Goal: Task Accomplishment & Management: Manage account settings

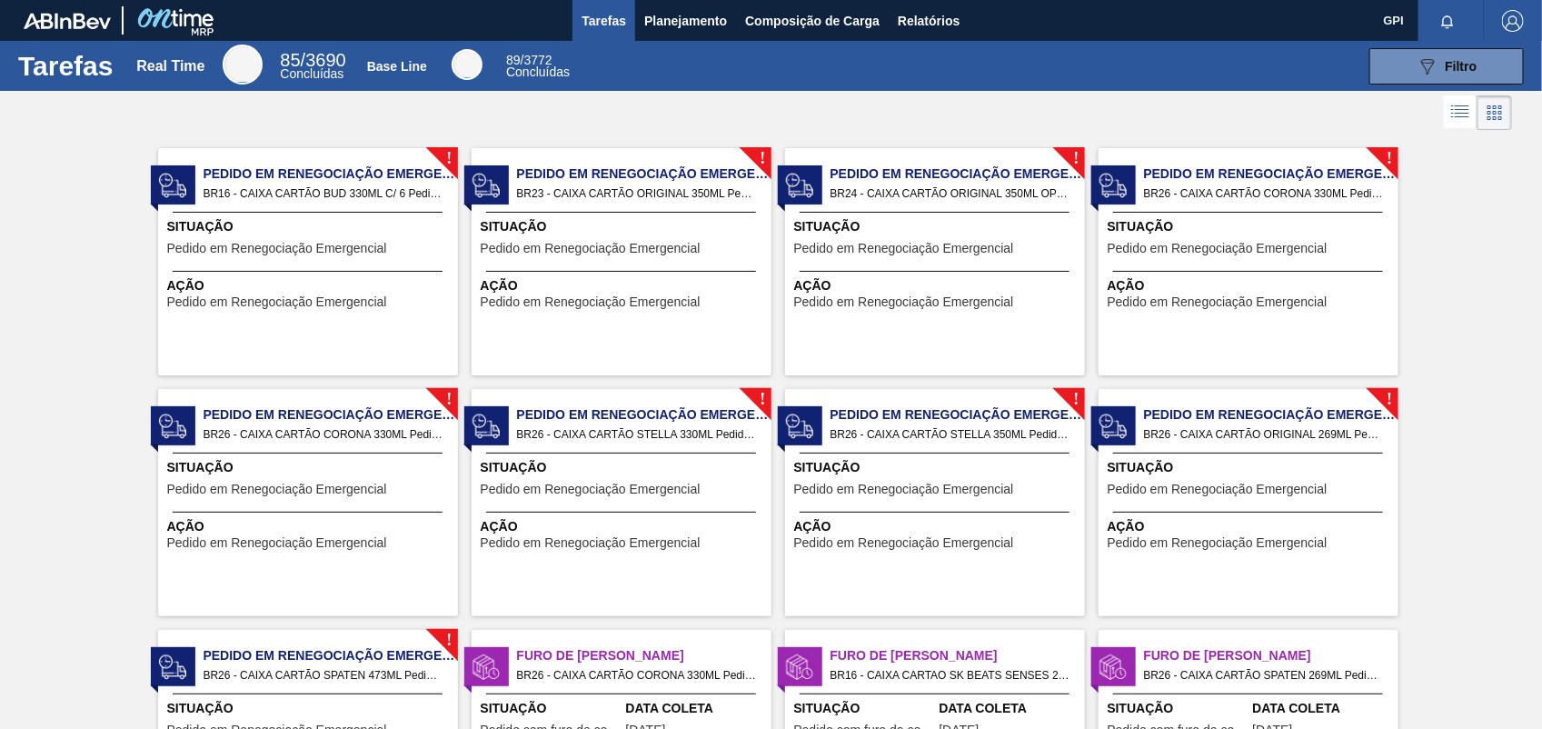
click at [1430, 89] on div "Tarefas Real Time 85 / 3690 Concluídas Base Line 89 / 3772 Concluídas 089F7B8B-…" at bounding box center [771, 66] width 1542 height 50
click at [720, 24] on span "Planejamento" at bounding box center [685, 21] width 83 height 22
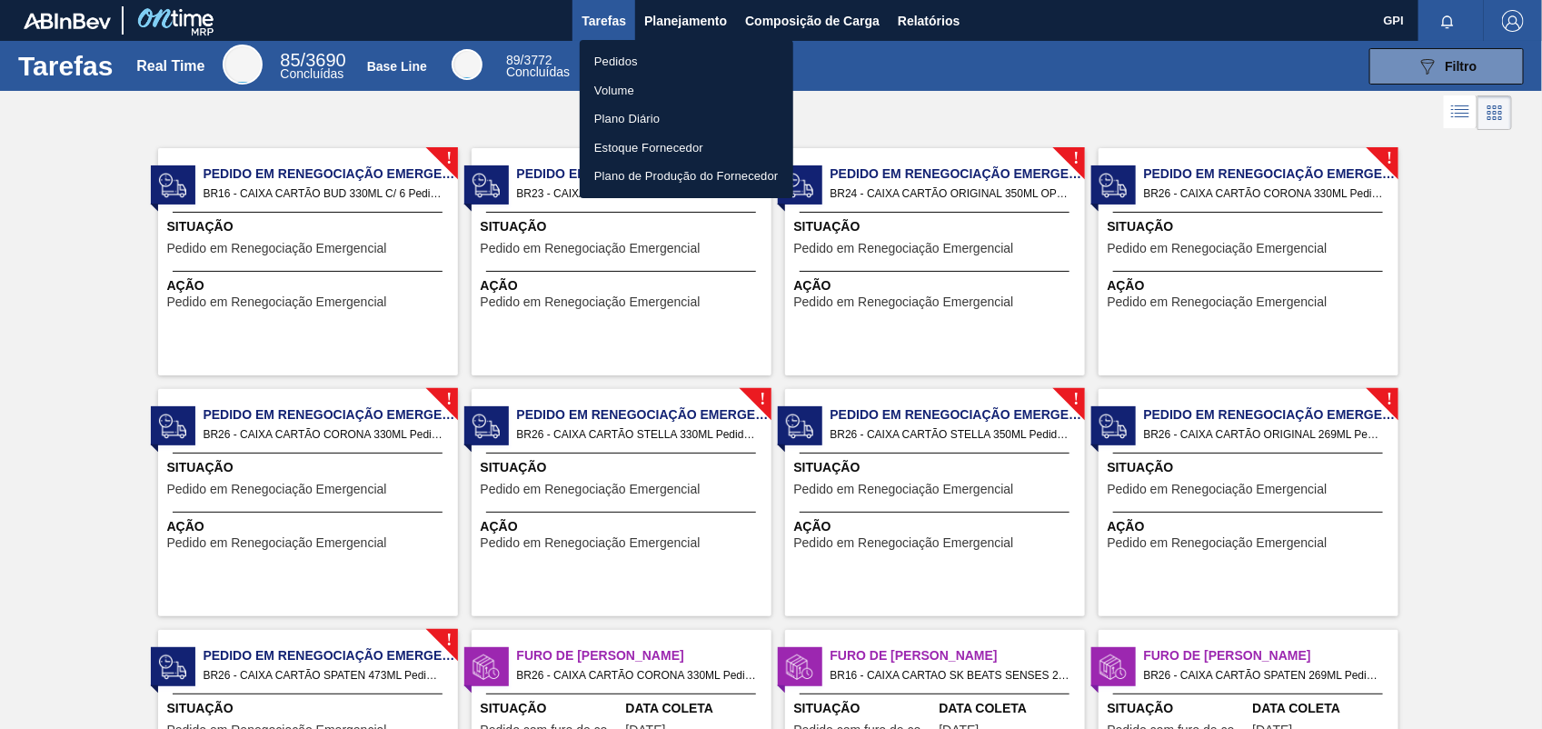
click at [683, 77] on li "Volume" at bounding box center [687, 90] width 214 height 29
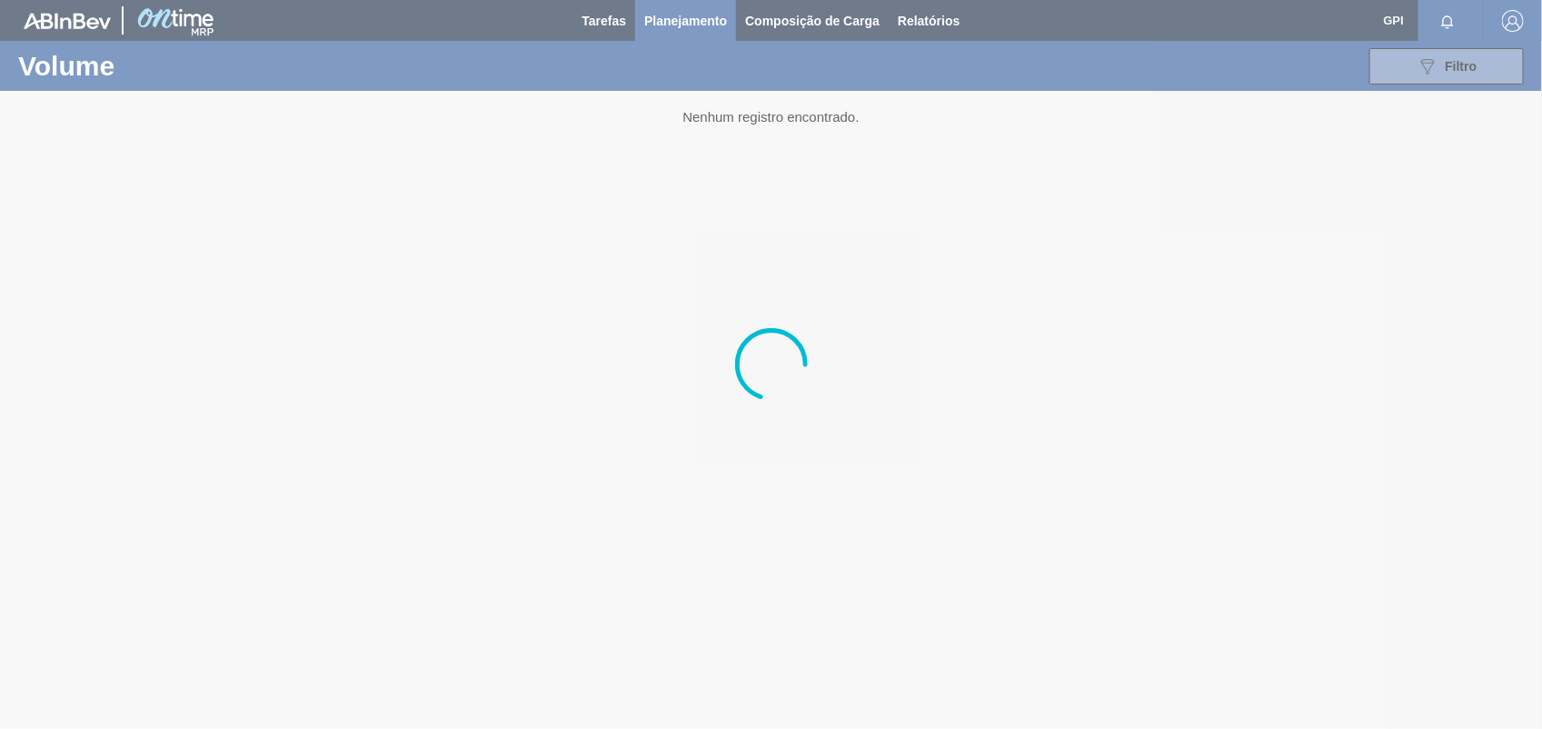
click at [704, 20] on div at bounding box center [771, 364] width 1542 height 729
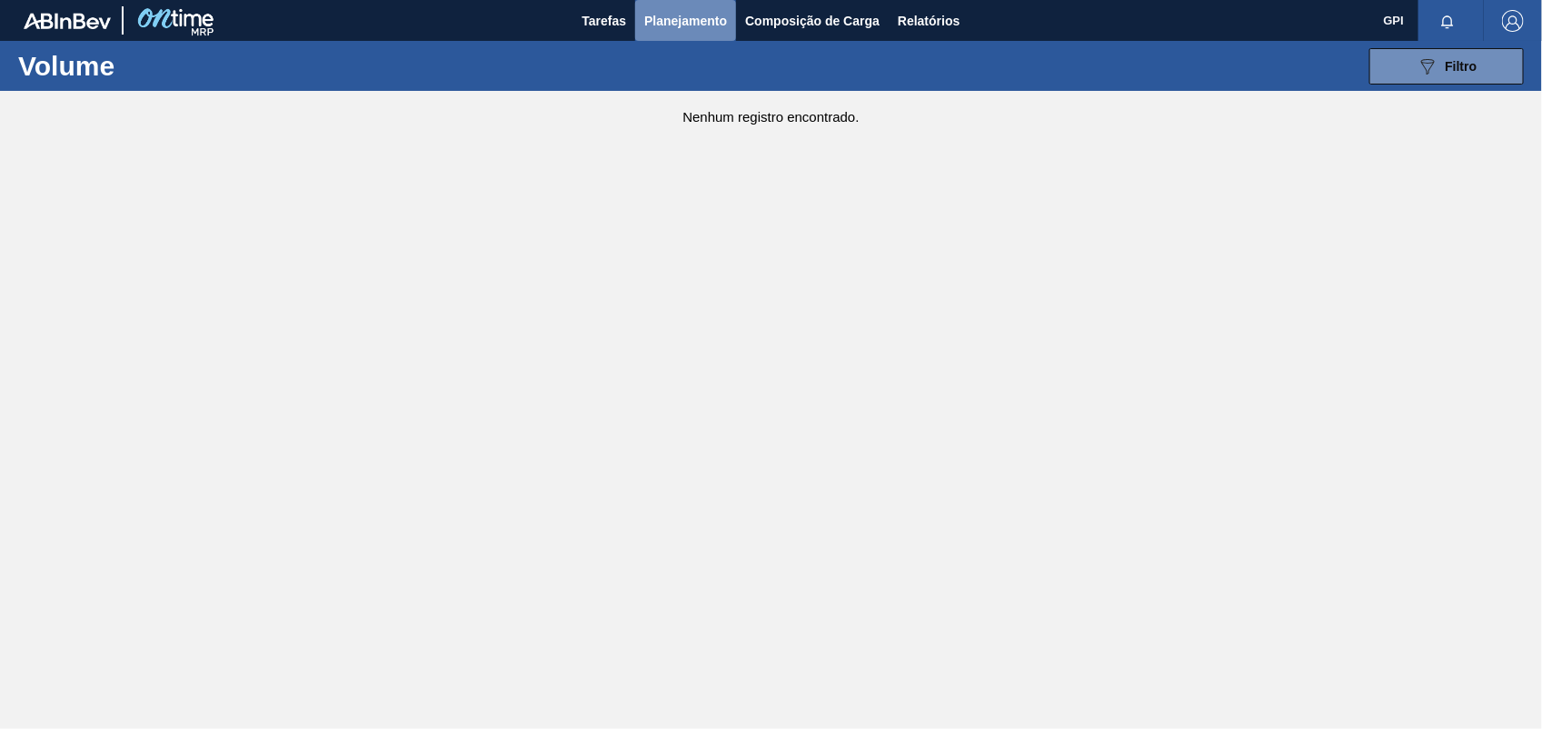
click at [704, 20] on span "Planejamento" at bounding box center [685, 21] width 83 height 22
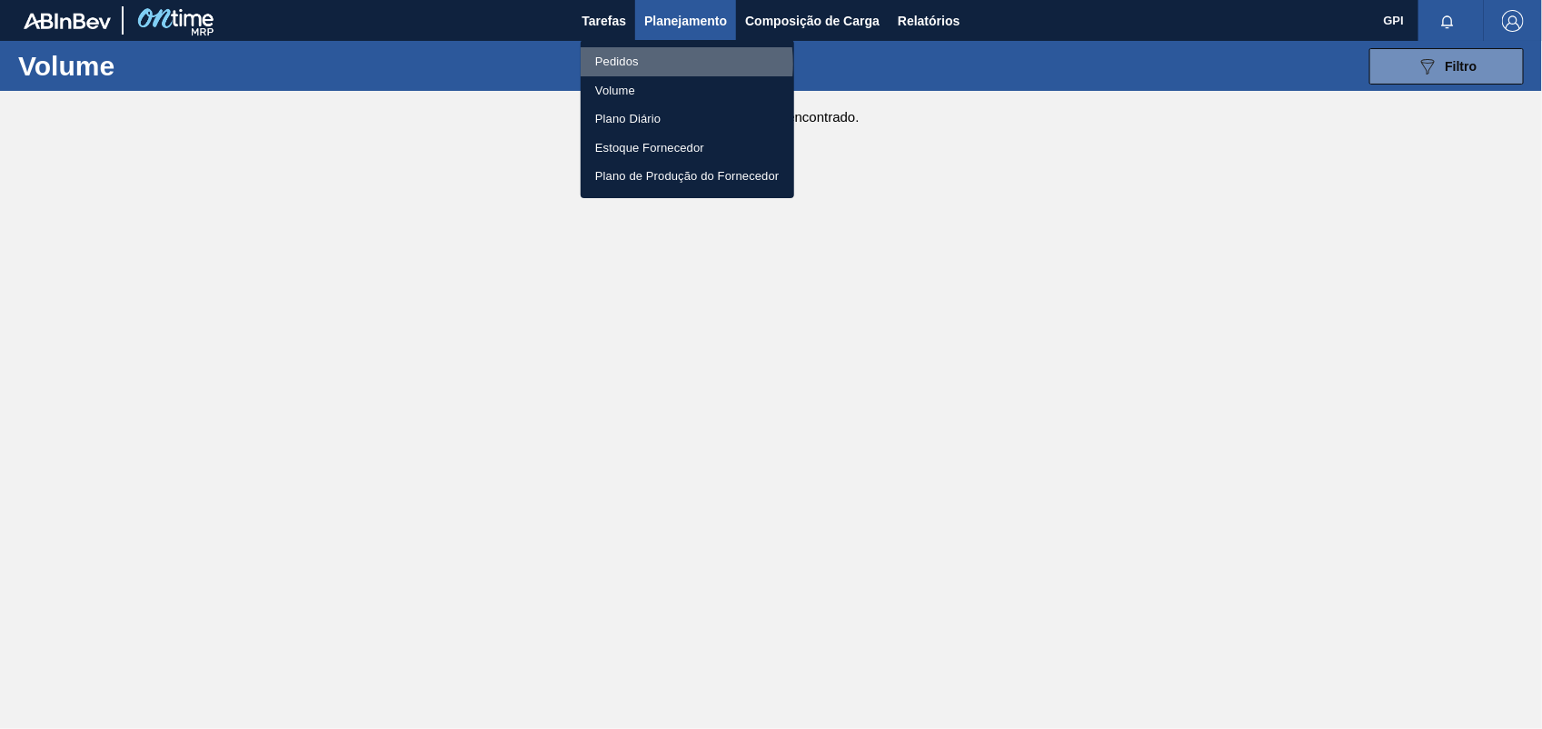
click at [645, 64] on li "Pedidos" at bounding box center [688, 61] width 214 height 29
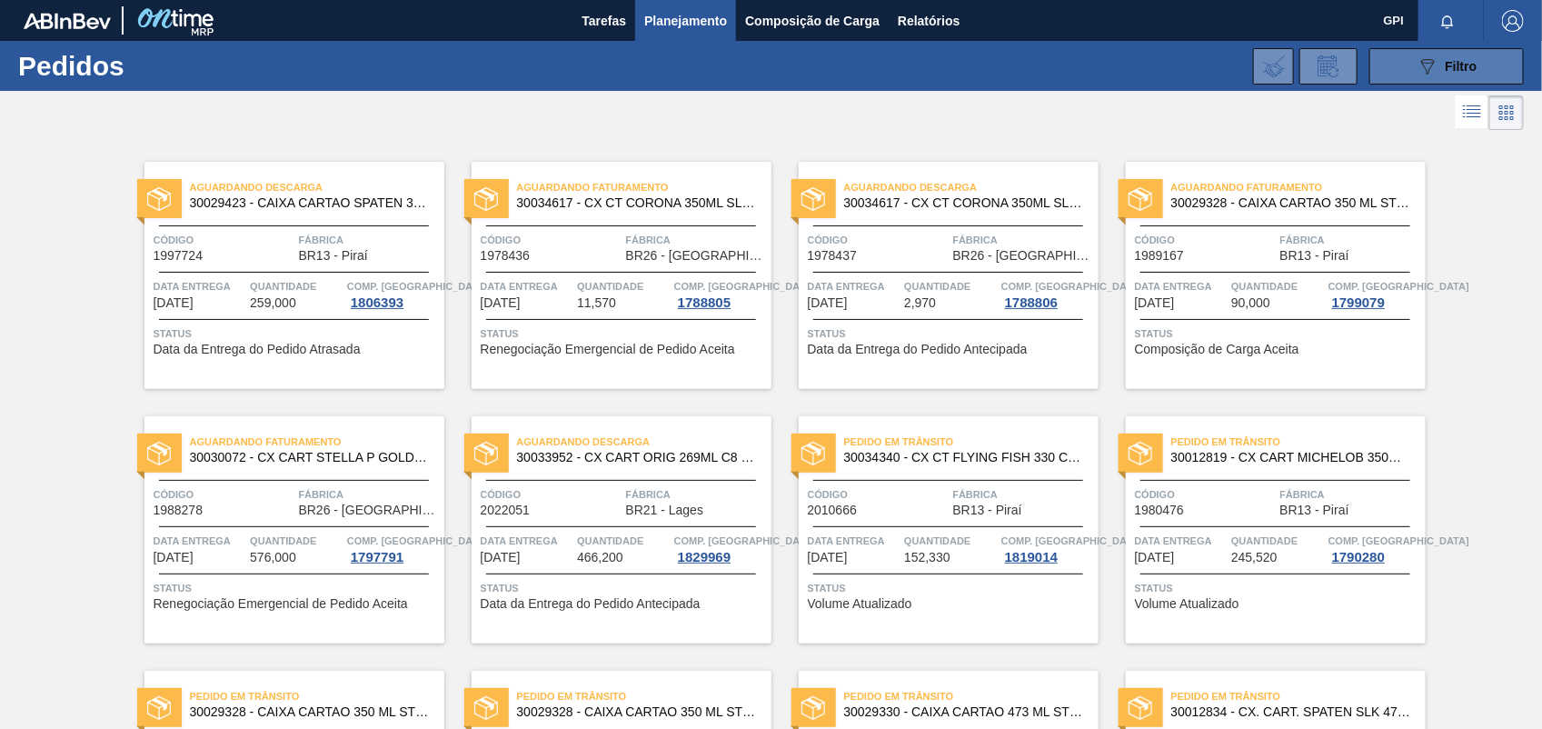
click at [1438, 64] on div "089F7B8B-B2A5-4AFE-B5C0-19BA573D28AC Filtro" at bounding box center [1447, 66] width 61 height 22
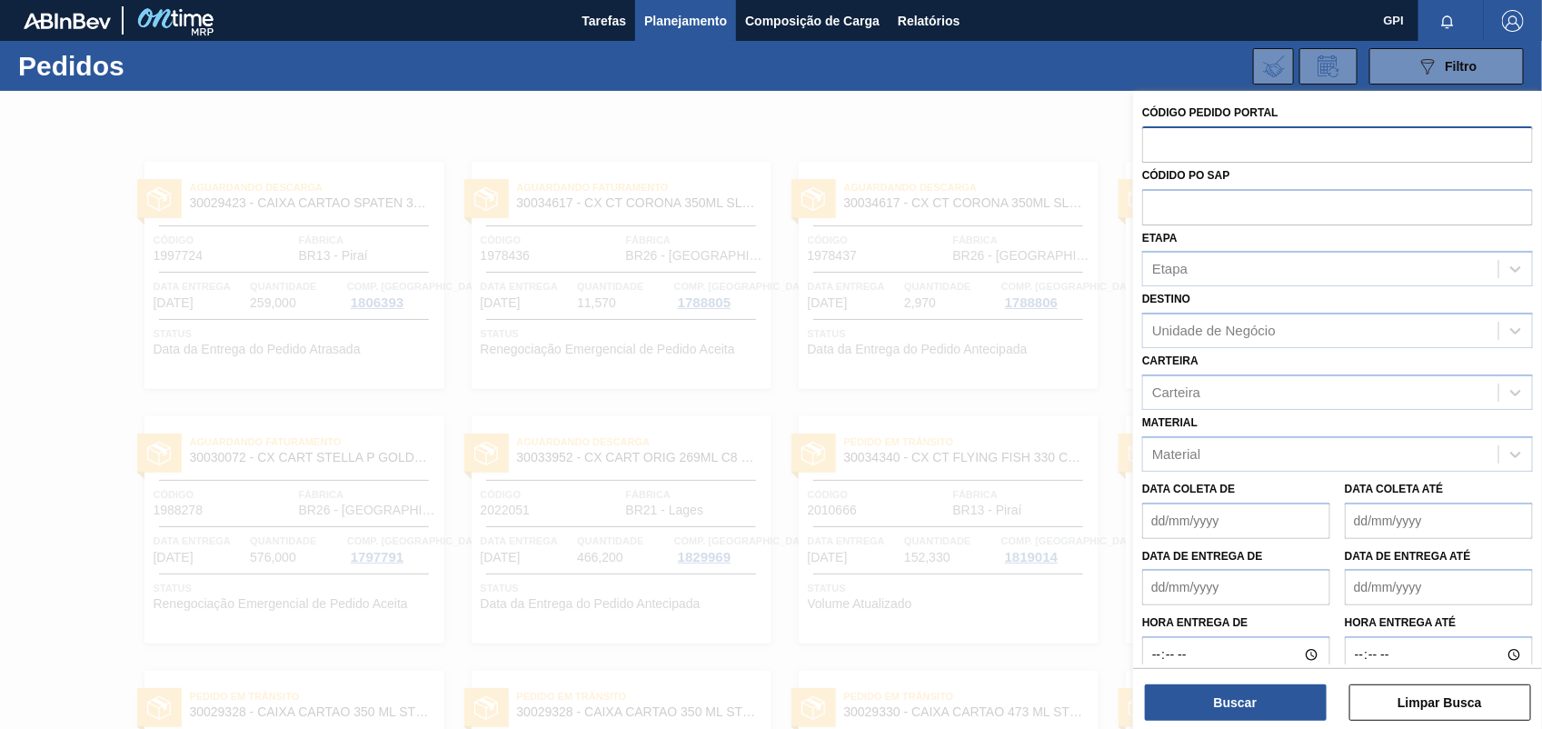
click at [1233, 146] on input "text" at bounding box center [1338, 143] width 391 height 35
paste input "2031557"
type input "2031557"
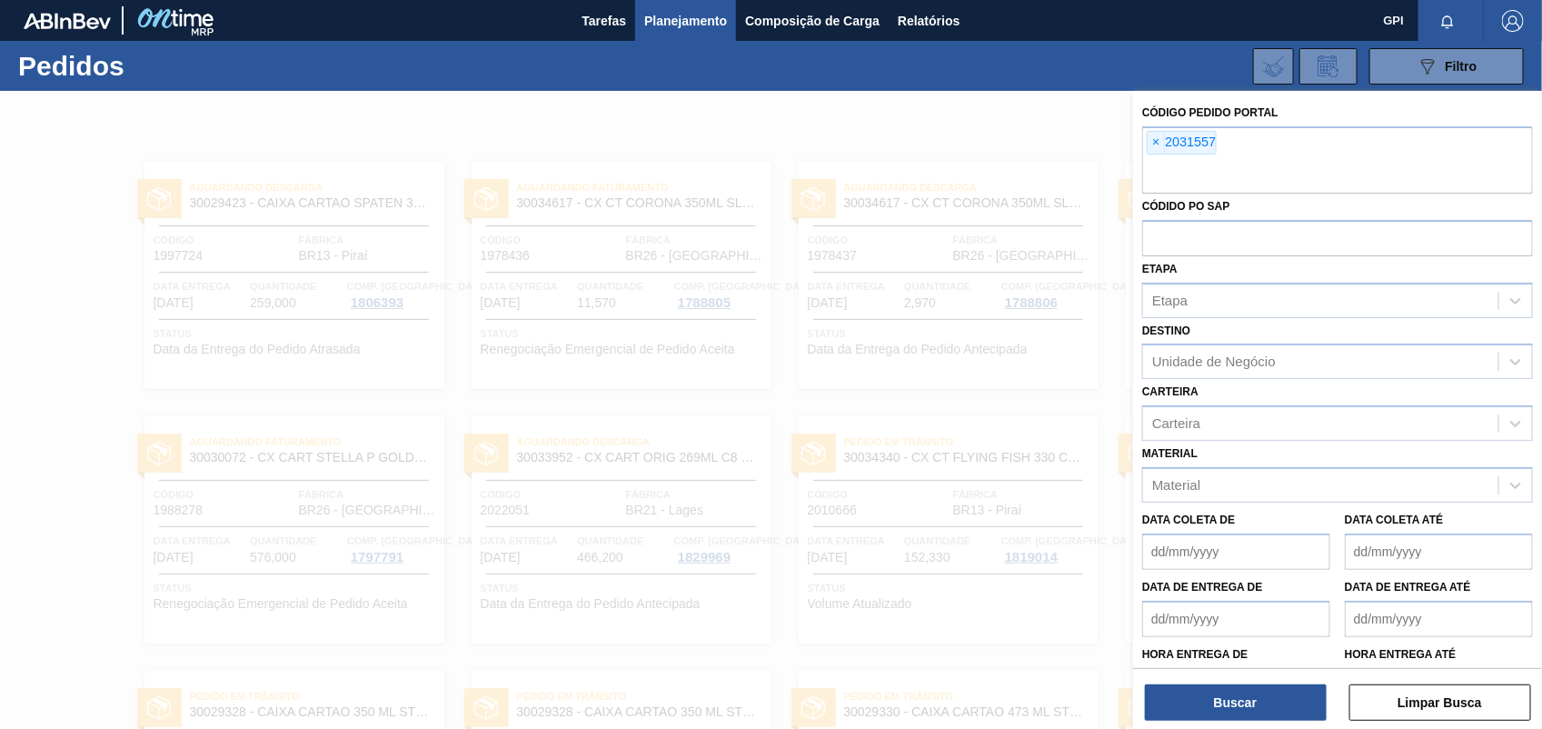
click at [1273, 728] on div "Código Pedido Portal × 2031557 Códido PO SAP Etapa Etapa Destino Unidade de Neg…" at bounding box center [1337, 412] width 409 height 642
click at [1263, 719] on button "Buscar" at bounding box center [1236, 702] width 182 height 36
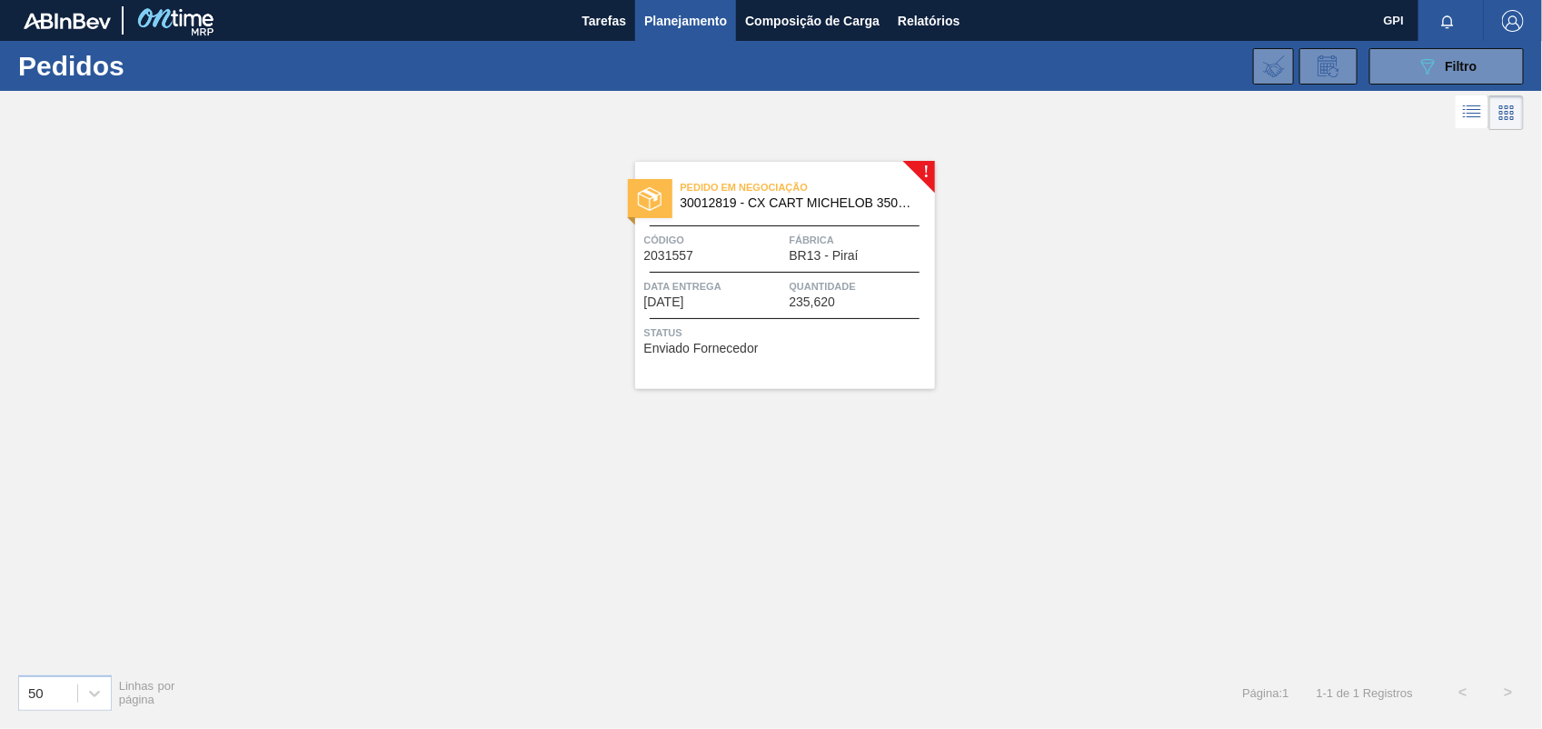
click at [737, 274] on div "Pedido em Negociação 30012819 - CX CART MICHELOB 350ML C8 429 298 G Código 2031…" at bounding box center [785, 275] width 300 height 227
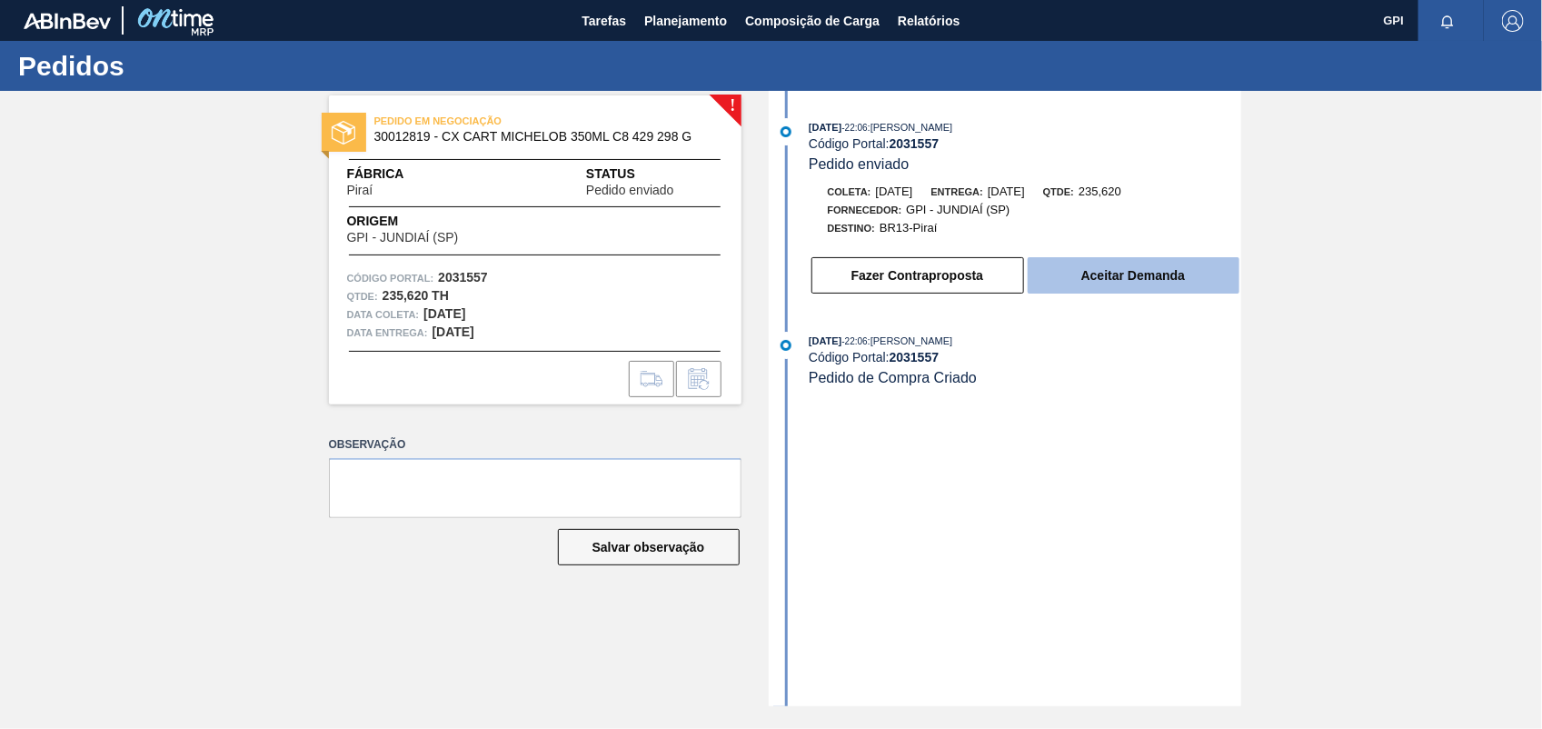
click at [1182, 262] on button "Aceitar Demanda" at bounding box center [1134, 275] width 212 height 36
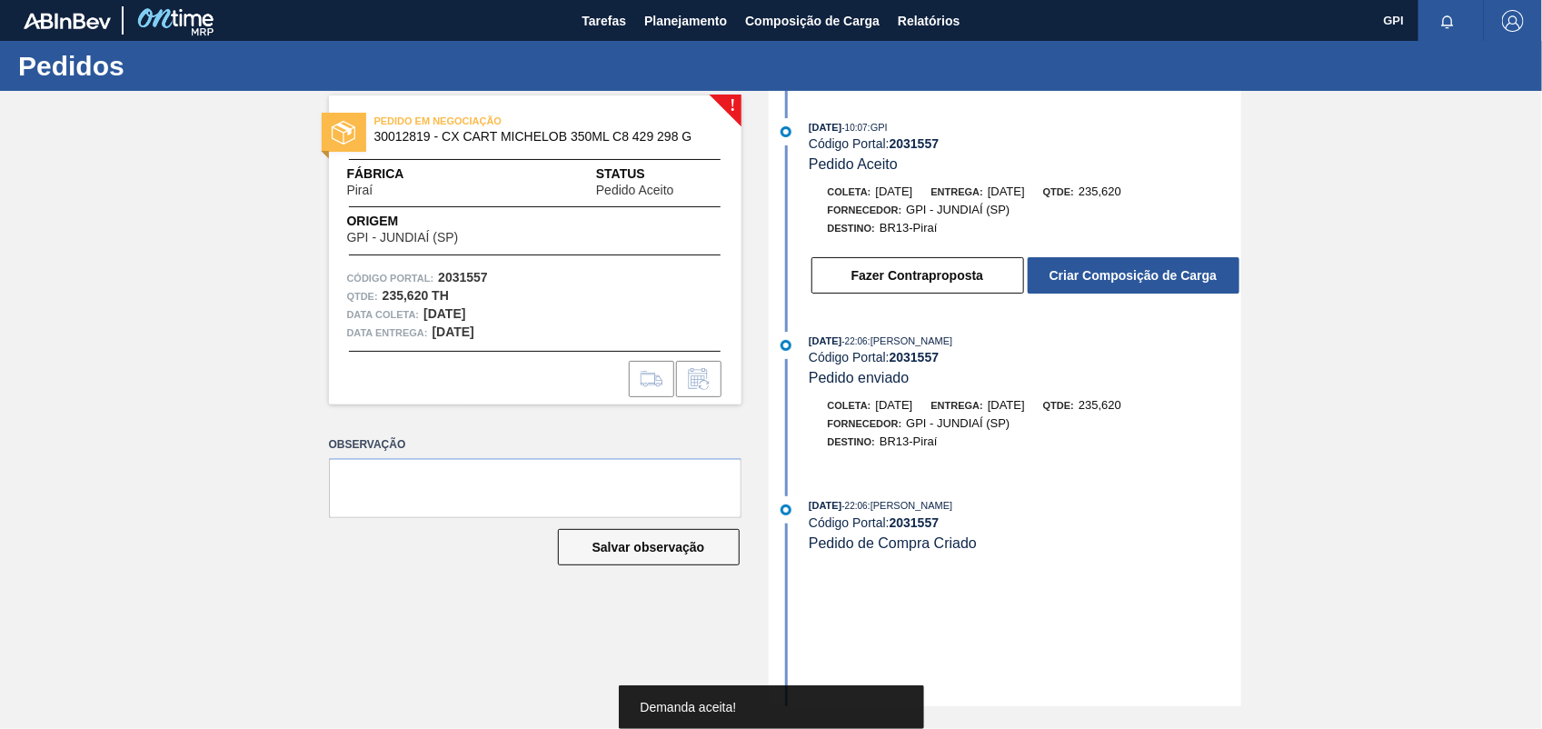
click at [1182, 262] on button "Criar Composição de Carga" at bounding box center [1134, 275] width 212 height 36
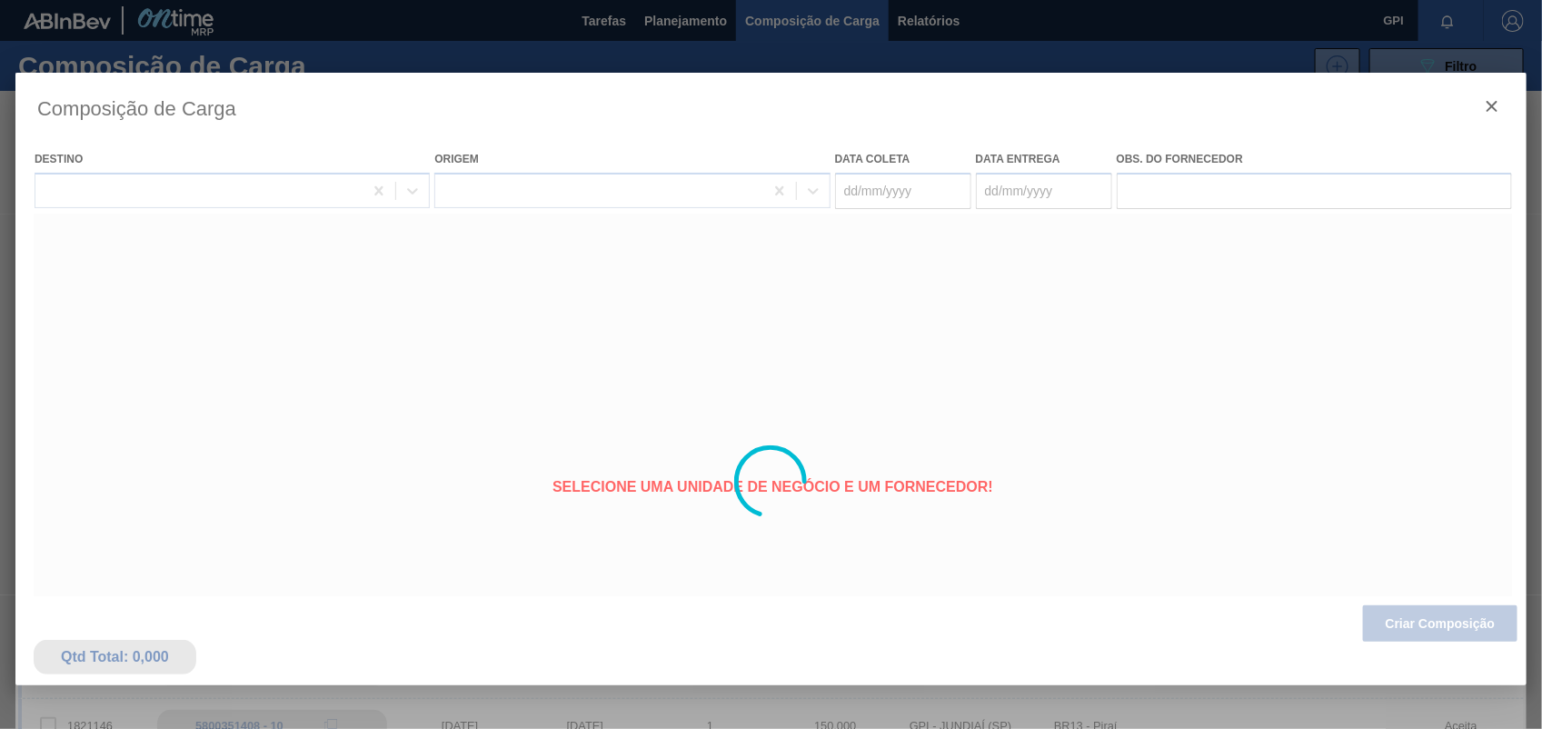
type coleta "10/11/2025"
type entrega "12/11/2025"
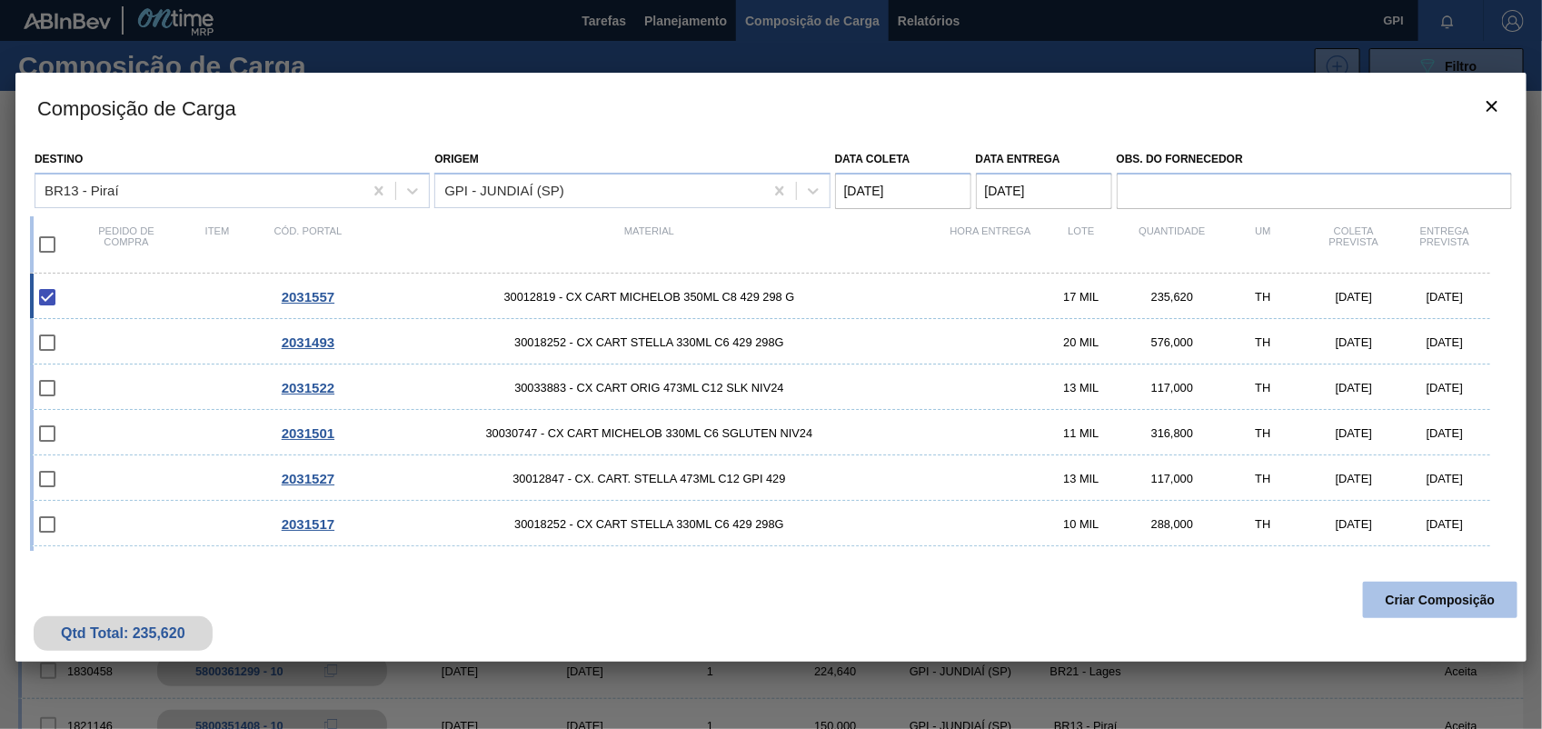
click at [1442, 600] on button "Criar Composição" at bounding box center [1440, 600] width 155 height 36
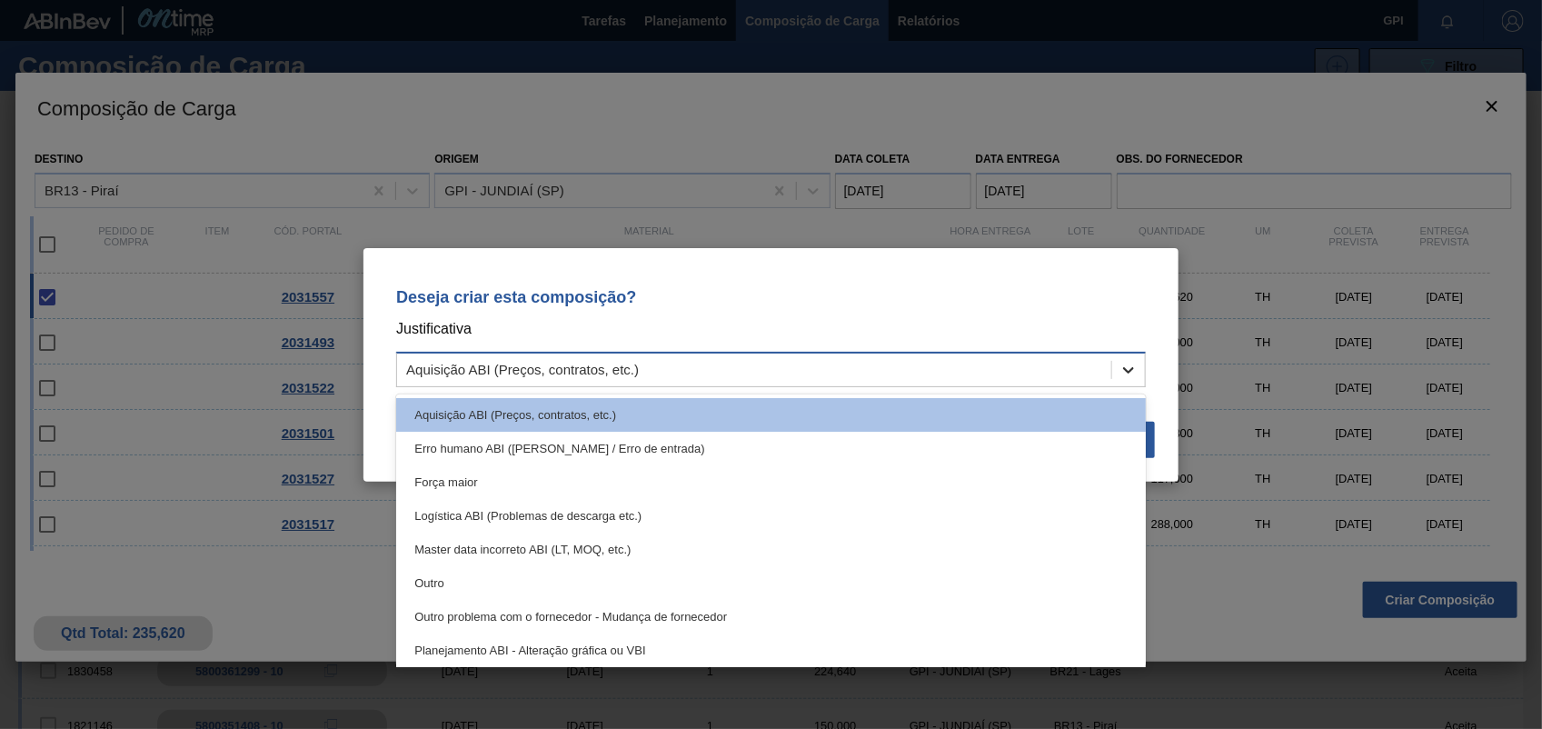
click at [1132, 379] on div at bounding box center [1129, 370] width 33 height 33
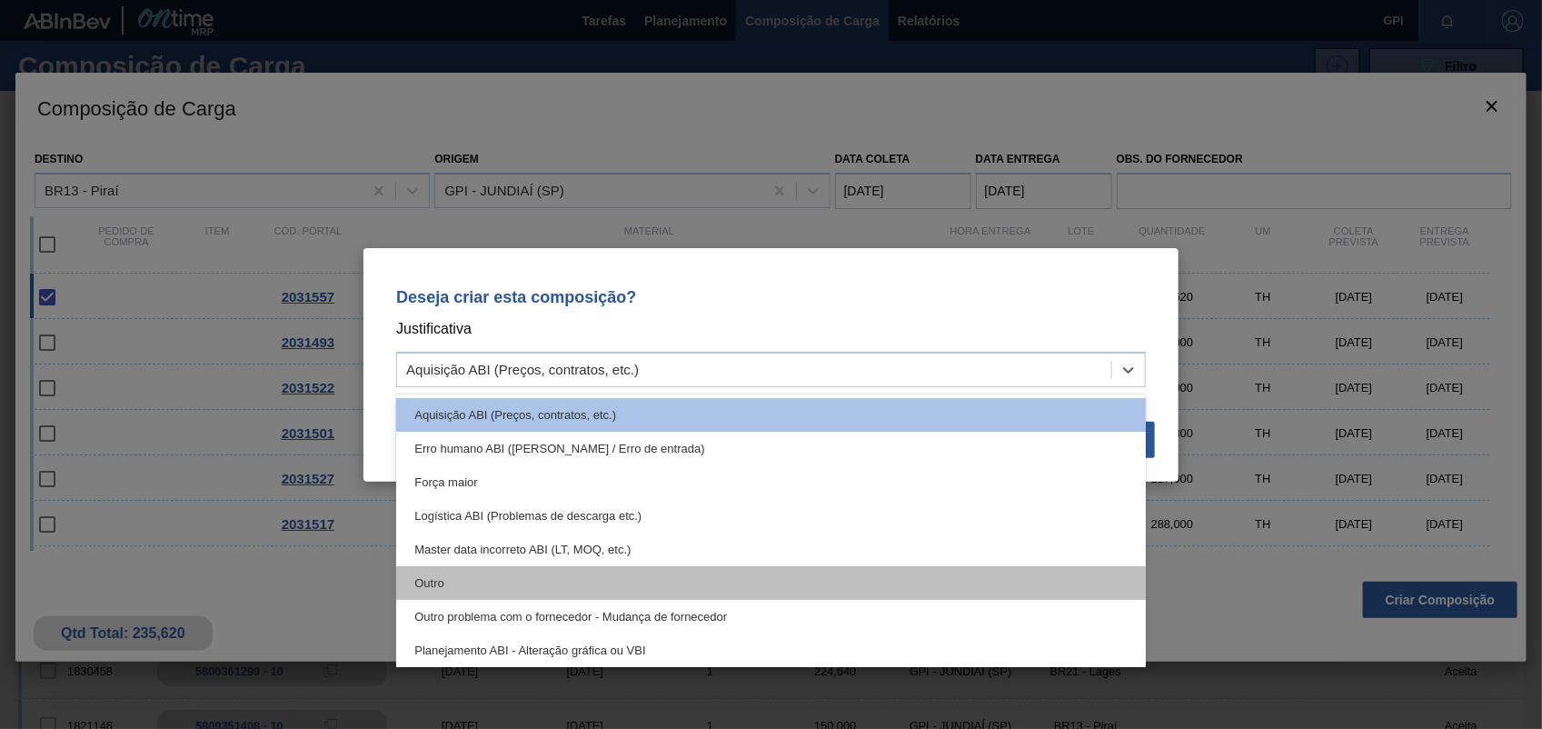
click at [423, 594] on div "Outro" at bounding box center [771, 583] width 750 height 34
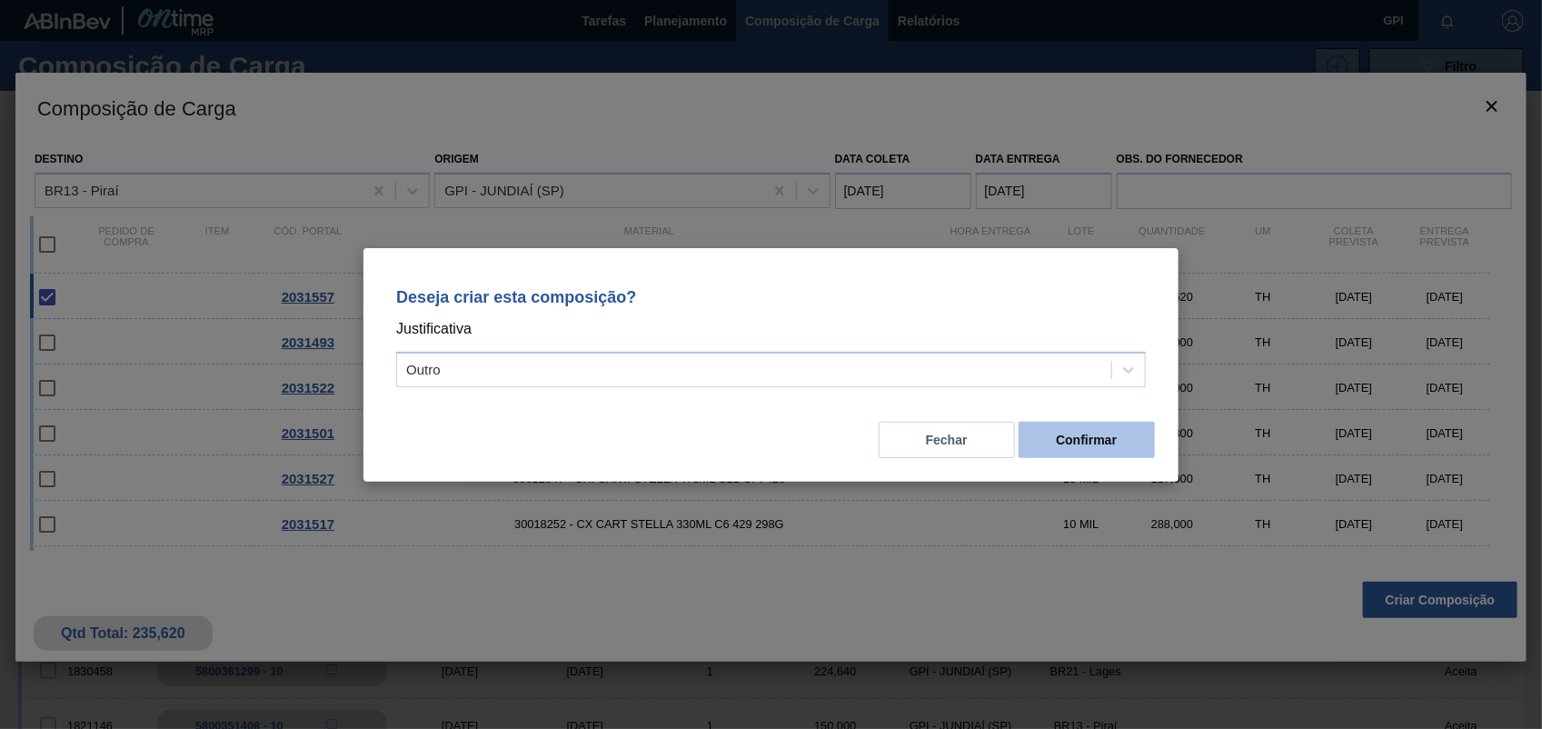
click at [1093, 436] on button "Confirmar" at bounding box center [1087, 440] width 136 height 36
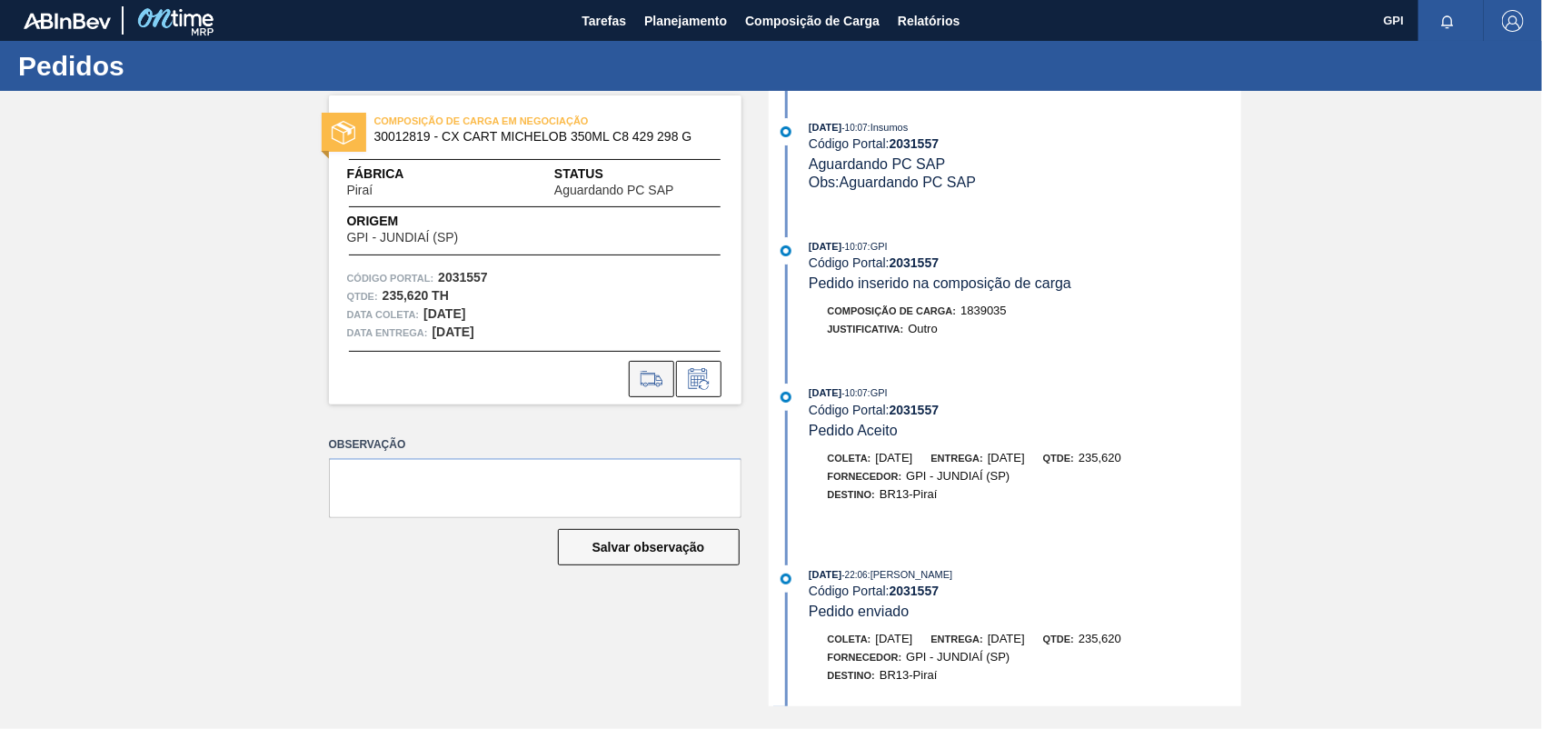
click at [654, 382] on icon at bounding box center [651, 379] width 21 height 13
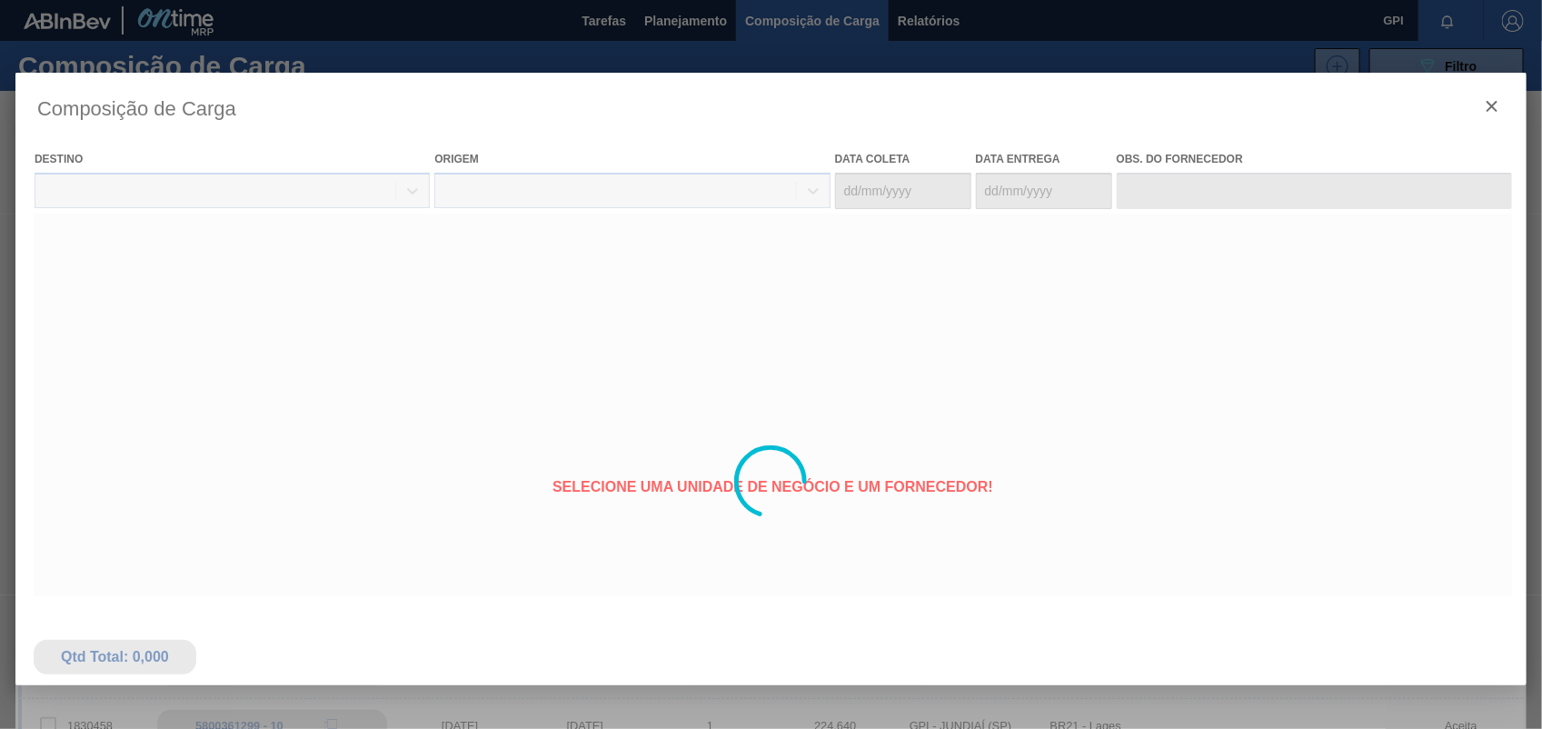
type coleta "10/11/2025"
type entrega "12/11/2025"
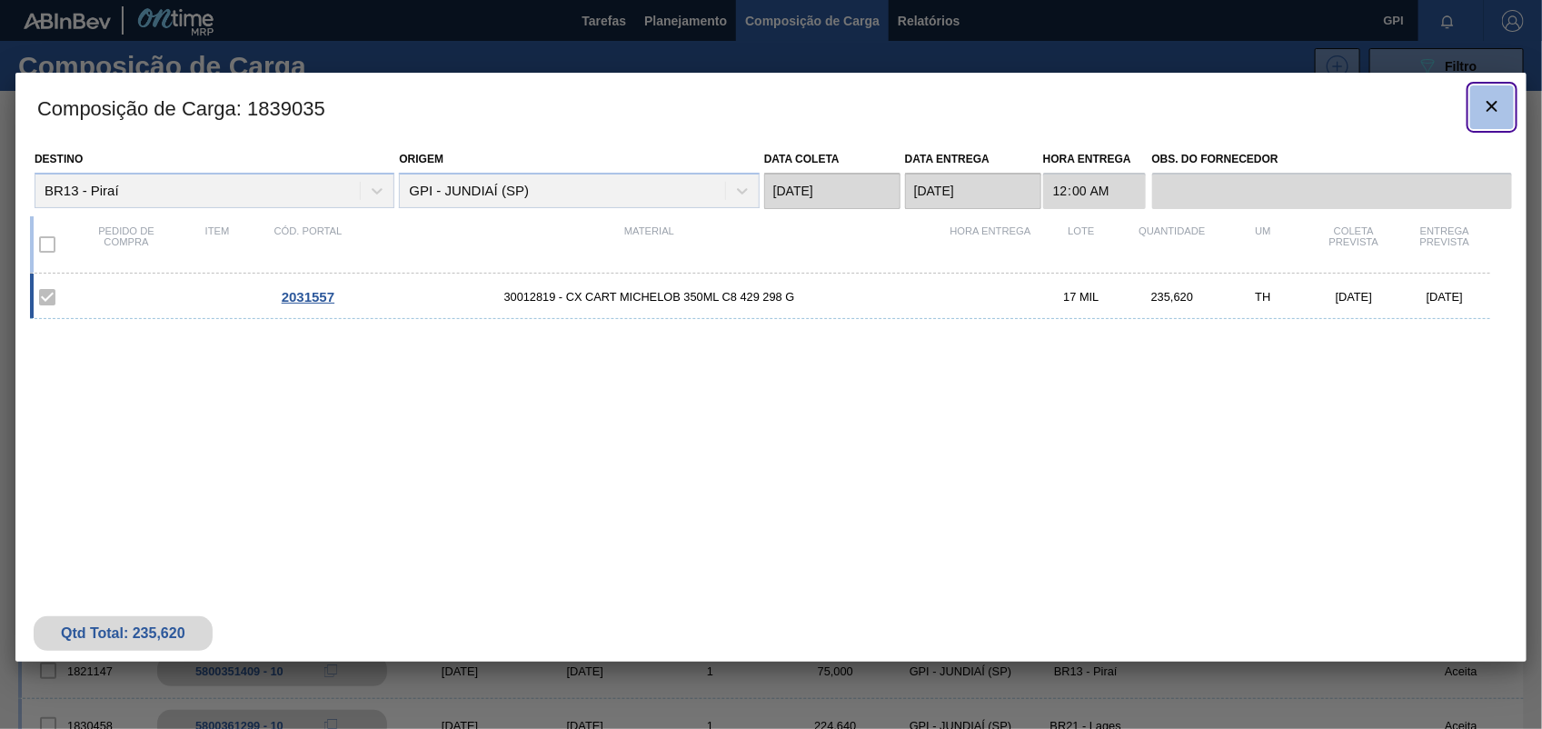
click at [1491, 111] on icon "botão de ícone" at bounding box center [1493, 106] width 22 height 22
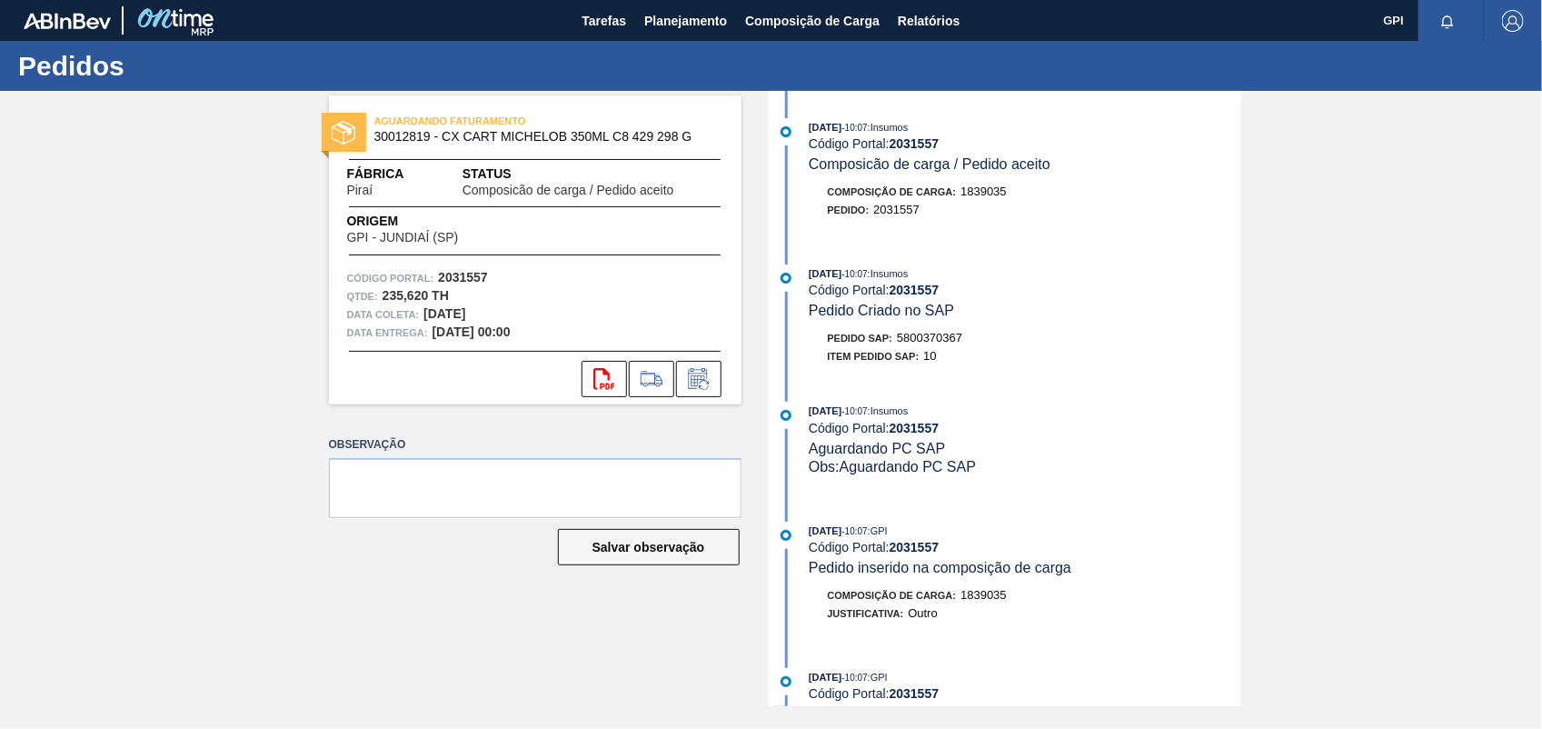
click at [929, 343] on span "5800370367" at bounding box center [929, 338] width 65 height 14
copy span "5800370367"
click at [471, 277] on strong "2031557" at bounding box center [463, 277] width 50 height 15
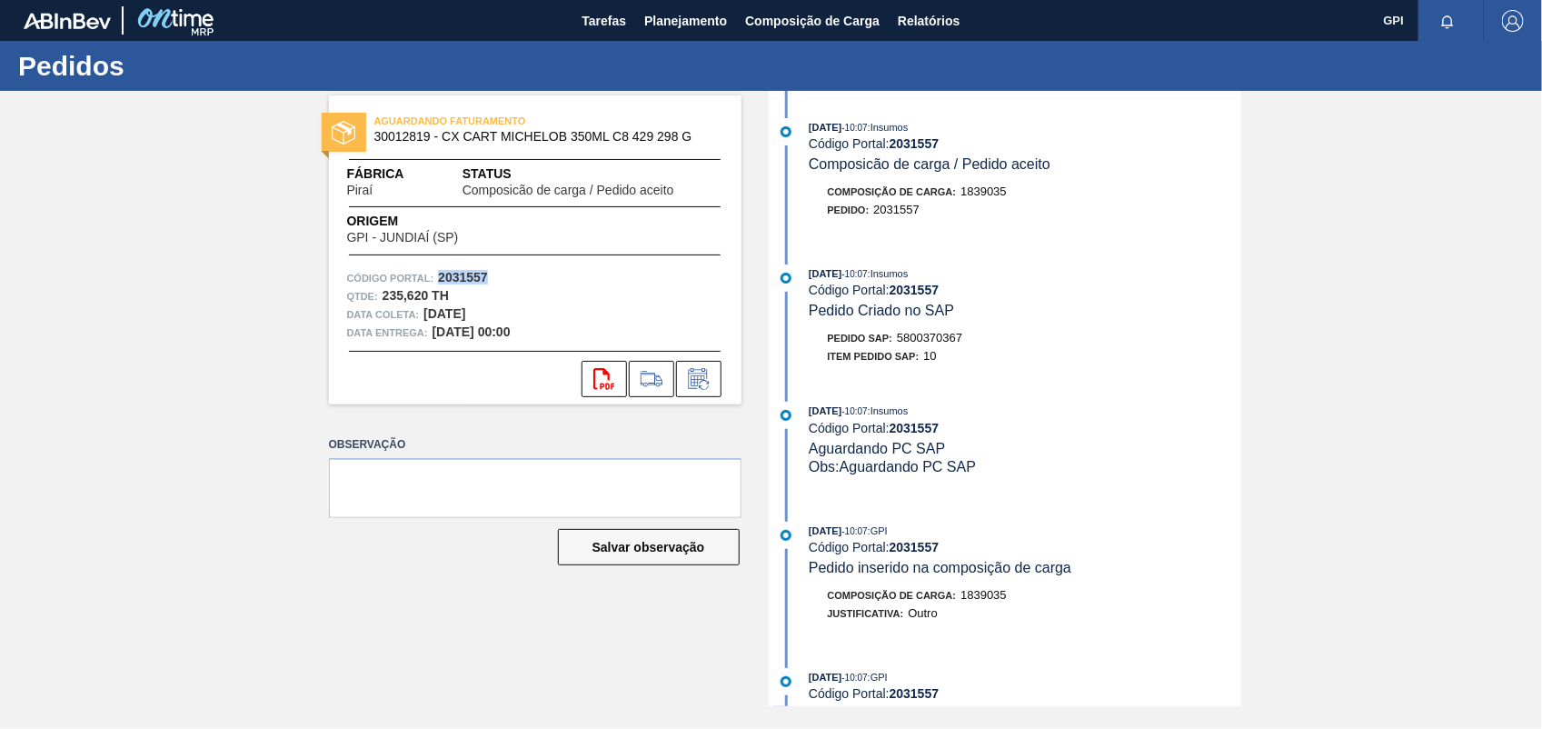
copy strong "2031557"
click at [612, 377] on icon "svg{fill:#ff0000}" at bounding box center [605, 379] width 22 height 22
click at [1455, 362] on div "AGUARDANDO FATURAMENTO 30012819 - CX CART MICHELOB 350ML C8 429 298 G Fábrica P…" at bounding box center [771, 398] width 1542 height 615
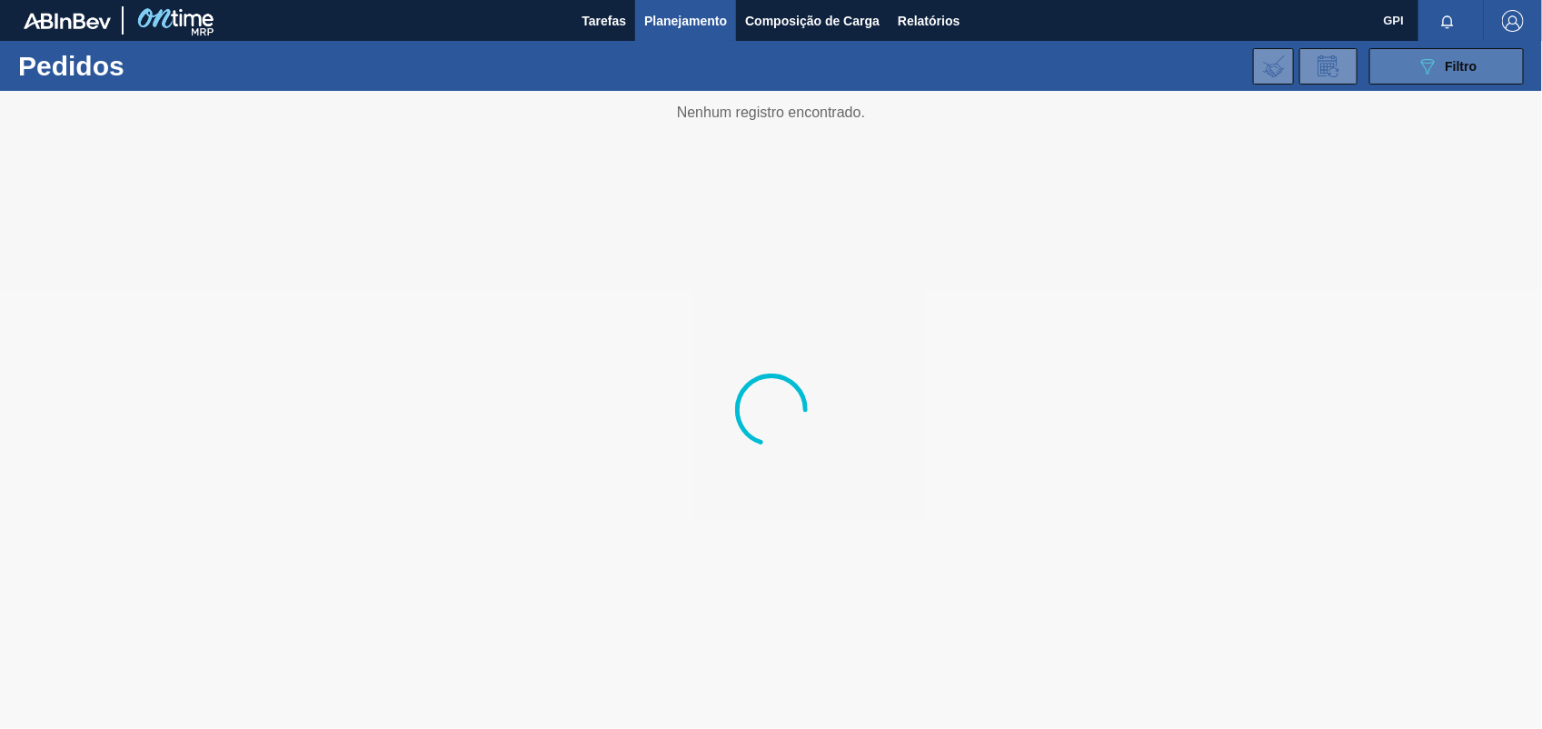
click at [1405, 59] on button "089F7B8B-B2A5-4AFE-B5C0-19BA573D28AC Filtro" at bounding box center [1447, 66] width 155 height 36
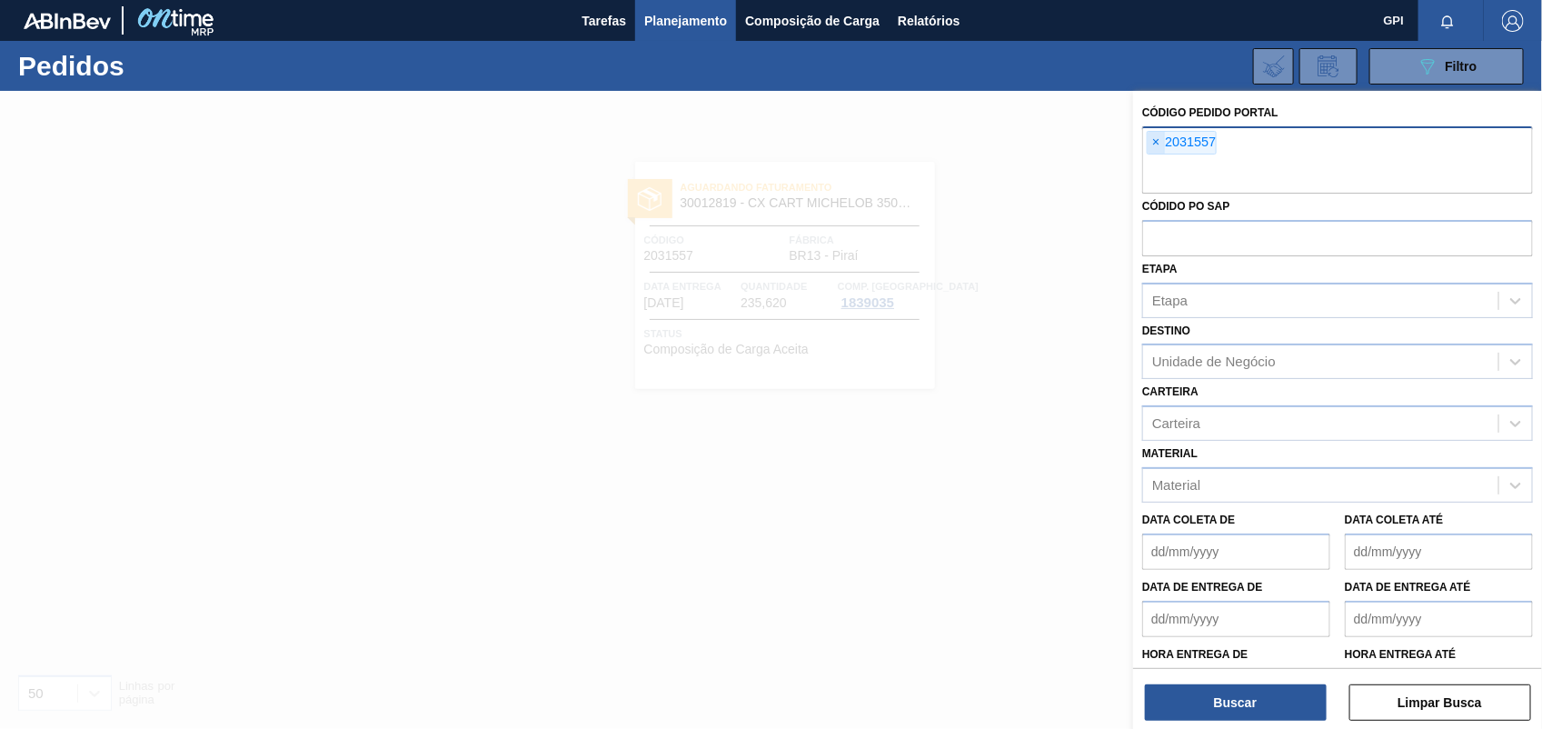
click at [1157, 144] on span "×" at bounding box center [1156, 143] width 17 height 22
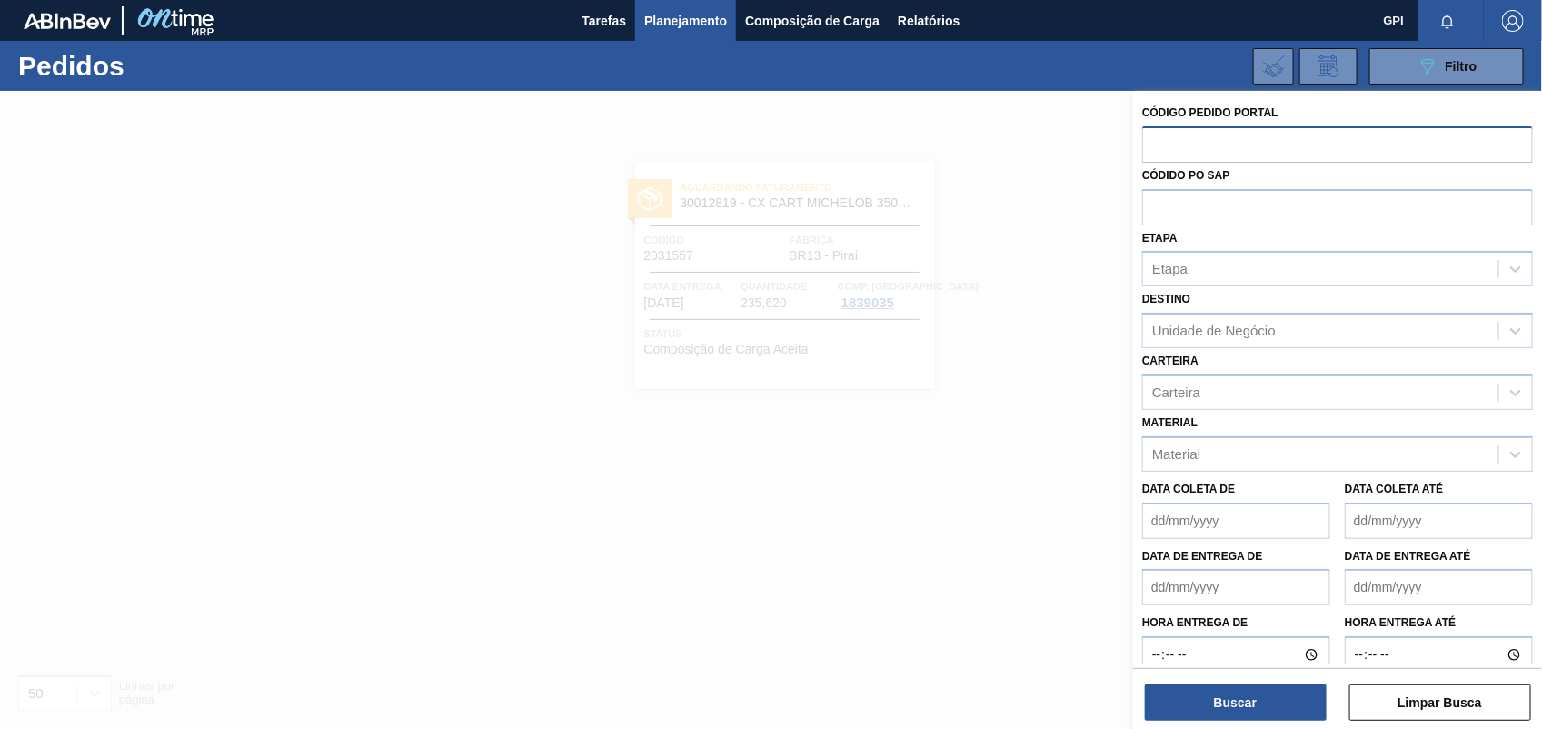
paste input "text"
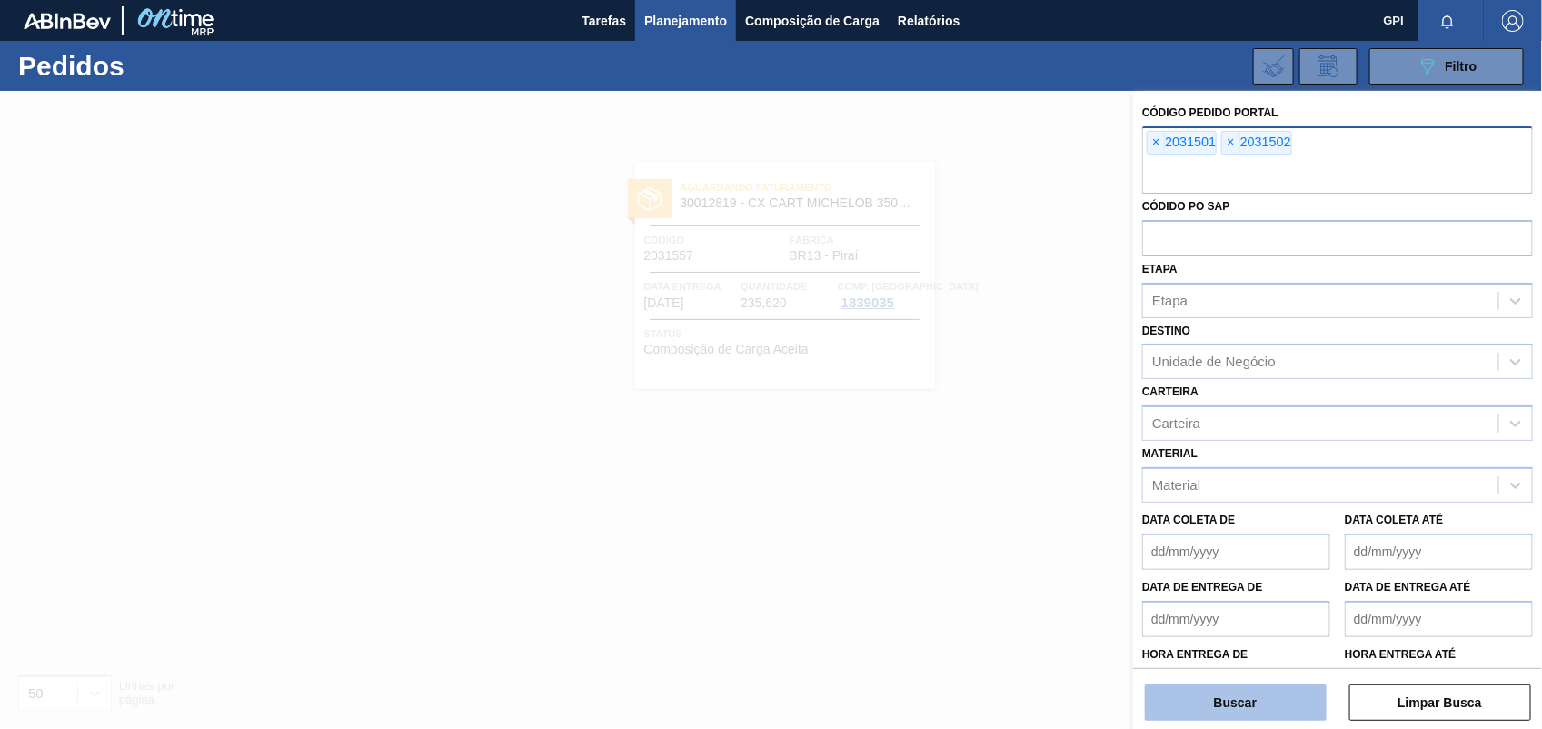
click at [1184, 701] on button "Buscar" at bounding box center [1236, 702] width 182 height 36
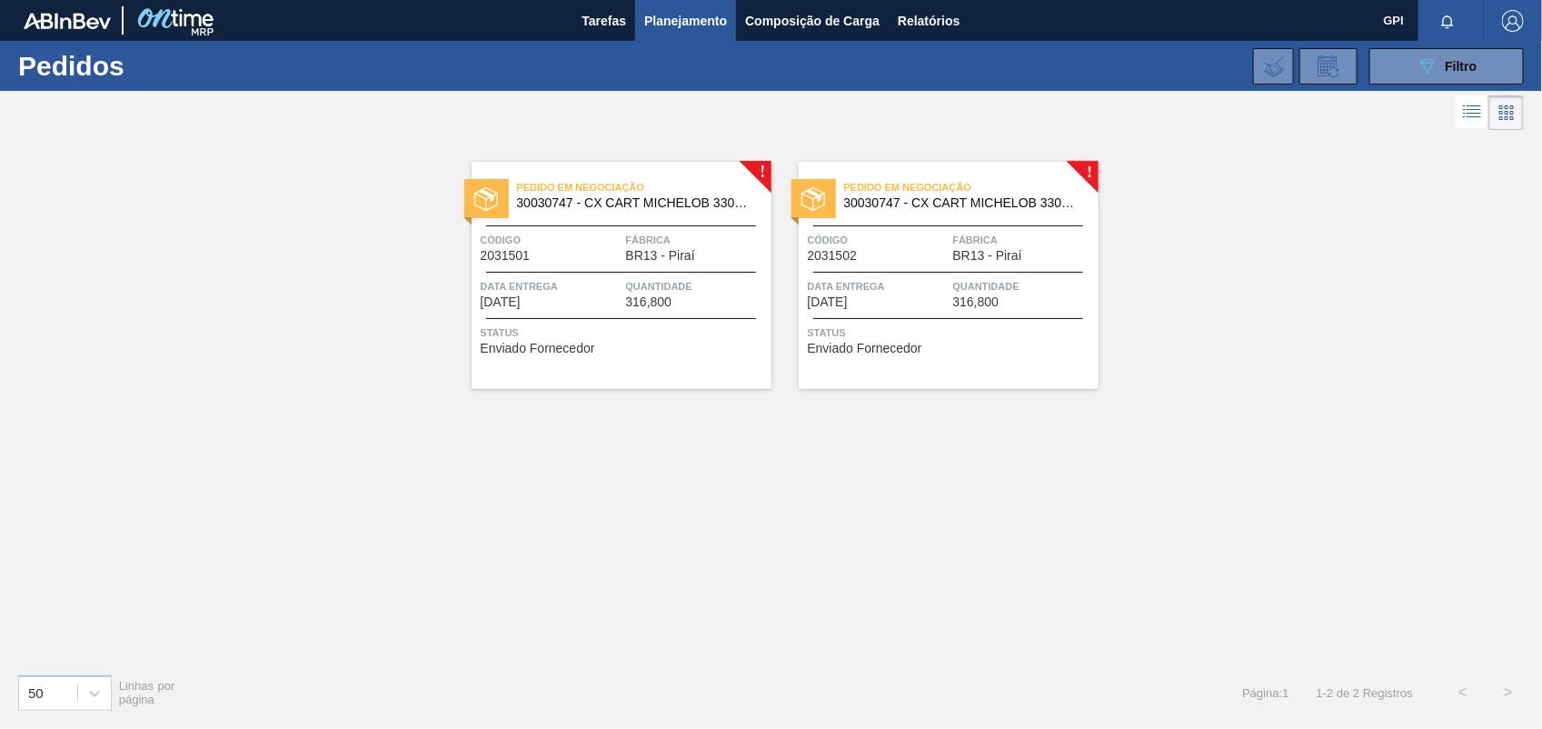
click at [593, 251] on div "Código 2031501" at bounding box center [551, 247] width 141 height 32
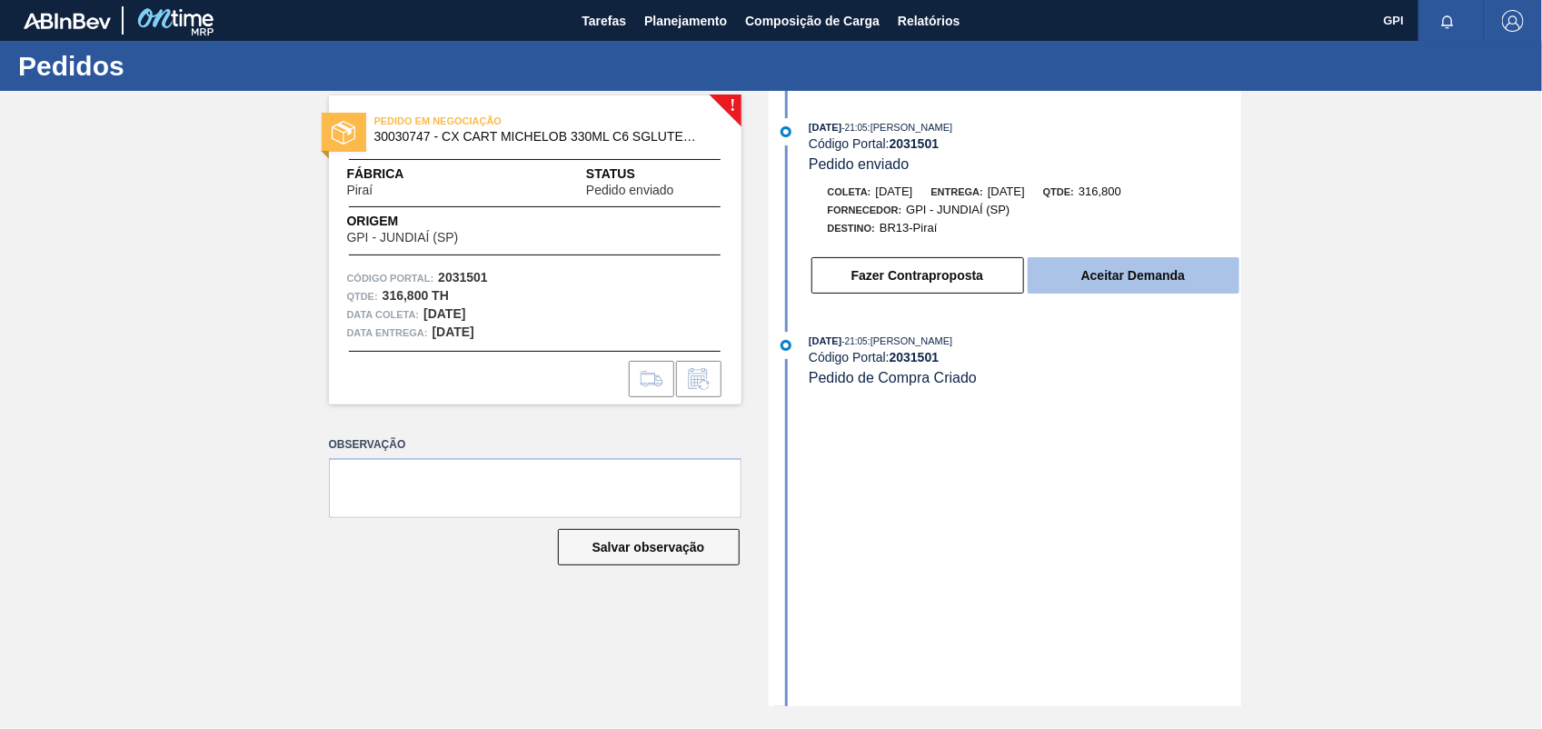
click at [1178, 279] on button "Aceitar Demanda" at bounding box center [1134, 275] width 212 height 36
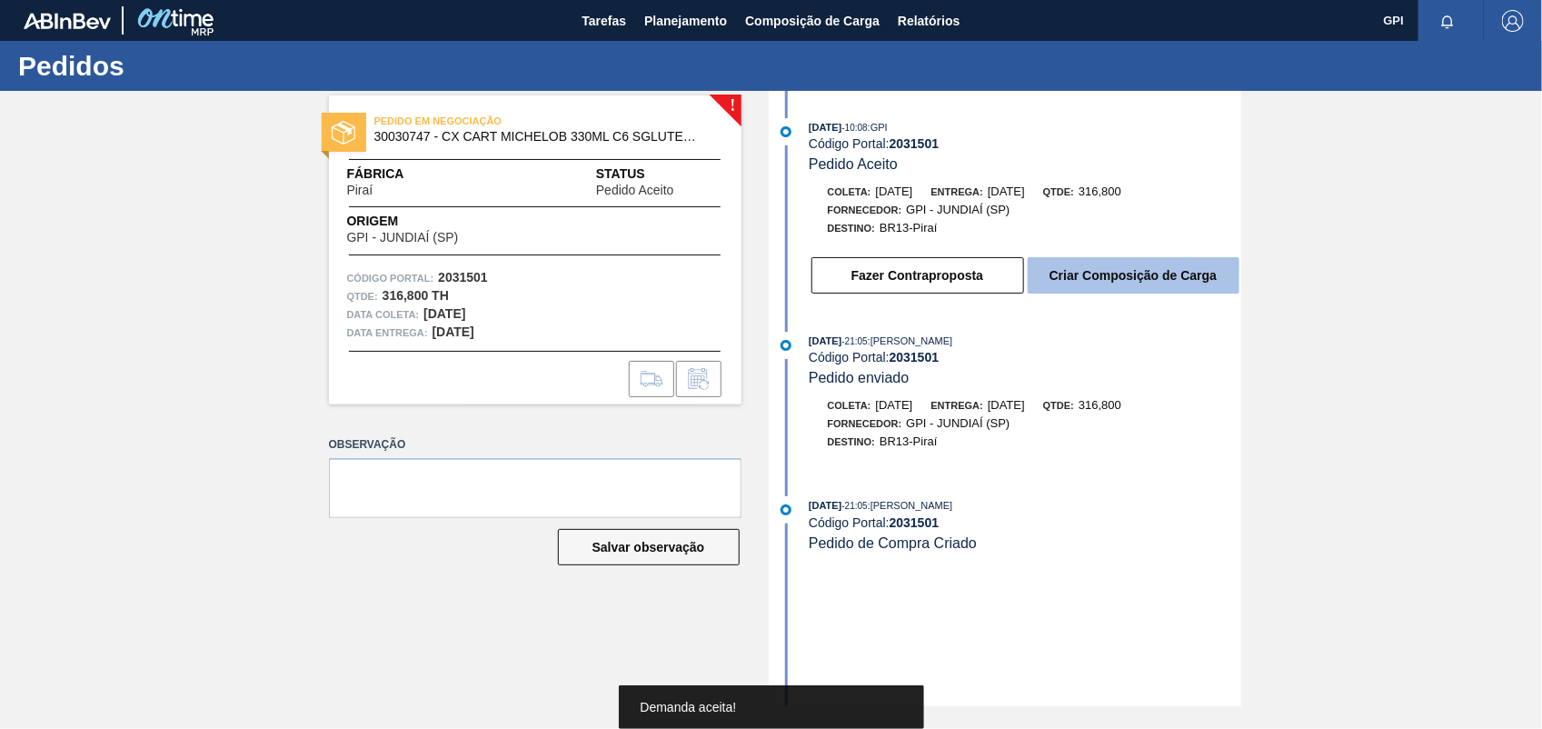
click at [1123, 284] on button "Criar Composição de Carga" at bounding box center [1134, 275] width 212 height 36
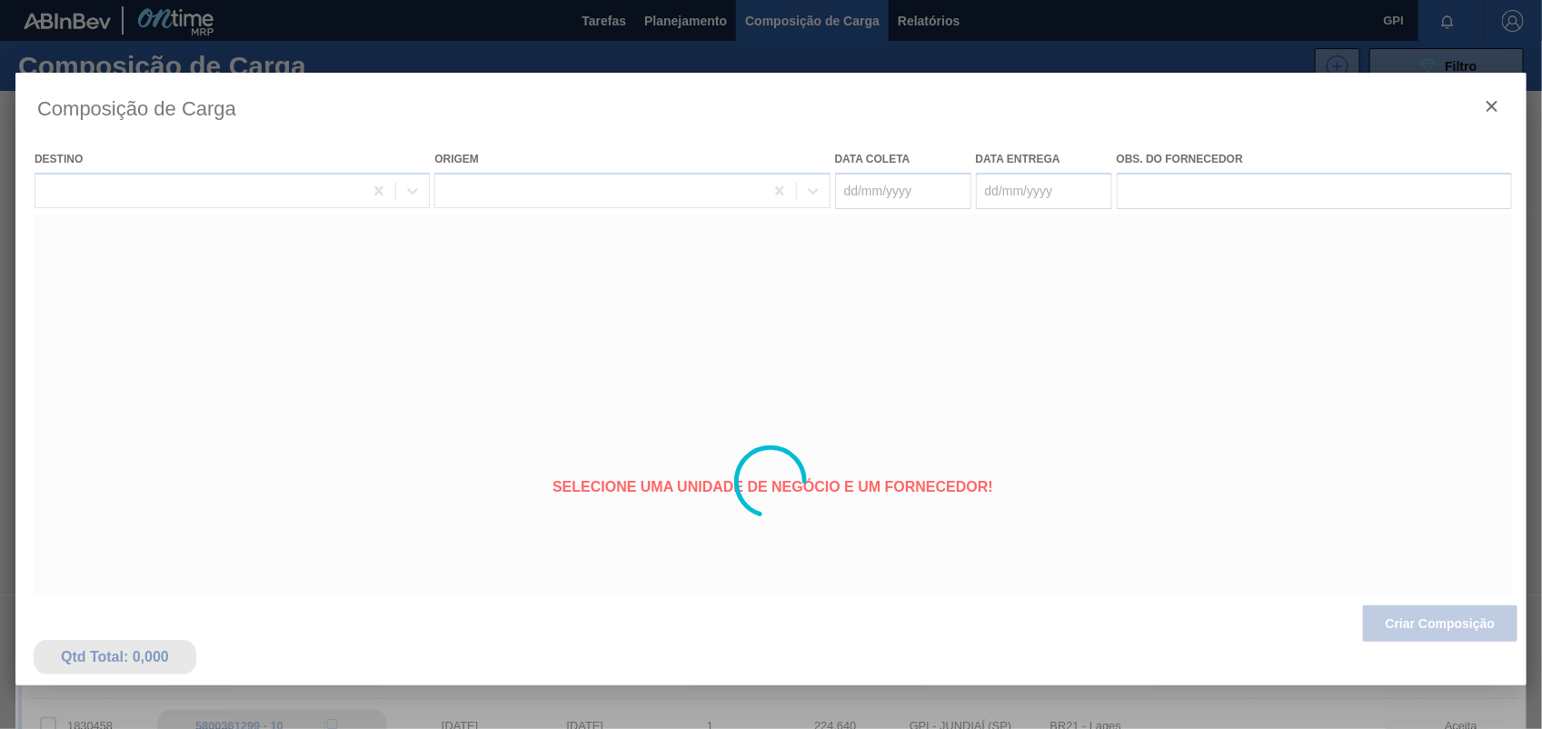
type coleta "08/11/2025"
type entrega "10/11/2025"
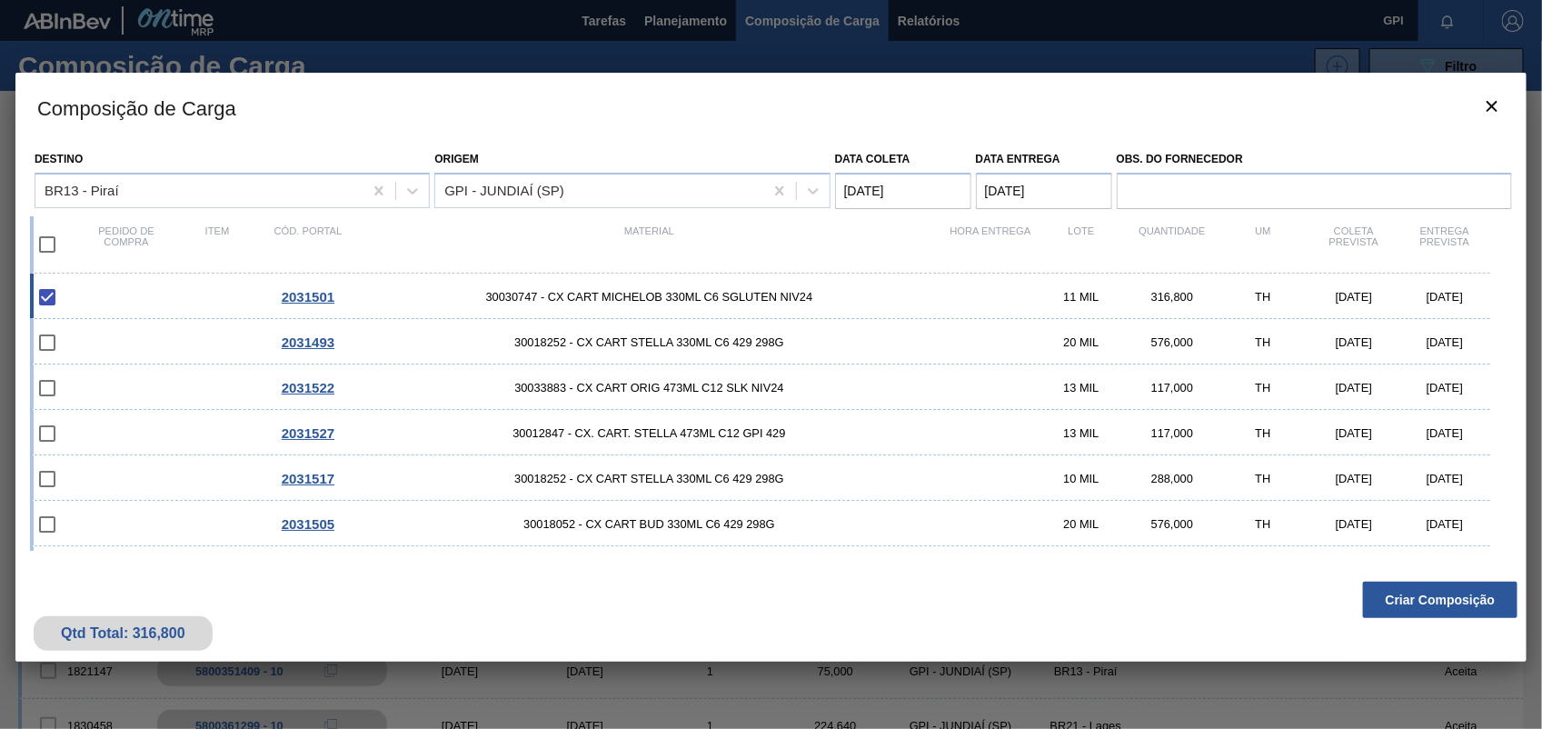
click at [1415, 598] on button "Criar Composição" at bounding box center [1440, 600] width 155 height 36
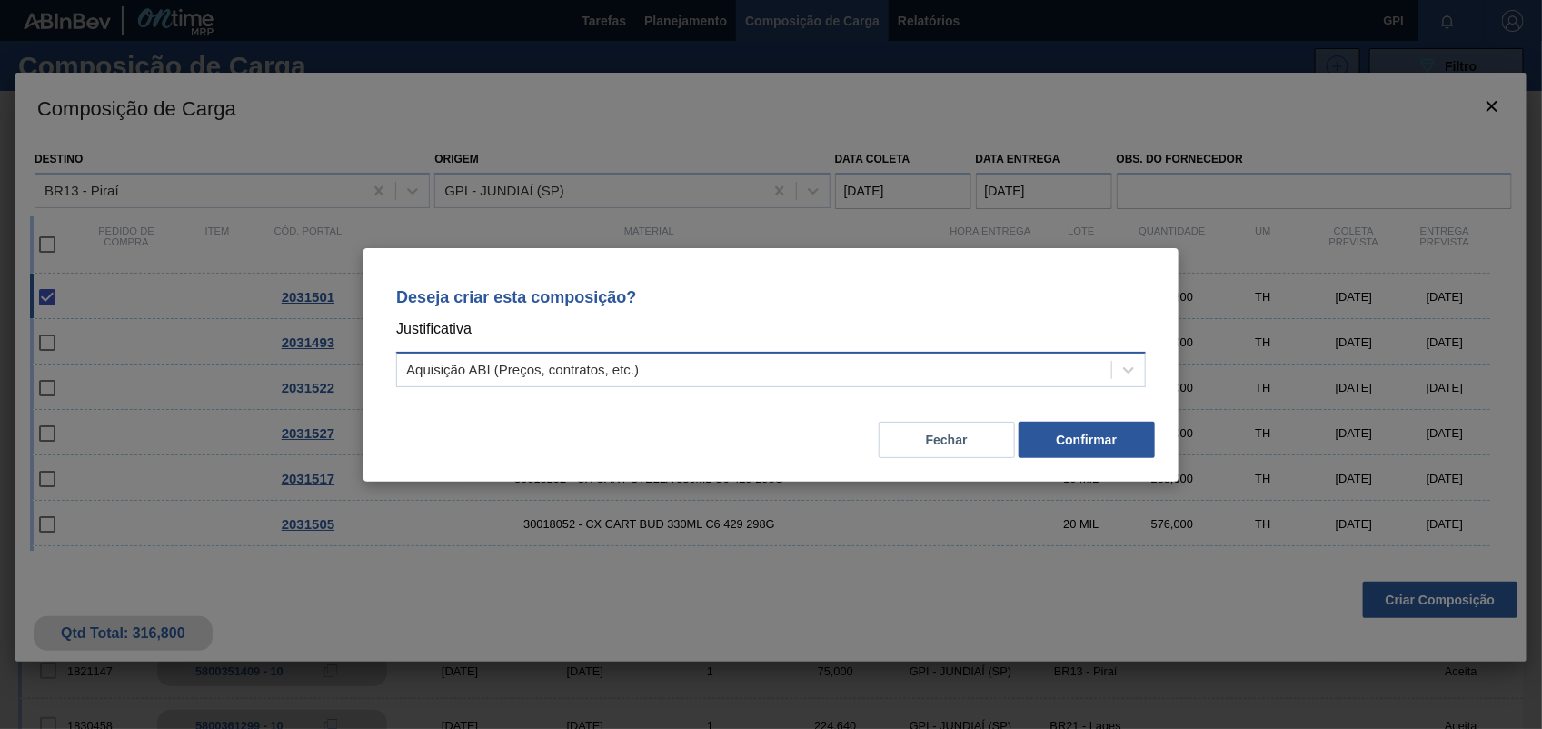
click at [1109, 361] on div "Aquisição ABI (Preços, contratos, etc.)" at bounding box center [754, 369] width 714 height 26
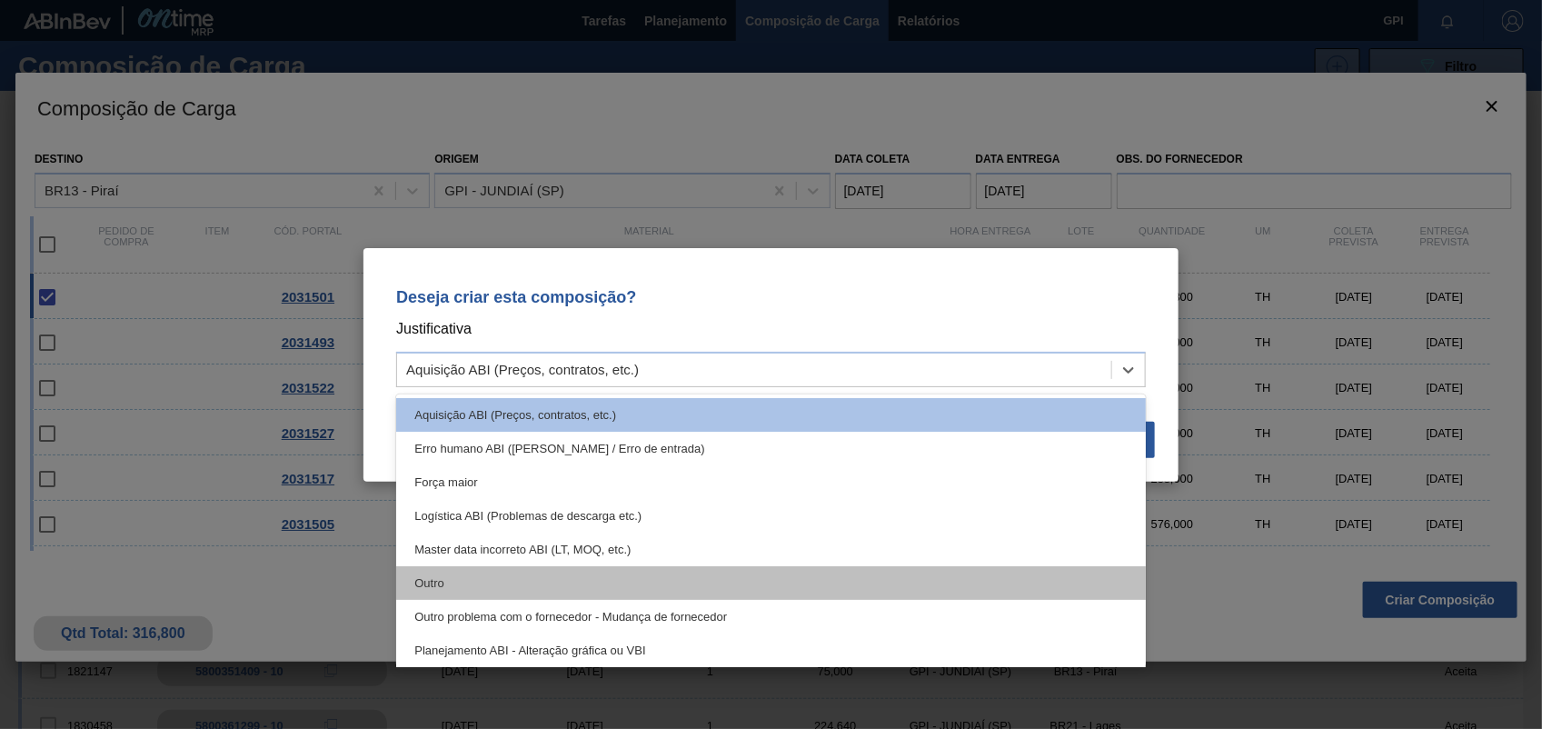
click at [564, 584] on div "Outro" at bounding box center [771, 583] width 750 height 34
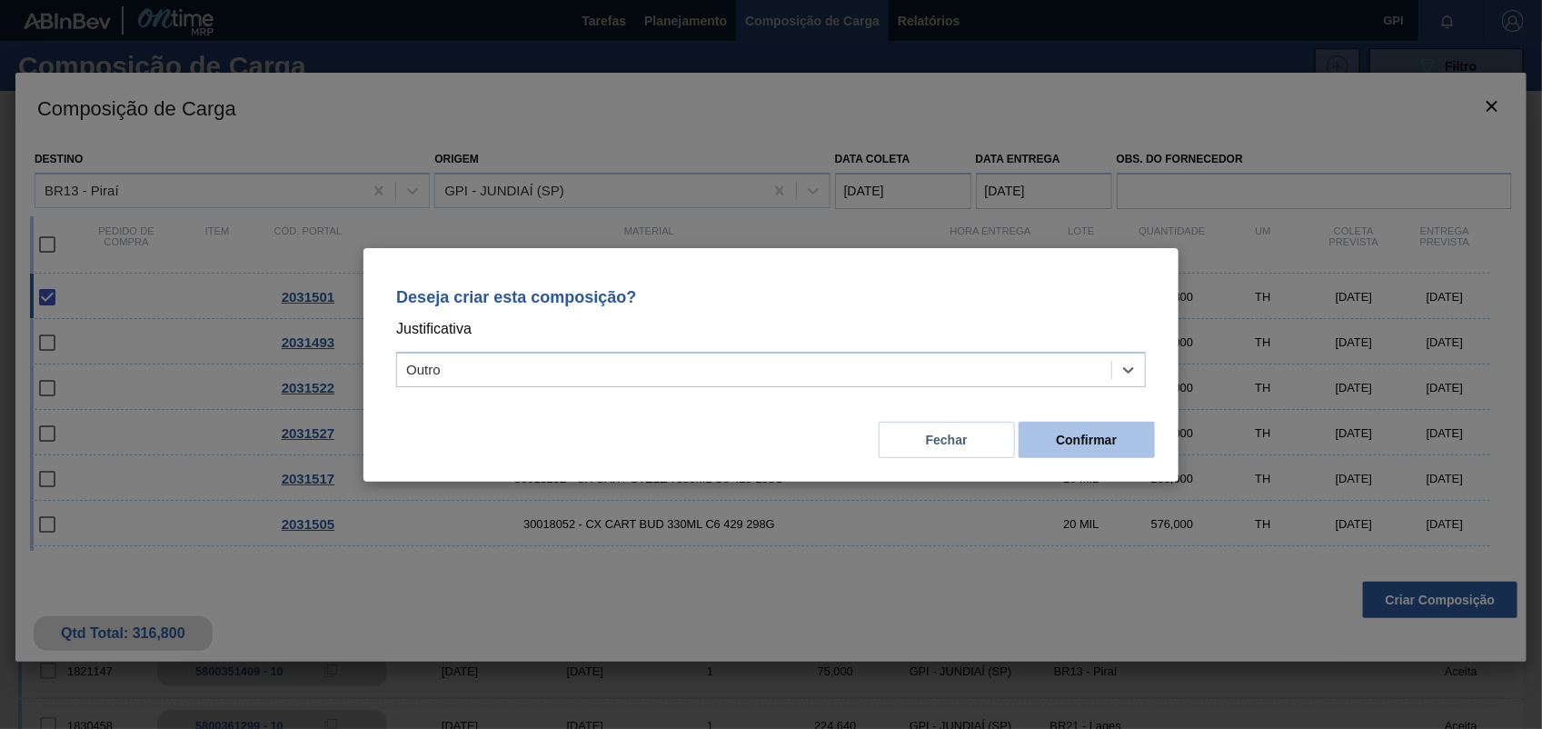
click at [1074, 434] on button "Confirmar" at bounding box center [1087, 440] width 136 height 36
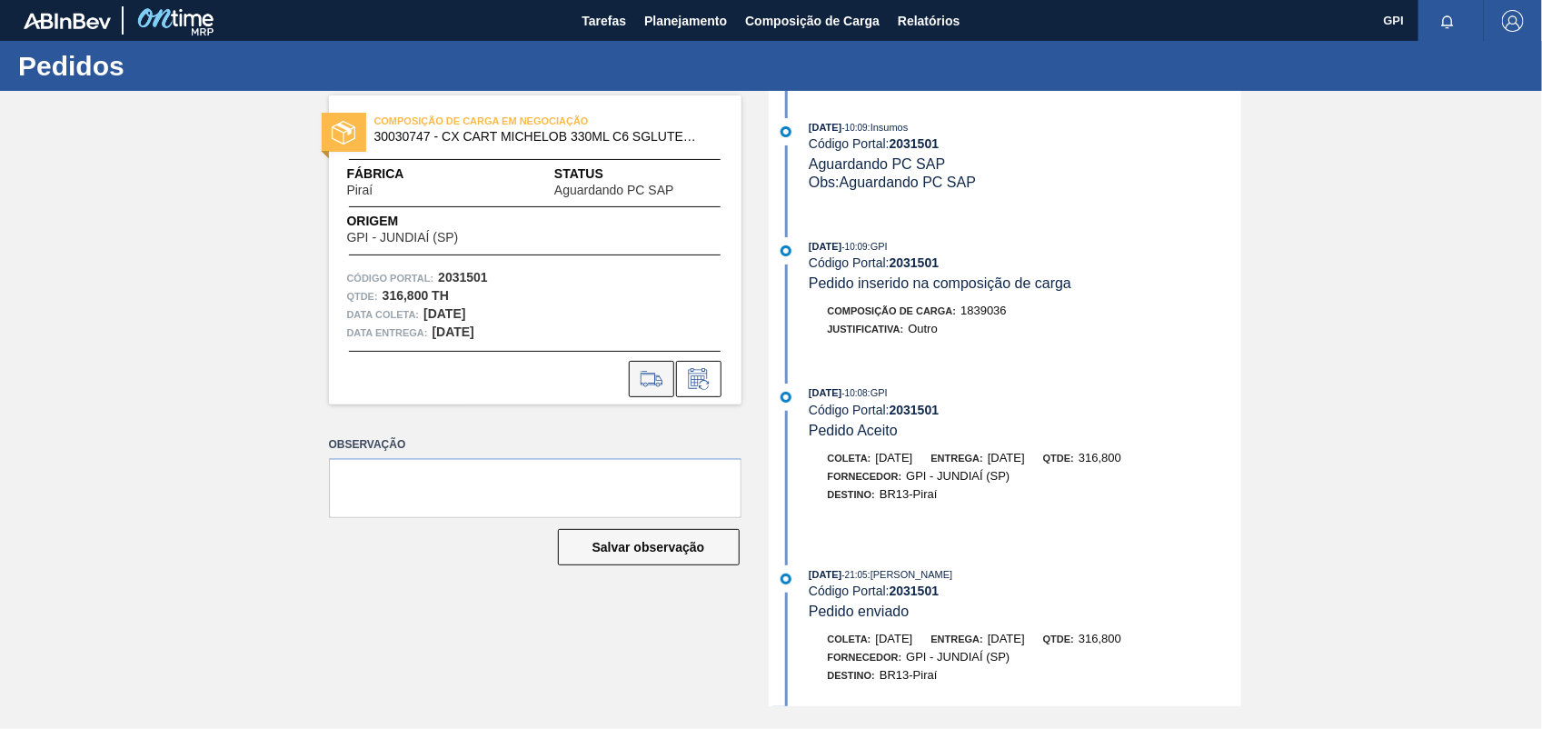
click at [659, 386] on icon at bounding box center [652, 385] width 16 height 5
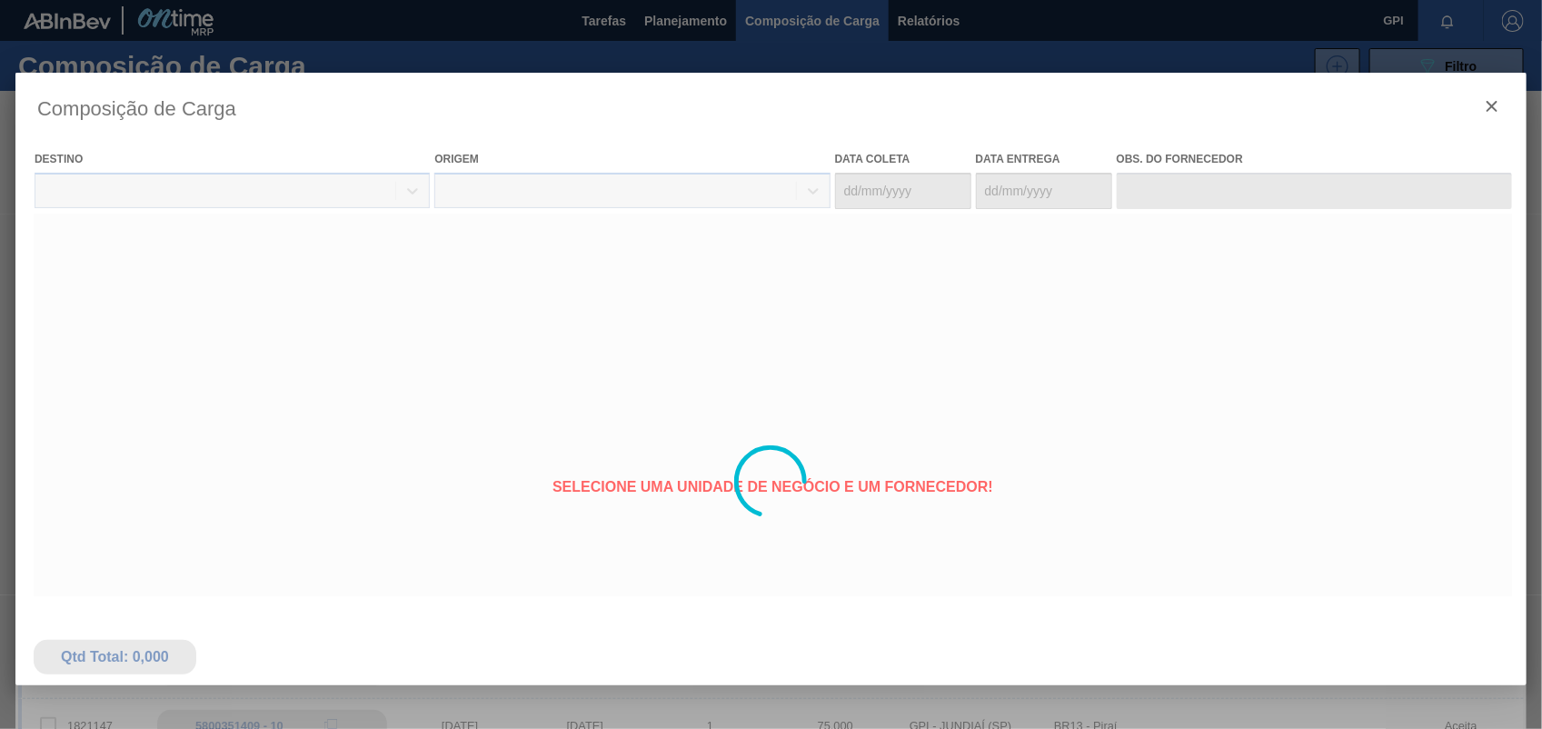
type coleta "08/11/2025"
type entrega "10/11/2025"
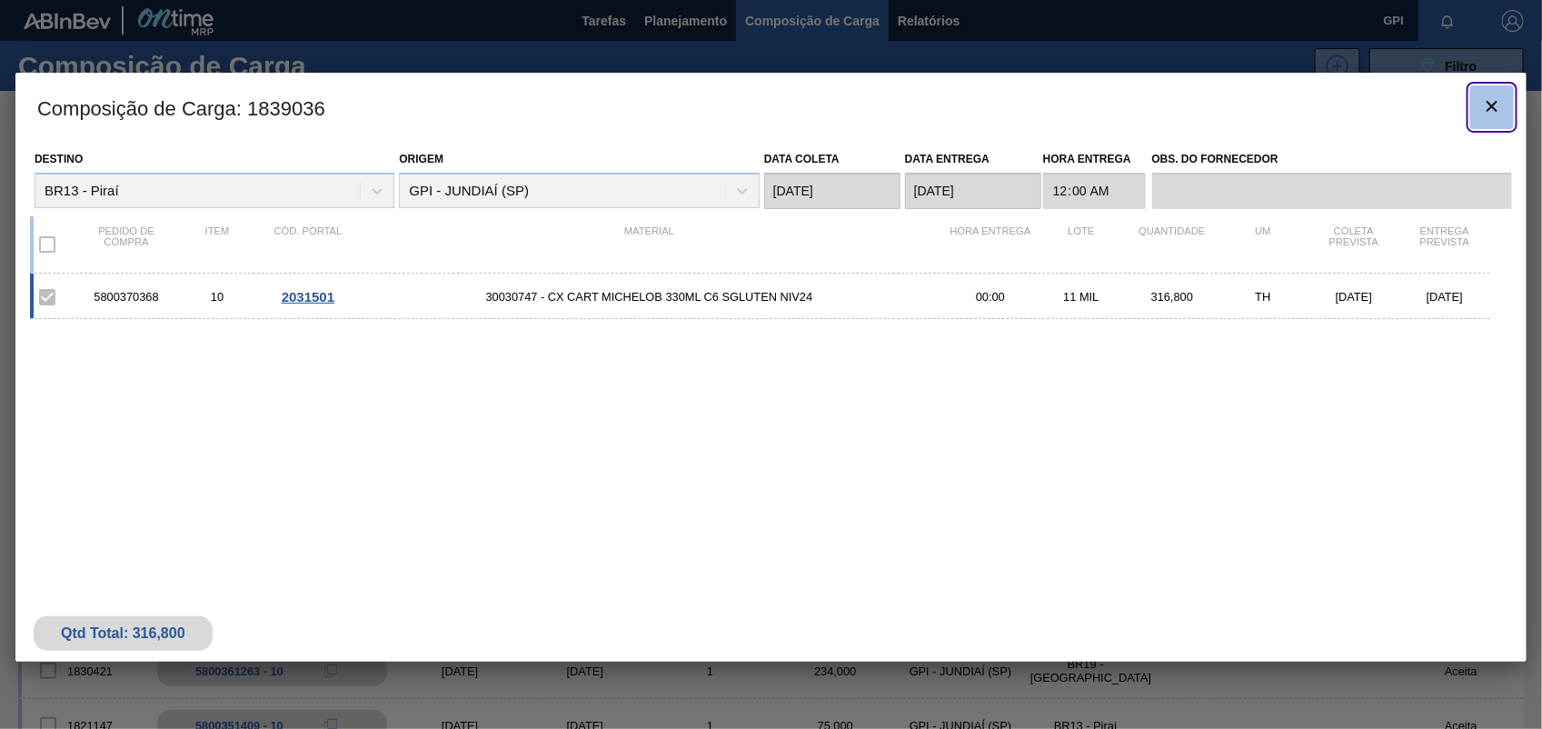
click at [1497, 109] on icon "botão de ícone" at bounding box center [1493, 106] width 22 height 22
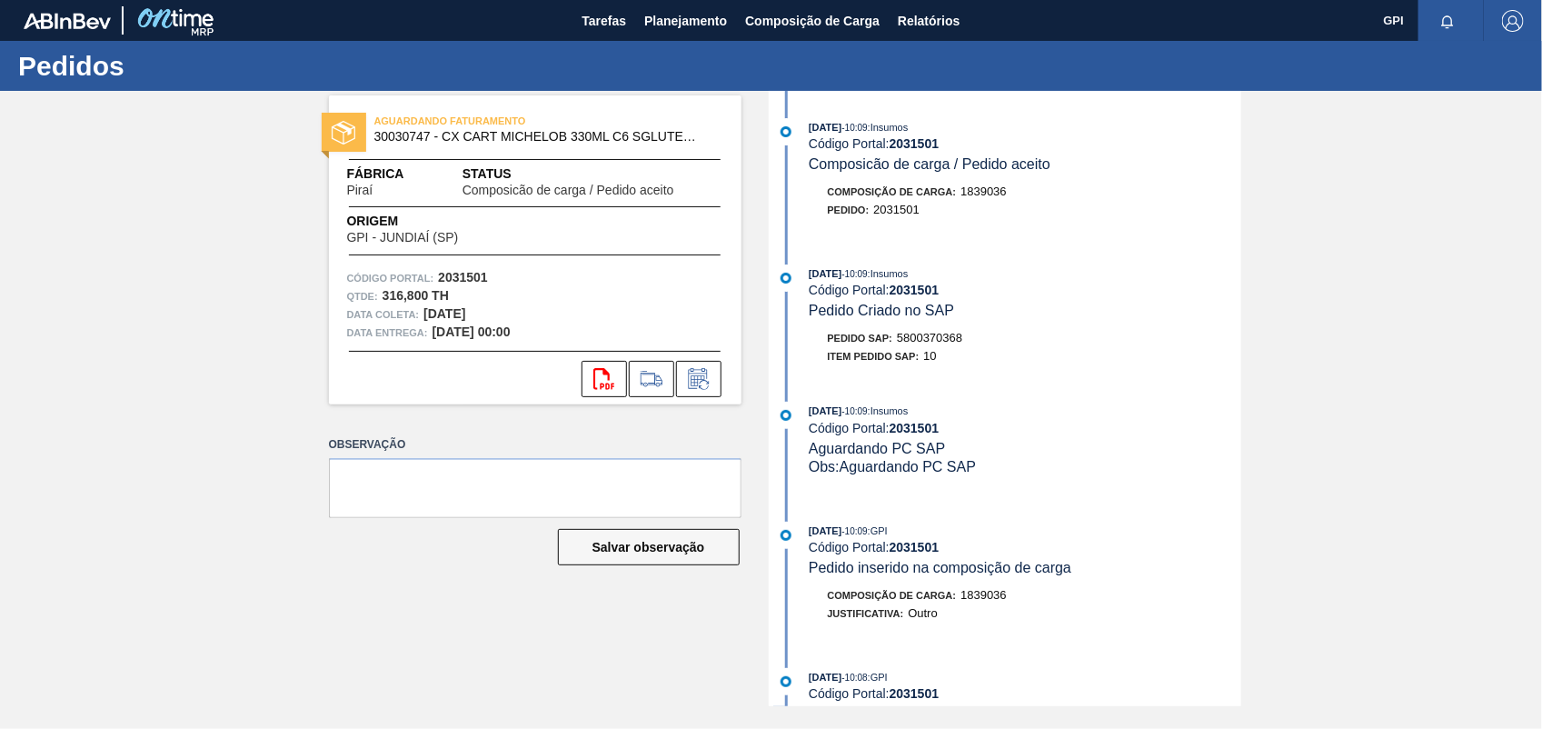
click at [929, 342] on span "5800370368" at bounding box center [929, 338] width 65 height 14
copy span "5800370368"
click at [474, 274] on strong "2031501" at bounding box center [463, 277] width 50 height 15
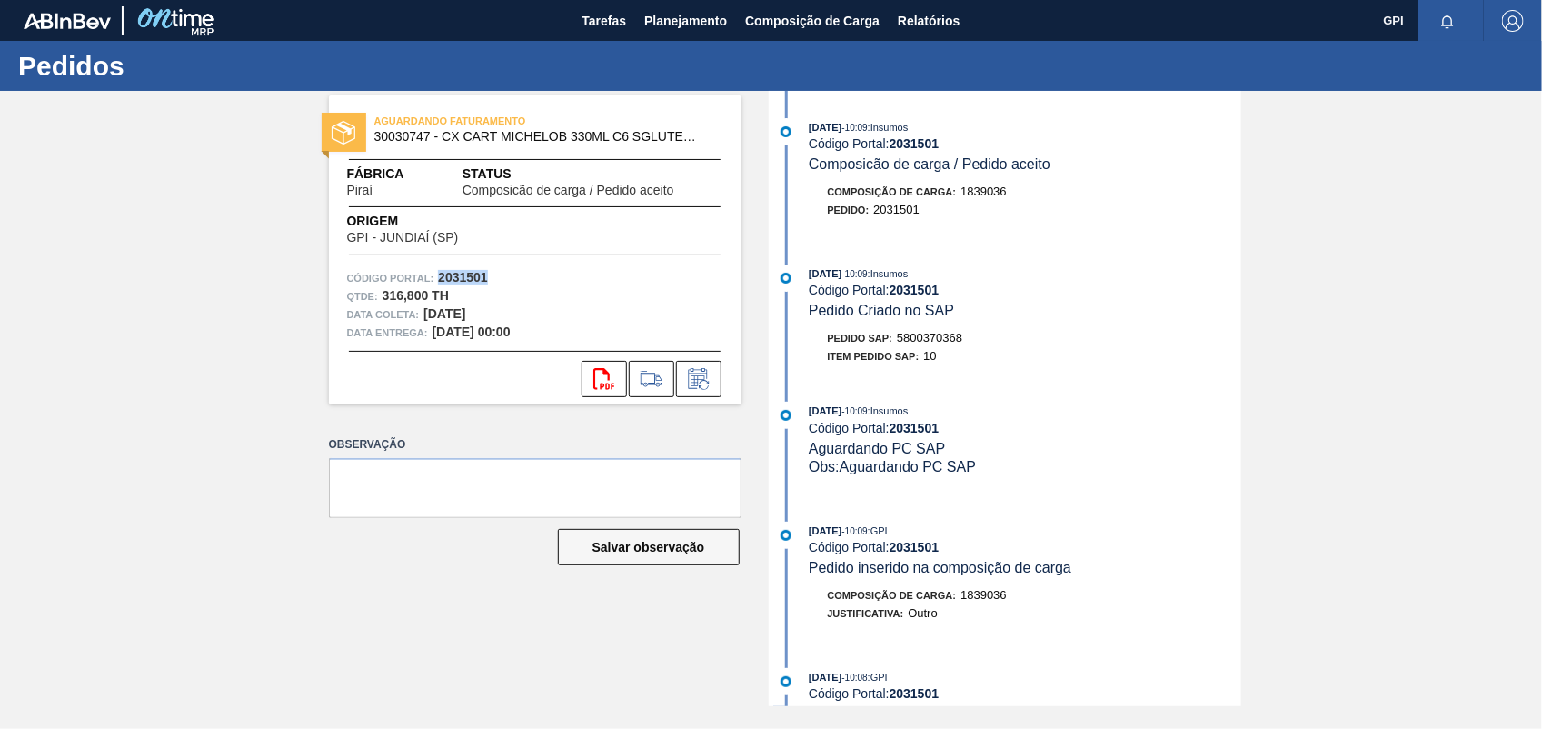
copy strong "2031501"
click at [596, 369] on icon at bounding box center [604, 379] width 21 height 22
click at [1315, 336] on div "AGUARDANDO FATURAMENTO 30030747 - CX CART MICHELOB 330ML C6 SGLUTEN NIV24 Fábri…" at bounding box center [771, 398] width 1542 height 615
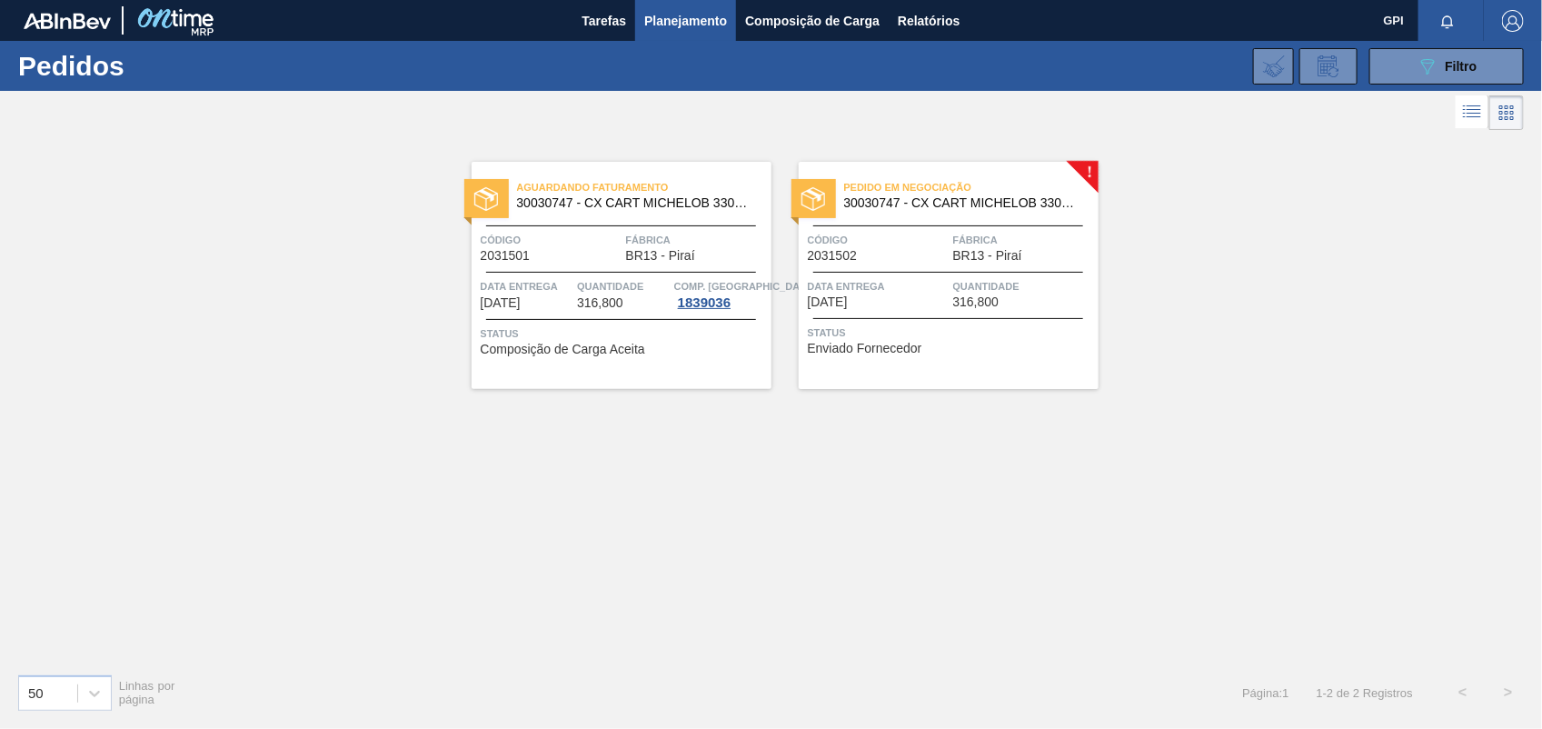
click at [892, 255] on div "Código 2031502" at bounding box center [878, 247] width 141 height 32
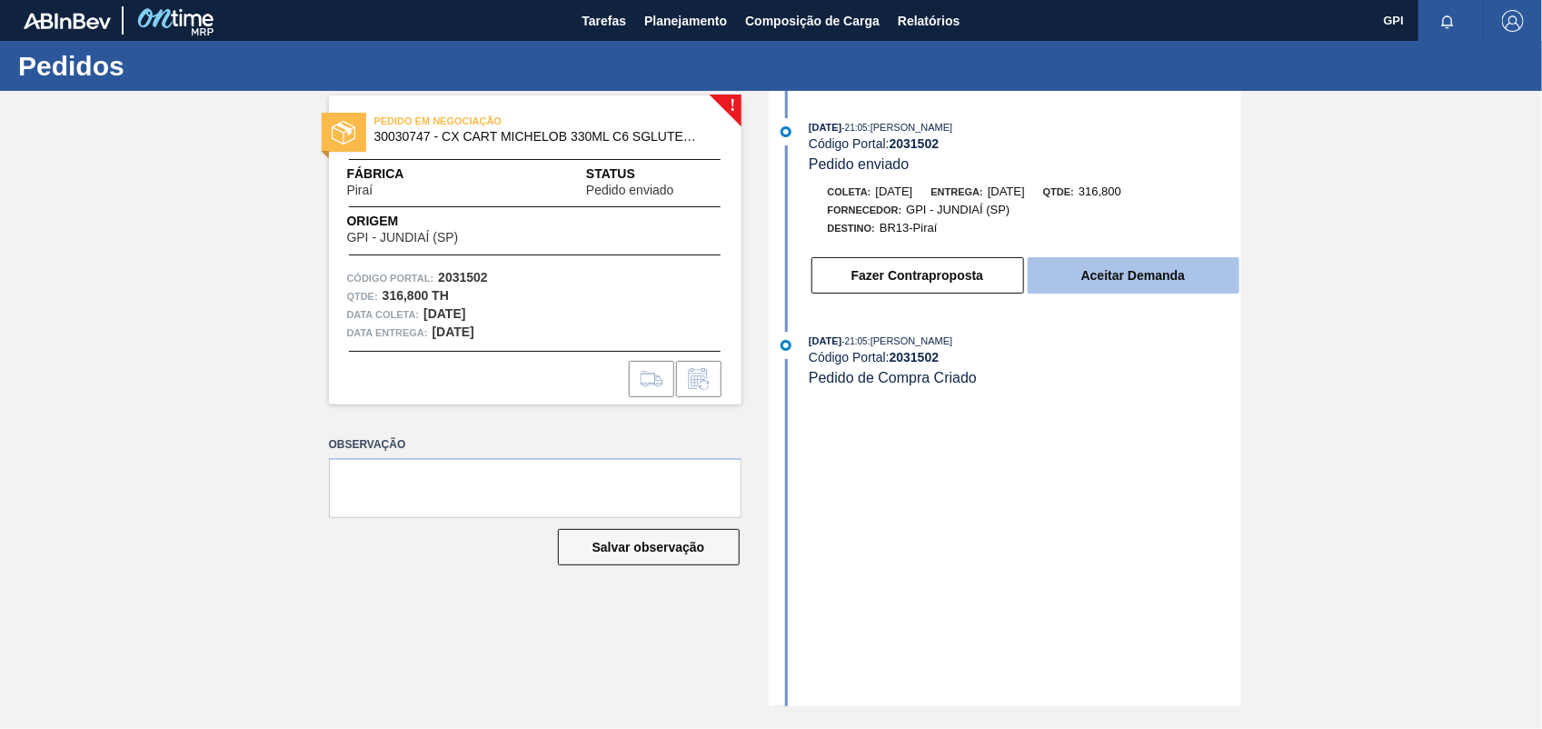
click at [1218, 287] on button "Aceitar Demanda" at bounding box center [1134, 275] width 212 height 36
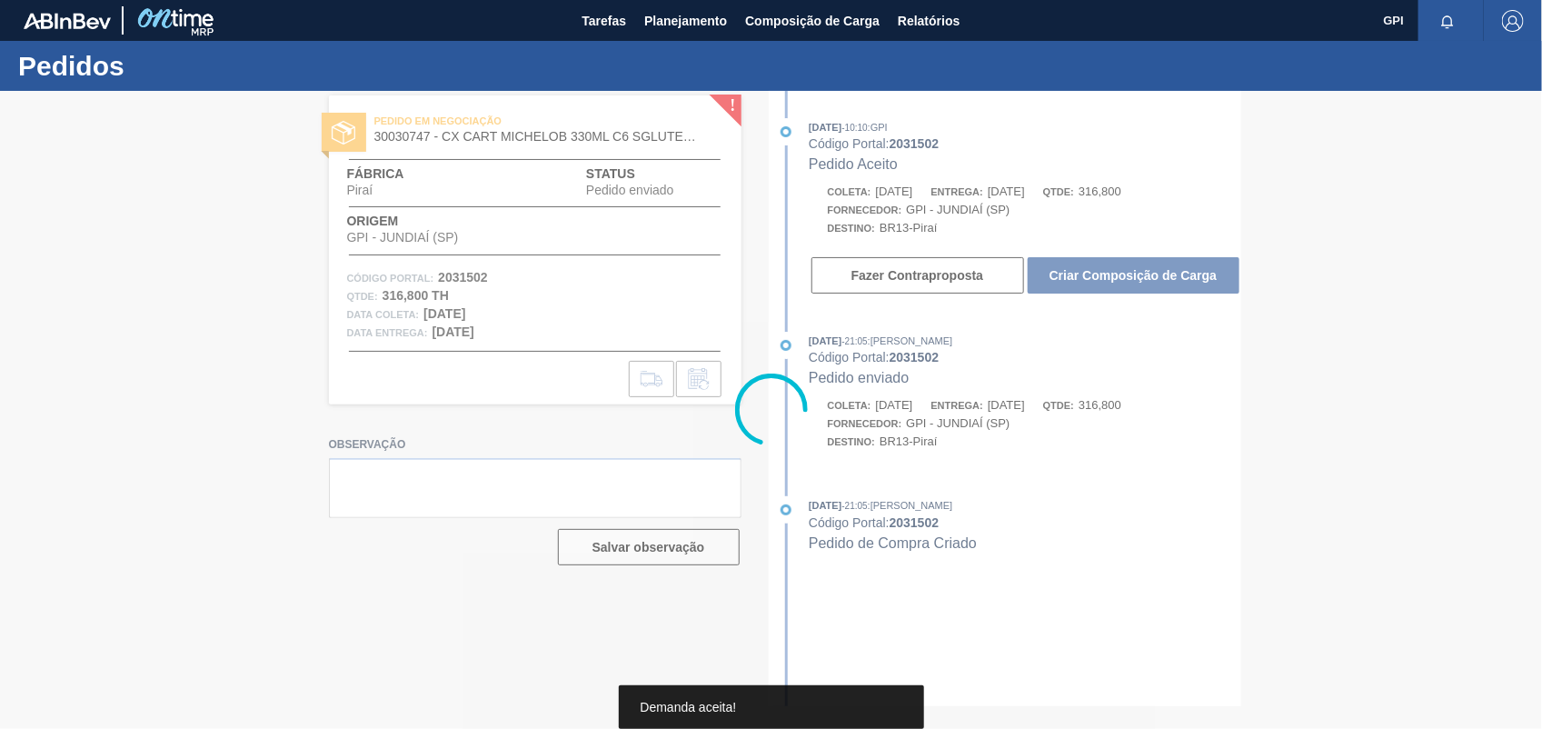
click at [1219, 284] on div at bounding box center [771, 410] width 1542 height 638
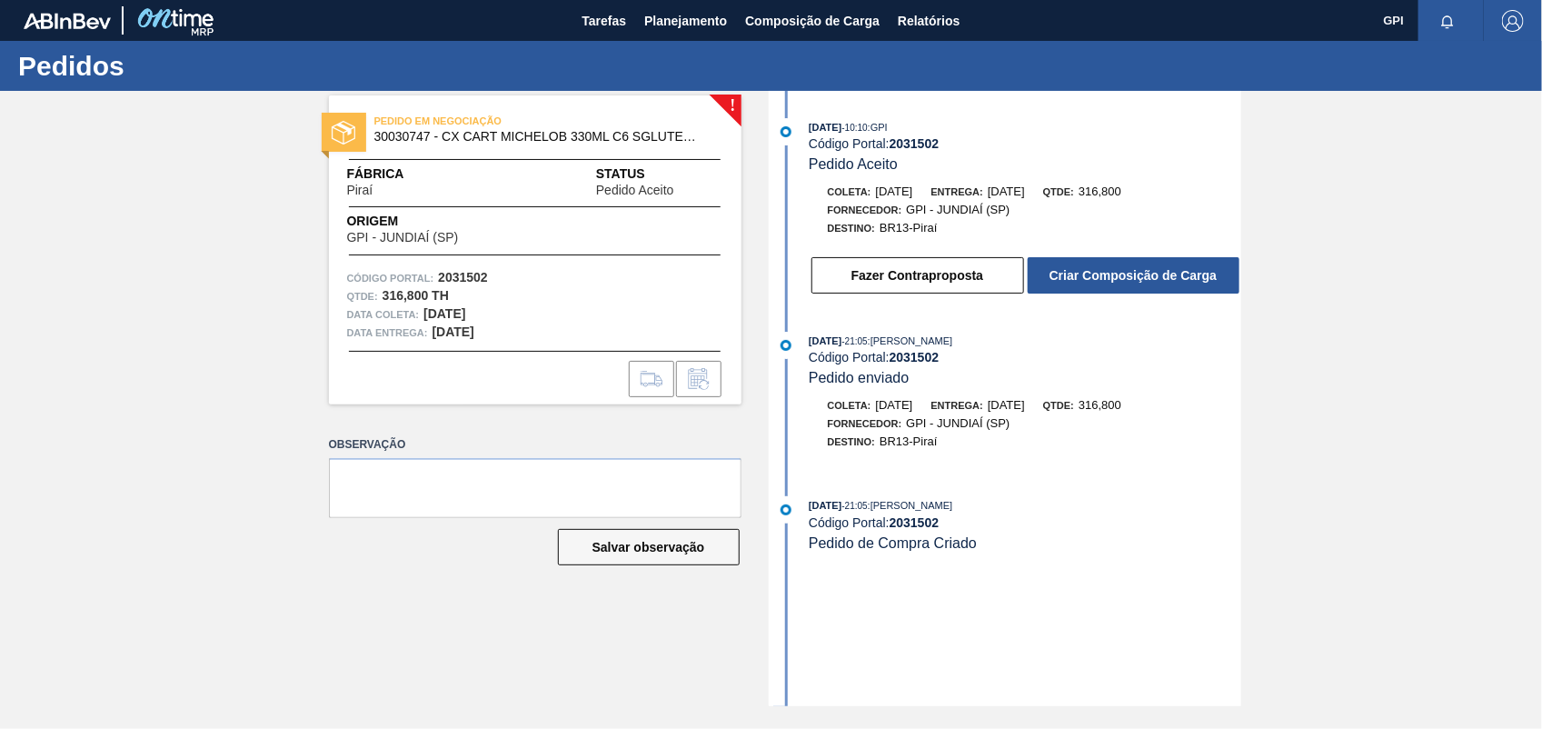
click at [1219, 284] on button "Criar Composição de Carga" at bounding box center [1134, 275] width 212 height 36
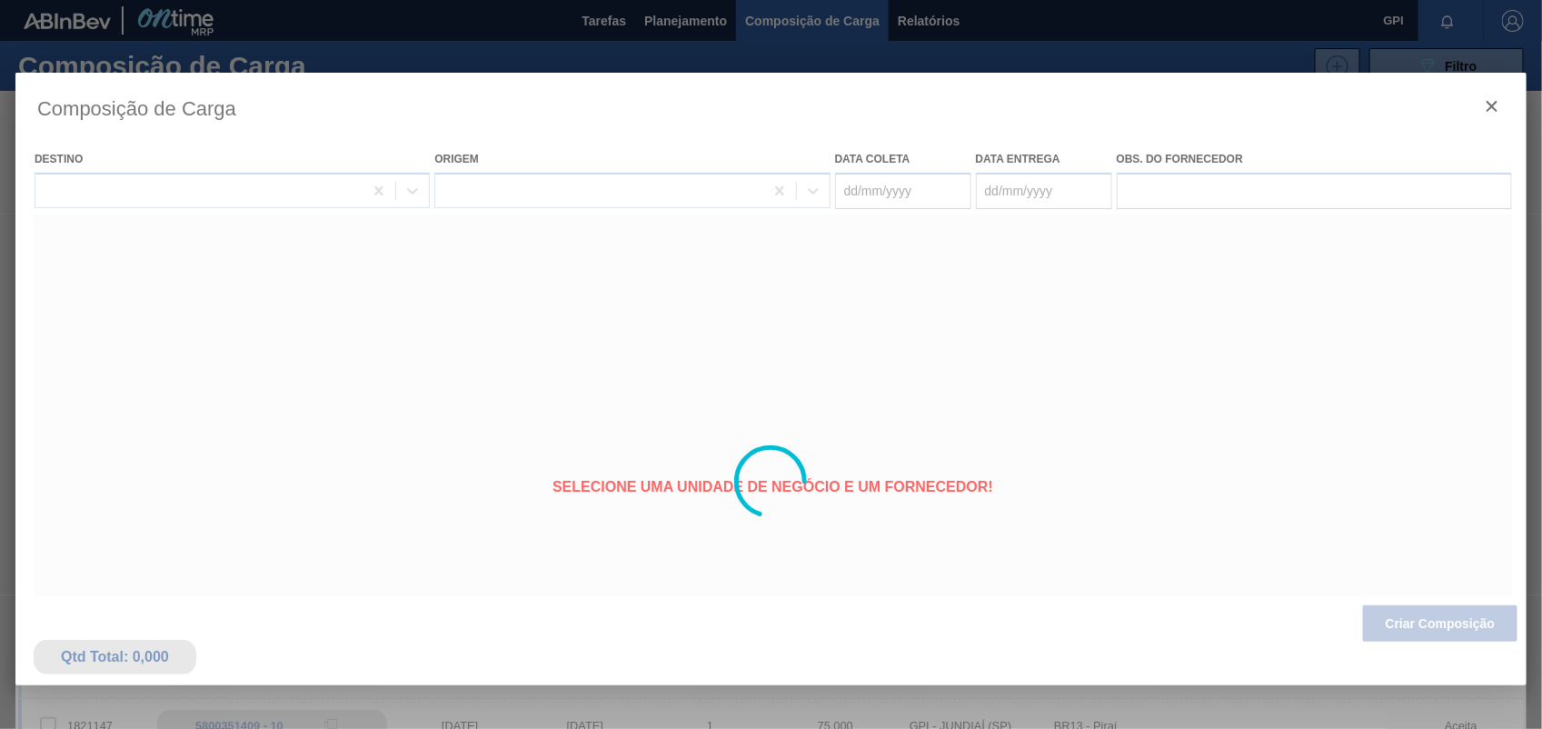
type coleta "18/11/2025"
type entrega "20/11/2025"
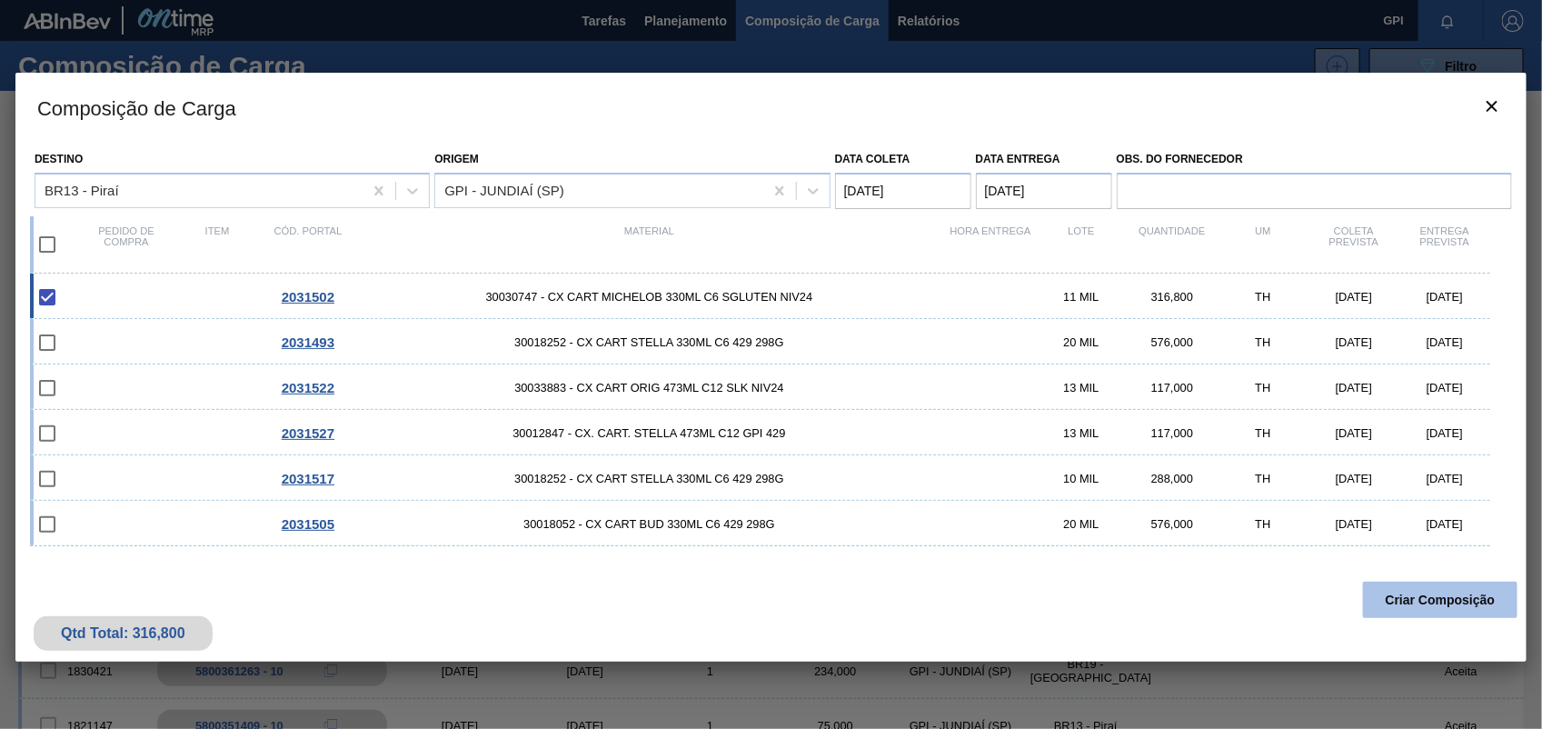
click at [1413, 616] on button "Criar Composição" at bounding box center [1440, 600] width 155 height 36
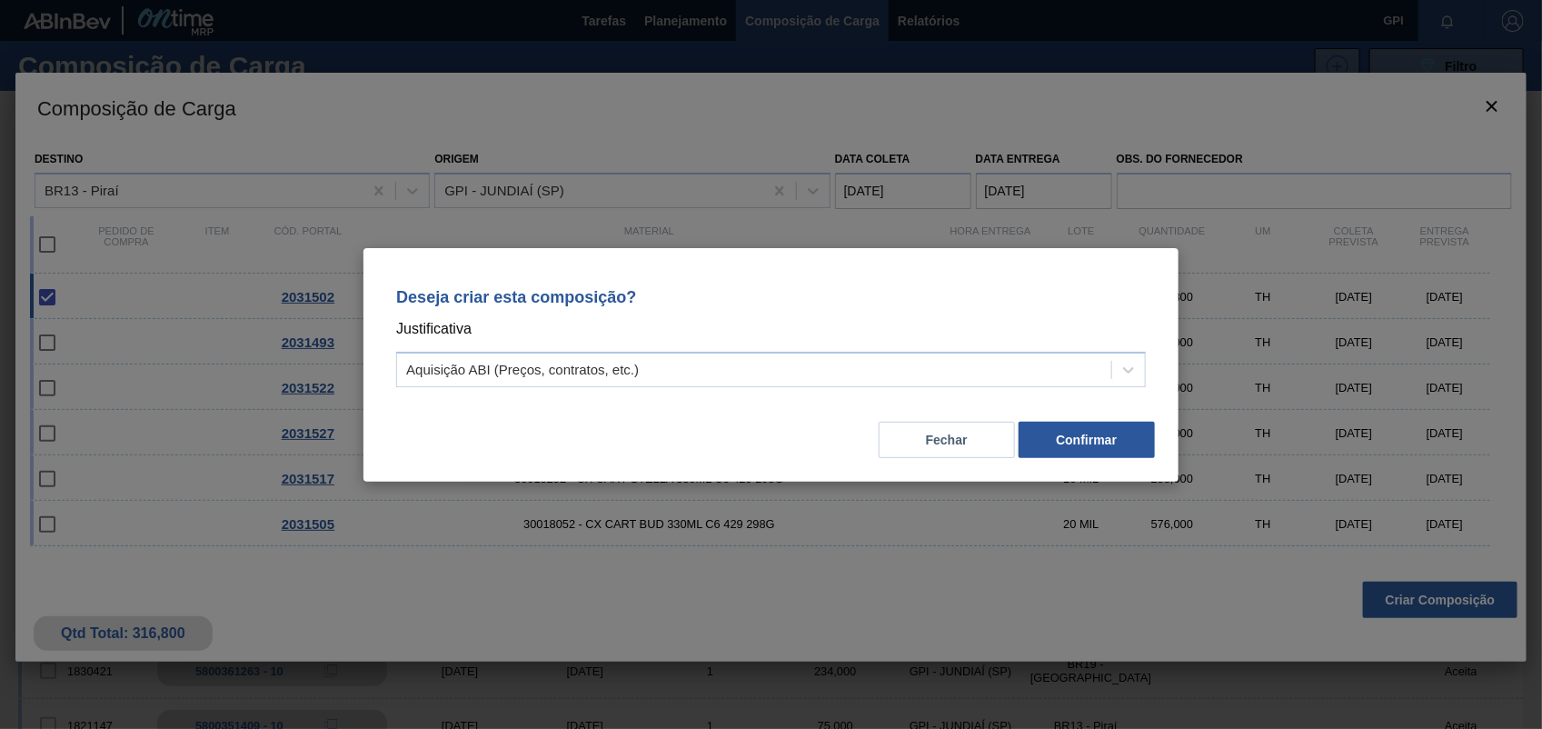
click at [1151, 370] on div "Deseja criar esta composição? Justificativa Aquisição ABI (Preços, contratos, e…" at bounding box center [771, 334] width 772 height 128
click at [1146, 370] on div "Deseja criar esta composição? Justificativa Aquisição ABI (Preços, contratos, e…" at bounding box center [771, 334] width 772 height 128
click at [1138, 374] on div at bounding box center [1129, 370] width 33 height 33
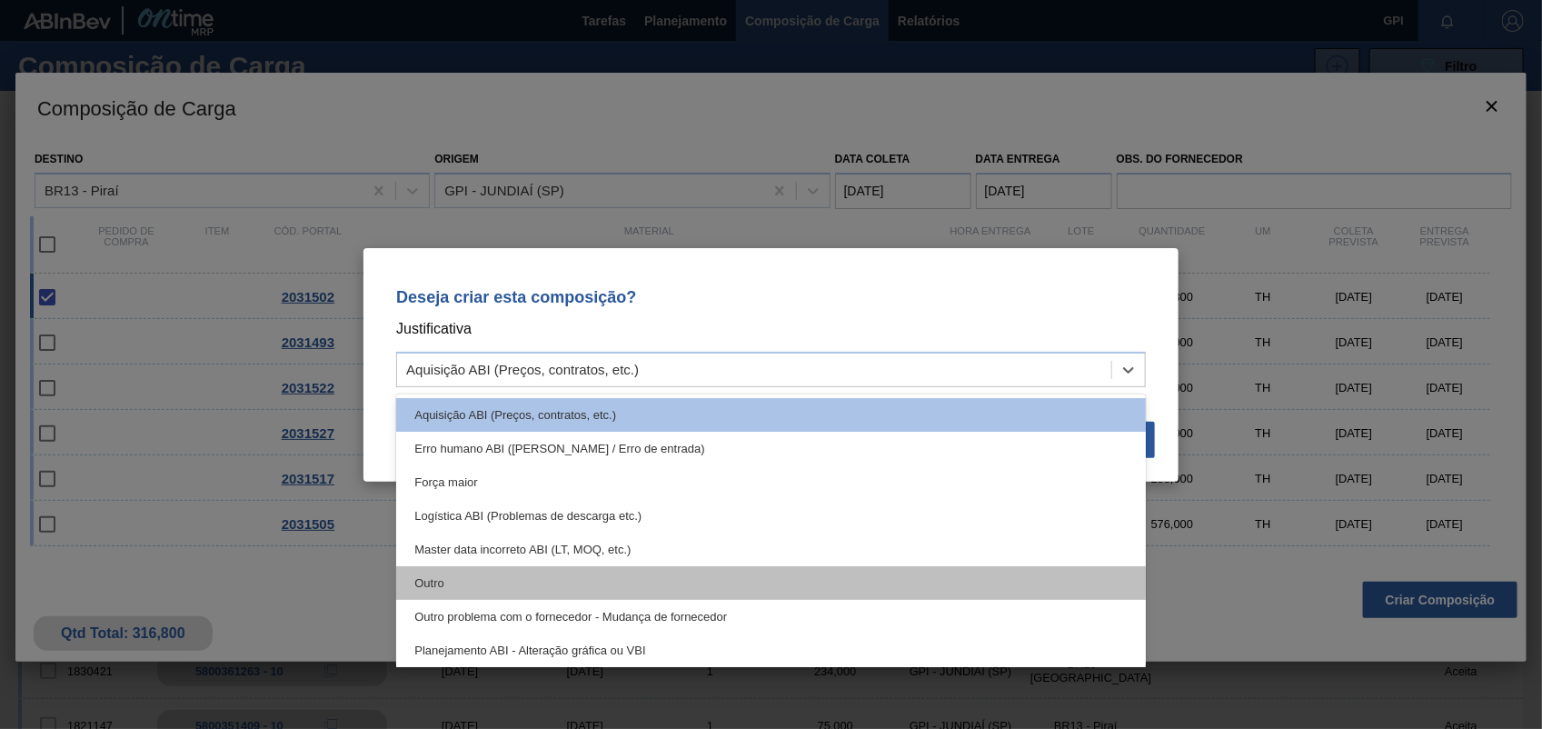
click at [551, 589] on div "Outro" at bounding box center [771, 583] width 750 height 34
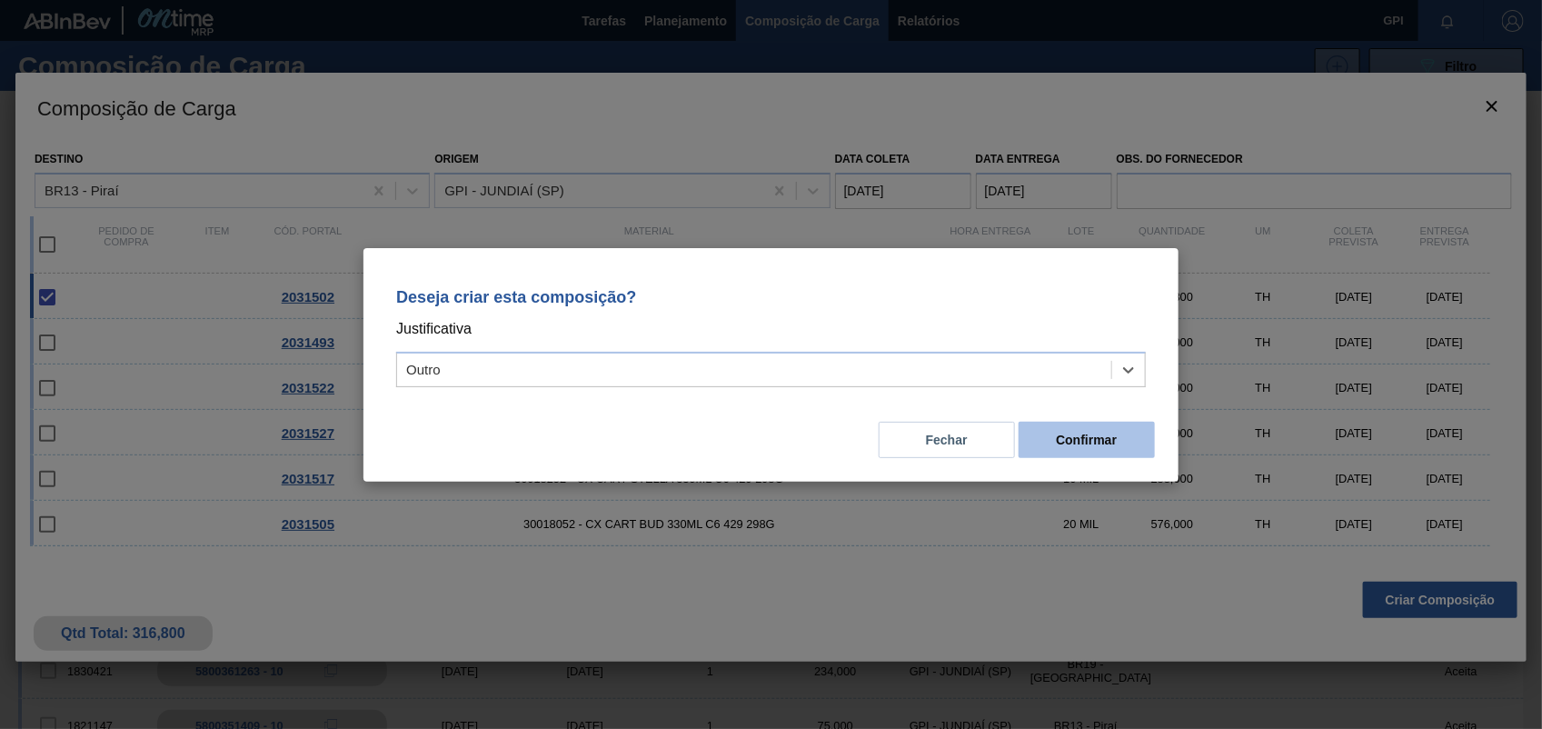
click at [1136, 446] on button "Confirmar" at bounding box center [1087, 440] width 136 height 36
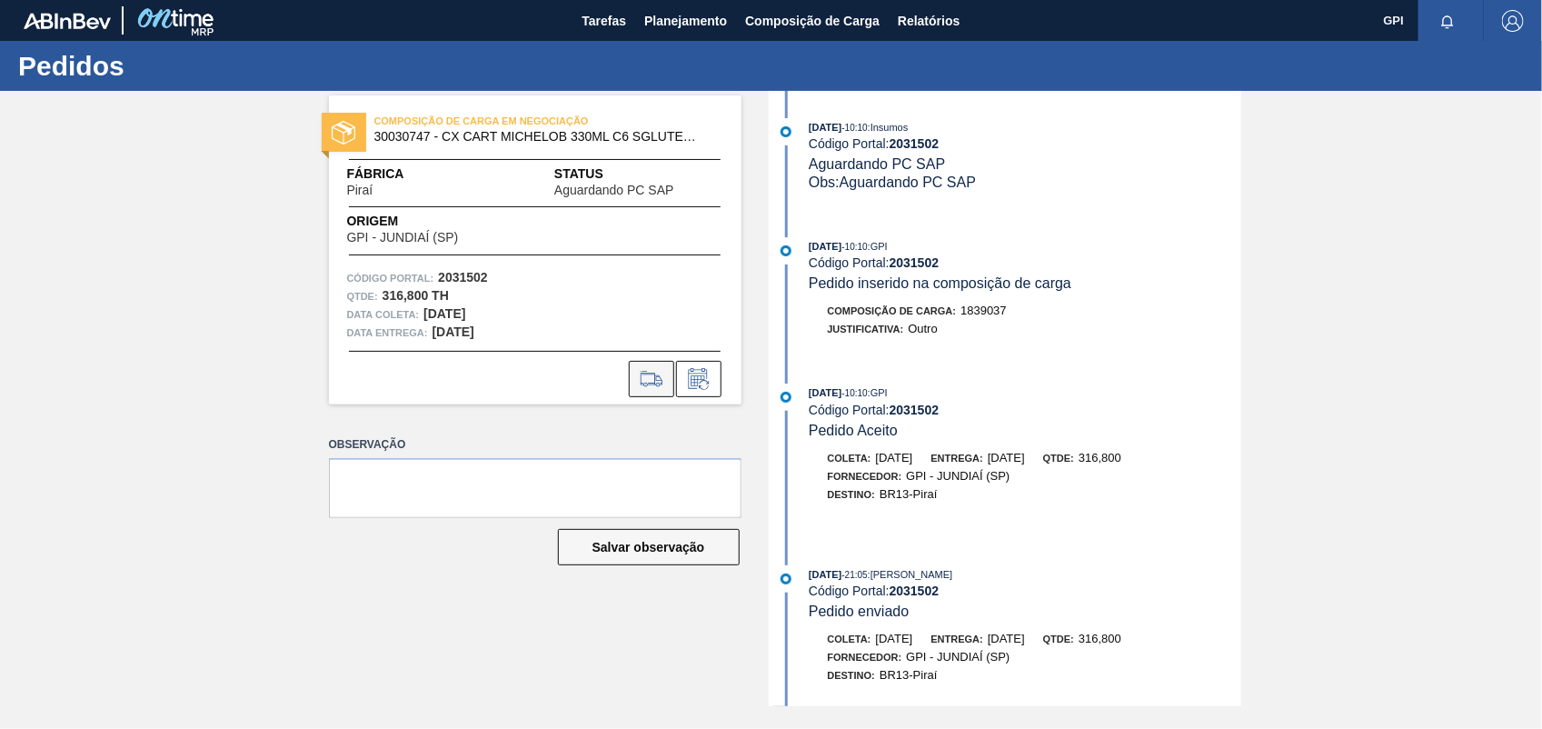
click at [641, 375] on icon at bounding box center [651, 379] width 21 height 13
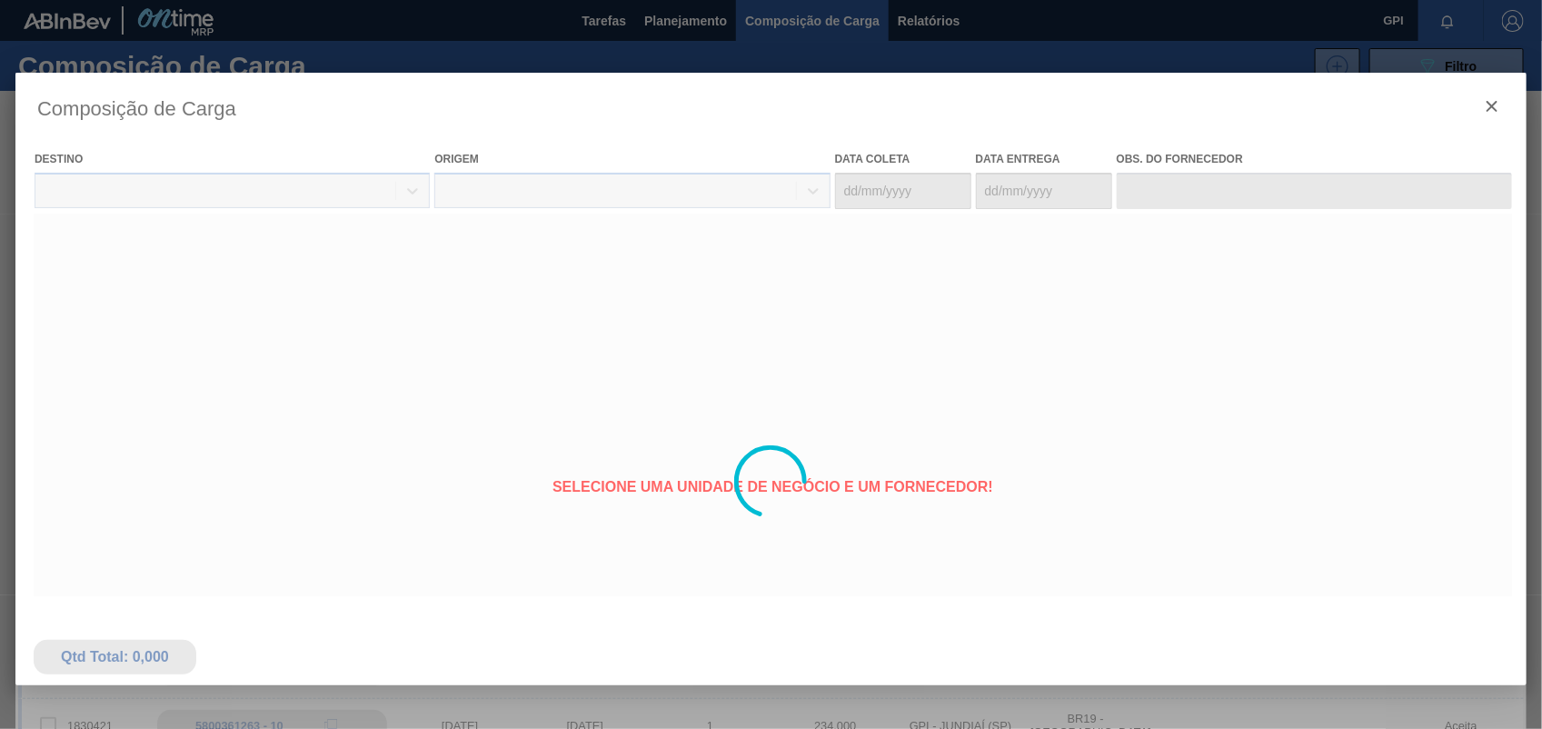
type coleta "18/11/2025"
type entrega "20/11/2025"
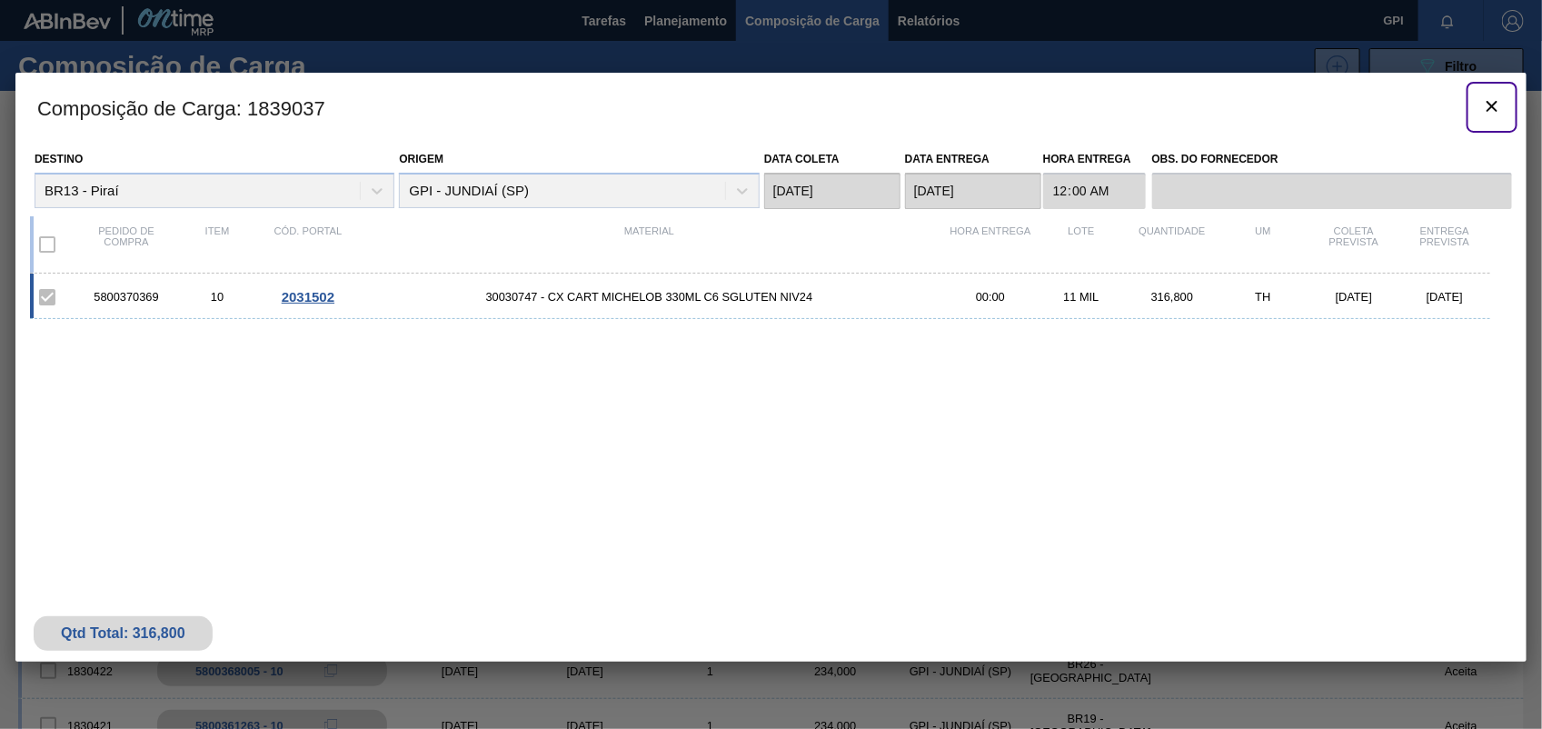
click at [1501, 112] on icon "botão de ícone" at bounding box center [1493, 106] width 22 height 22
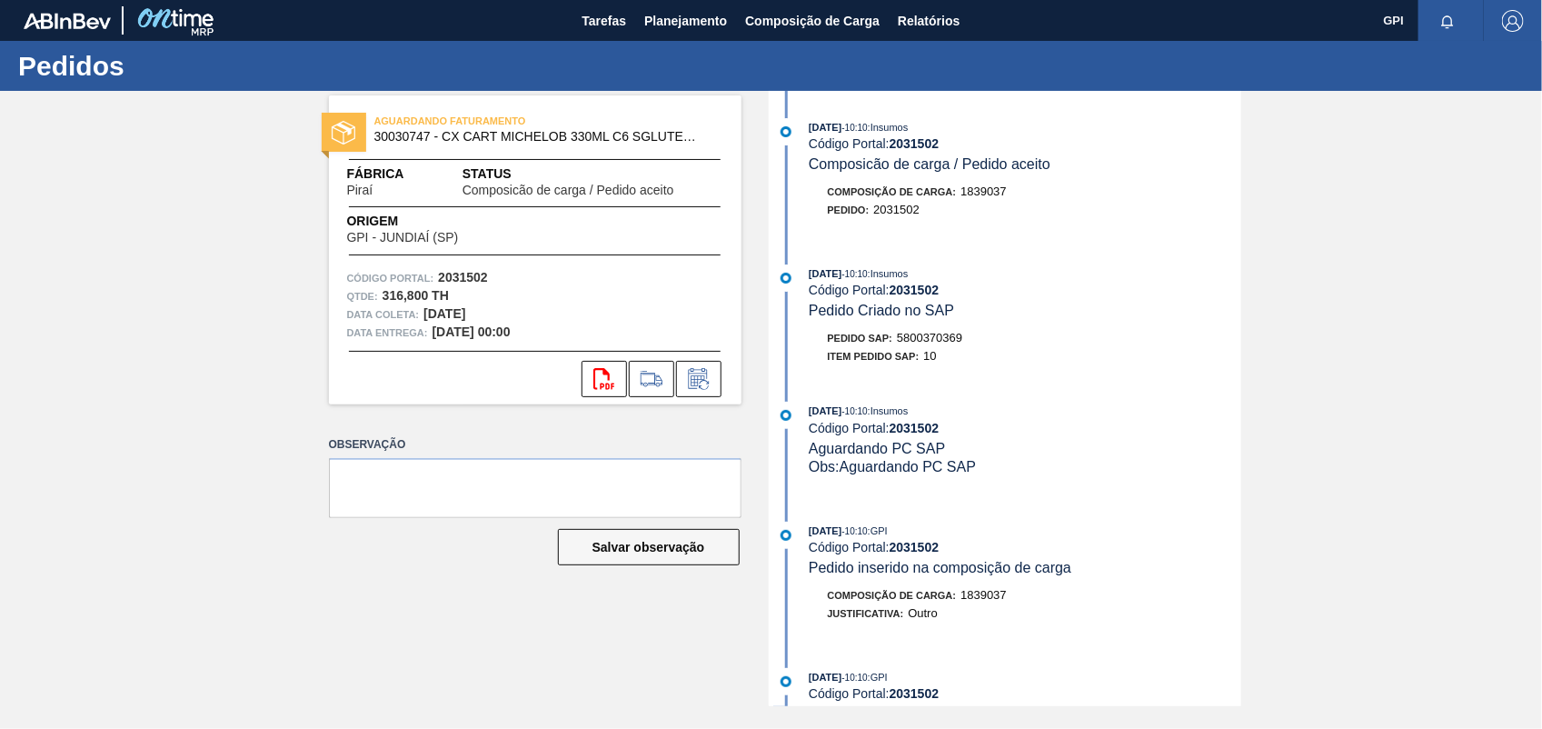
click at [933, 337] on span "5800370369" at bounding box center [929, 338] width 65 height 14
click at [933, 336] on span "5800370369" at bounding box center [929, 338] width 65 height 14
click at [934, 336] on span "5800370369" at bounding box center [929, 338] width 65 height 14
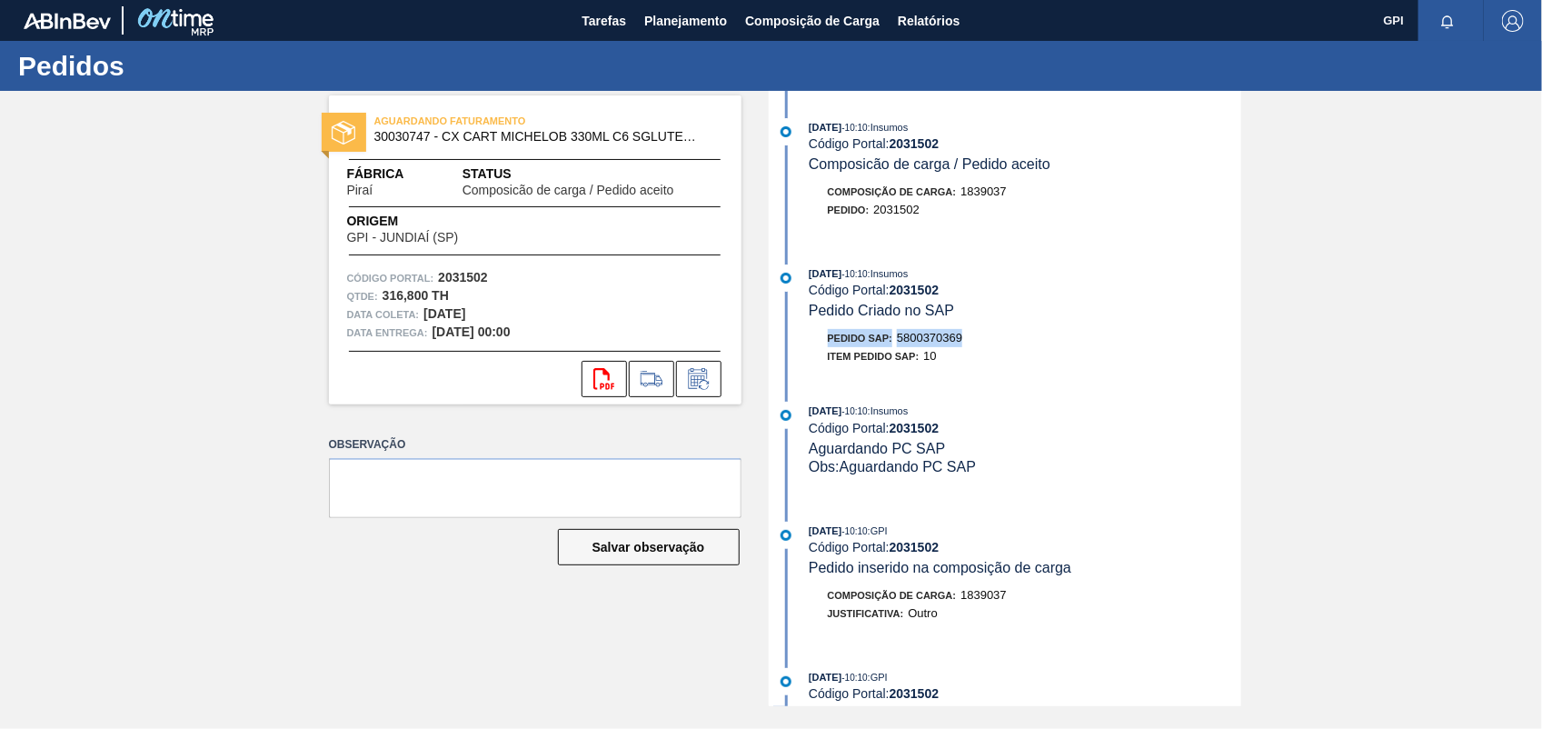
click at [936, 336] on span "5800370369" at bounding box center [929, 338] width 65 height 14
copy span "5800370369"
click at [479, 279] on strong "2031502" at bounding box center [463, 277] width 50 height 15
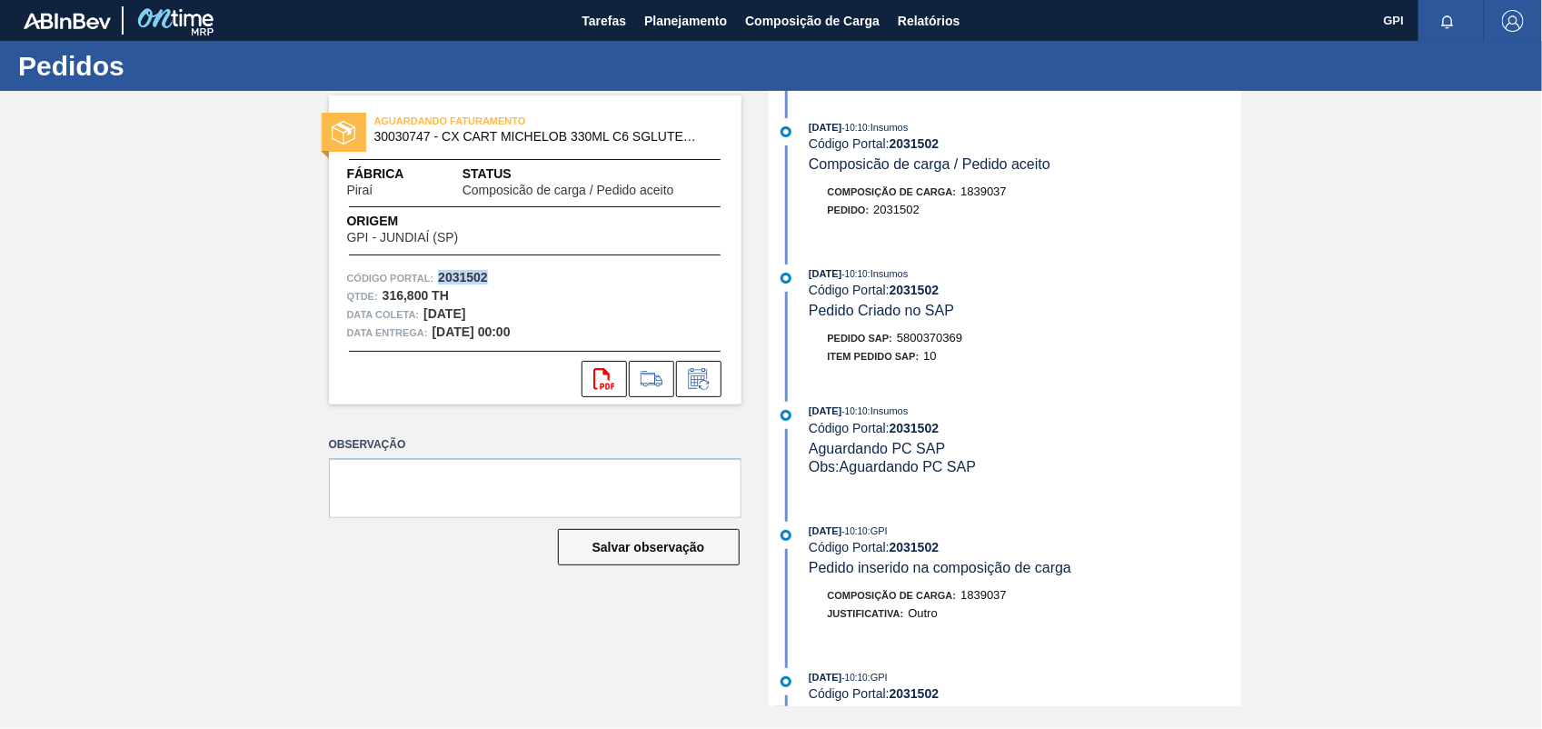
click at [479, 279] on strong "2031502" at bounding box center [463, 277] width 50 height 15
copy strong "2031502"
click at [594, 368] on icon "svg{fill:#ff0000}" at bounding box center [605, 379] width 22 height 22
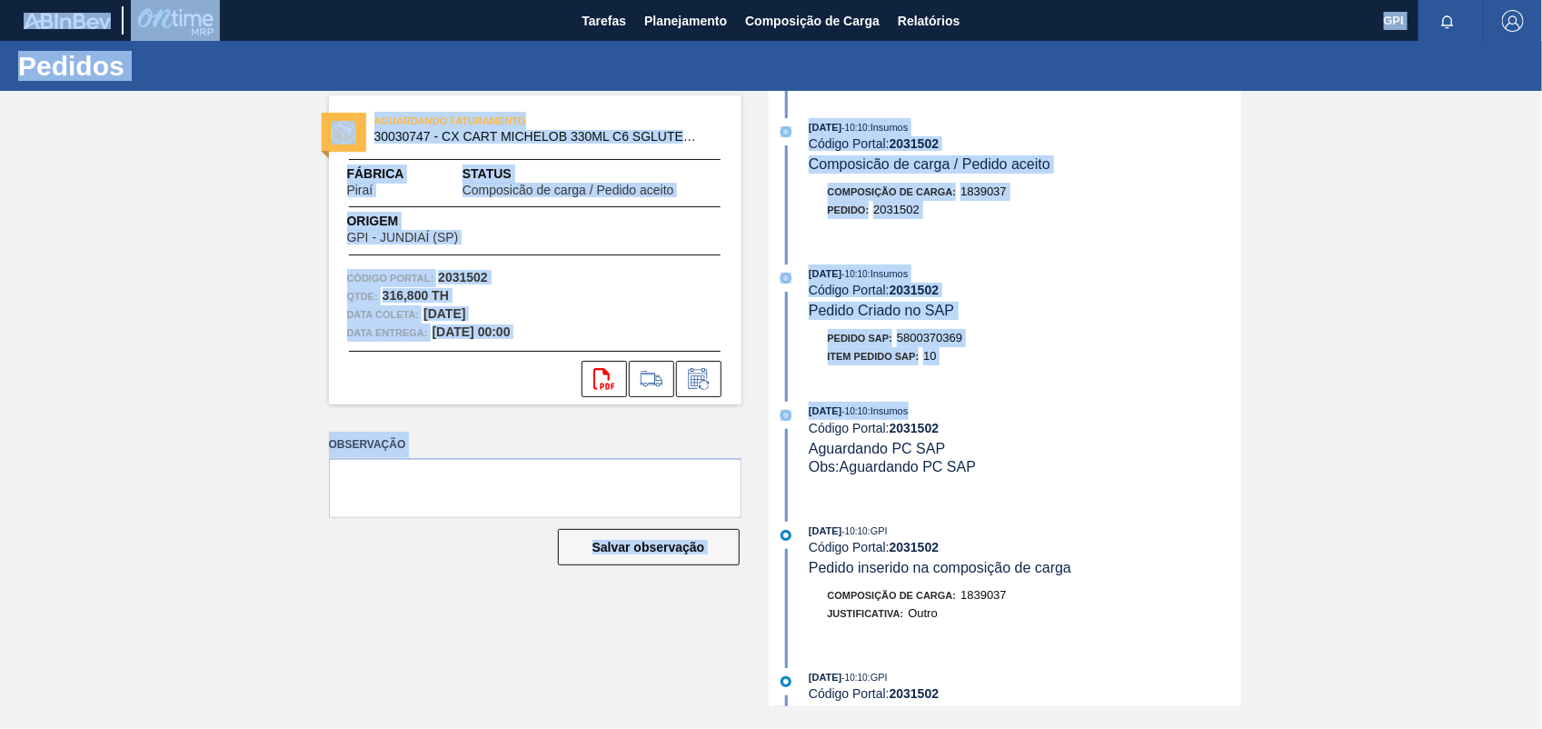
click at [1542, 0] on html "Tarefas Planejamento Composição de Carga Relatórios GPI Marcar todas como lido …" at bounding box center [771, 0] width 1542 height 0
drag, startPoint x: 1543, startPoint y: 392, endPoint x: 1365, endPoint y: 378, distance: 178.7
click at [1365, 378] on div "AGUARDANDO FATURAMENTO 30030747 - CX CART MICHELOB 330ML C6 SGLUTEN NIV24 Fábri…" at bounding box center [771, 398] width 1542 height 615
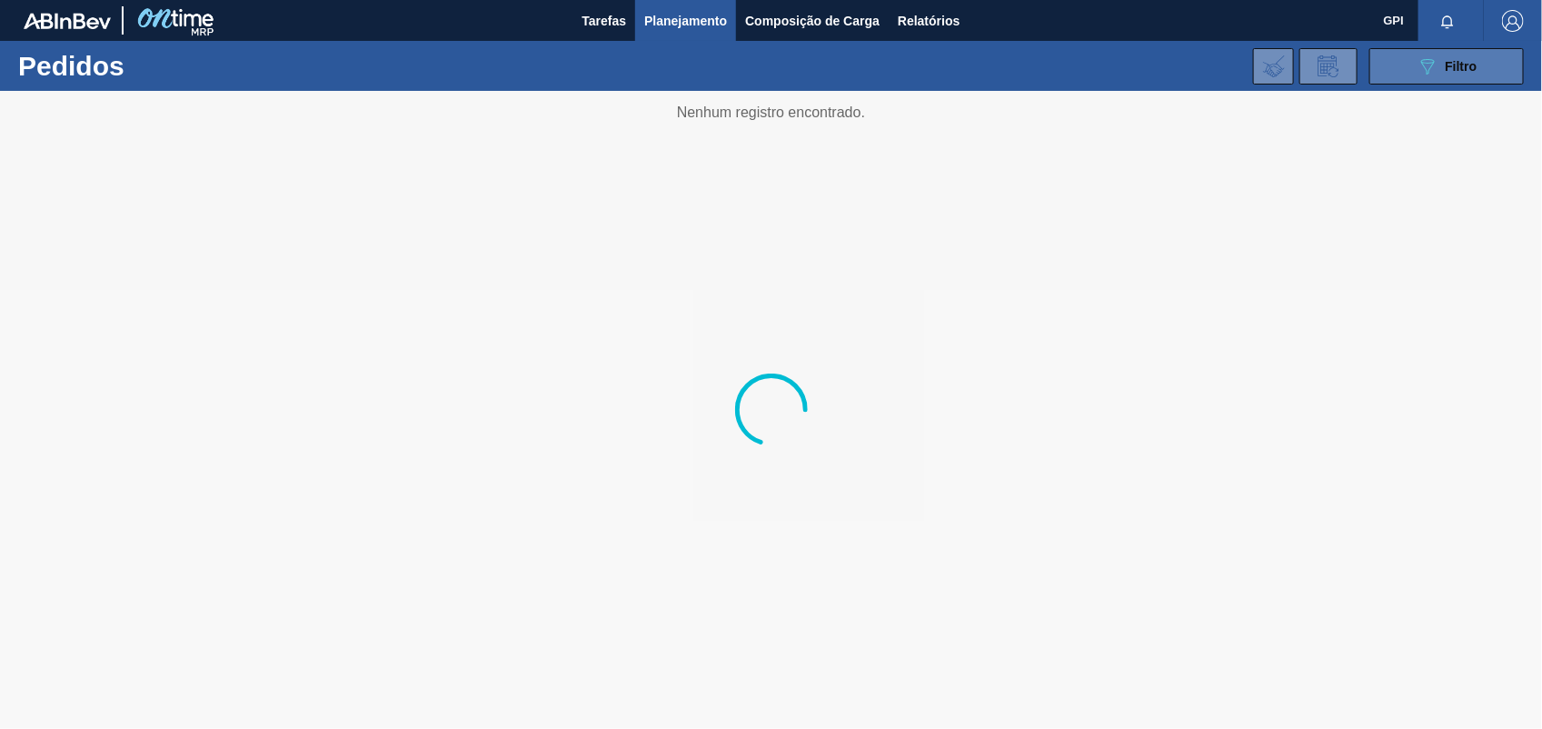
click at [1498, 62] on button "089F7B8B-B2A5-4AFE-B5C0-19BA573D28AC Filtro" at bounding box center [1447, 66] width 155 height 36
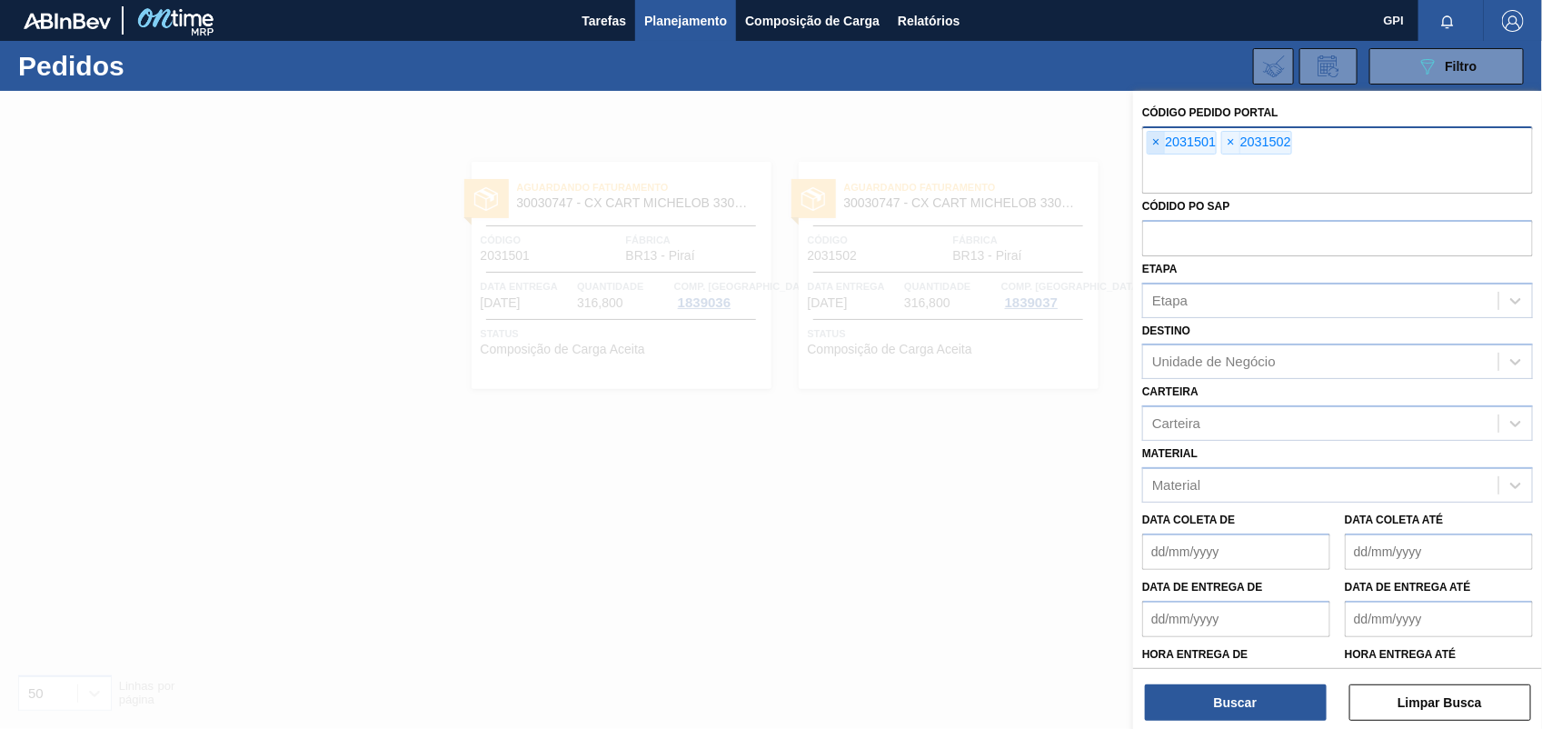
click at [1156, 152] on span "×" at bounding box center [1156, 143] width 17 height 22
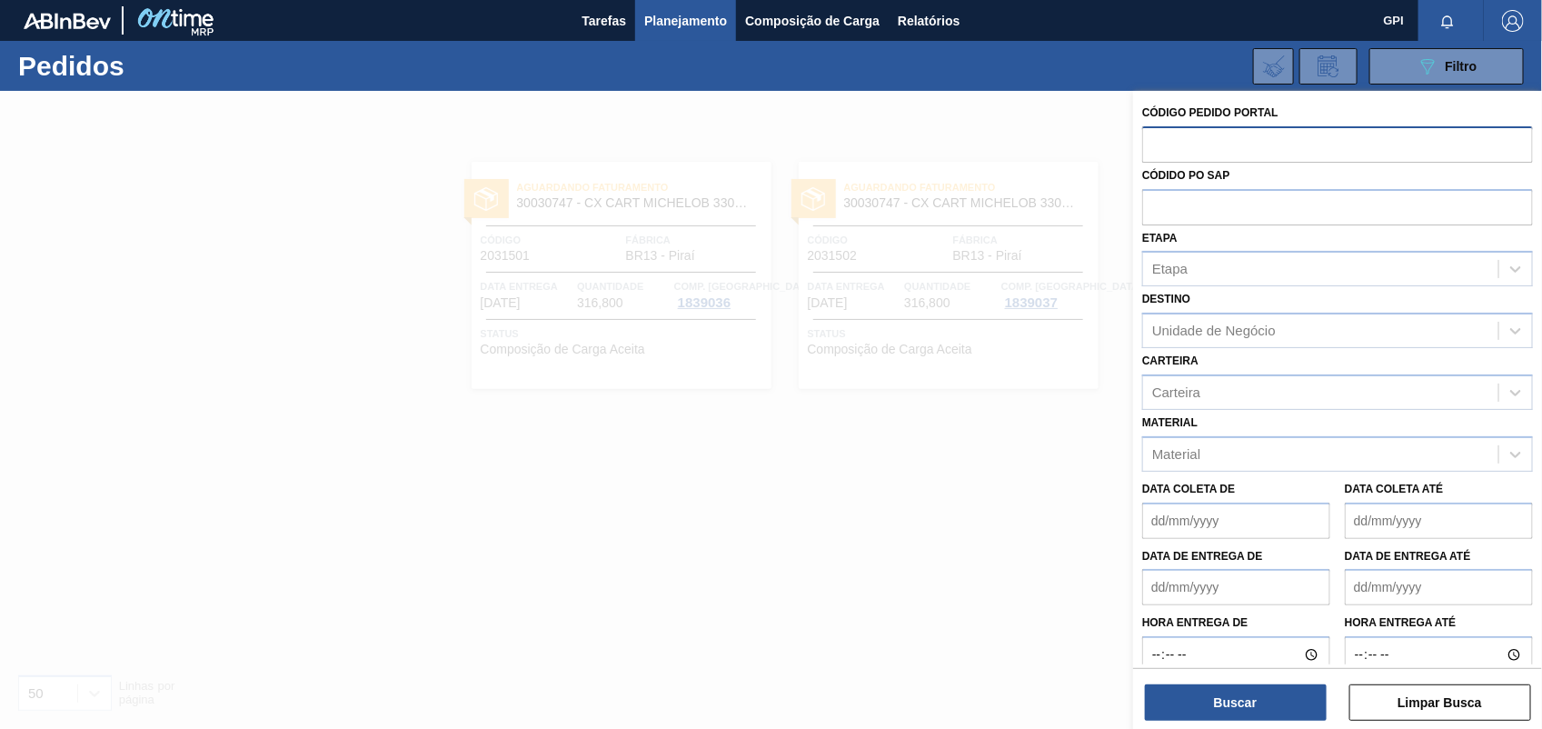
paste input "2031493"
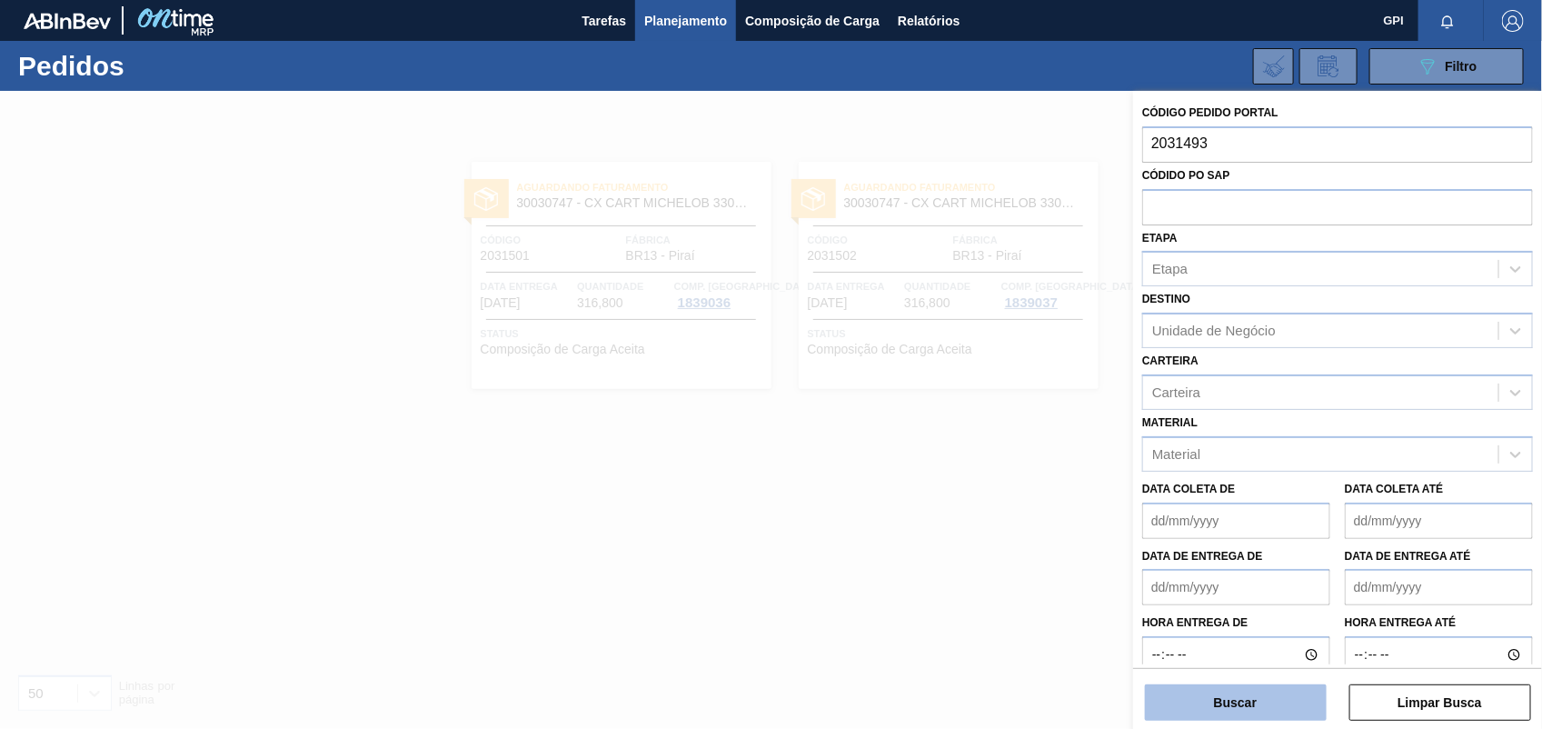
type input "2031493"
click at [1243, 691] on button "Buscar" at bounding box center [1236, 702] width 182 height 36
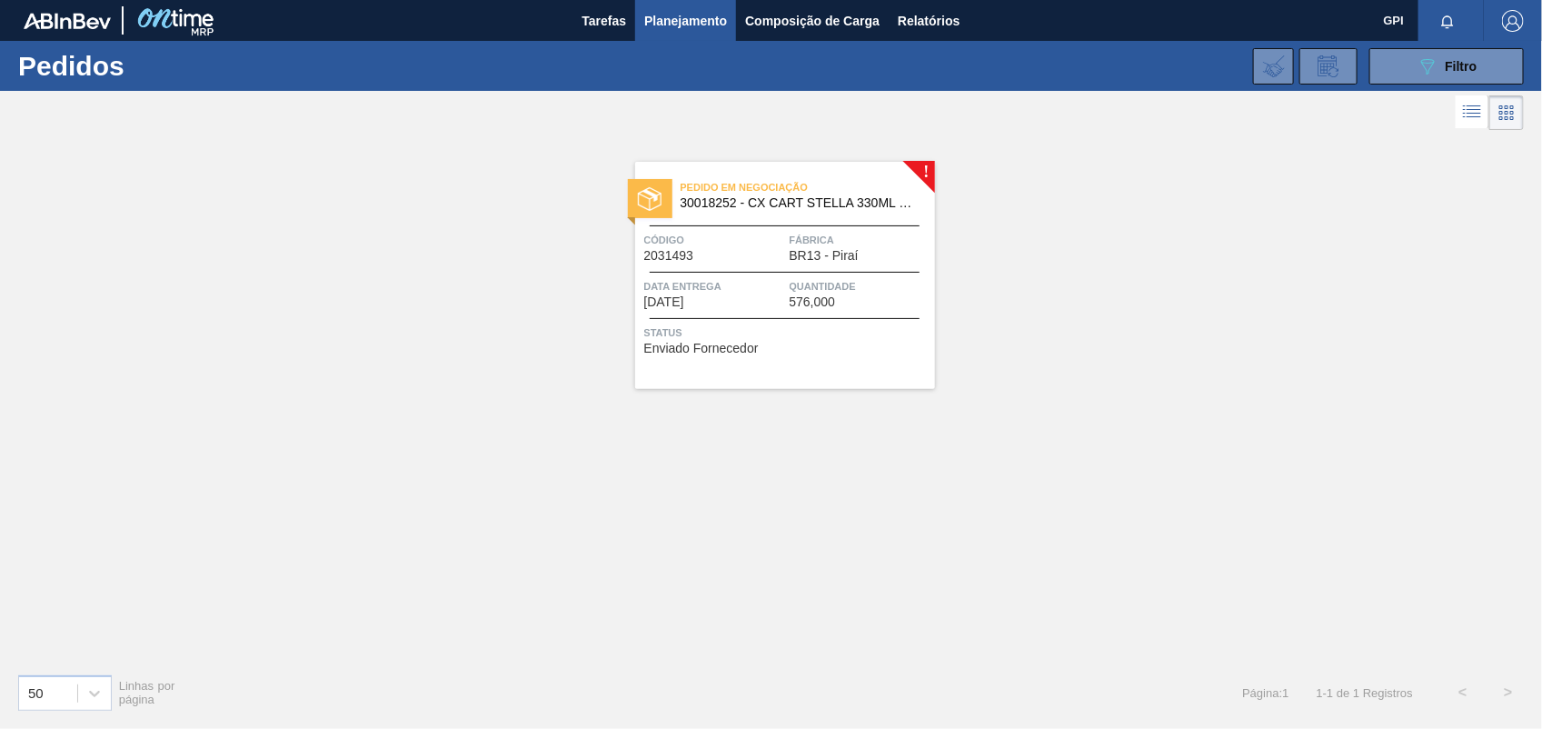
click at [852, 296] on div "Quantidade 576,000" at bounding box center [860, 293] width 141 height 32
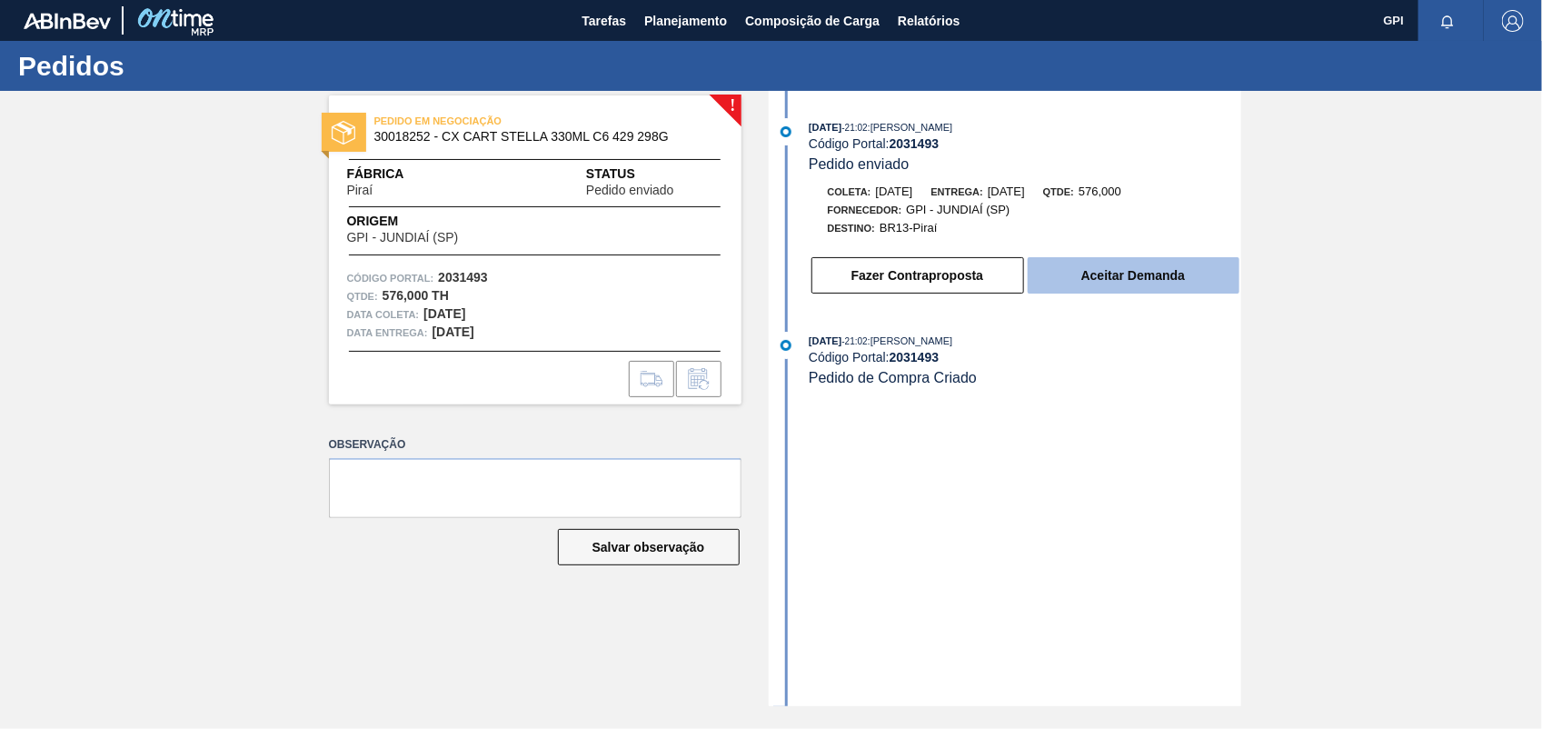
drag, startPoint x: 1105, startPoint y: 288, endPoint x: 1115, endPoint y: 286, distance: 10.2
click at [1119, 265] on button "Aceitar Demanda" at bounding box center [1134, 275] width 212 height 36
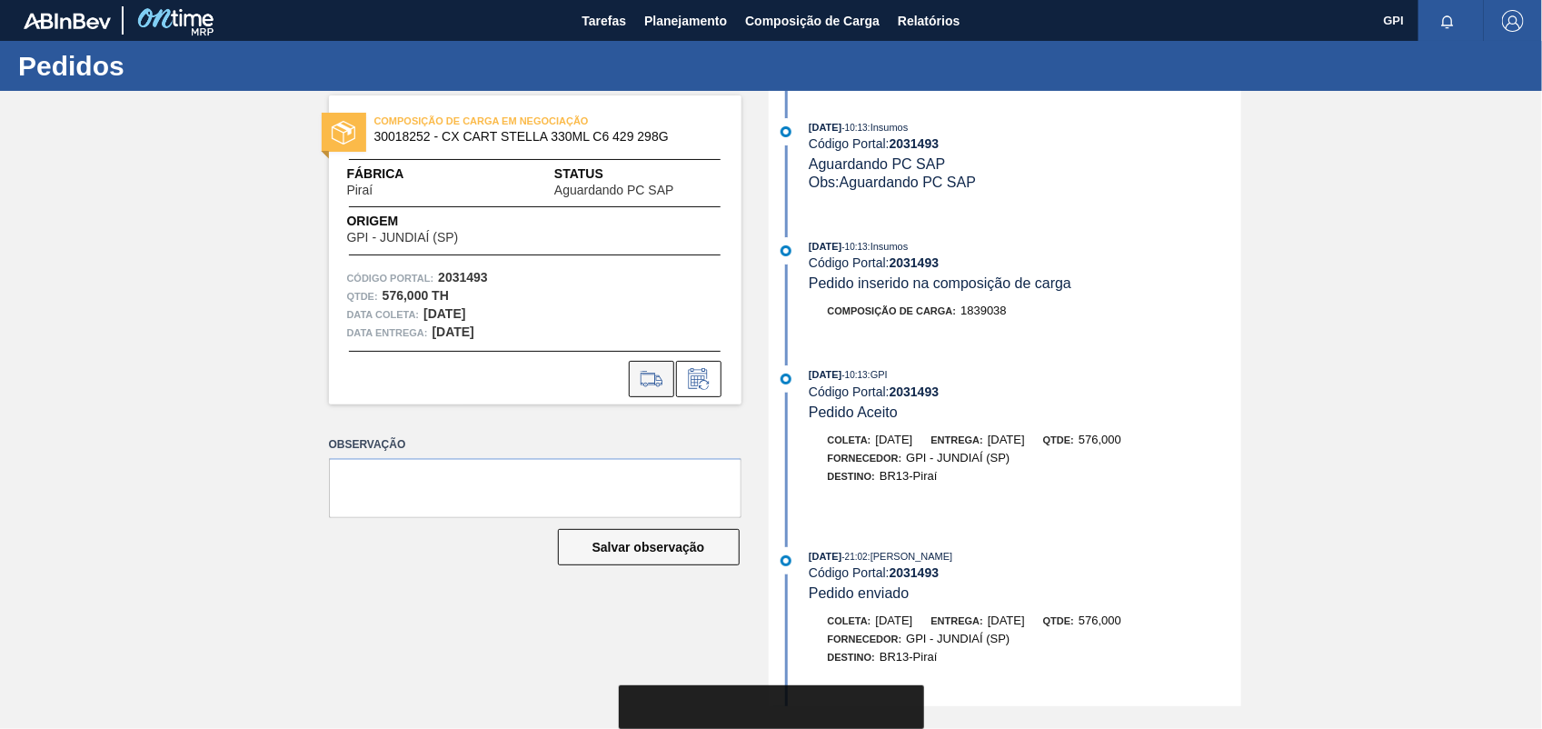
click at [648, 383] on icon at bounding box center [652, 378] width 22 height 14
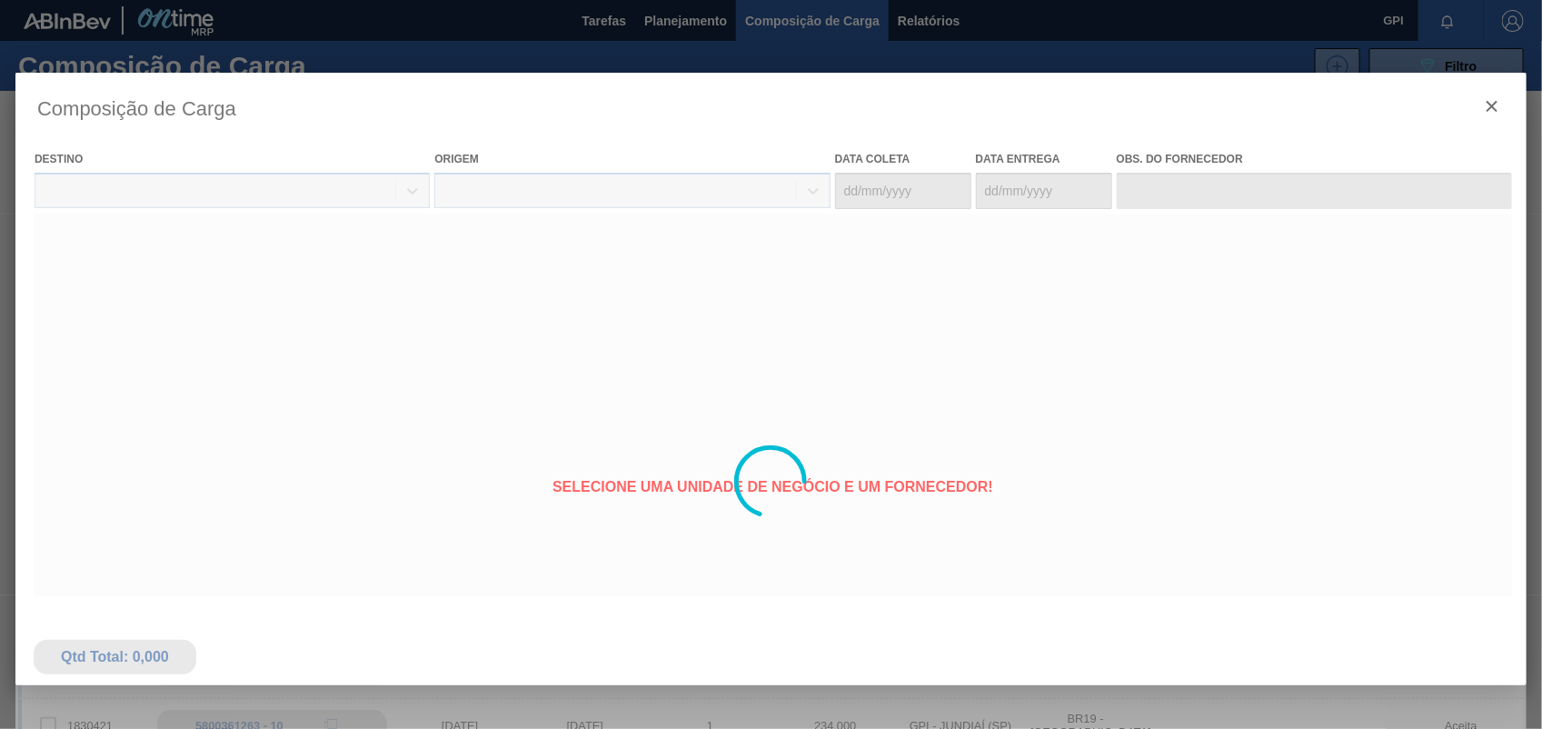
type coleta "27/09/2025"
type entrega "29/09/2025"
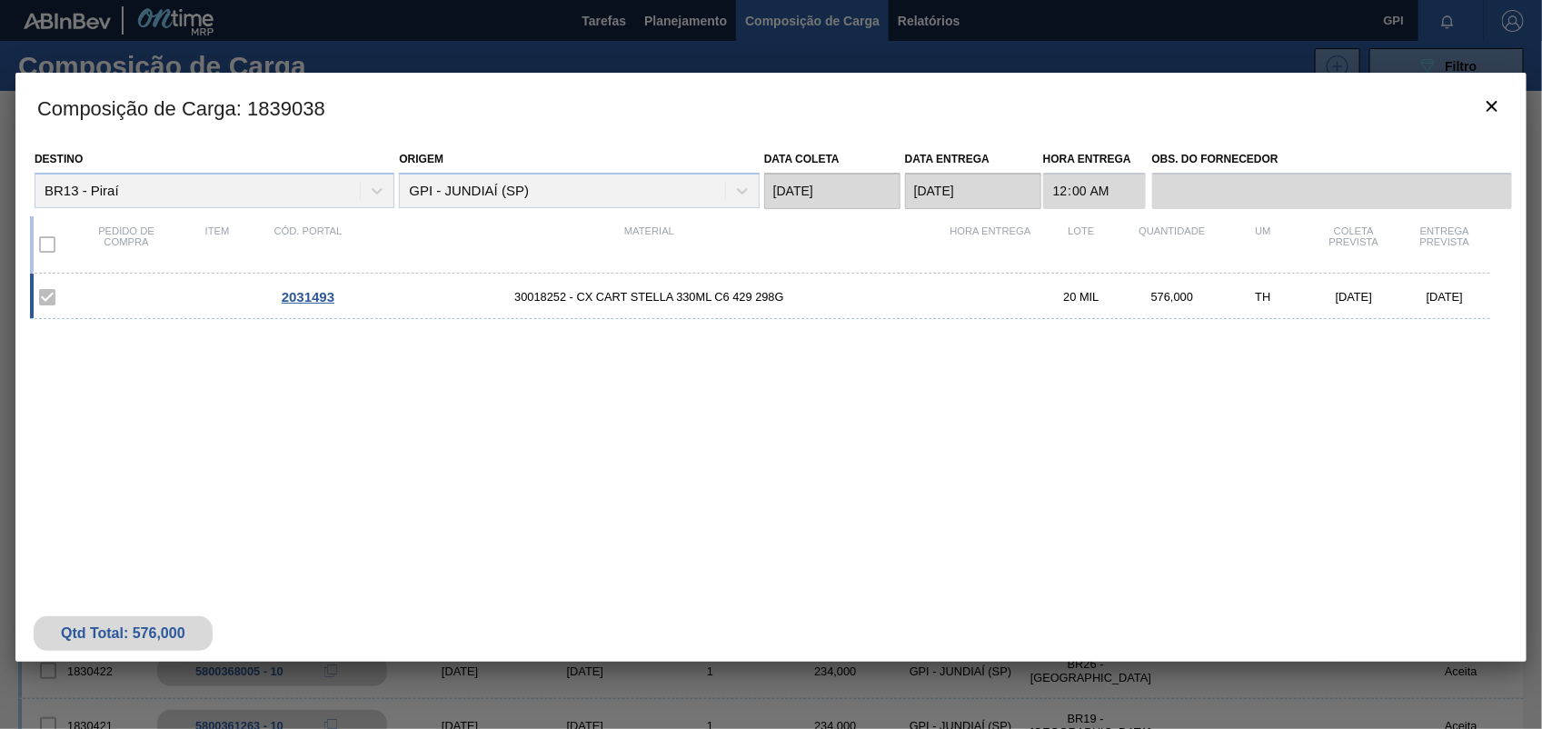
click at [1464, 106] on h3 "Composição de Carga : 1839038" at bounding box center [771, 107] width 1512 height 69
click at [1487, 102] on icon "botão de ícone" at bounding box center [1493, 106] width 22 height 22
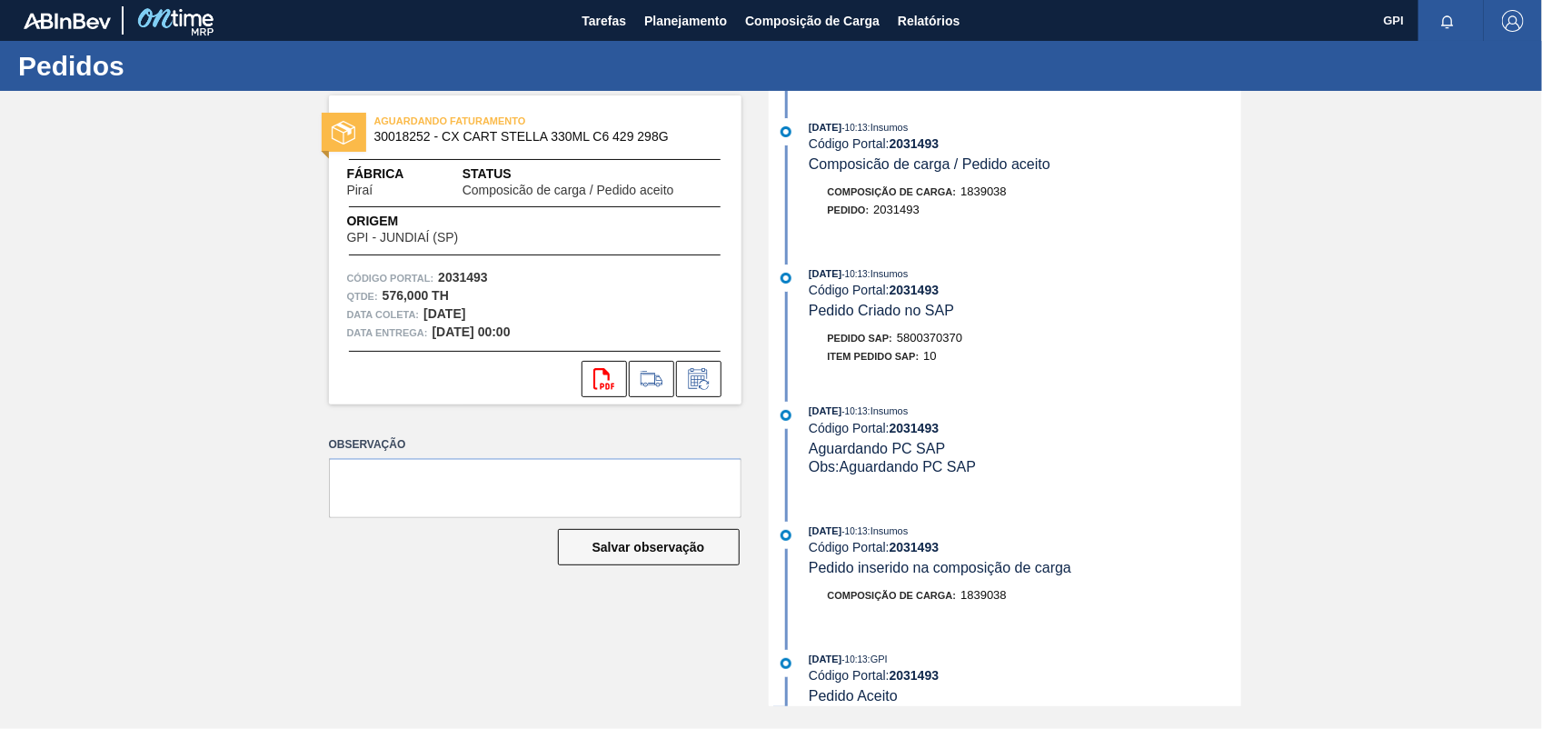
click at [952, 341] on span "5800370370" at bounding box center [929, 338] width 65 height 14
copy span "5800370370"
click at [445, 275] on strong "2031493" at bounding box center [463, 277] width 50 height 15
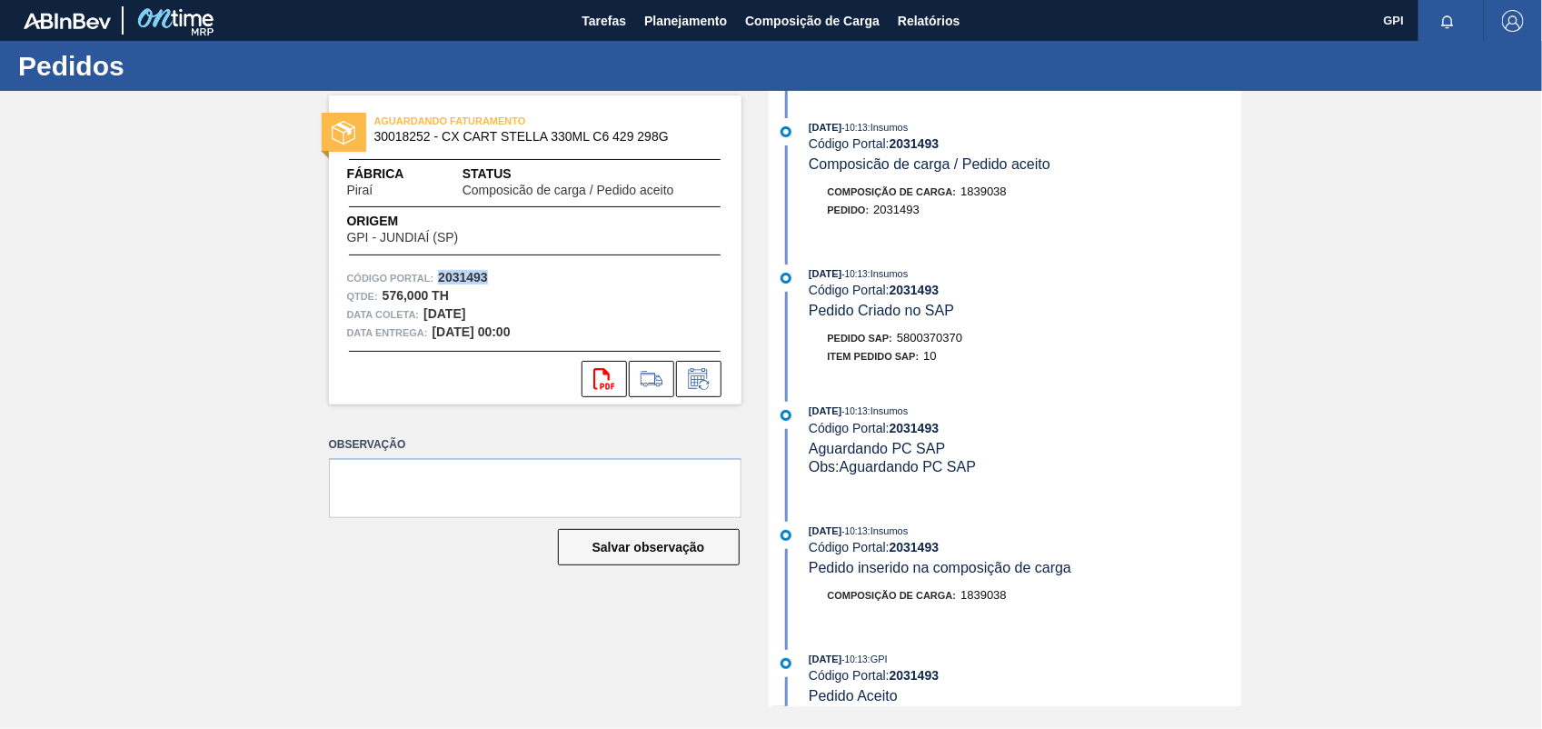
copy strong "2031493"
click at [607, 396] on button "svg{fill:#ff0000}" at bounding box center [604, 379] width 45 height 36
click at [1307, 321] on div "AGUARDANDO FATURAMENTO 30018252 - CX CART STELLA 330ML C6 429 298G Fábrica Pira…" at bounding box center [771, 398] width 1542 height 615
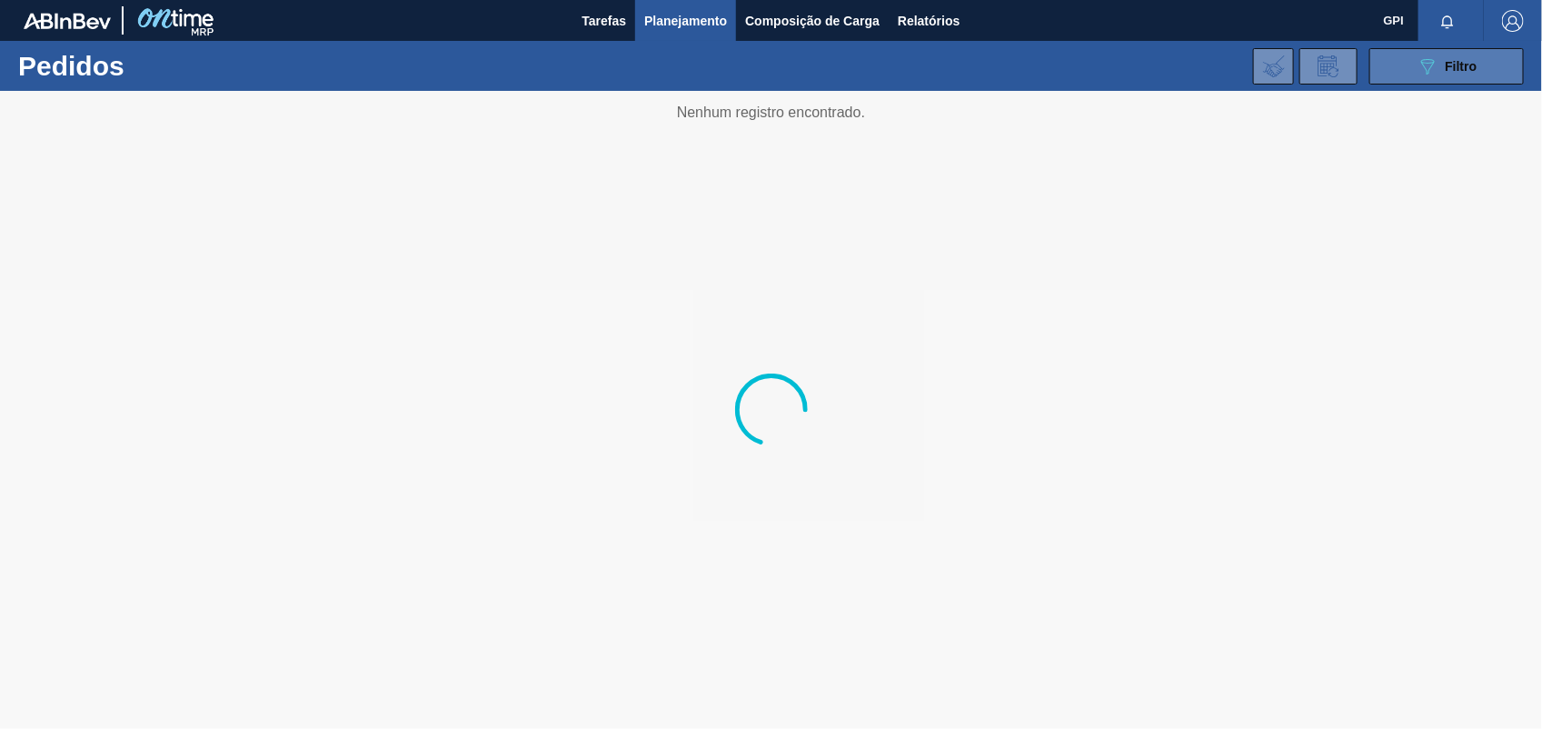
click at [1375, 62] on button "089F7B8B-B2A5-4AFE-B5C0-19BA573D28AC Filtro" at bounding box center [1447, 66] width 155 height 36
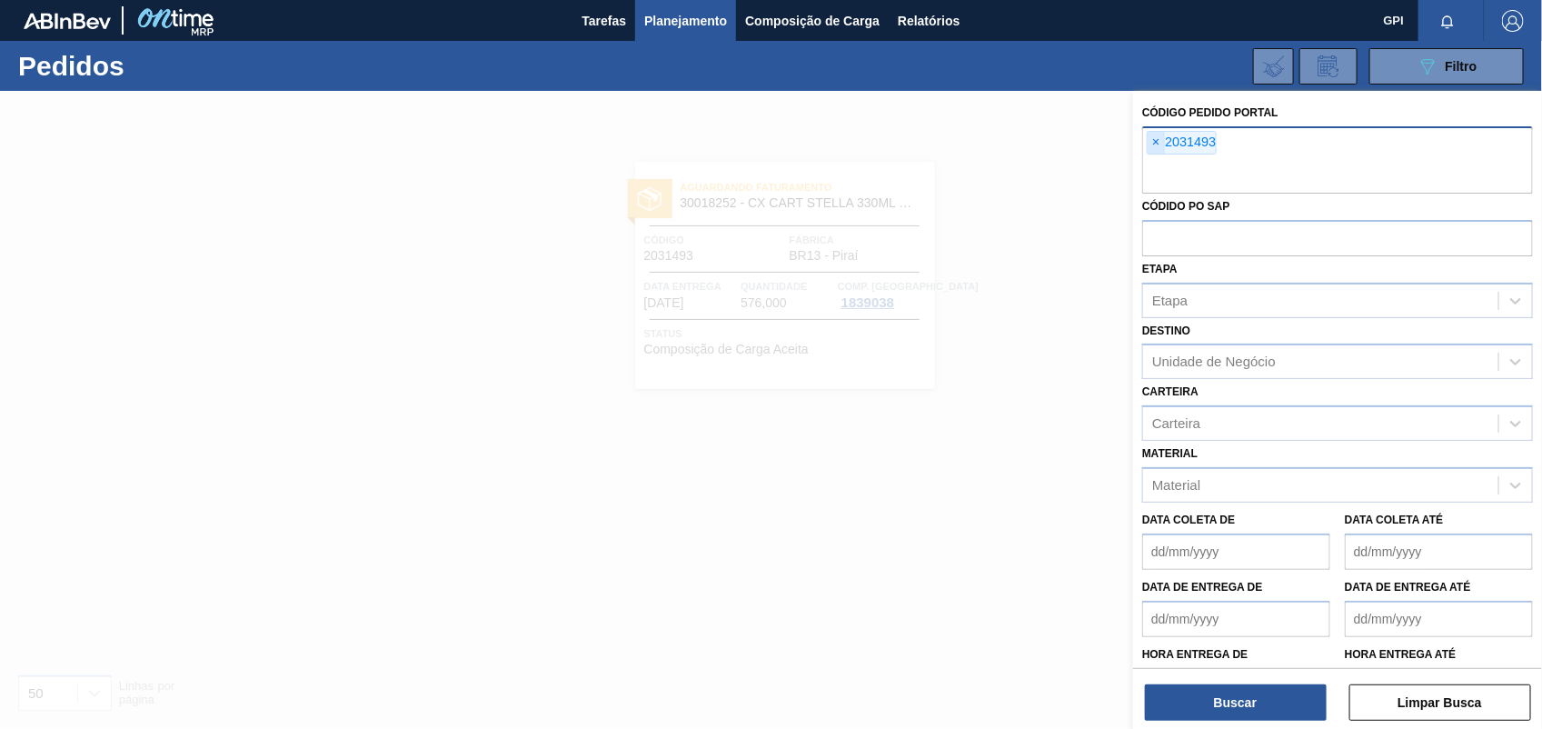
click at [1161, 145] on span "×" at bounding box center [1156, 143] width 17 height 22
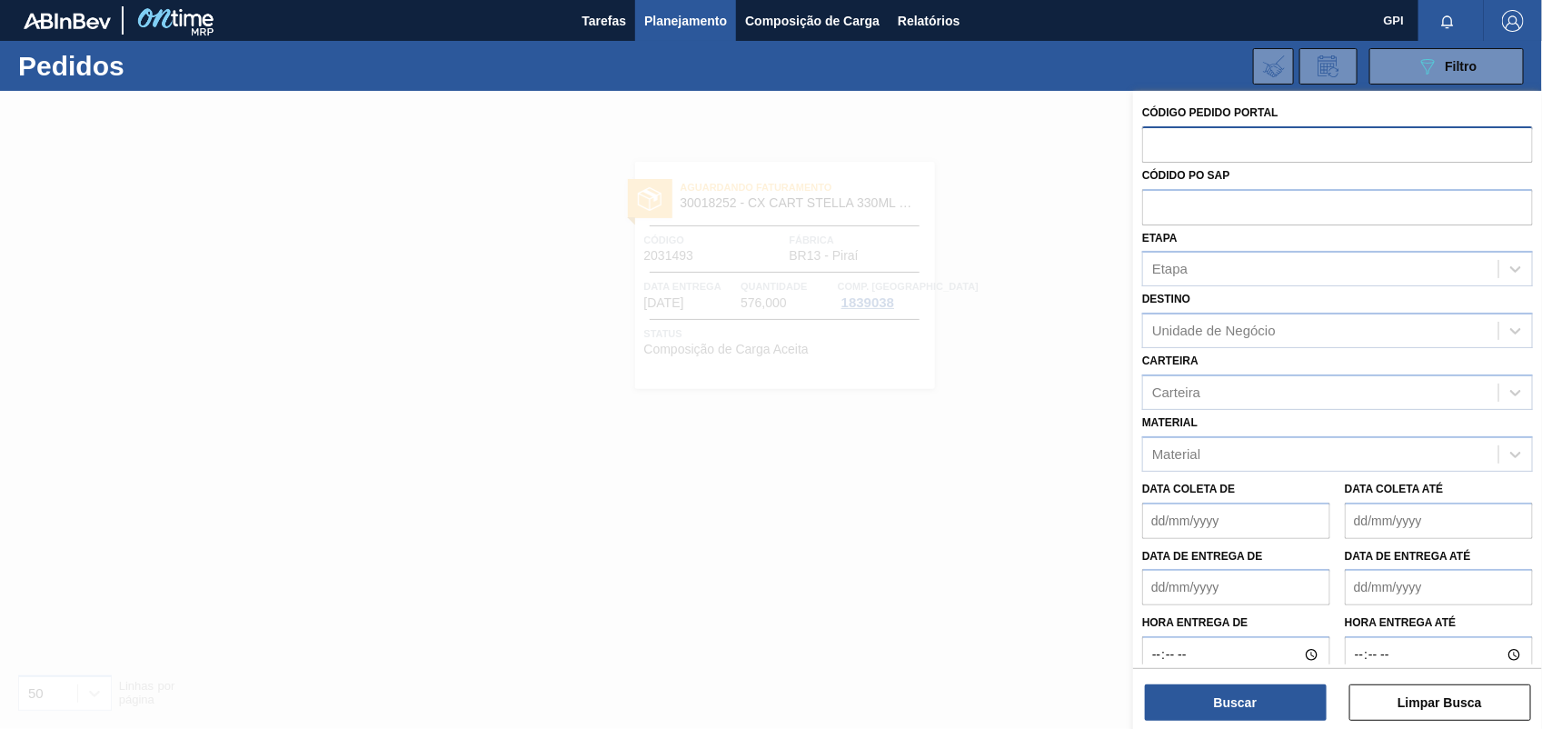
paste input "2031517"
type input "2031517"
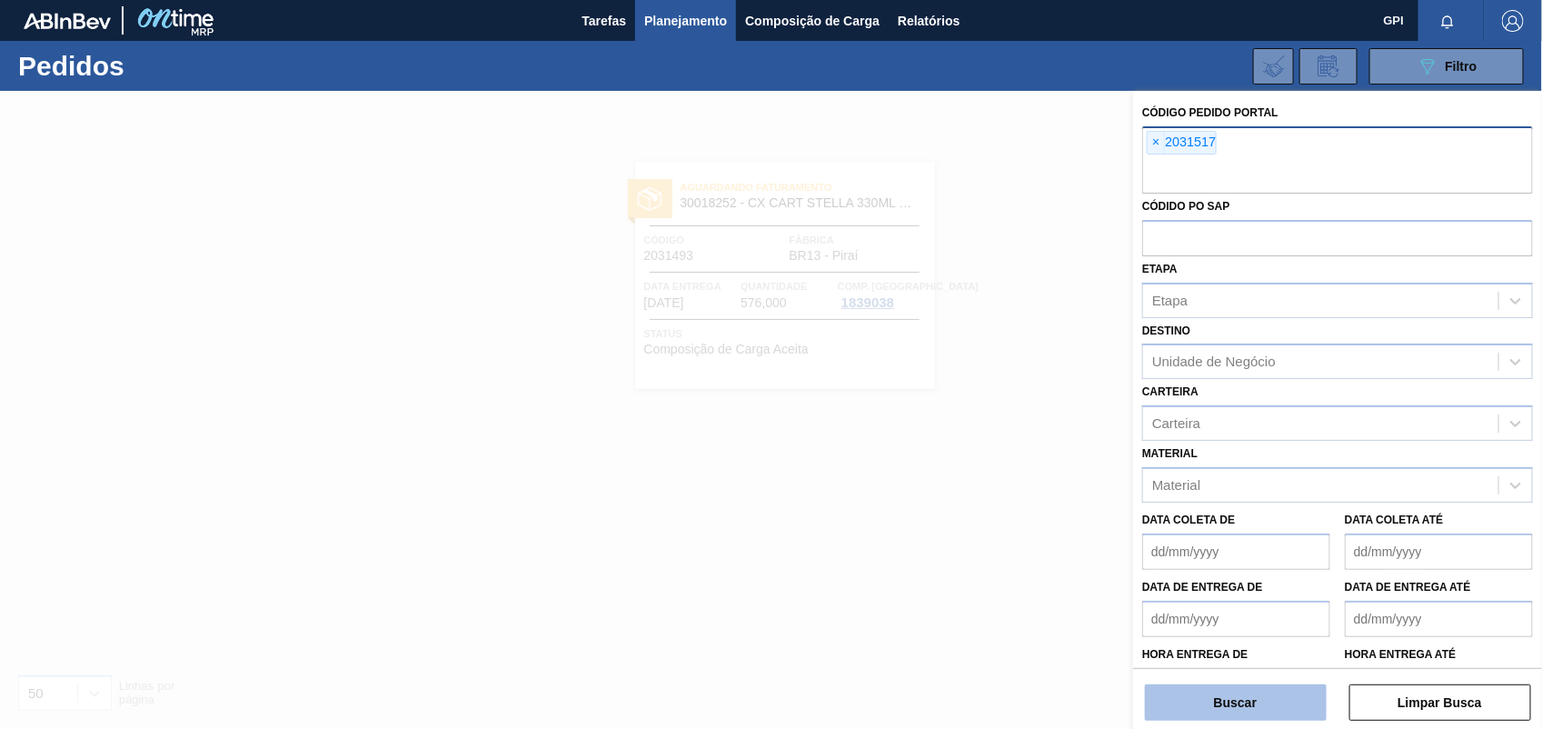
click at [1243, 705] on button "Buscar" at bounding box center [1236, 702] width 182 height 36
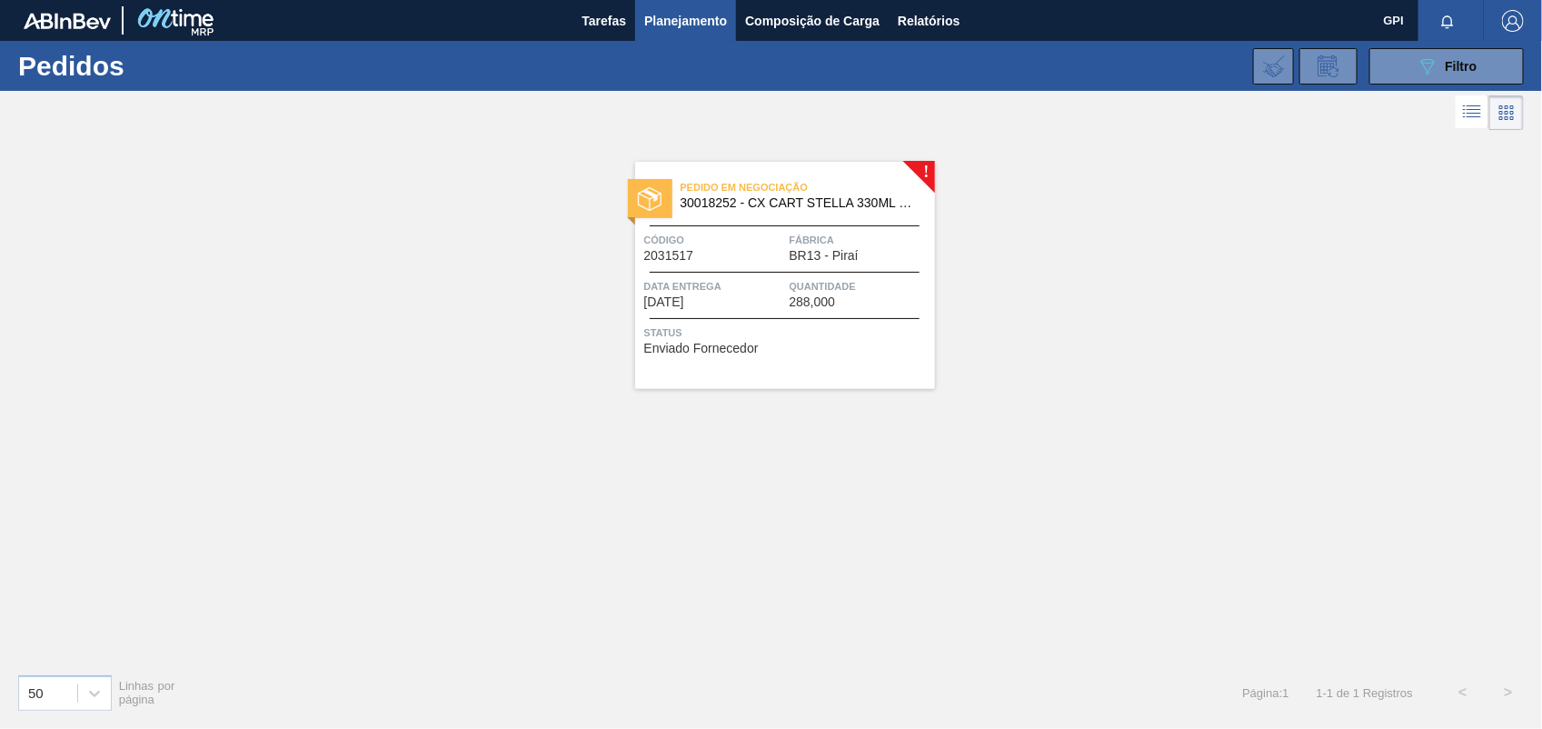
click at [745, 250] on div "Código 2031517" at bounding box center [714, 247] width 141 height 32
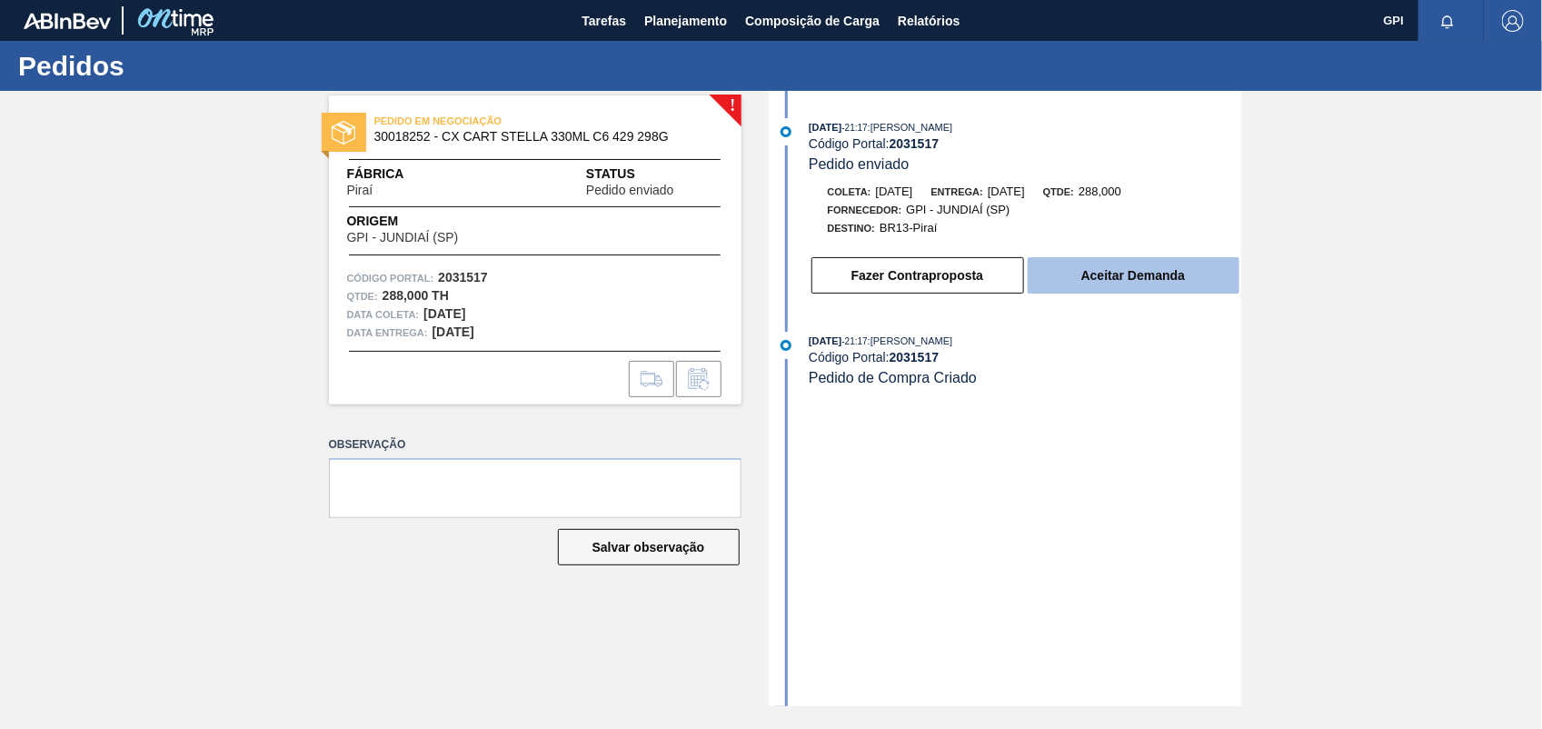
click at [1191, 274] on button "Aceitar Demanda" at bounding box center [1134, 275] width 212 height 36
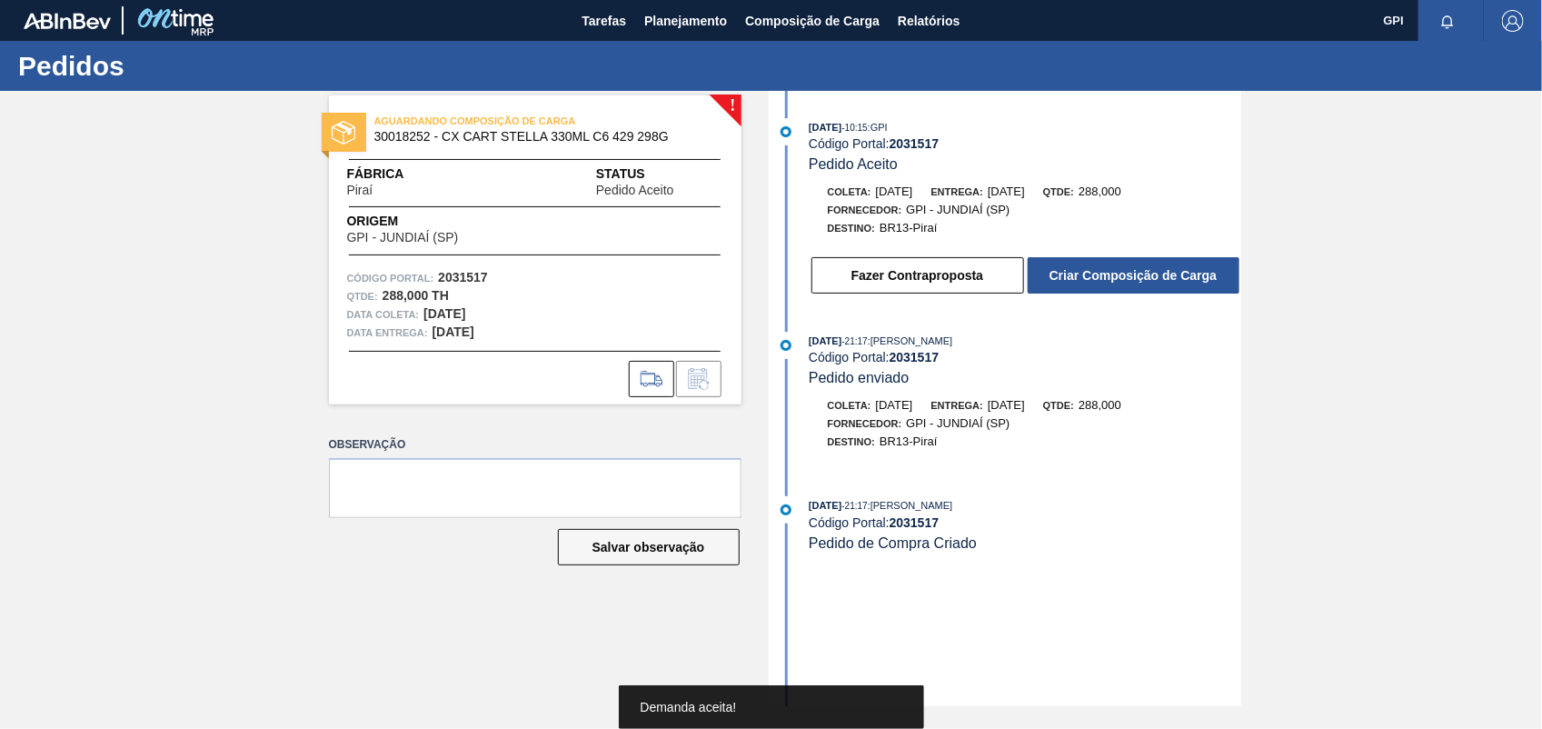
click at [1191, 274] on button "Criar Composição de Carga" at bounding box center [1134, 275] width 212 height 36
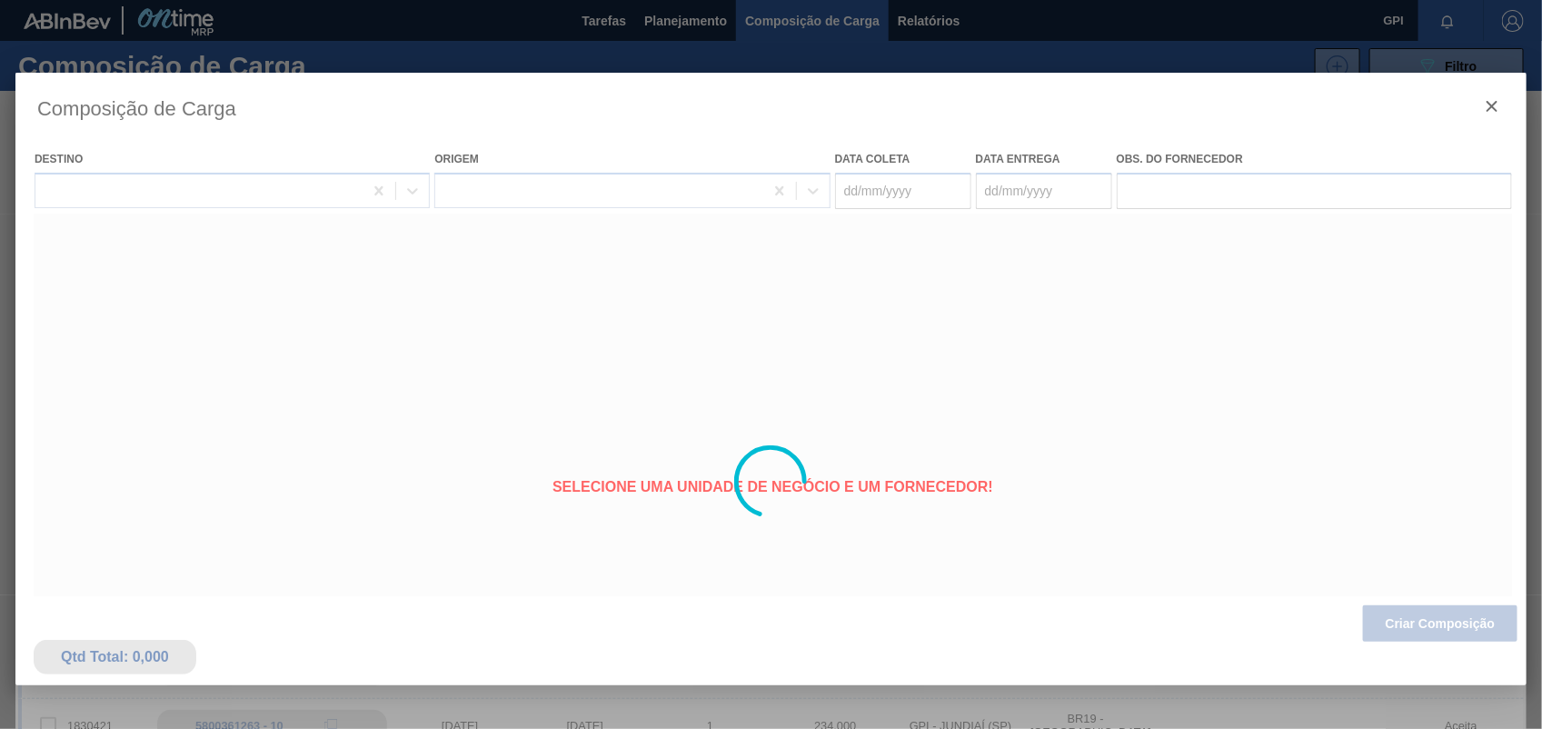
type coleta "12/11/2025"
type entrega "14/11/2025"
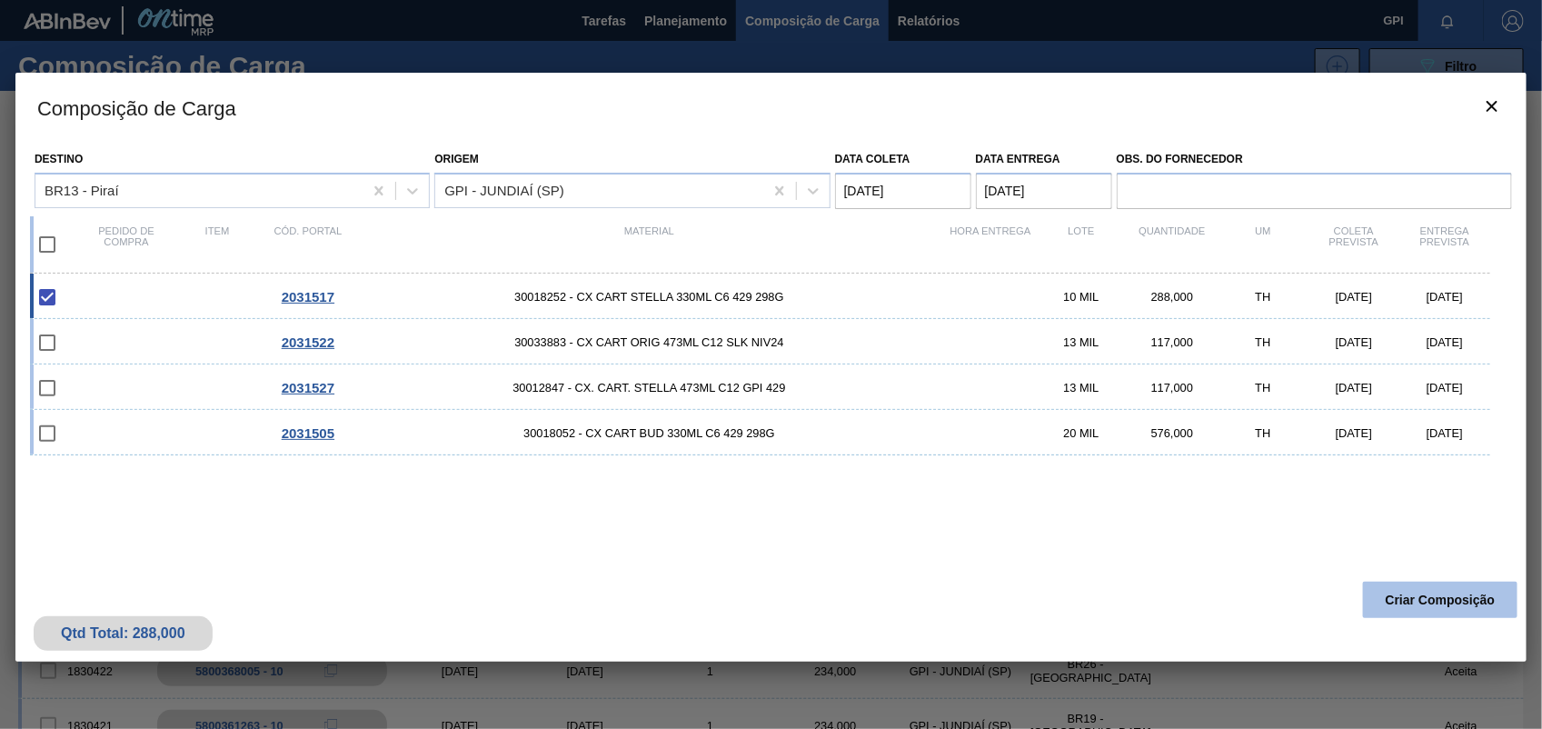
click at [1413, 600] on button "Criar Composição" at bounding box center [1440, 600] width 155 height 36
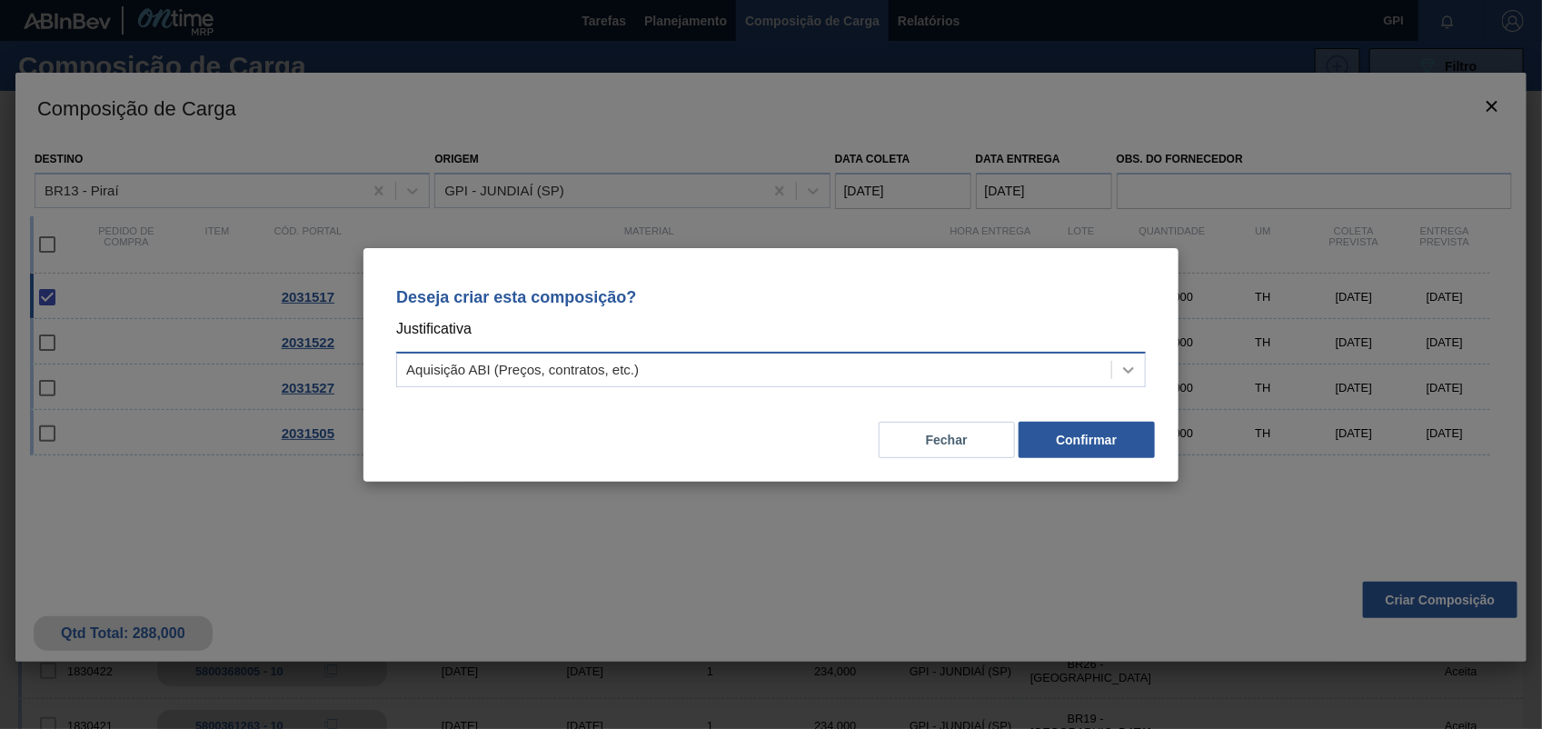
click at [1123, 368] on icon at bounding box center [1129, 370] width 18 height 18
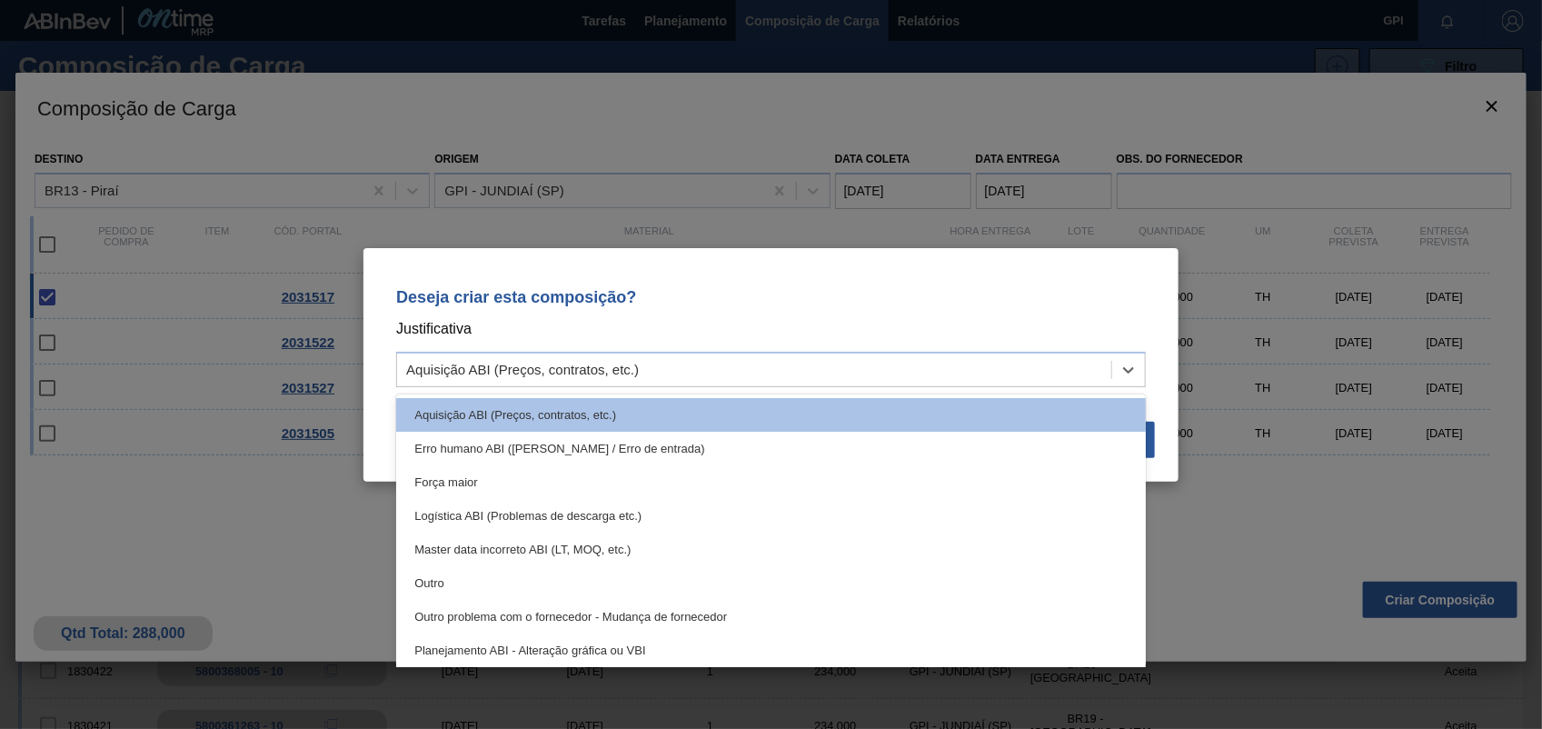
click at [407, 577] on div "Outro" at bounding box center [771, 583] width 750 height 34
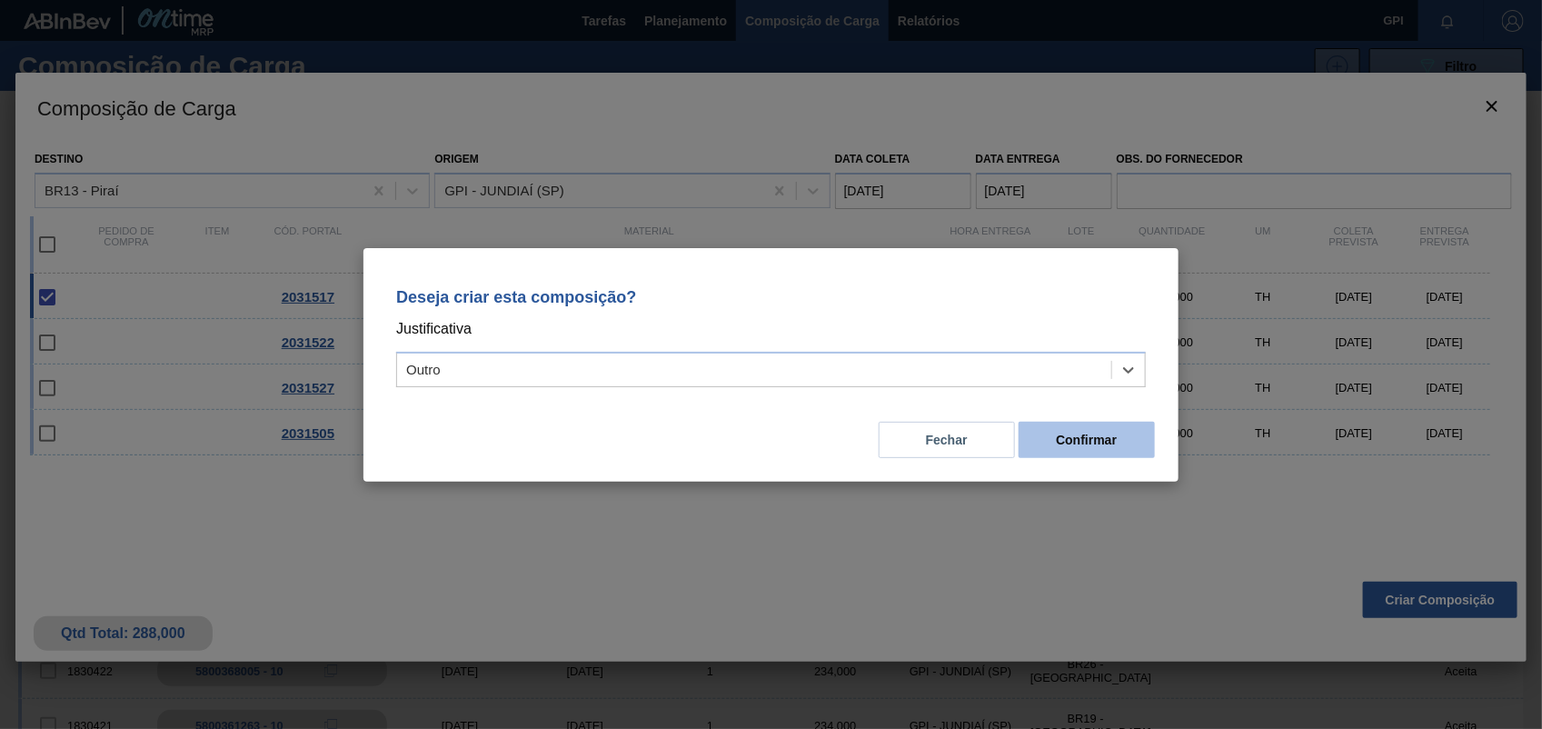
click at [1045, 442] on button "Confirmar" at bounding box center [1087, 440] width 136 height 36
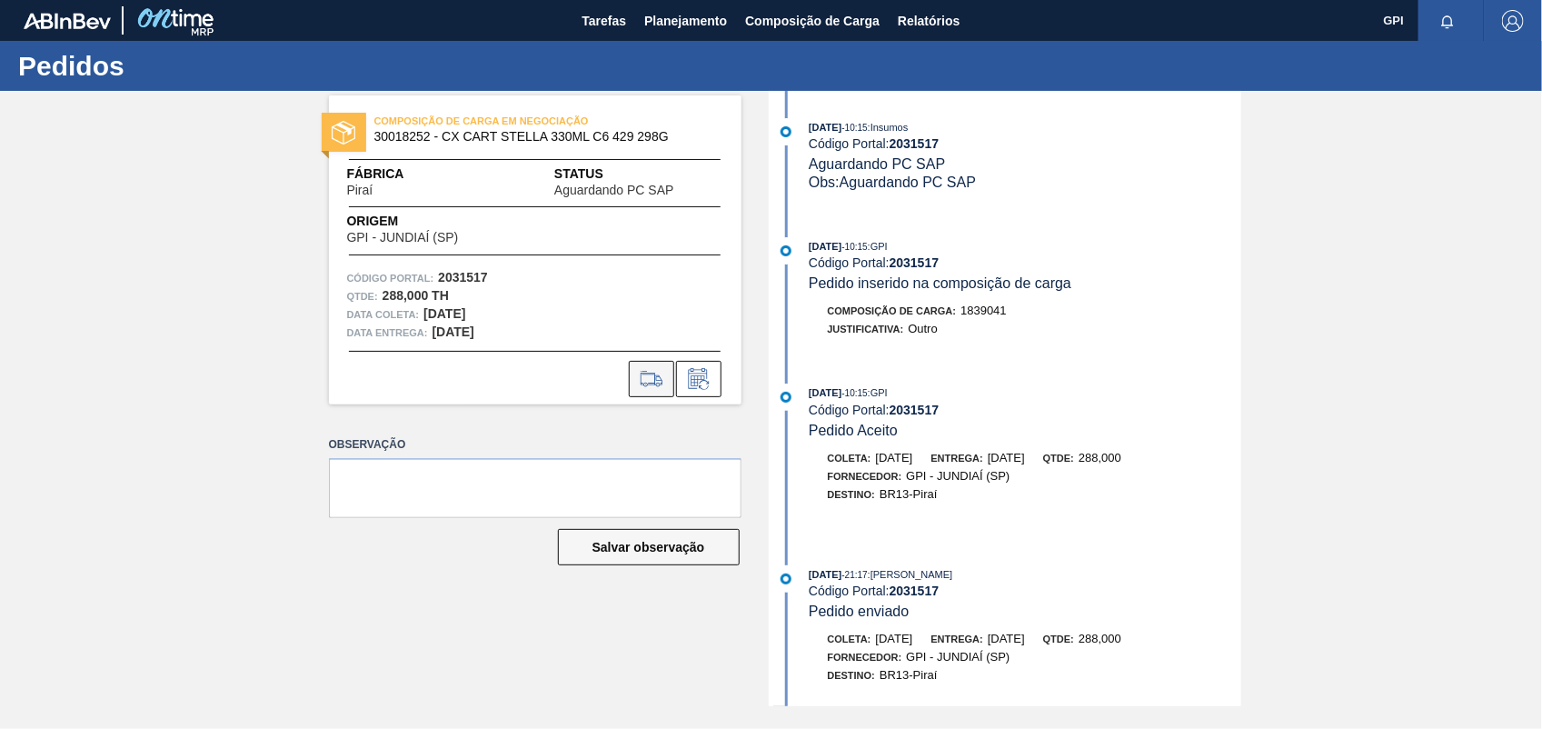
click at [669, 371] on button at bounding box center [651, 379] width 45 height 36
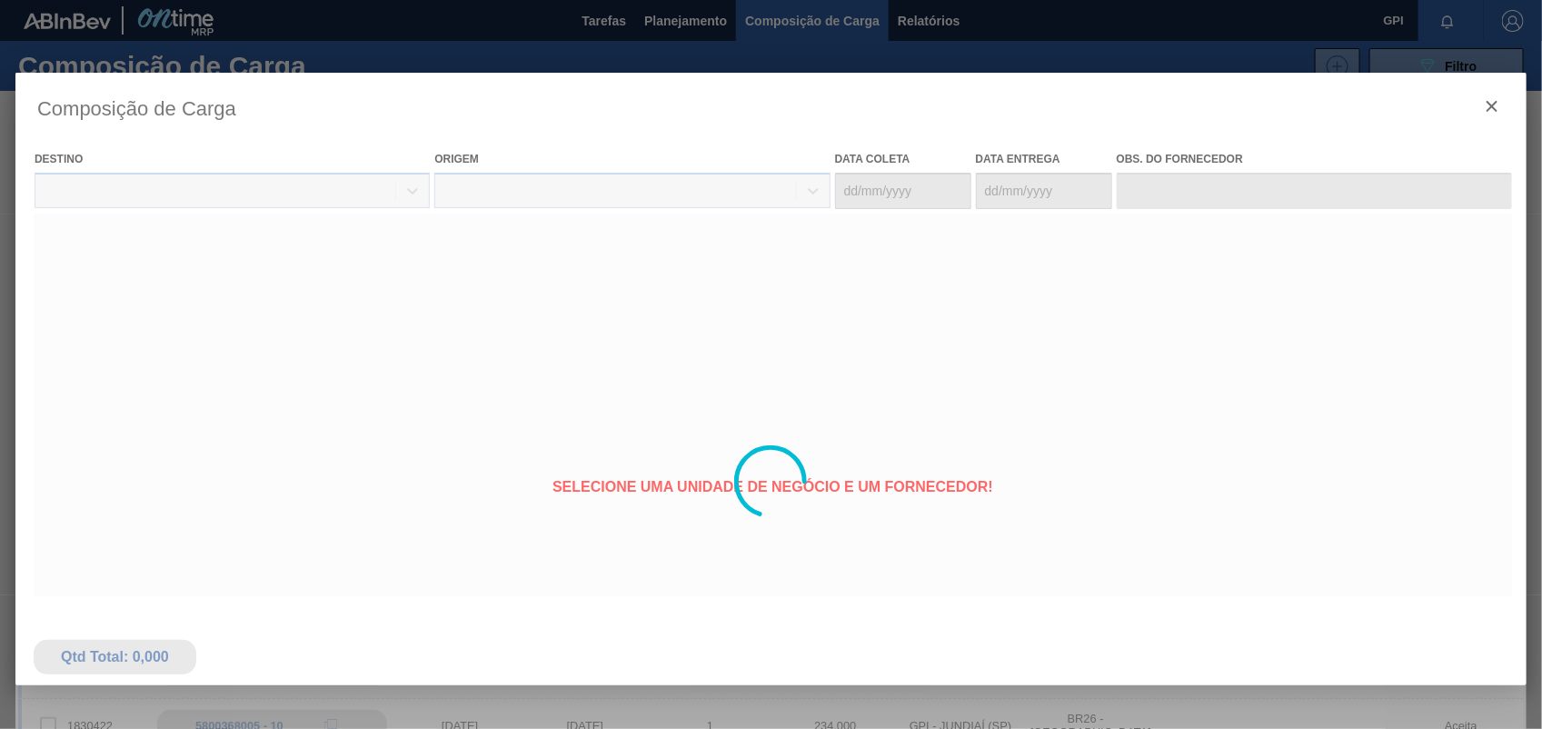
type coleta "12/11/2025"
type entrega "14/11/2025"
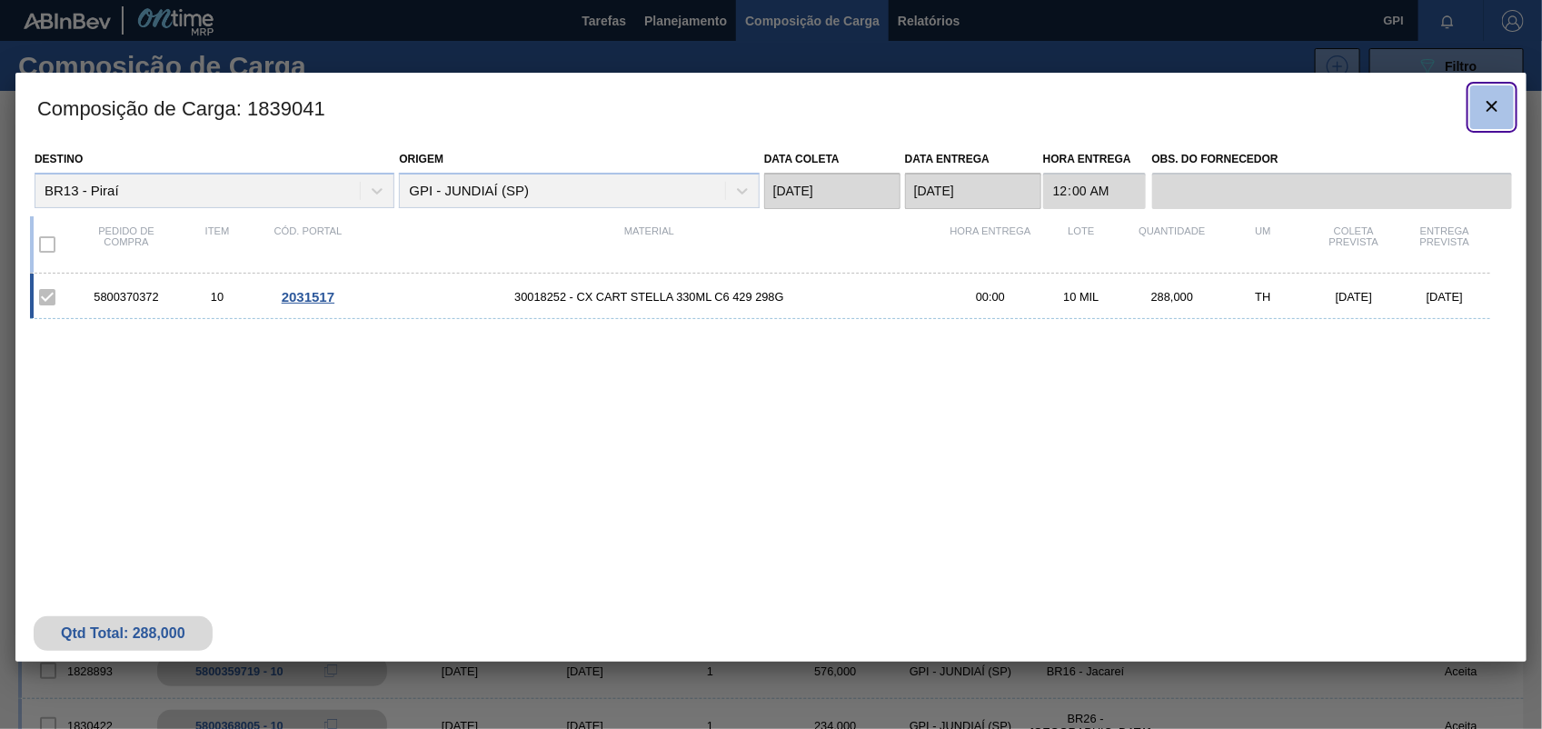
click at [1495, 106] on icon "botão de ícone" at bounding box center [1493, 106] width 22 height 22
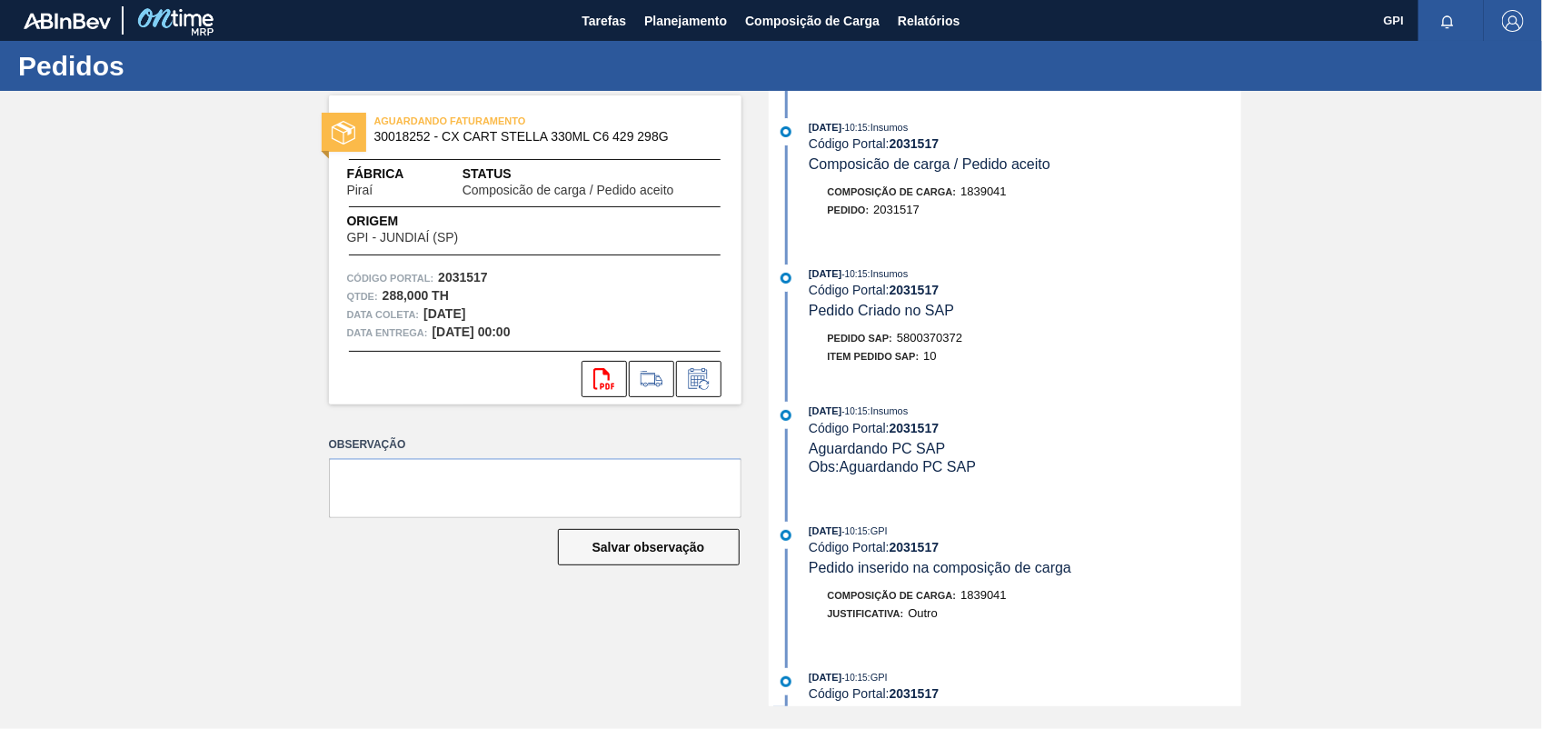
click at [937, 344] on span "5800370372" at bounding box center [929, 338] width 65 height 14
copy span "5800370372"
click at [452, 280] on strong "2031517" at bounding box center [463, 277] width 50 height 15
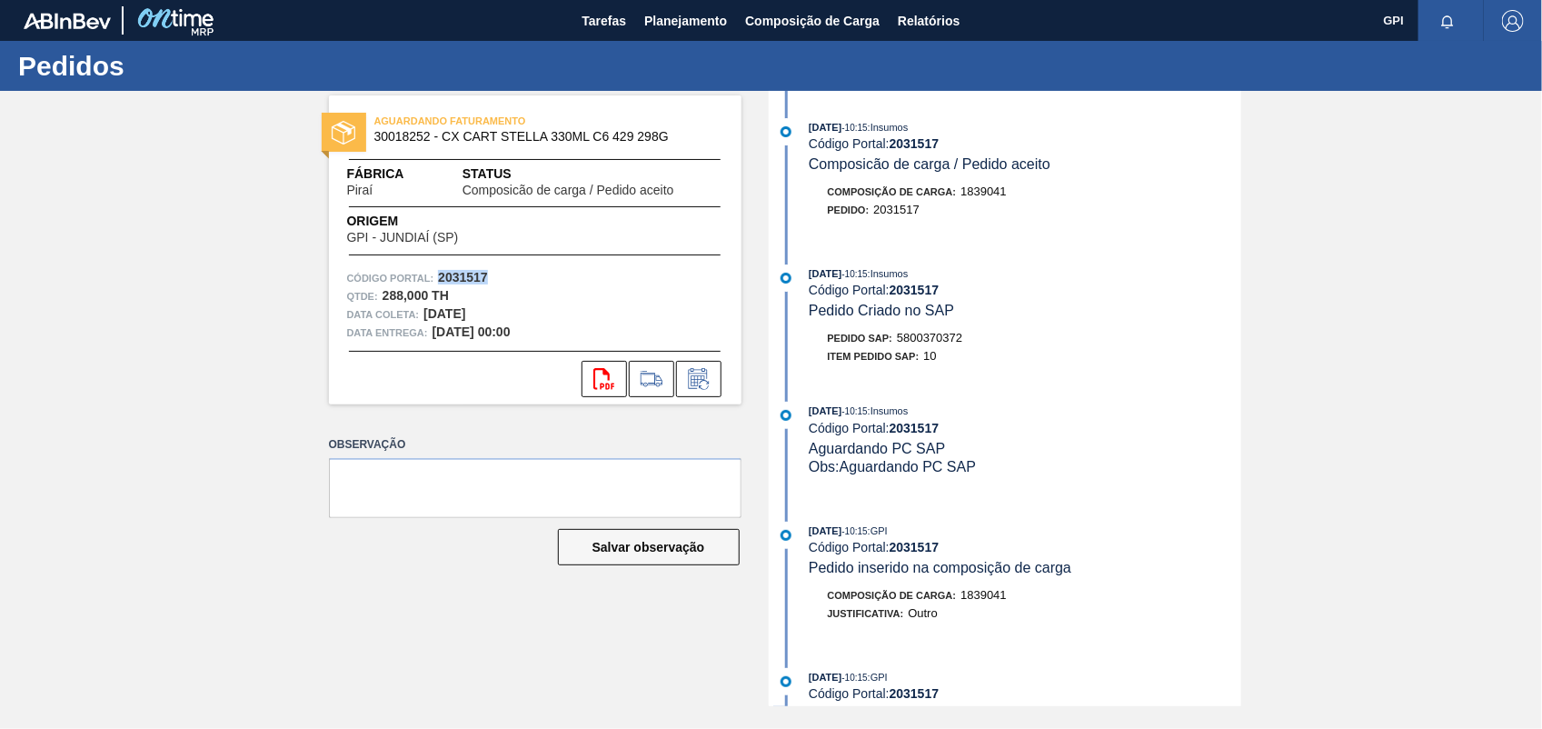
copy strong "2031517"
click at [619, 369] on button "svg{fill:#ff0000}" at bounding box center [604, 379] width 45 height 36
click at [1357, 324] on div "AGUARDANDO FATURAMENTO 30018252 - CX CART STELLA 330ML C6 429 298G Fábrica Pira…" at bounding box center [771, 398] width 1542 height 615
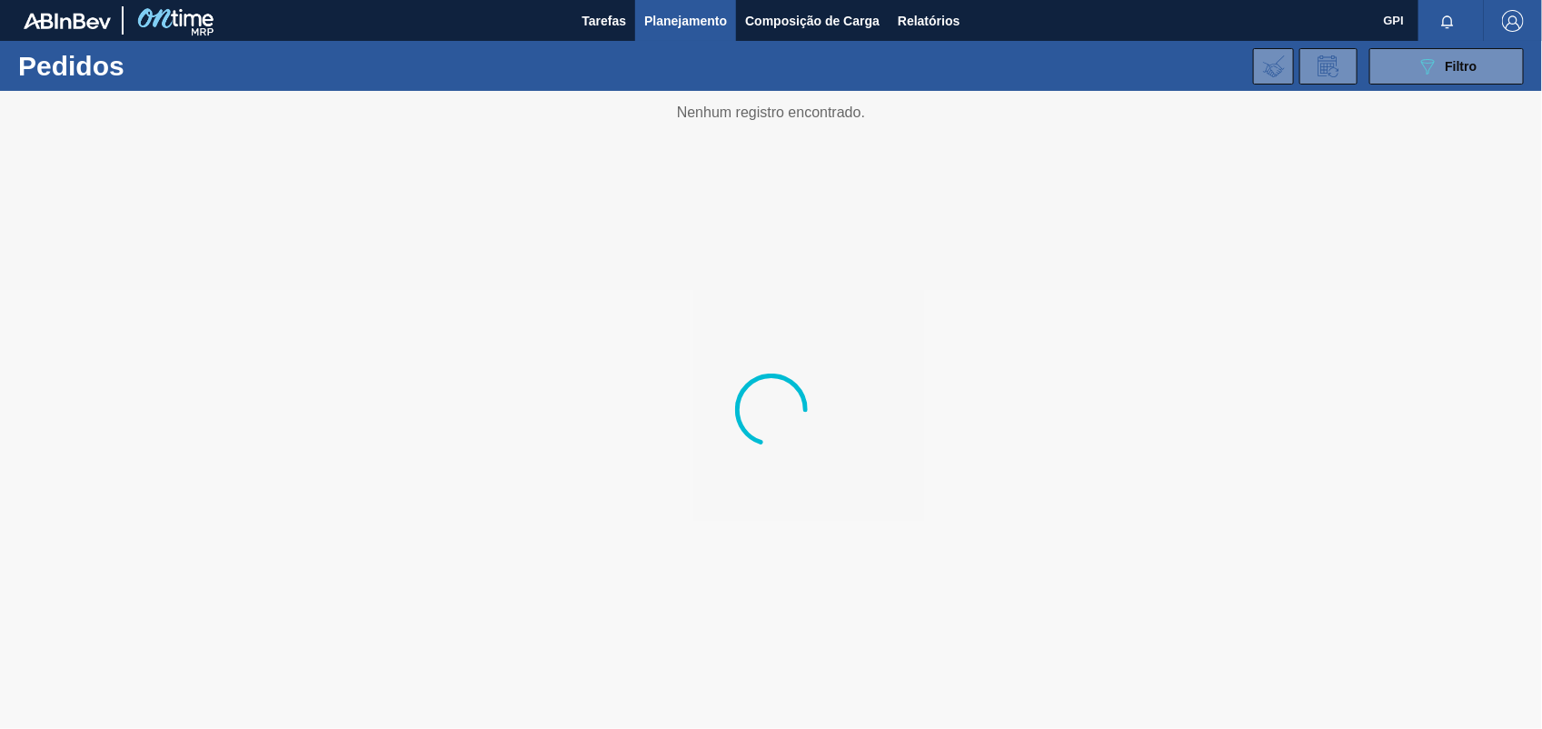
click at [1442, 46] on div "089F7B8B-B2A5-4AFE-B5C0-19BA573D28AC Filtro Código Pedido Portal × 2031517 Códi…" at bounding box center [908, 66] width 1249 height 55
click at [1432, 71] on icon "089F7B8B-B2A5-4AFE-B5C0-19BA573D28AC" at bounding box center [1428, 66] width 22 height 22
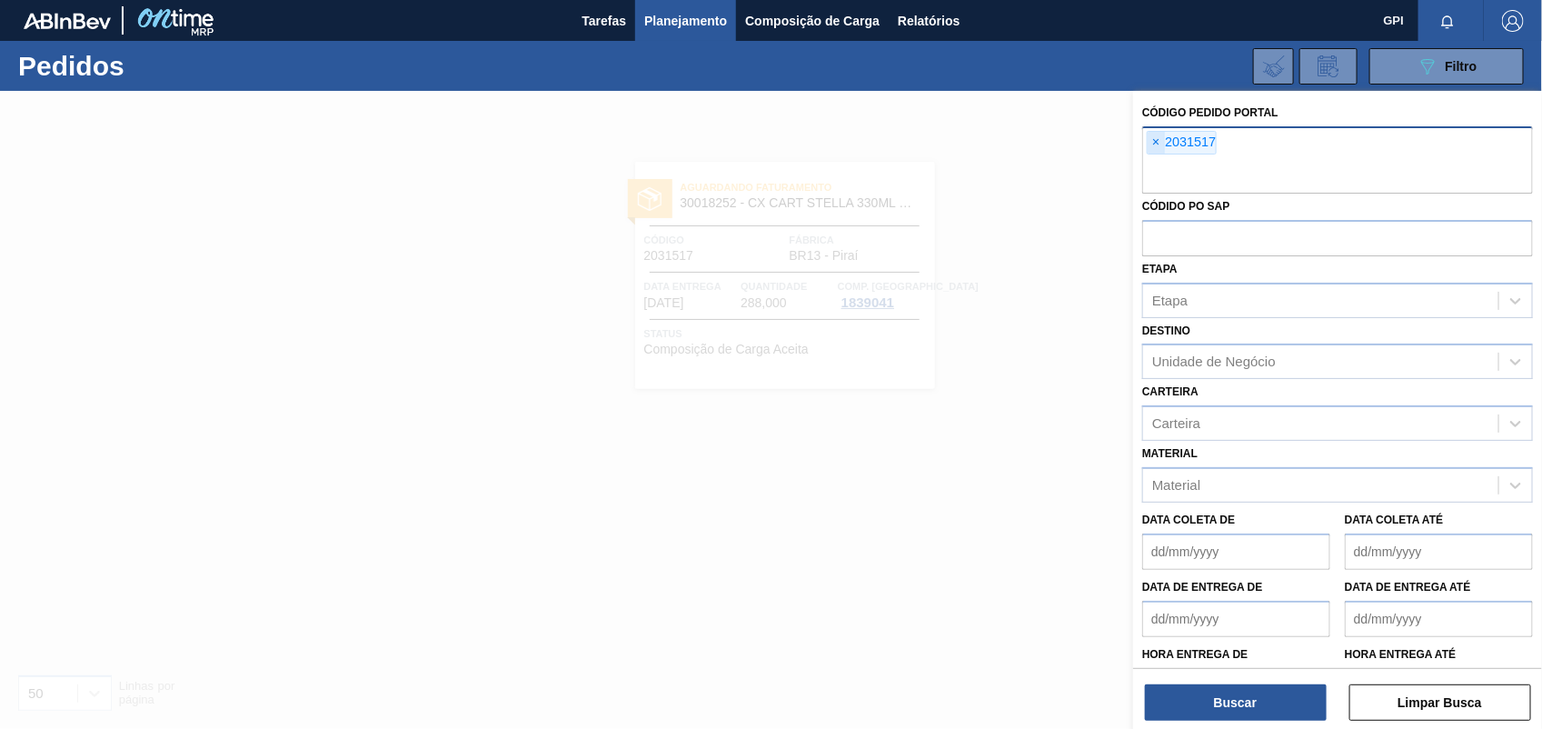
click at [1154, 143] on span "×" at bounding box center [1156, 143] width 17 height 22
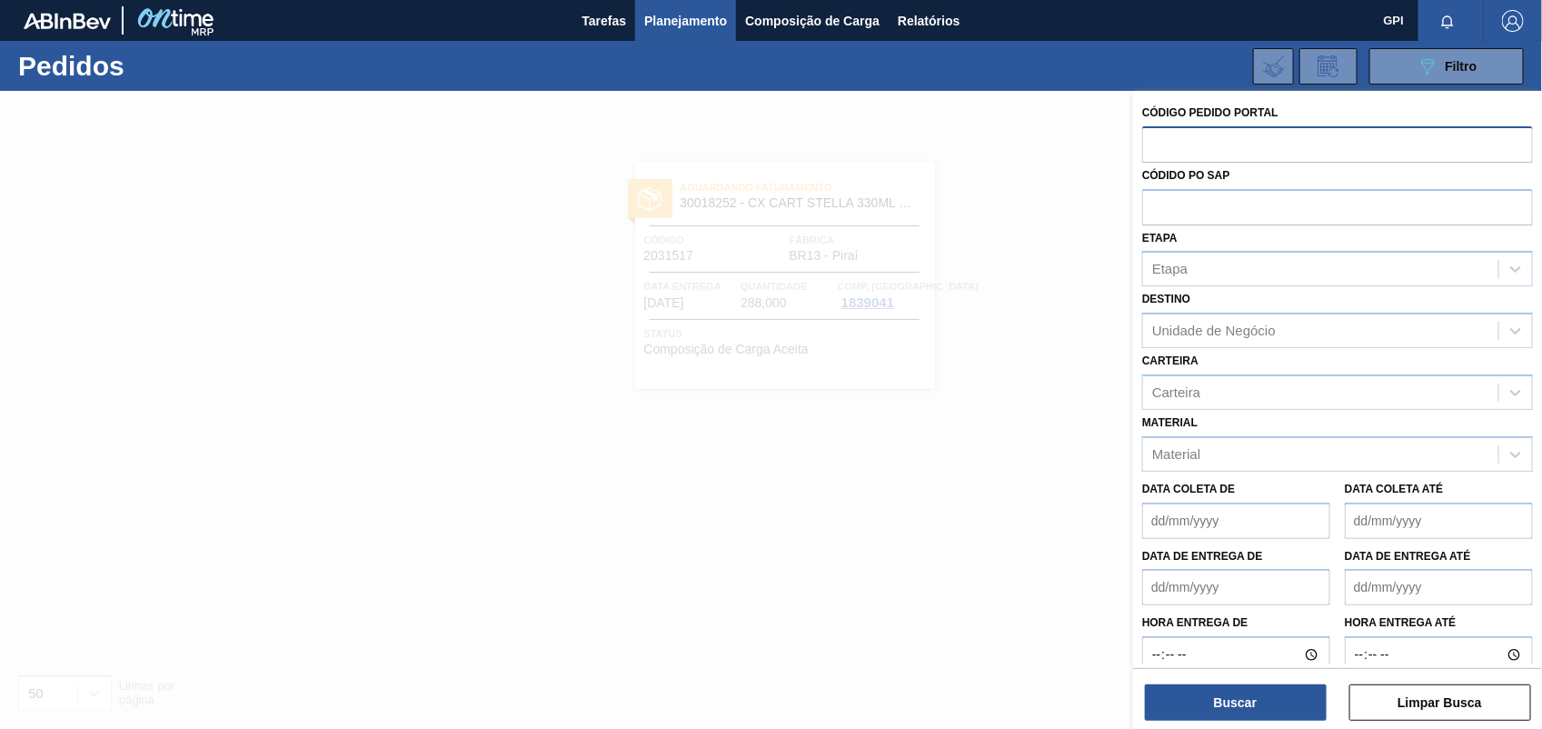
paste input "2031505"
type input "2031505"
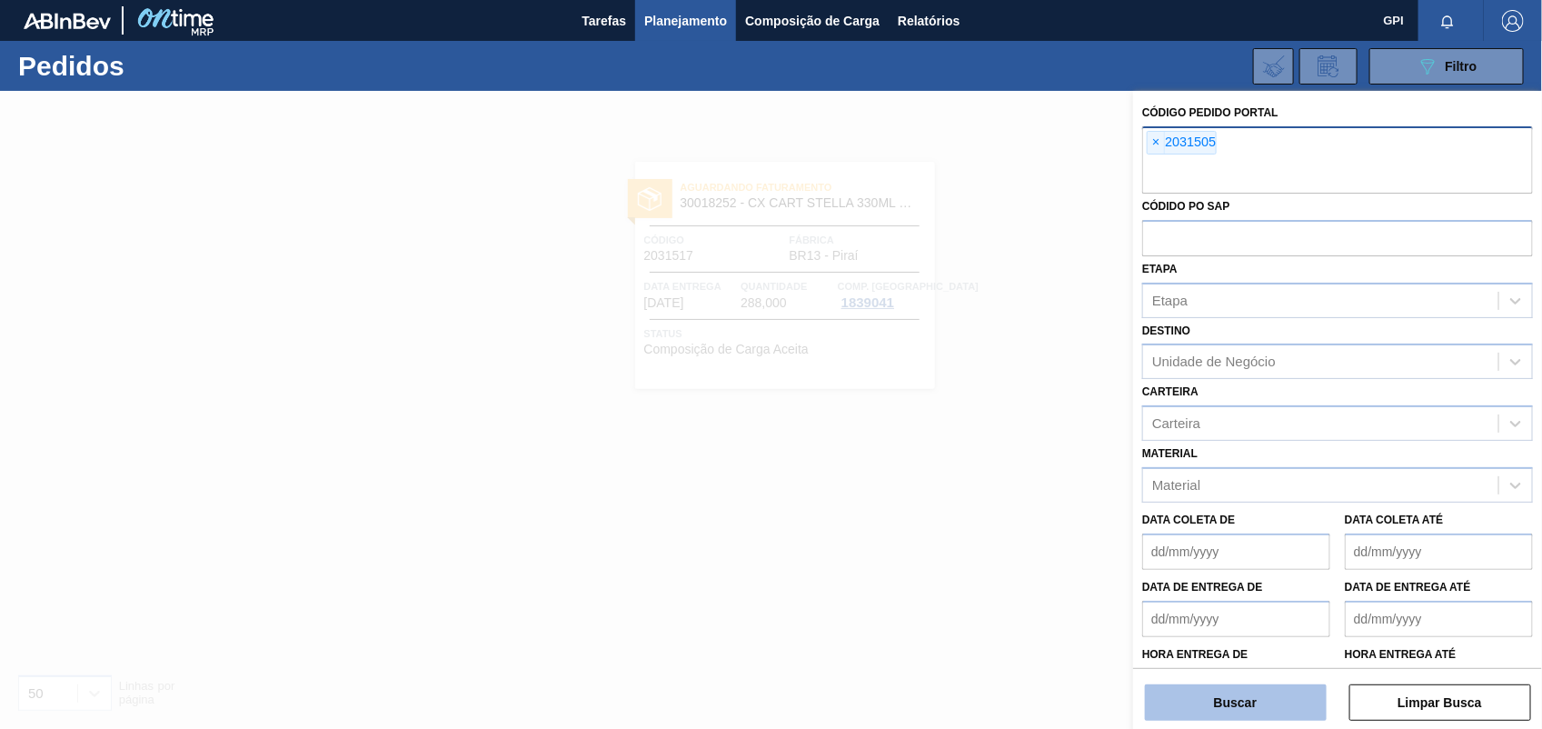
click at [1201, 698] on button "Buscar" at bounding box center [1236, 702] width 182 height 36
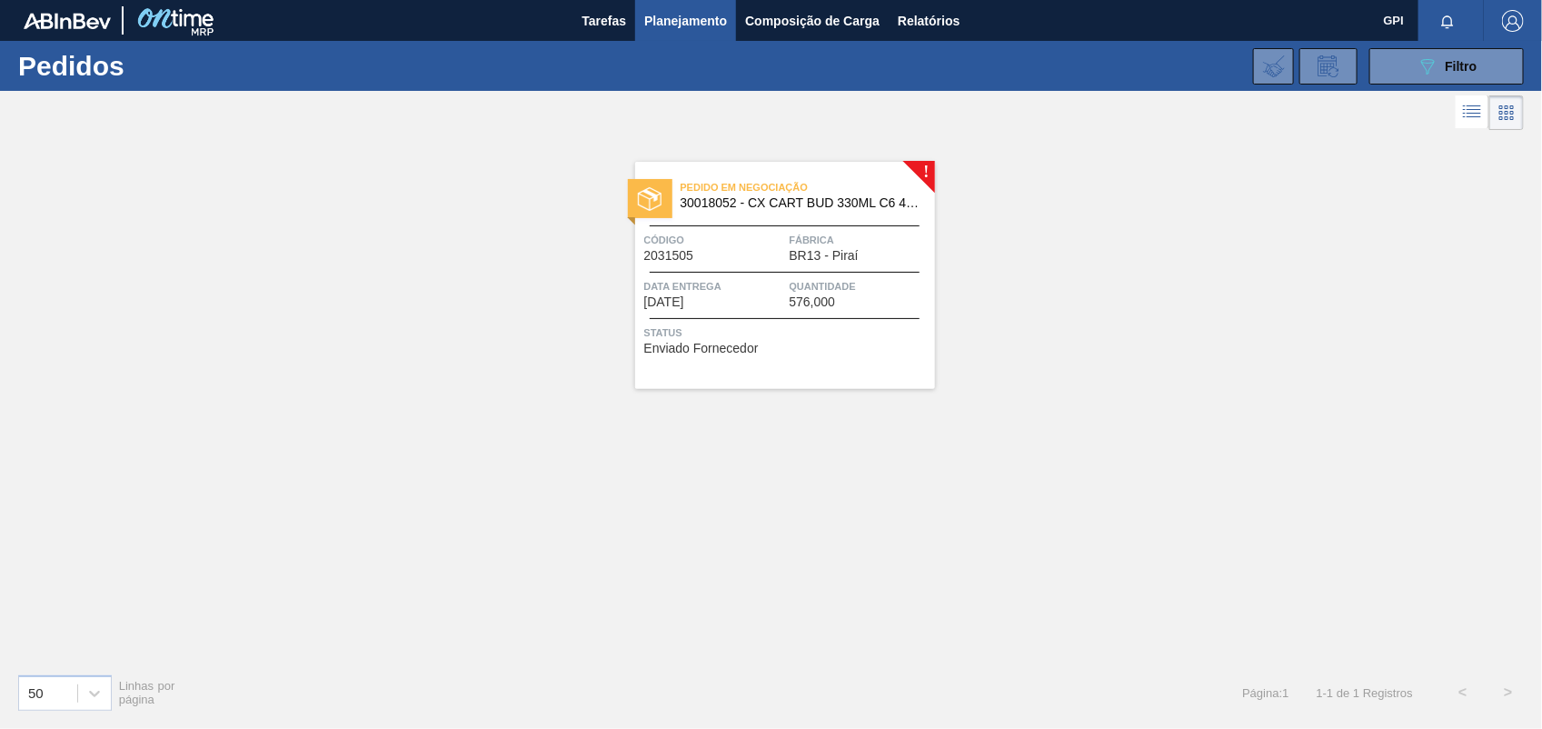
click at [723, 250] on div "Código 2031505" at bounding box center [714, 247] width 141 height 32
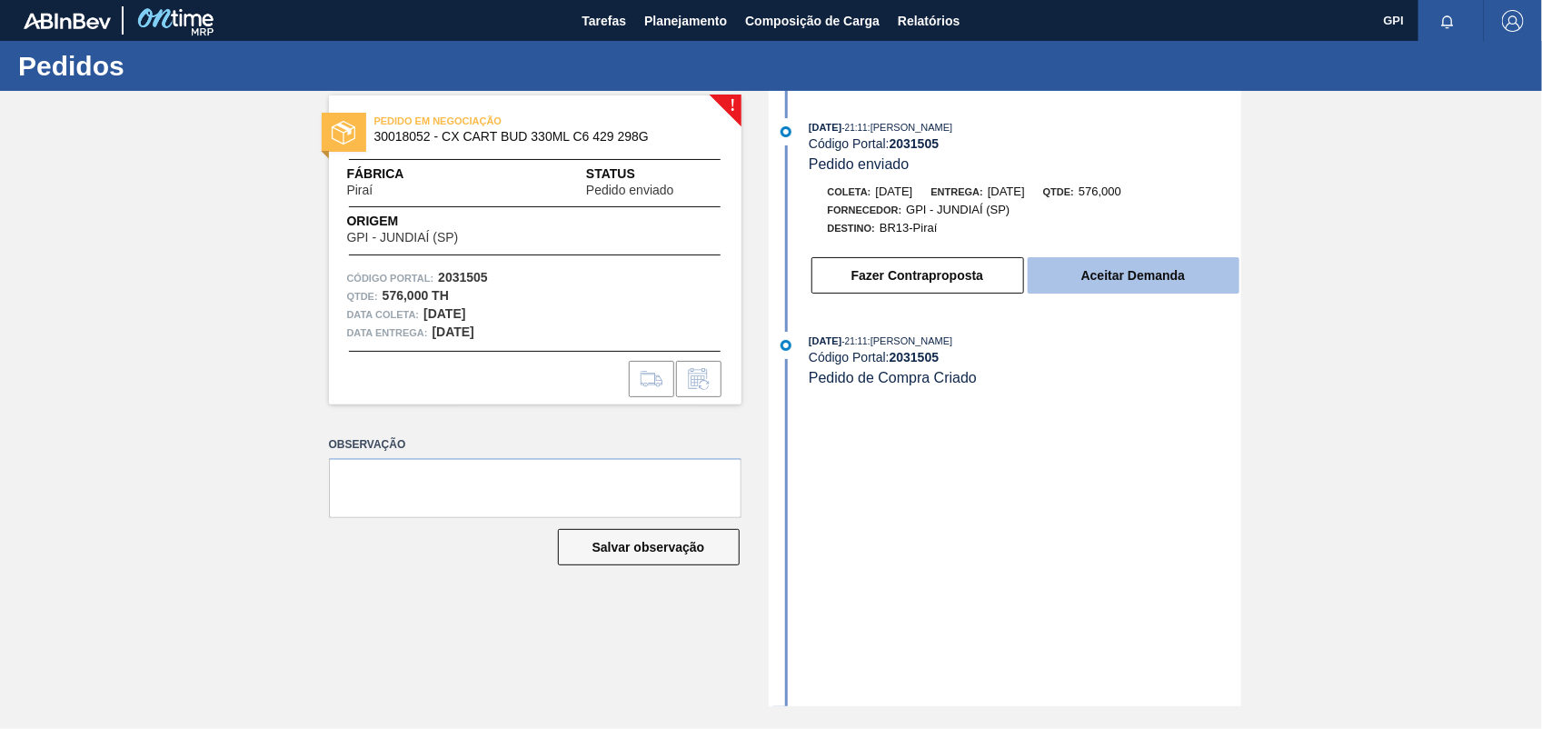
click at [1077, 277] on button "Aceitar Demanda" at bounding box center [1134, 275] width 212 height 36
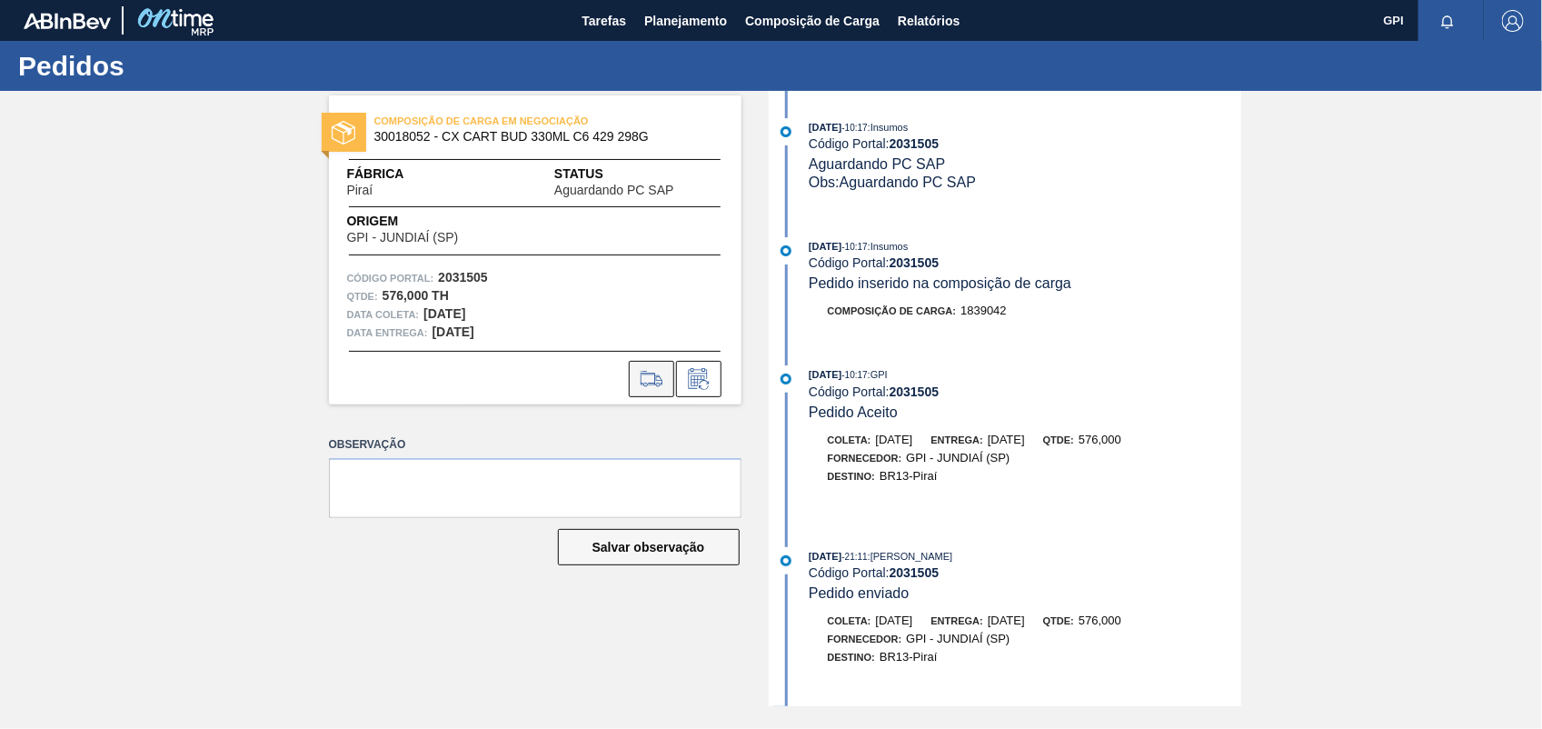
click at [643, 369] on icon at bounding box center [651, 379] width 29 height 22
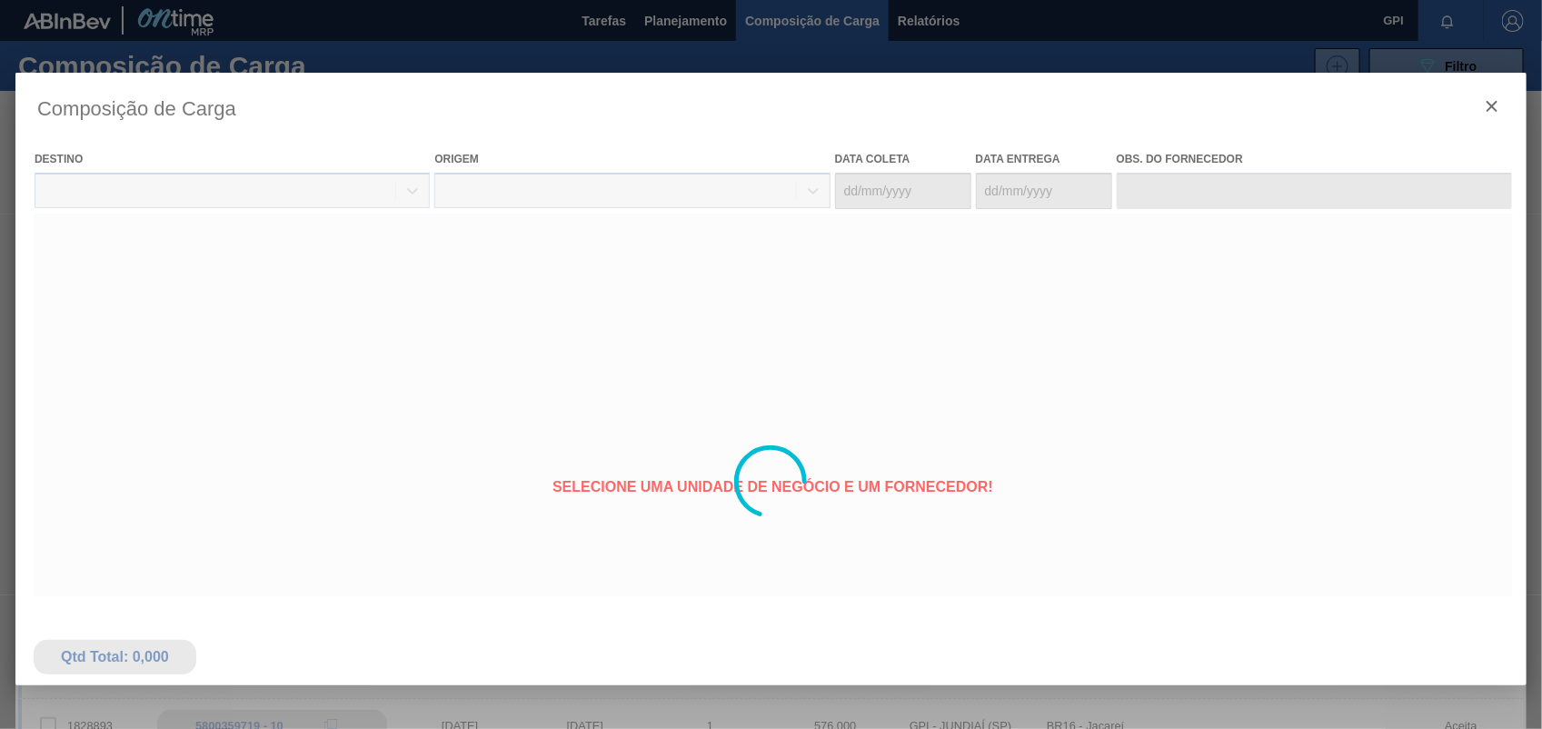
type coleta "16/11/2025"
type entrega "18/11/2025"
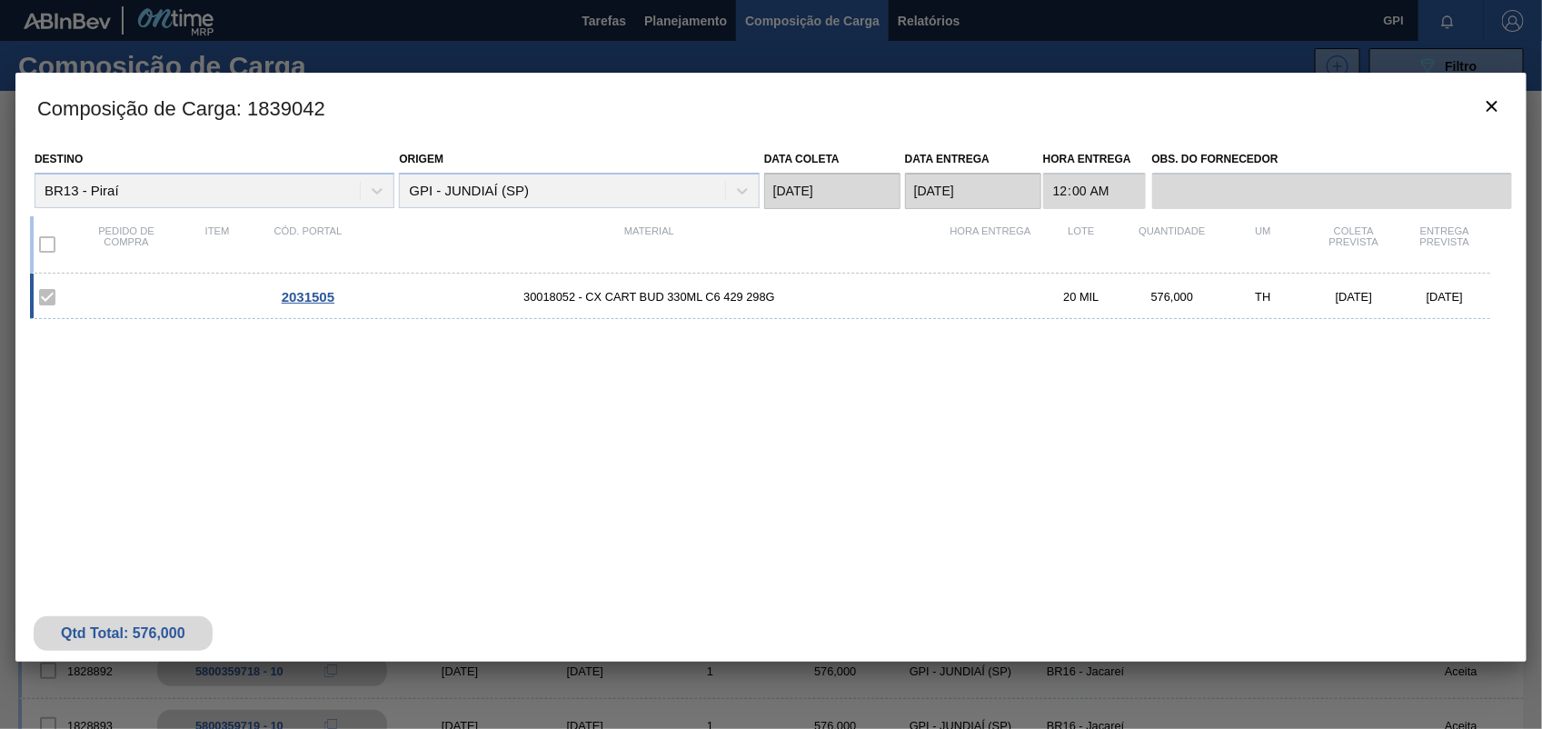
click at [1463, 115] on h3 "Composição de Carga : 1839042" at bounding box center [771, 107] width 1512 height 69
click at [1480, 109] on button "botão de ícone" at bounding box center [1493, 107] width 44 height 44
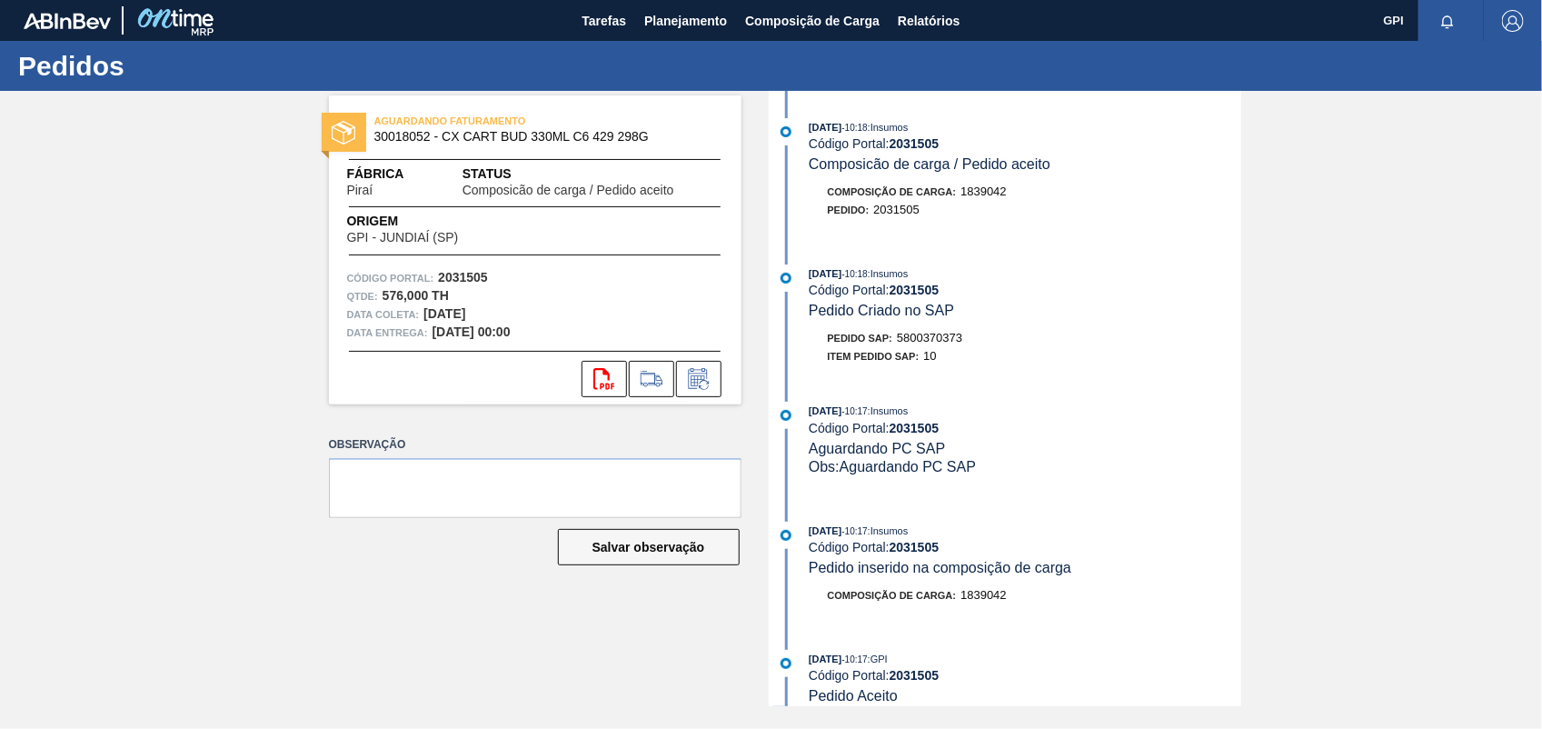
click at [956, 339] on span "5800370373" at bounding box center [929, 338] width 65 height 14
click at [955, 339] on span "5800370373" at bounding box center [929, 338] width 65 height 14
click at [954, 339] on span "5800370373" at bounding box center [929, 338] width 65 height 14
click at [470, 271] on strong "2031505" at bounding box center [463, 277] width 50 height 15
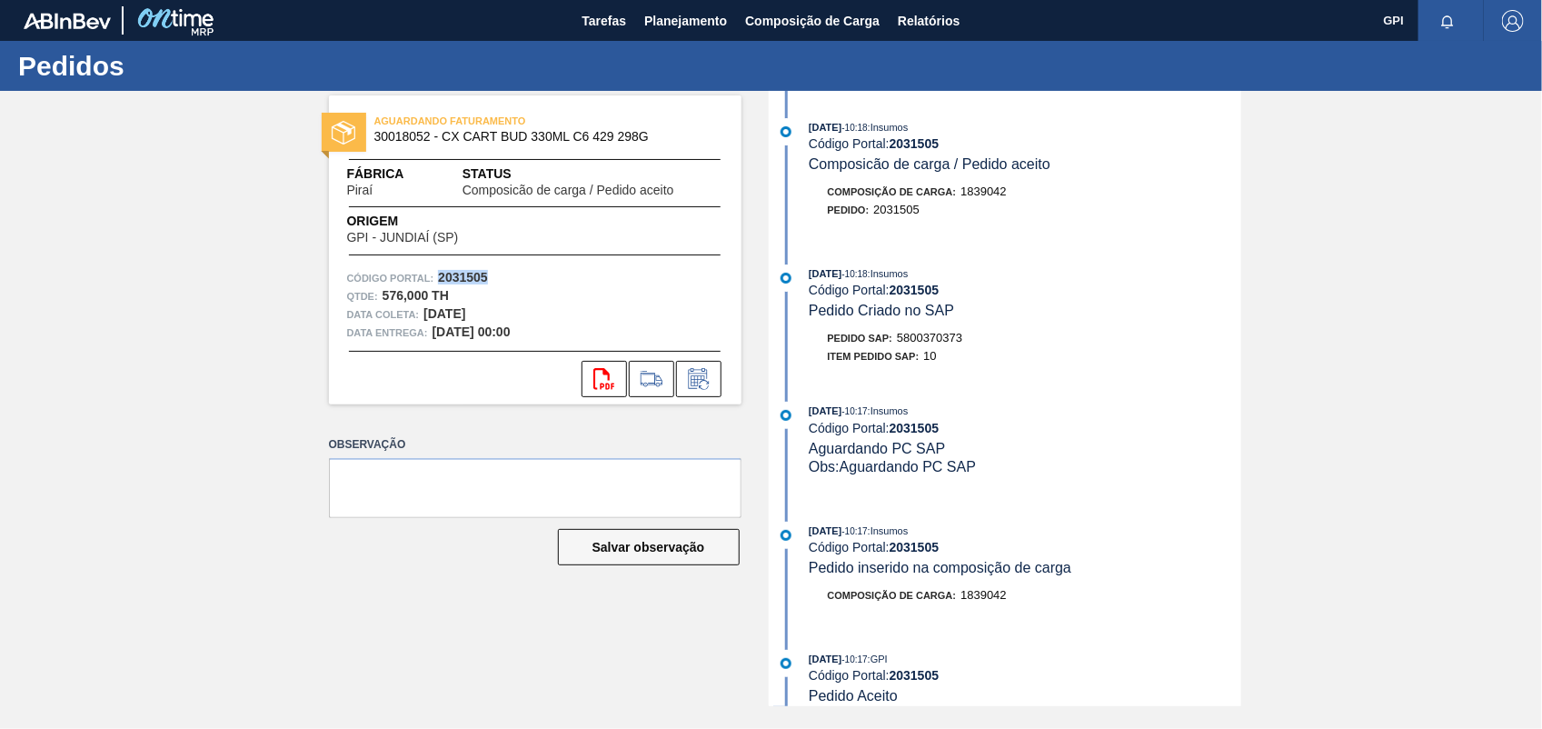
click at [470, 271] on strong "2031505" at bounding box center [463, 277] width 50 height 15
click at [592, 373] on button "svg{fill:#ff0000}" at bounding box center [604, 379] width 45 height 36
click at [1343, 383] on div "AGUARDANDO FATURAMENTO 30018052 - CX CART BUD 330ML C6 429 298G Fábrica Piraí S…" at bounding box center [771, 398] width 1542 height 615
click at [716, 351] on div "AGUARDANDO FATURAMENTO 30018052 - CX CART BUD 330ML C6 429 298G Fábrica Piraí S…" at bounding box center [535, 249] width 413 height 309
click at [654, 269] on div "Código Portal: 2031505" at bounding box center [535, 278] width 376 height 18
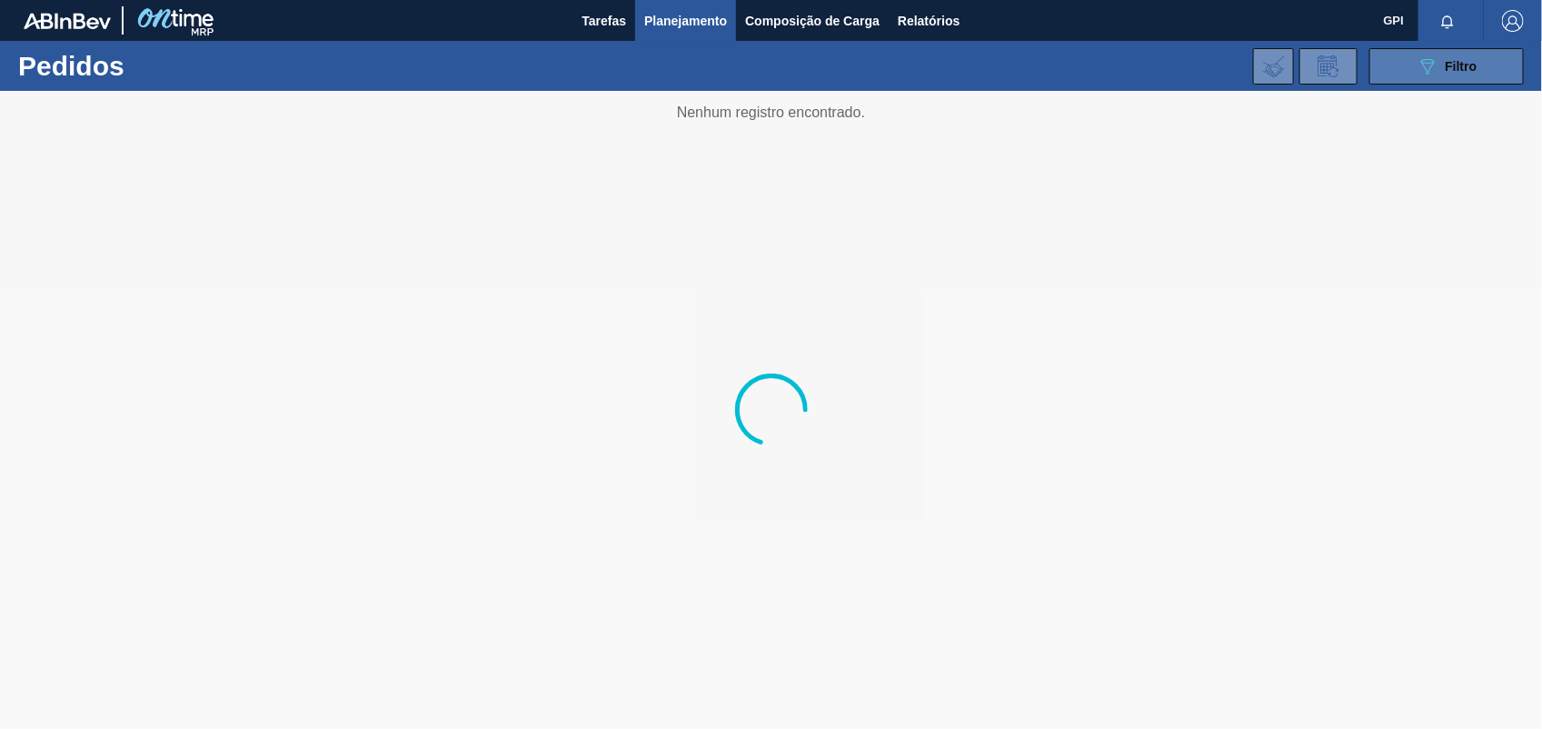
click at [1388, 60] on button "089F7B8B-B2A5-4AFE-B5C0-19BA573D28AC Filtro" at bounding box center [1447, 66] width 155 height 36
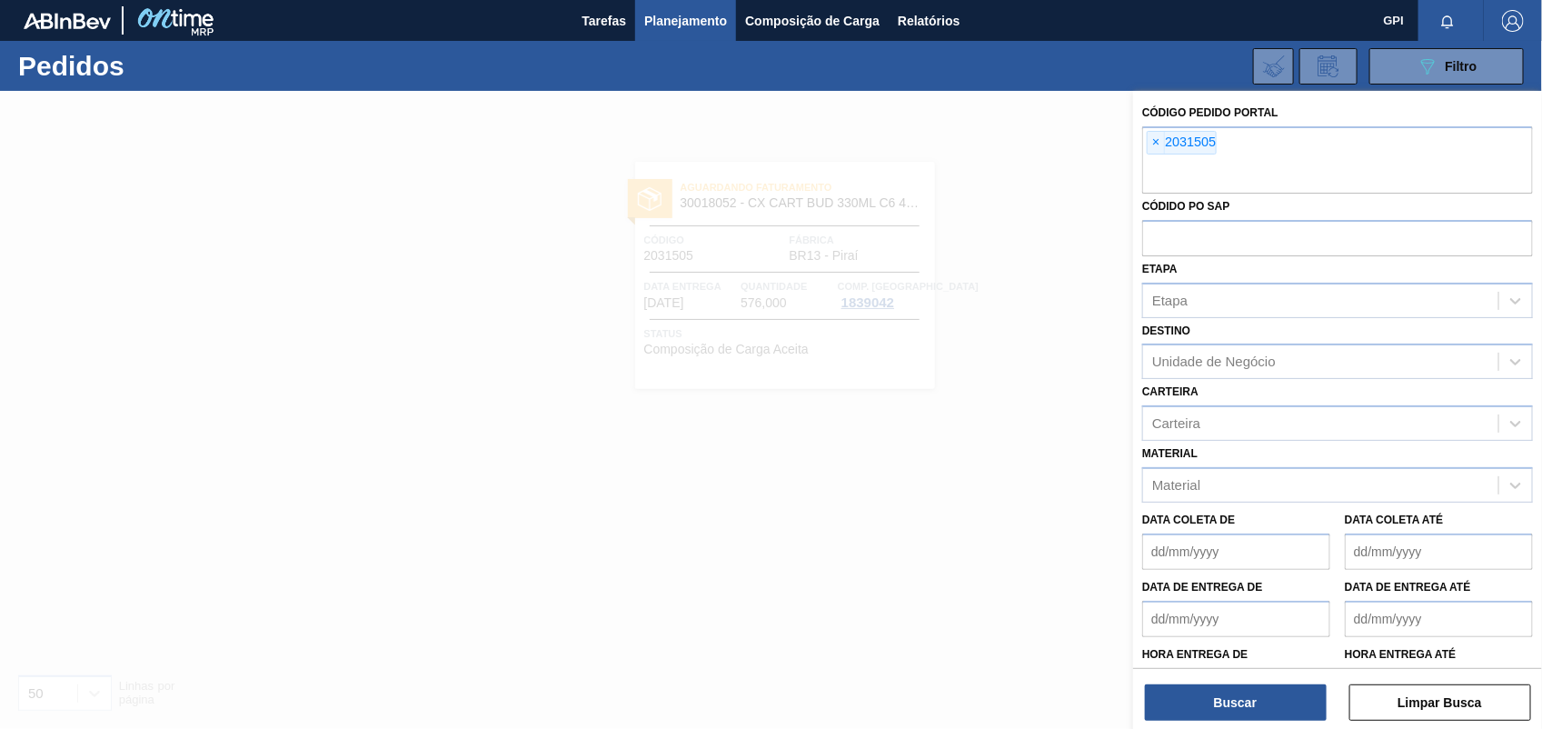
click at [1153, 142] on span "×" at bounding box center [1156, 143] width 17 height 22
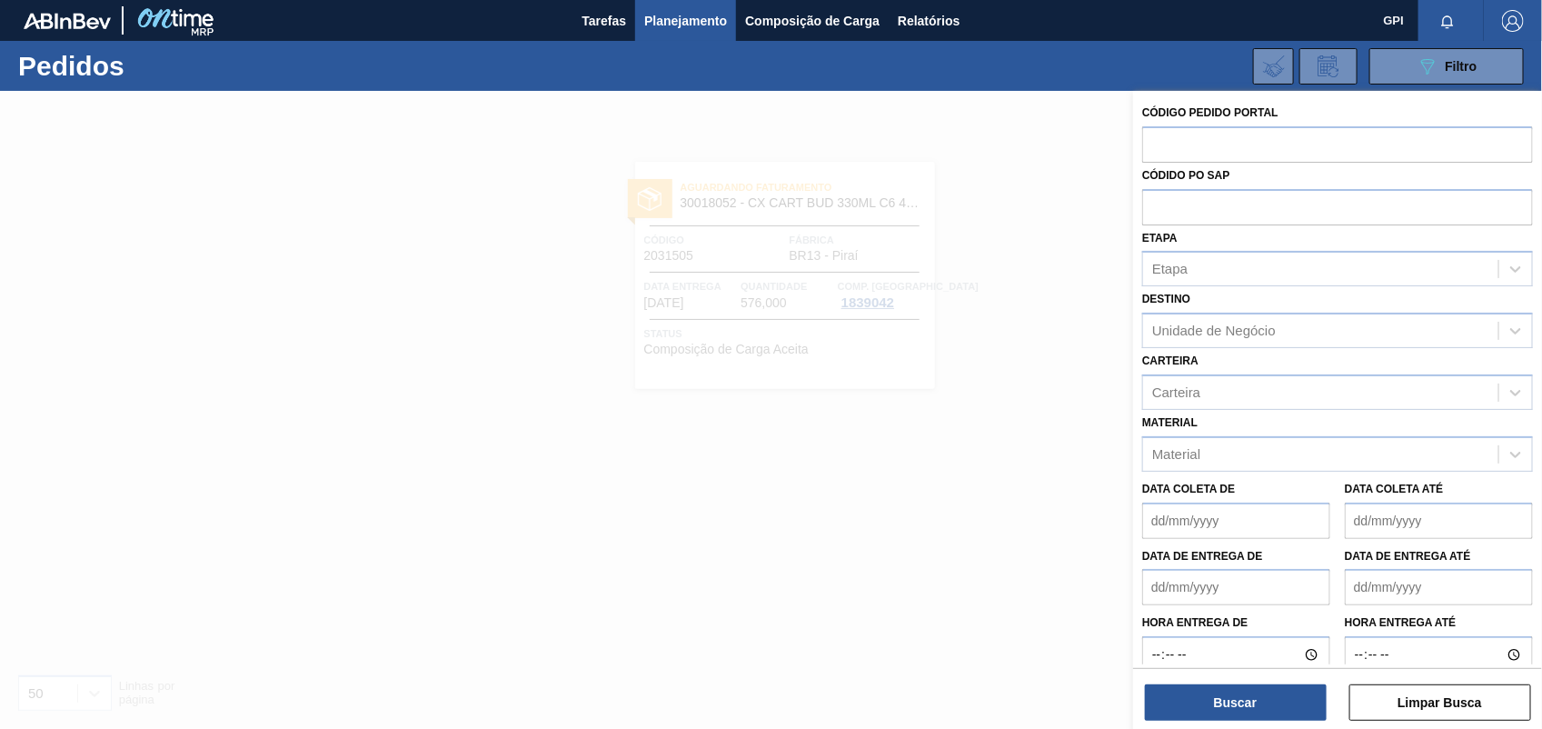
paste input "2031522"
type input "2031522"
click at [1298, 701] on button "Buscar" at bounding box center [1236, 702] width 182 height 36
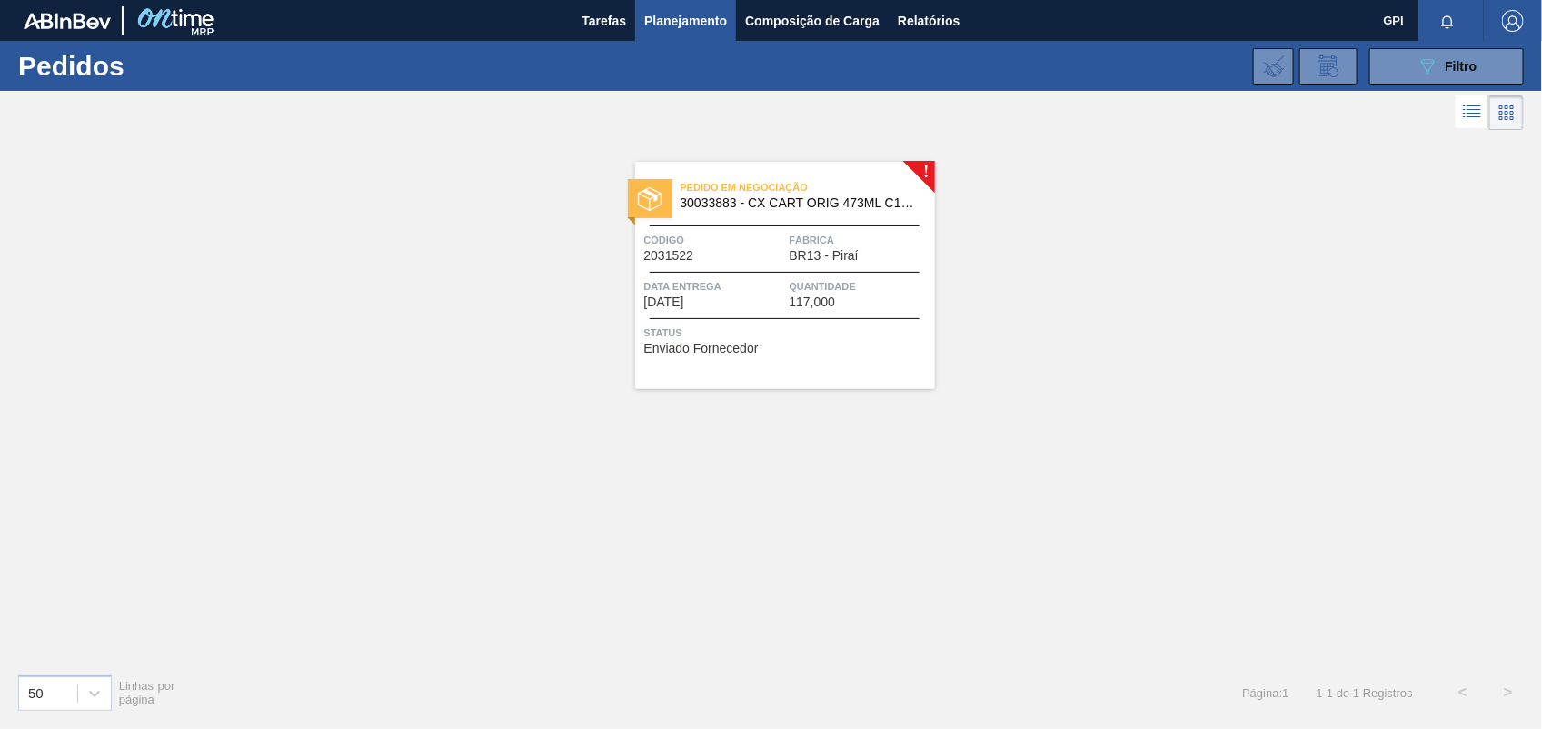
click at [734, 248] on span "Código" at bounding box center [714, 240] width 141 height 18
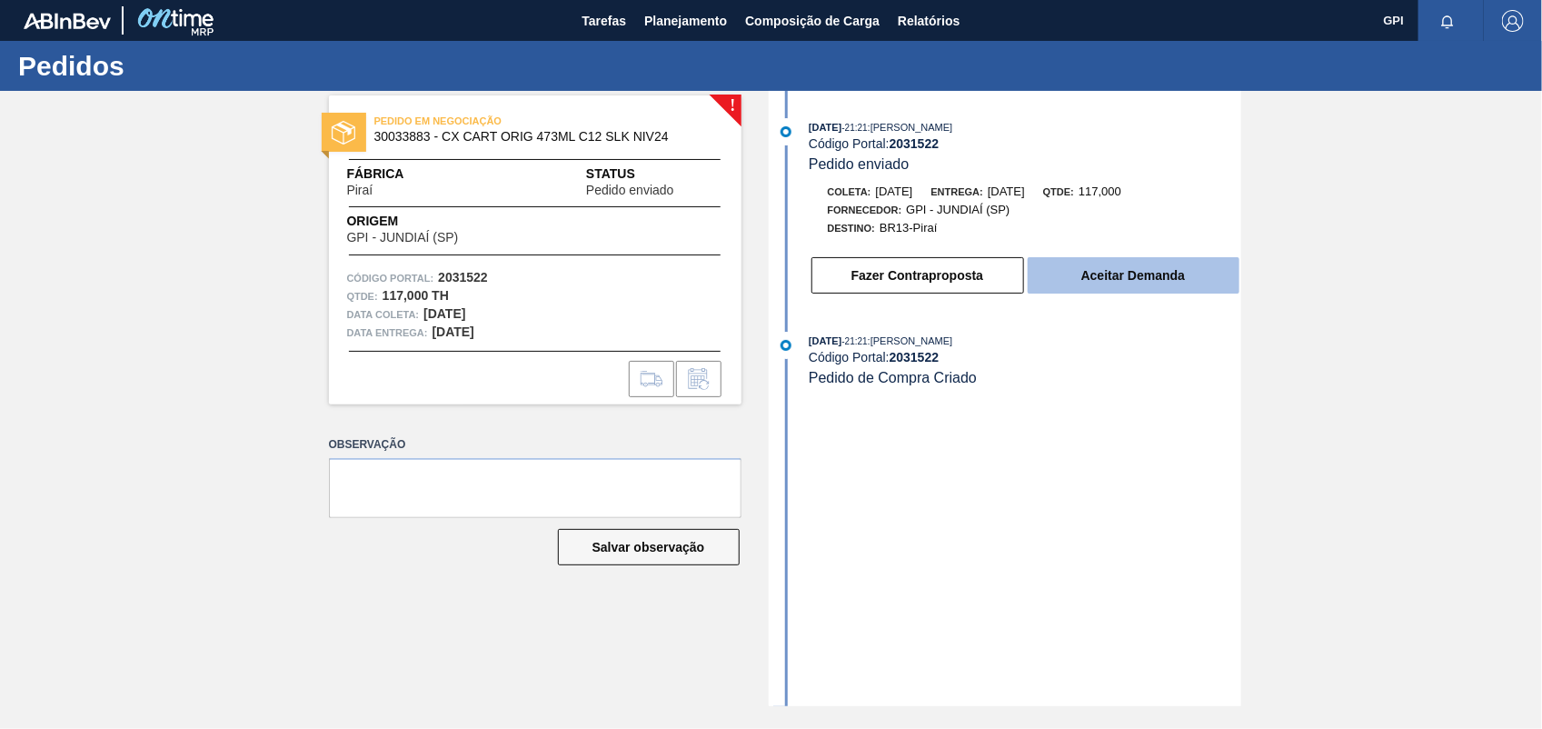
click at [1142, 288] on button "Aceitar Demanda" at bounding box center [1134, 275] width 212 height 36
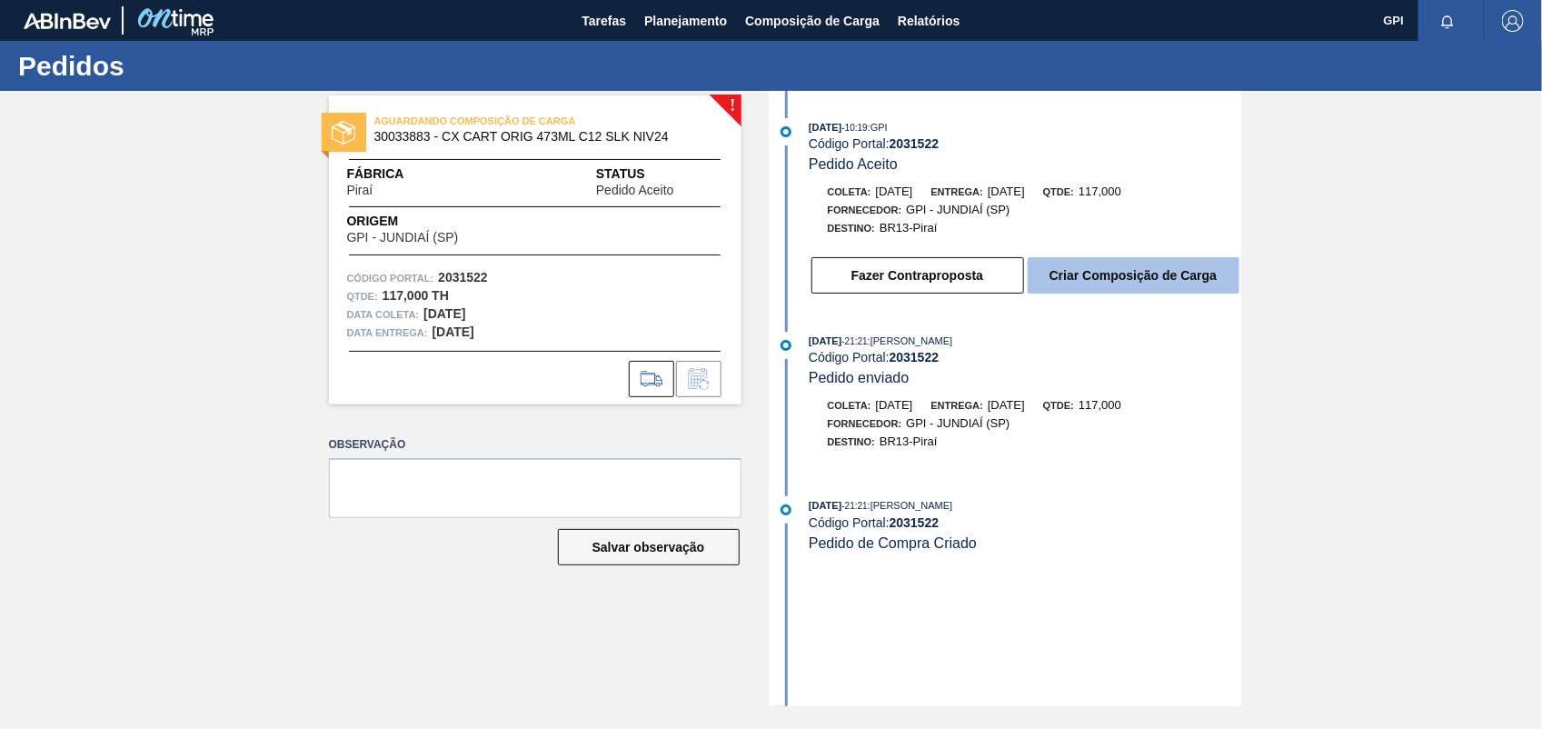
click at [1150, 294] on button "Criar Composição de Carga" at bounding box center [1134, 275] width 212 height 36
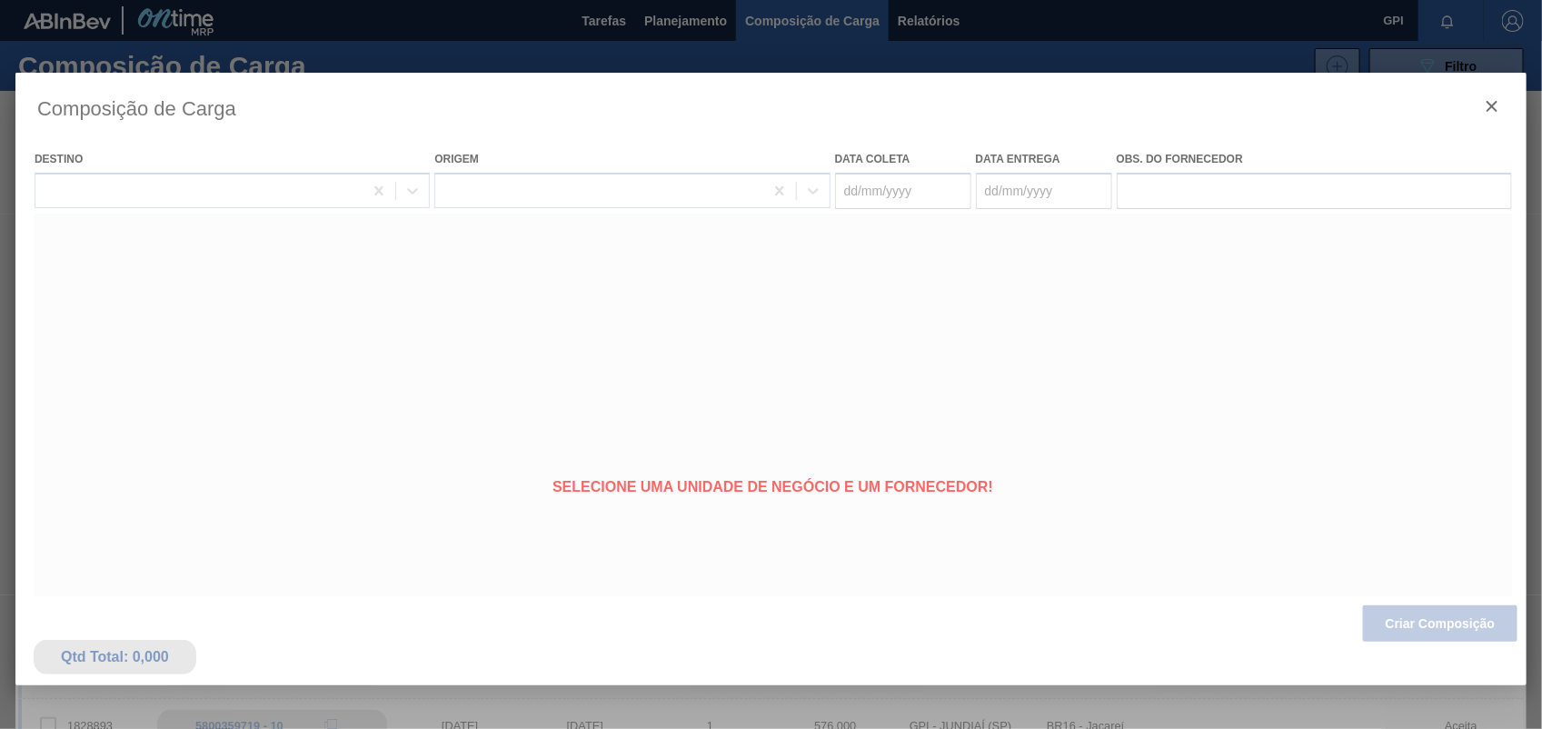
type coleta "30/10/2025"
type entrega "31/10/2025"
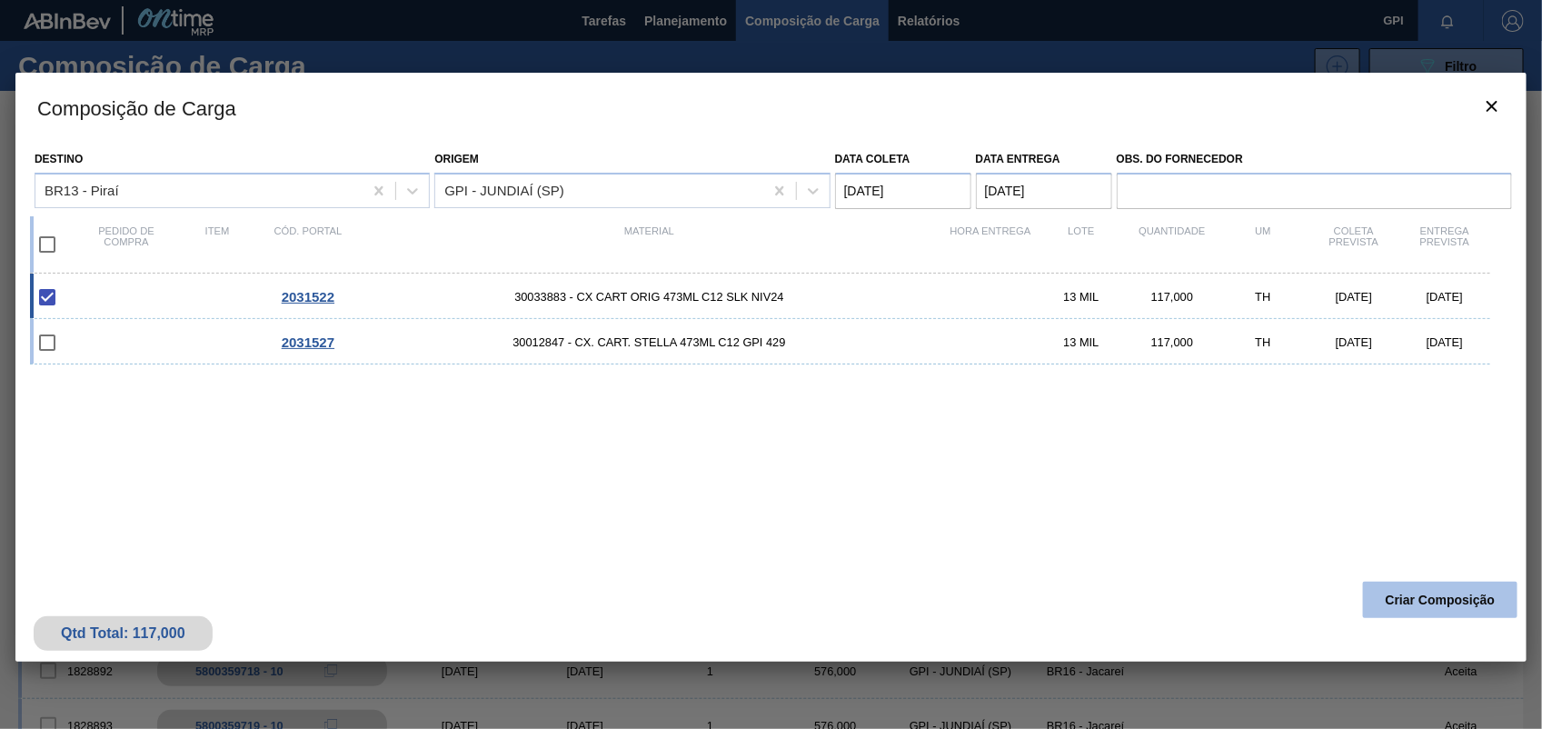
click at [1437, 601] on button "Criar Composição" at bounding box center [1440, 600] width 155 height 36
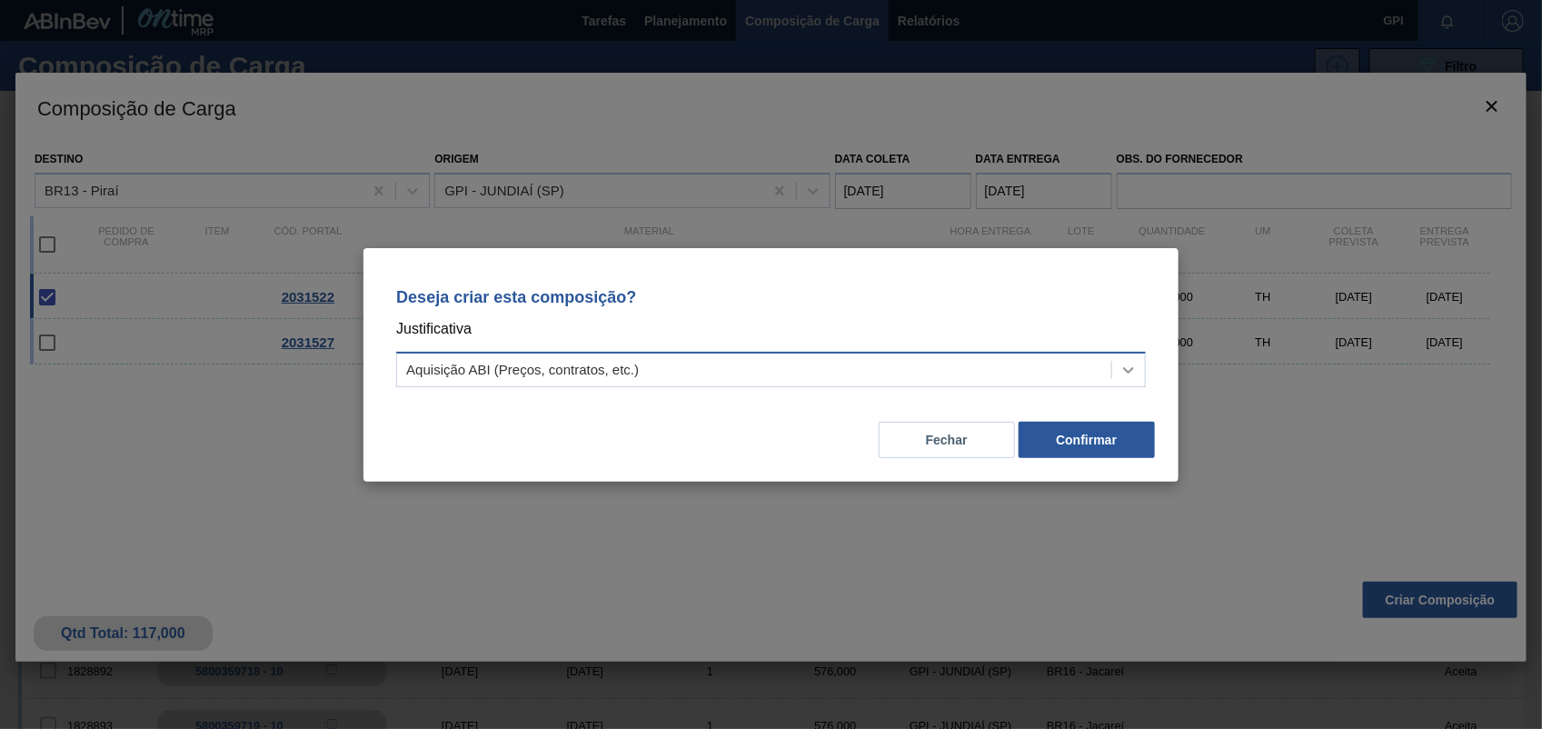
click at [1125, 365] on icon at bounding box center [1129, 370] width 18 height 18
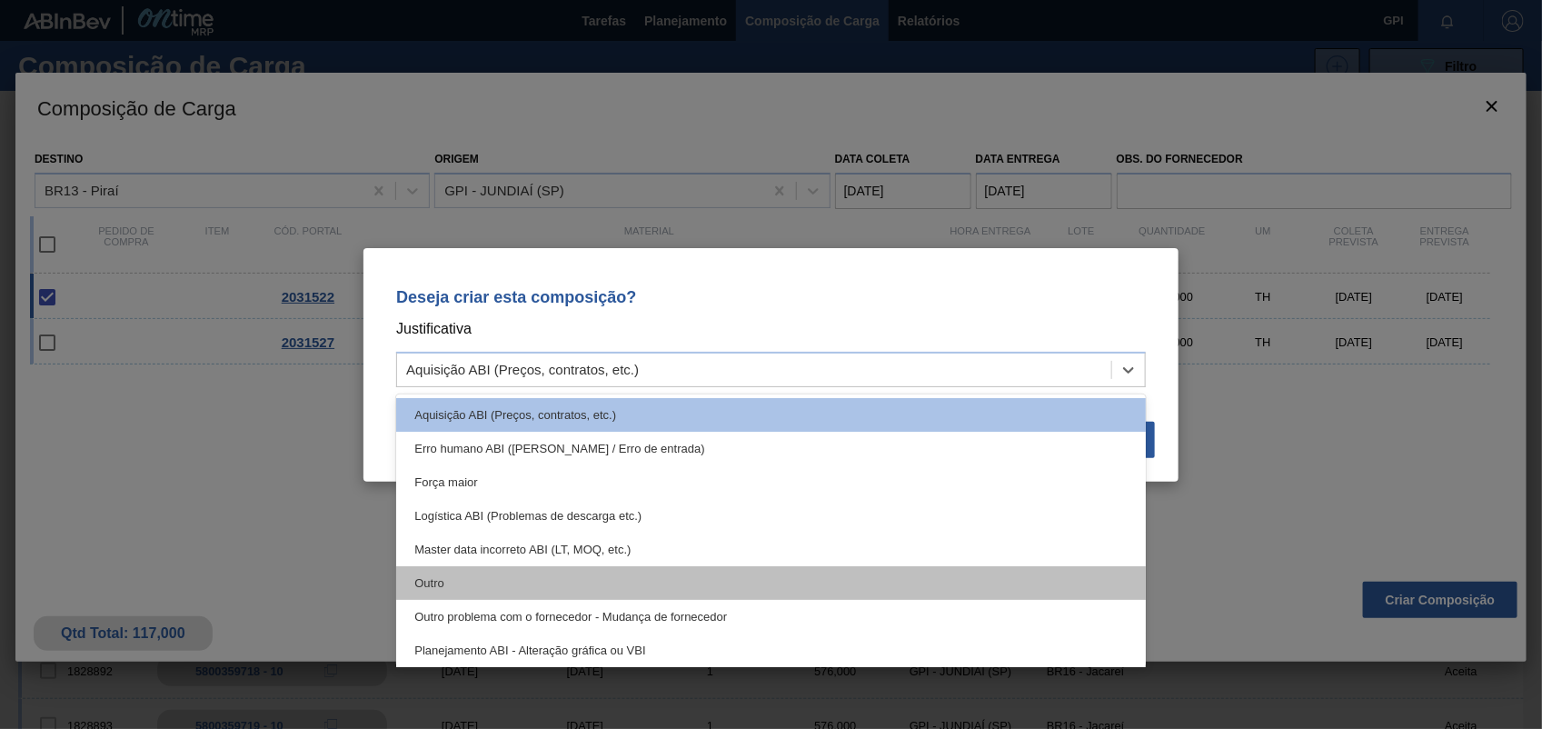
click at [424, 579] on div "Outro" at bounding box center [771, 583] width 750 height 34
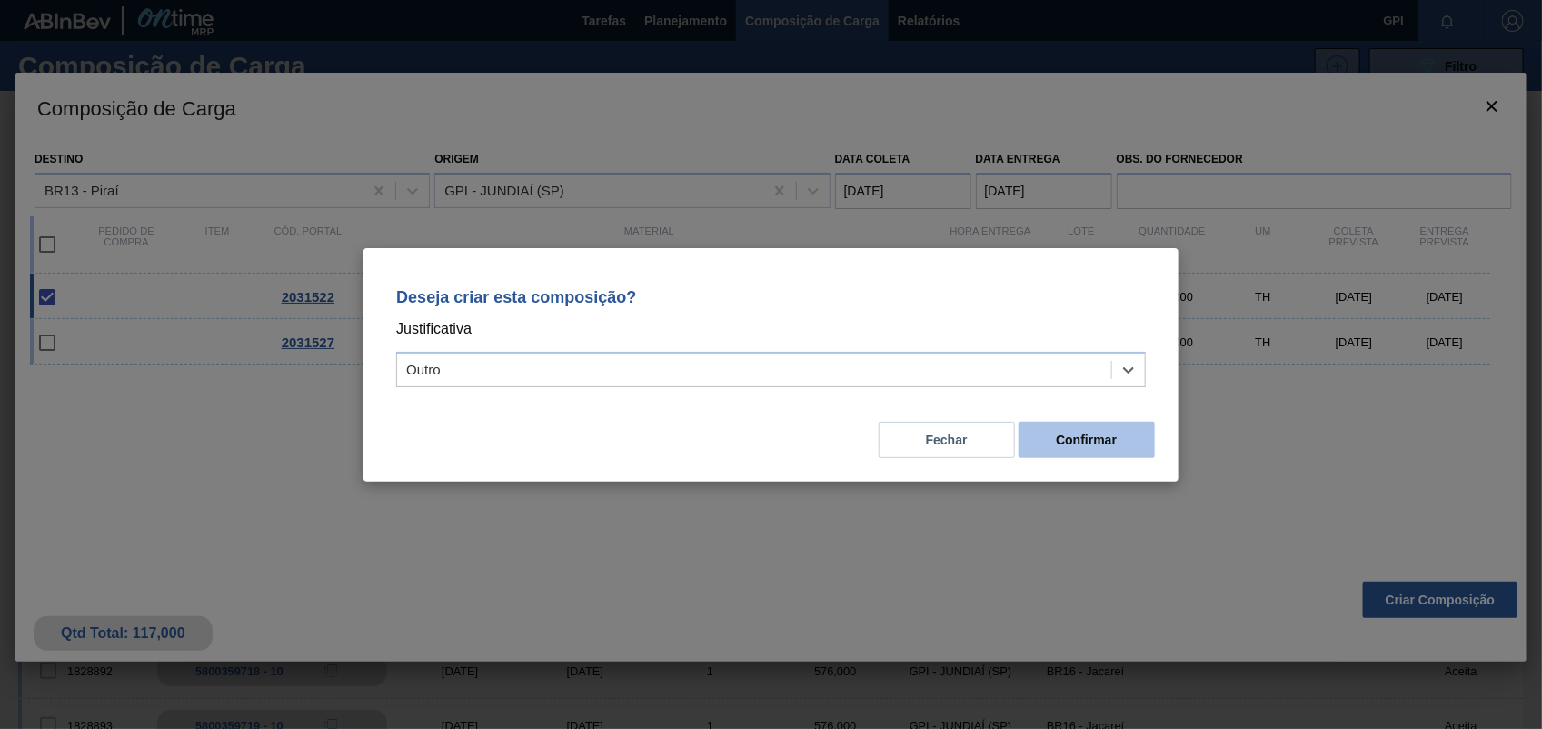
click at [1146, 432] on button "Confirmar" at bounding box center [1087, 440] width 136 height 36
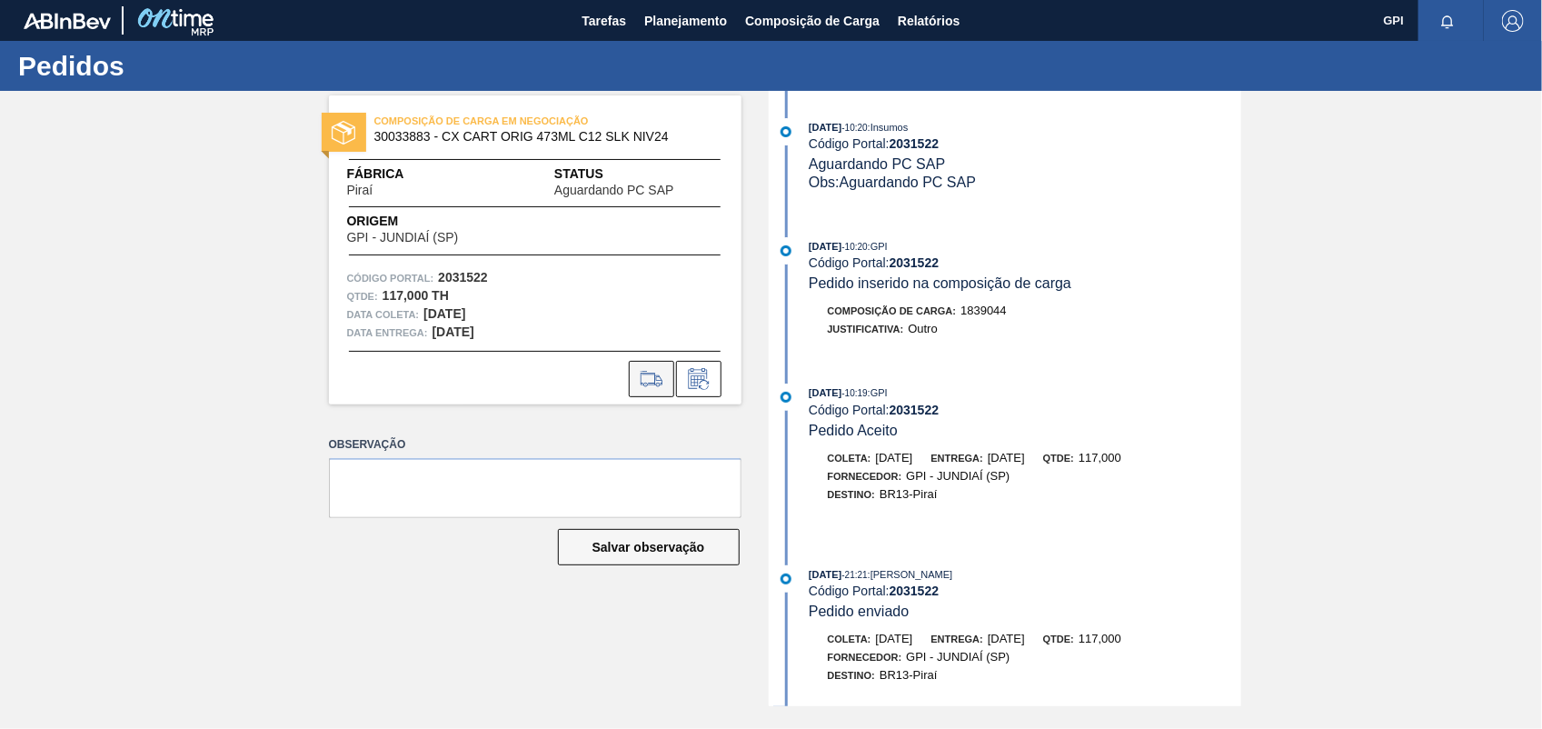
click at [634, 388] on button at bounding box center [651, 379] width 45 height 36
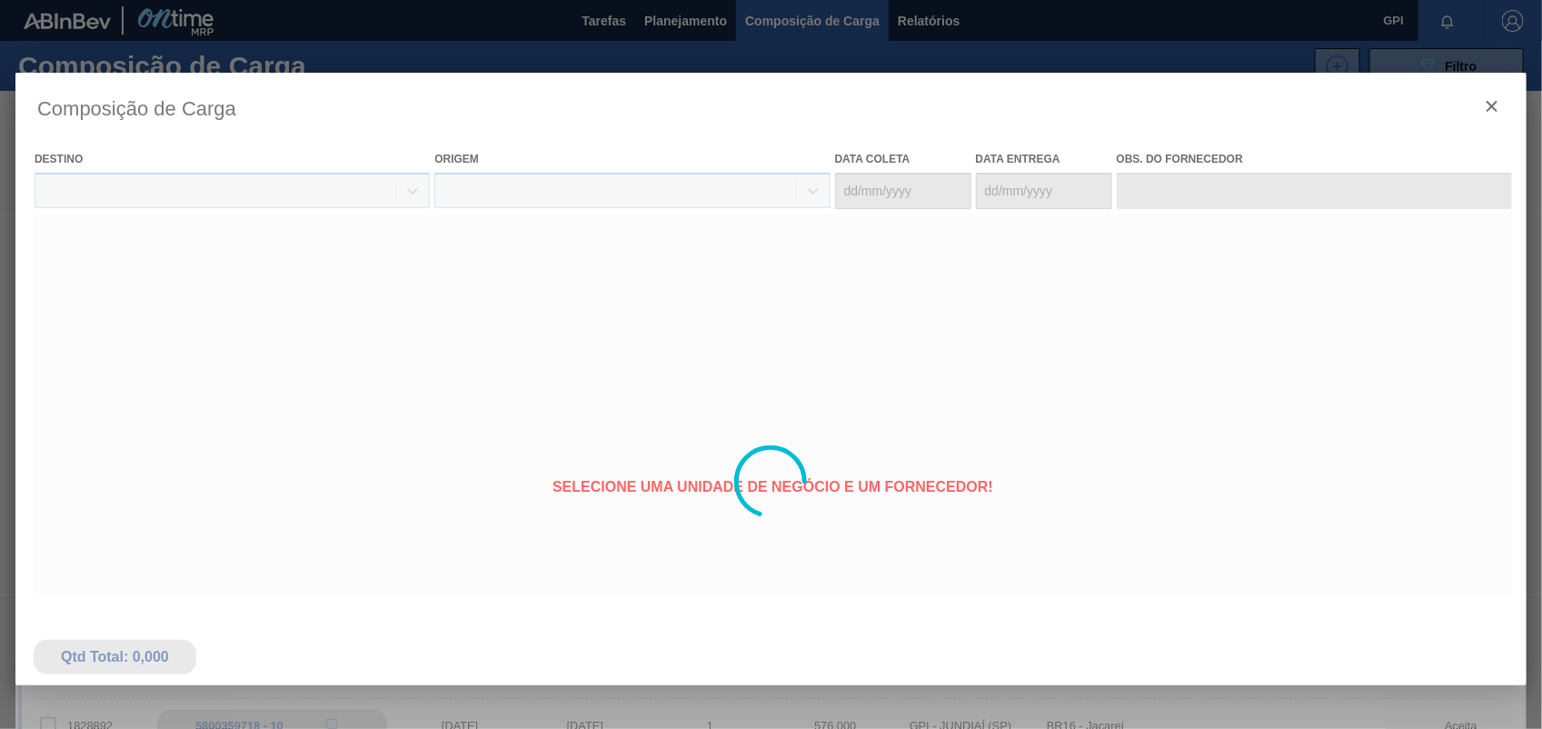
type coleta "30/10/2025"
type entrega "31/10/2025"
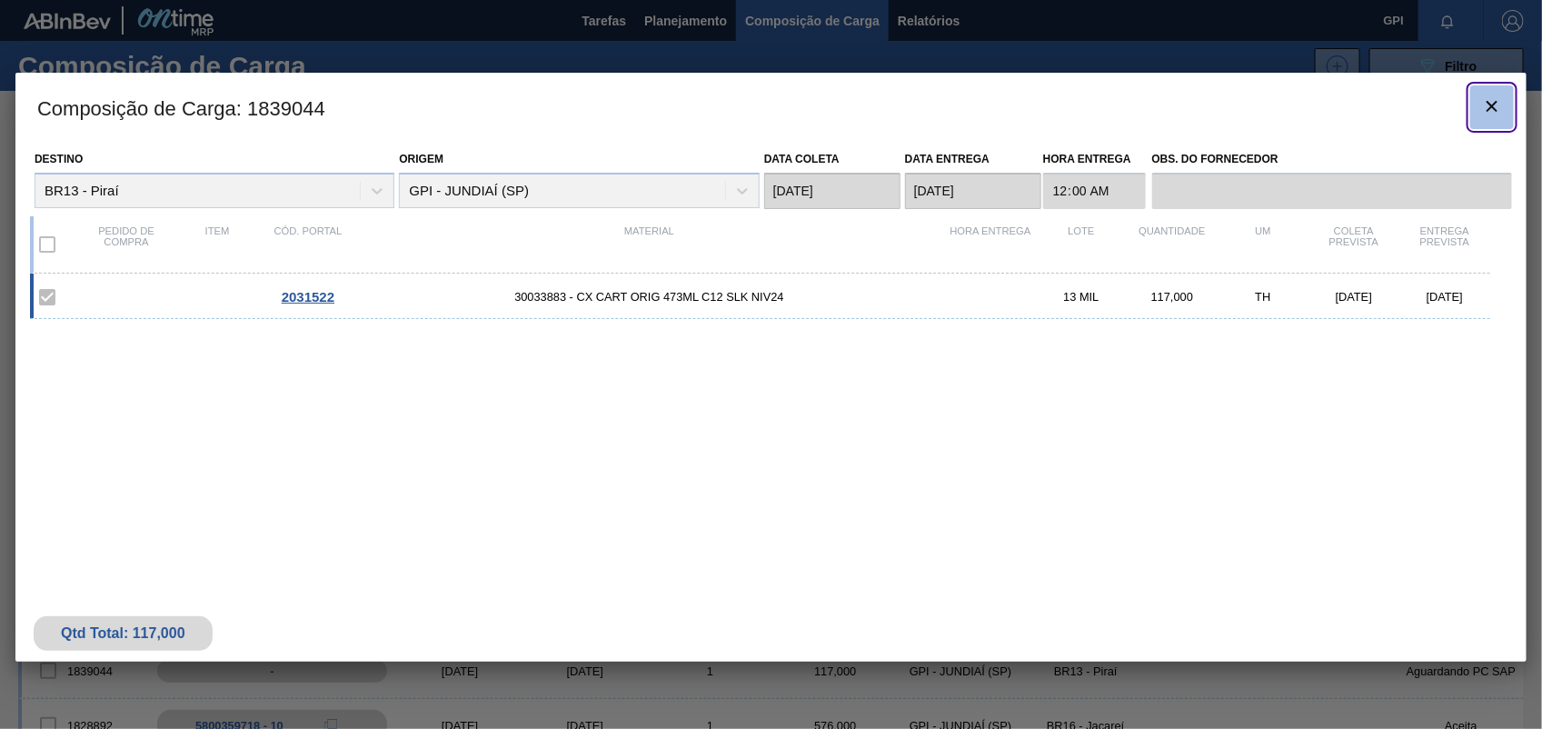
click at [1504, 112] on button "botão de ícone" at bounding box center [1493, 107] width 44 height 44
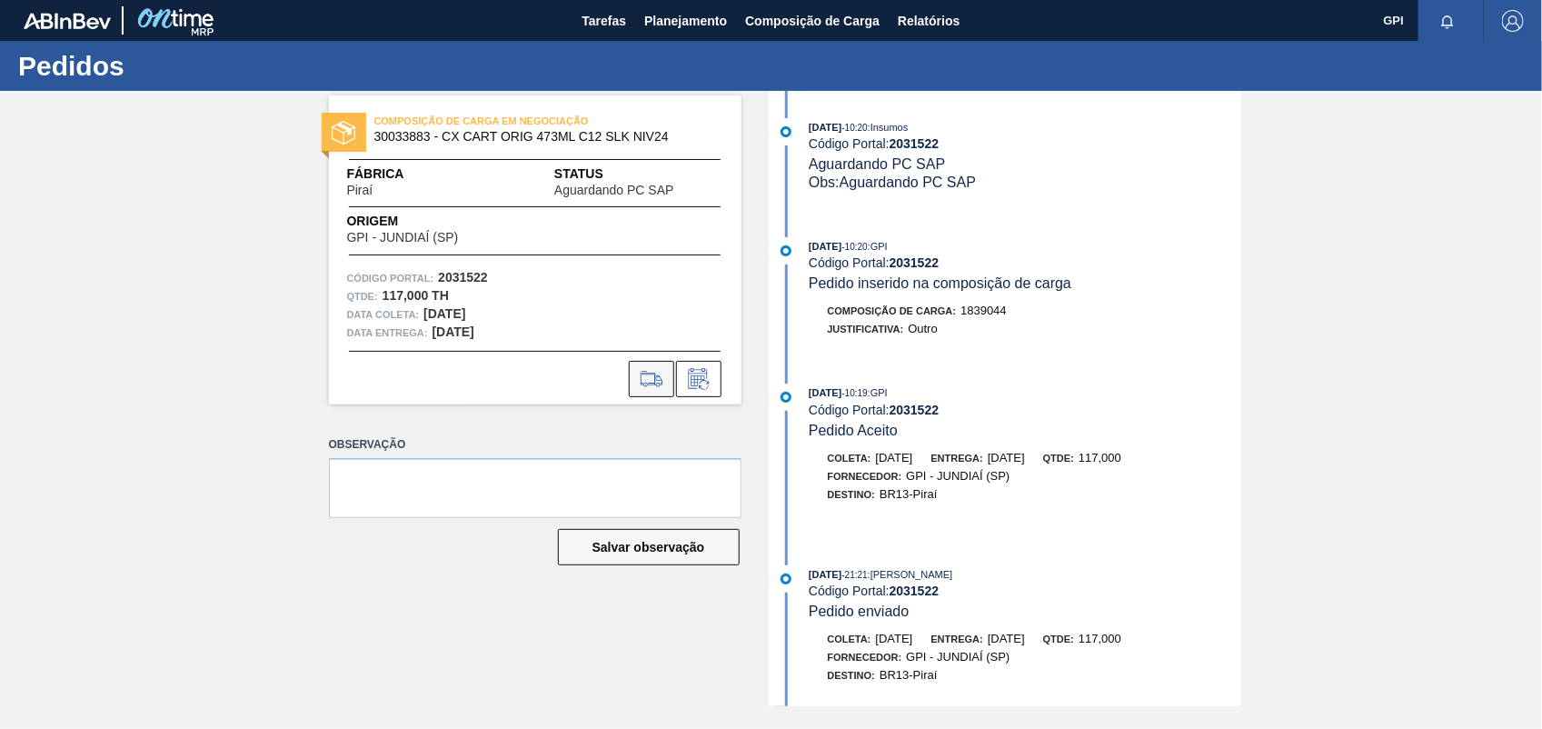
click at [644, 374] on icon at bounding box center [651, 379] width 29 height 22
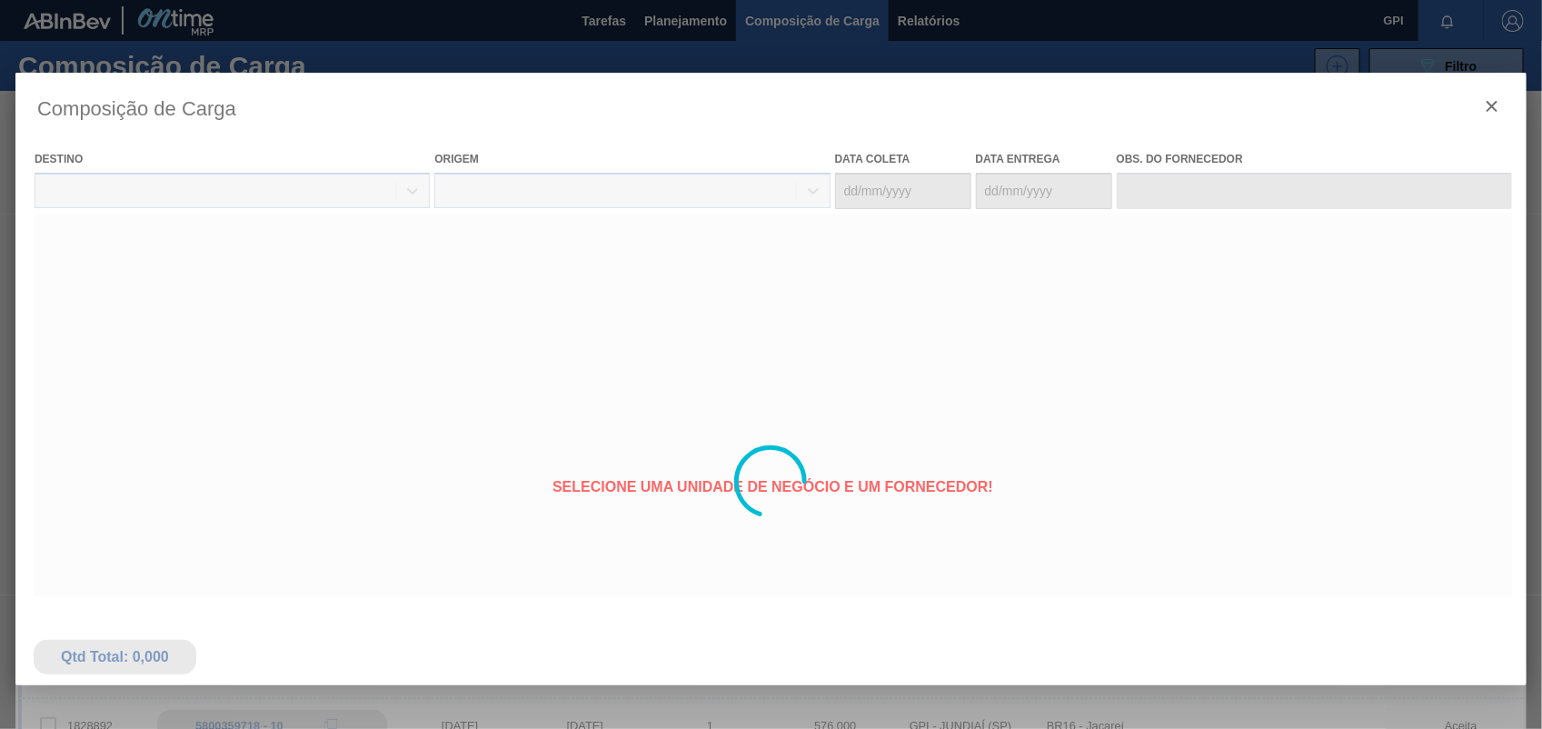
type coleta "30/10/2025"
type entrega "31/10/2025"
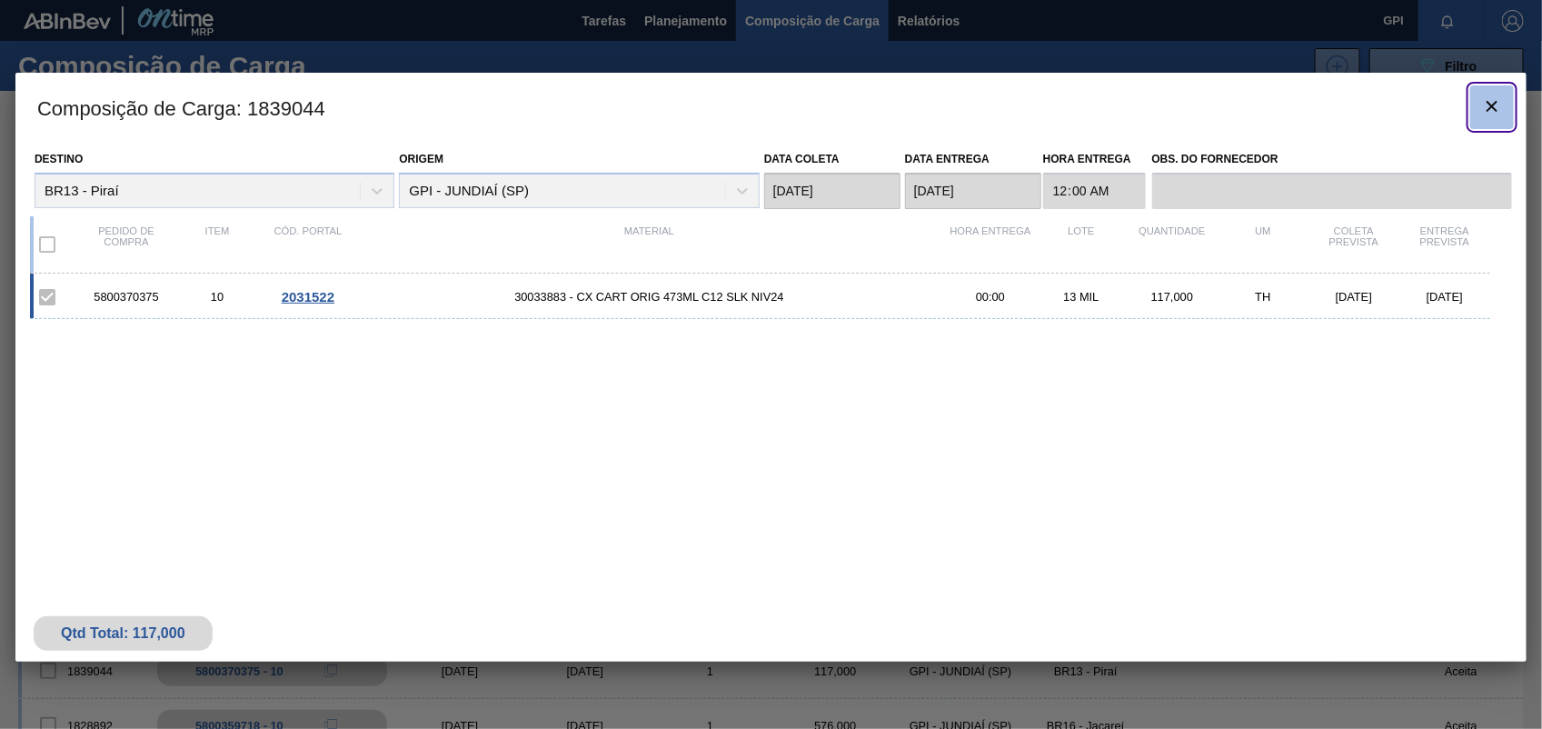
click at [1475, 106] on button "botão de ícone" at bounding box center [1493, 107] width 44 height 44
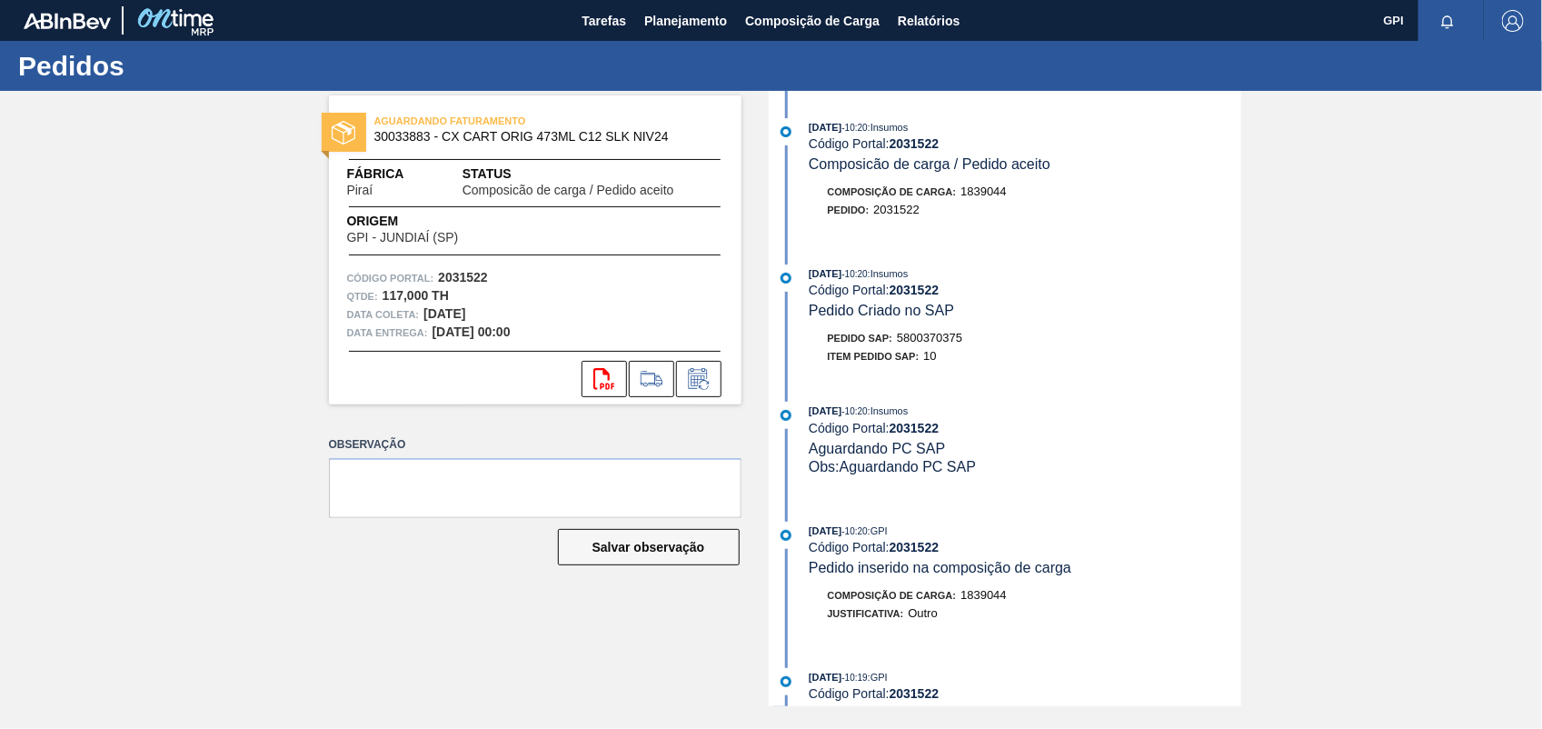
click at [929, 344] on span "5800370375" at bounding box center [929, 338] width 65 height 14
click at [479, 277] on strong "2031522" at bounding box center [463, 277] width 50 height 15
click at [618, 377] on button "svg{fill:#ff0000}" at bounding box center [604, 379] width 45 height 36
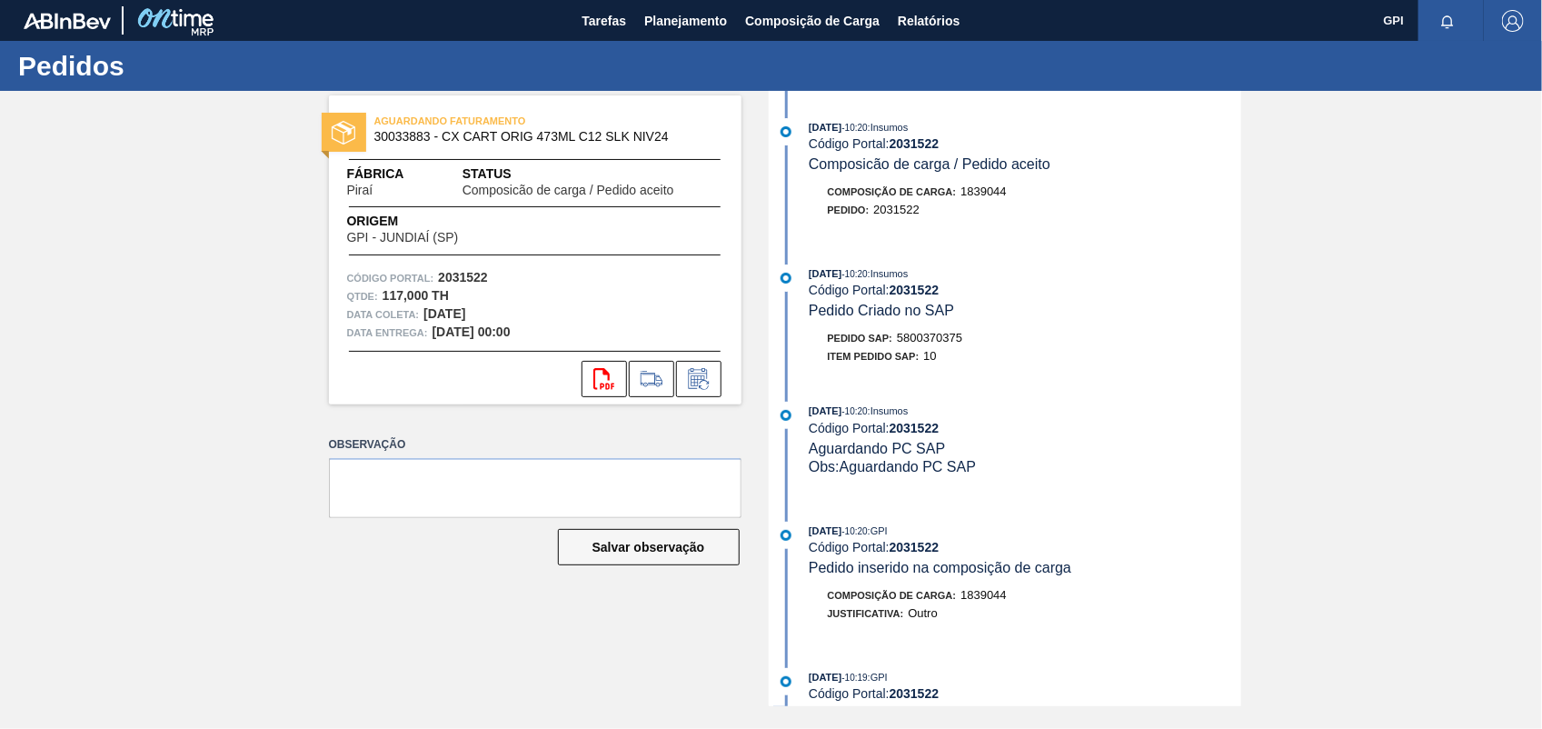
click at [1330, 246] on div "AGUARDANDO FATURAMENTO 30033883 - CX CART ORIG 473ML C12 SLK NIV24 Fábrica Pira…" at bounding box center [771, 398] width 1542 height 615
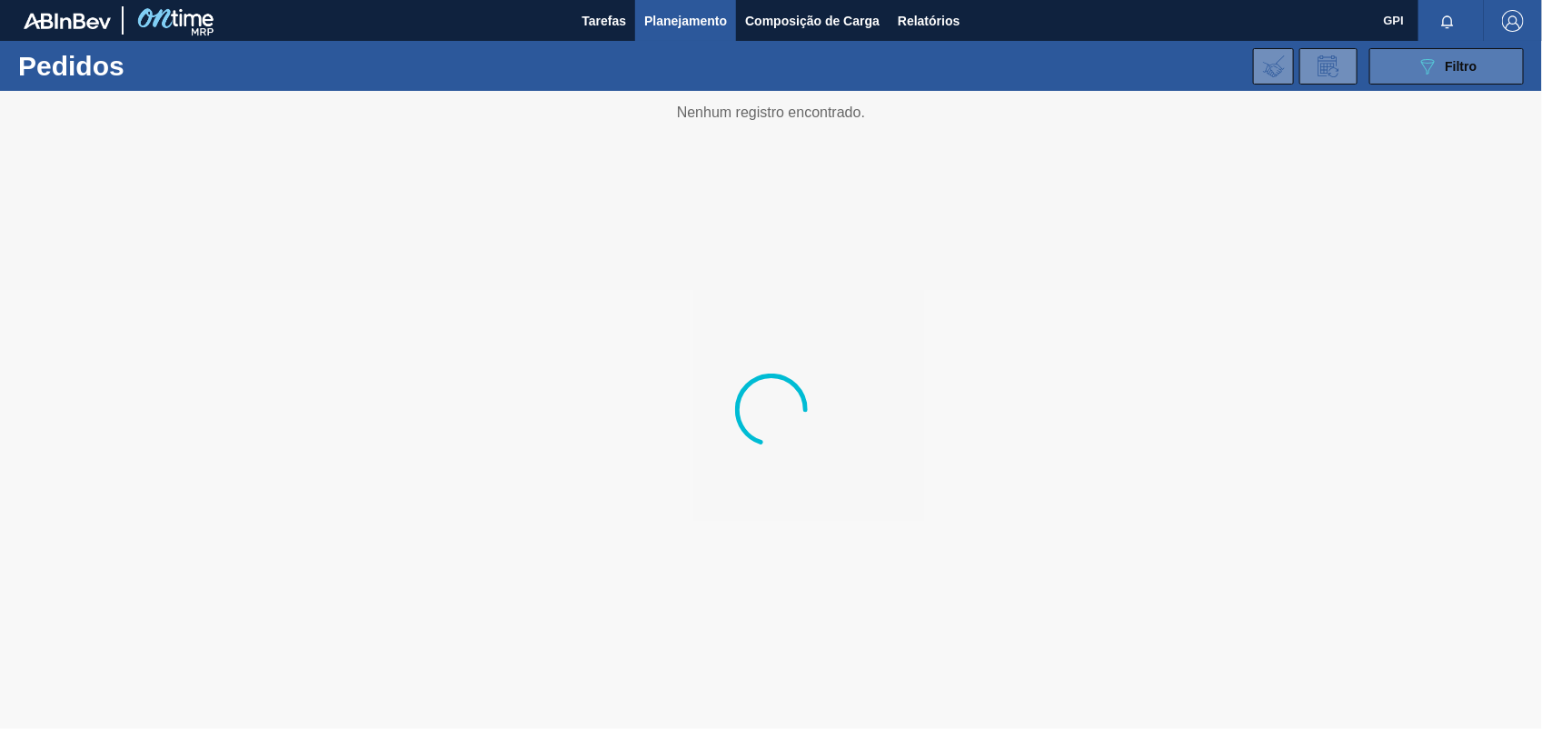
click at [1372, 62] on button "089F7B8B-B2A5-4AFE-B5C0-19BA573D28AC Filtro" at bounding box center [1447, 66] width 155 height 36
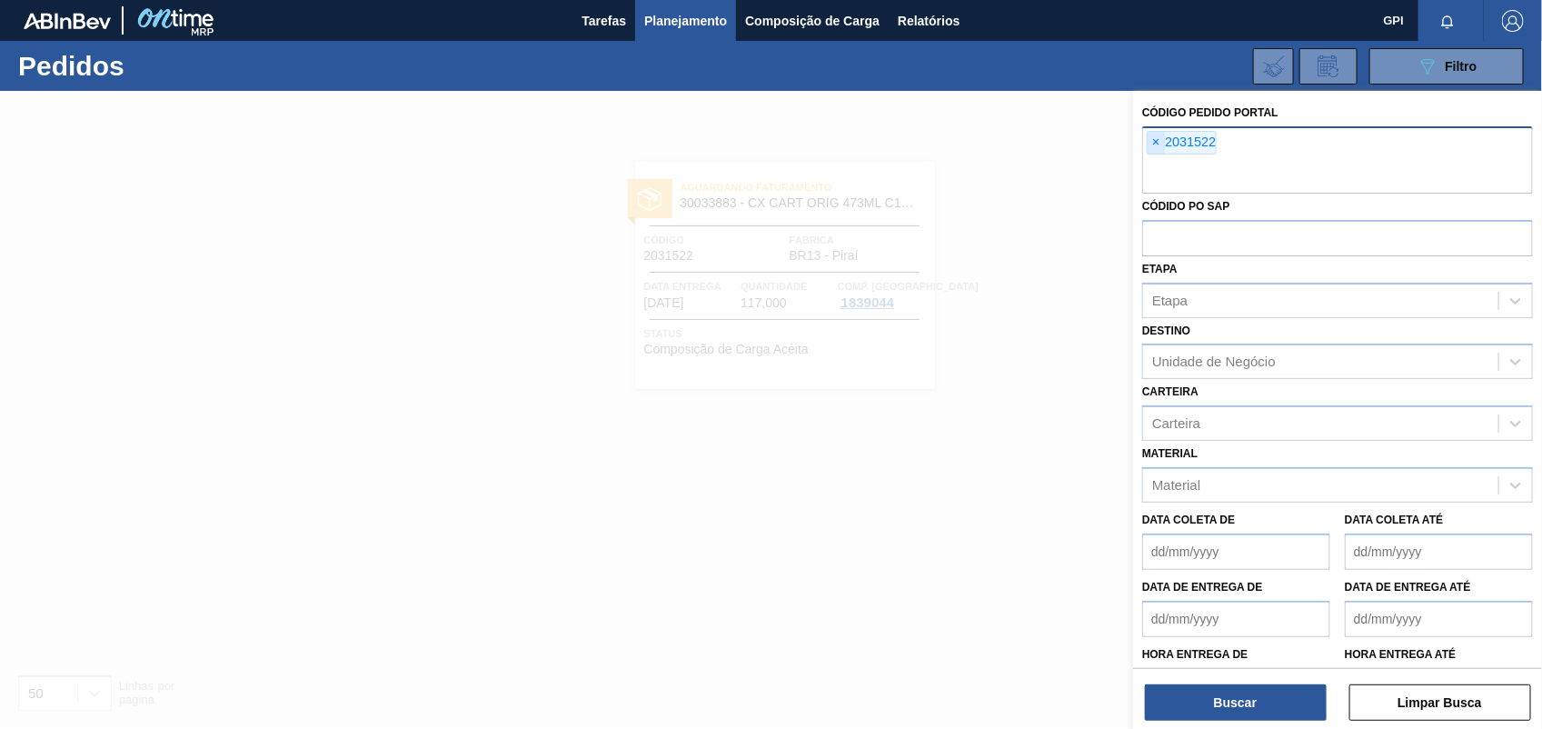
click at [1152, 142] on span "×" at bounding box center [1156, 143] width 17 height 22
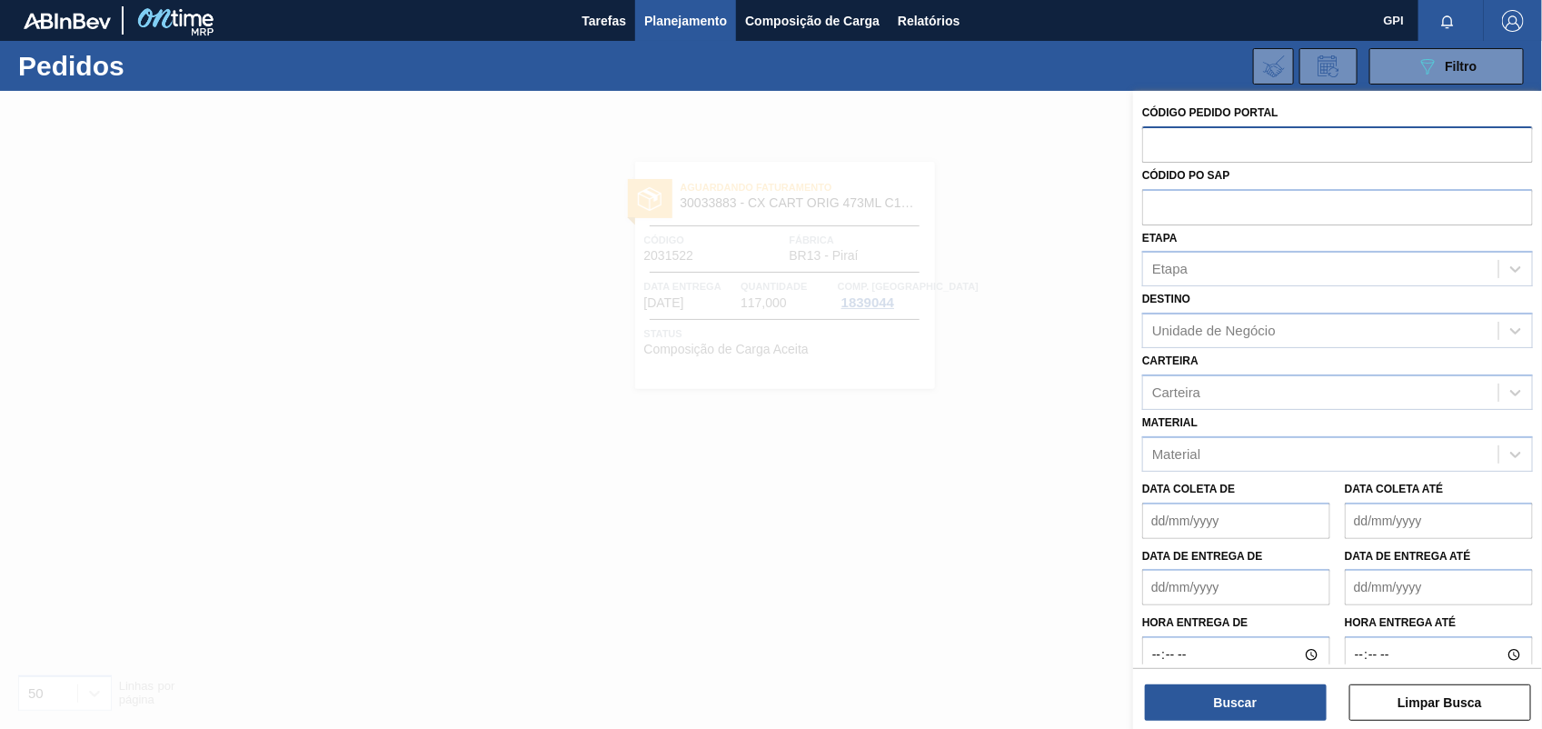
paste input "2031527"
type input "2031527"
click at [1204, 714] on button "Buscar" at bounding box center [1236, 702] width 182 height 36
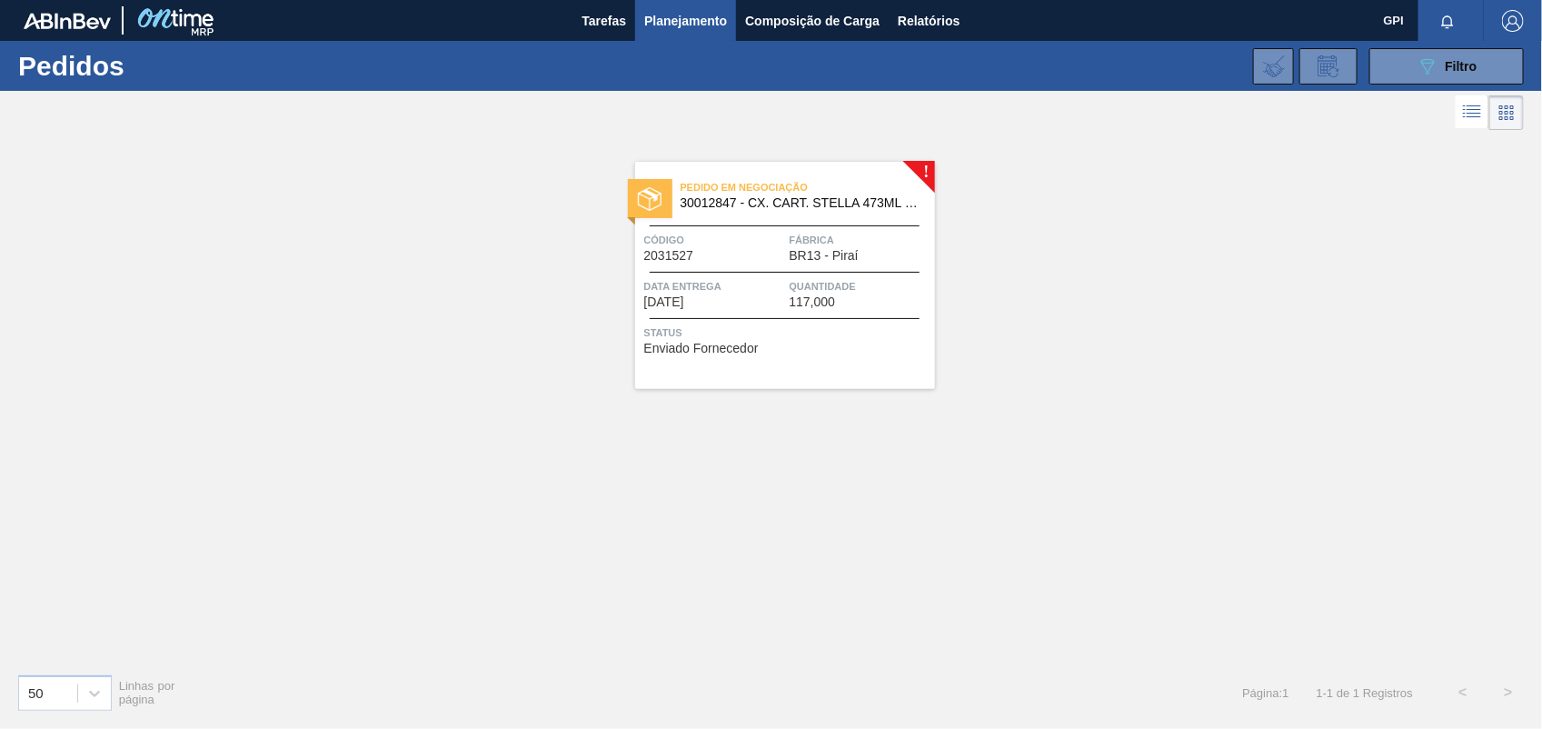
click at [762, 257] on div "Código 2031527" at bounding box center [714, 247] width 141 height 32
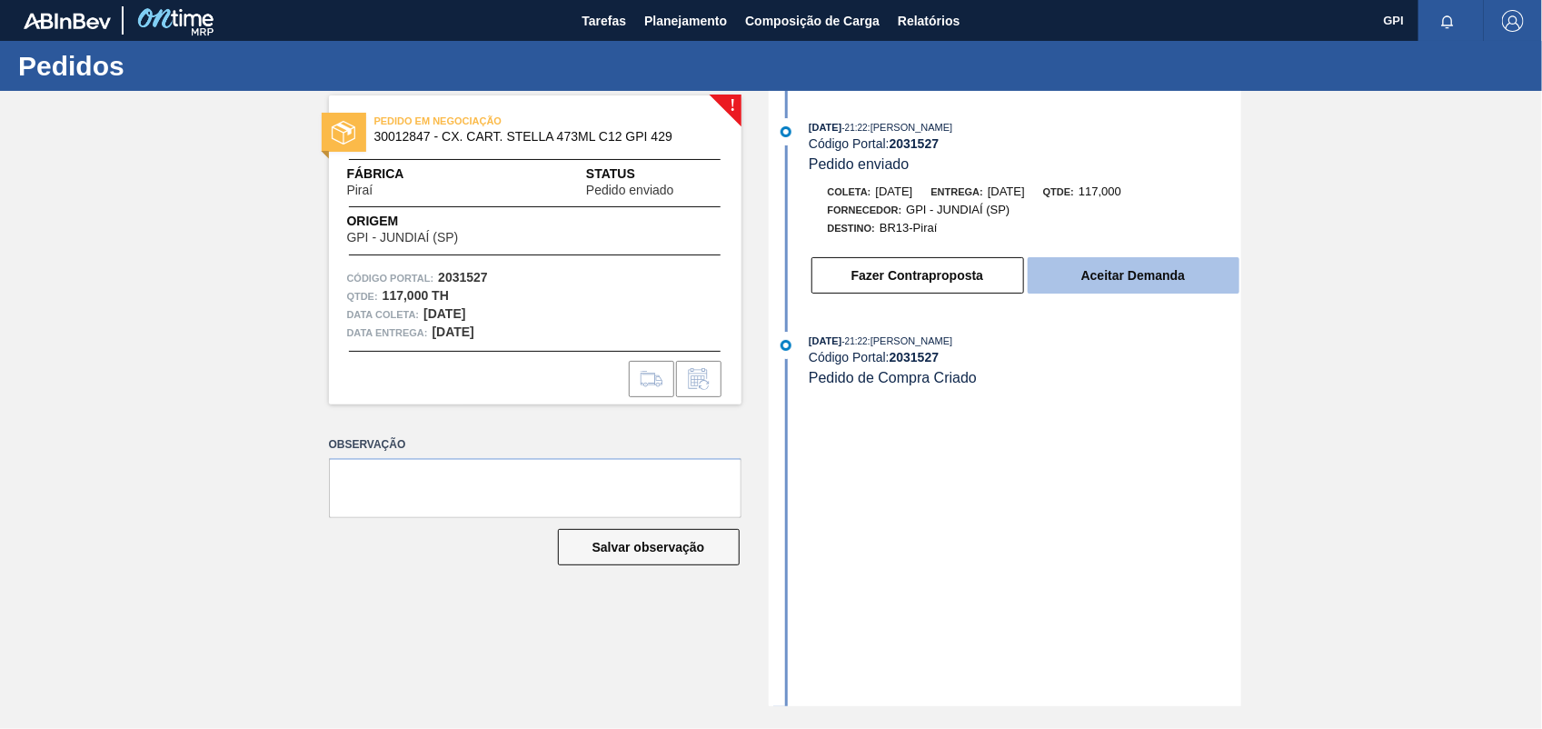
click at [1102, 280] on button "Aceitar Demanda" at bounding box center [1134, 275] width 212 height 36
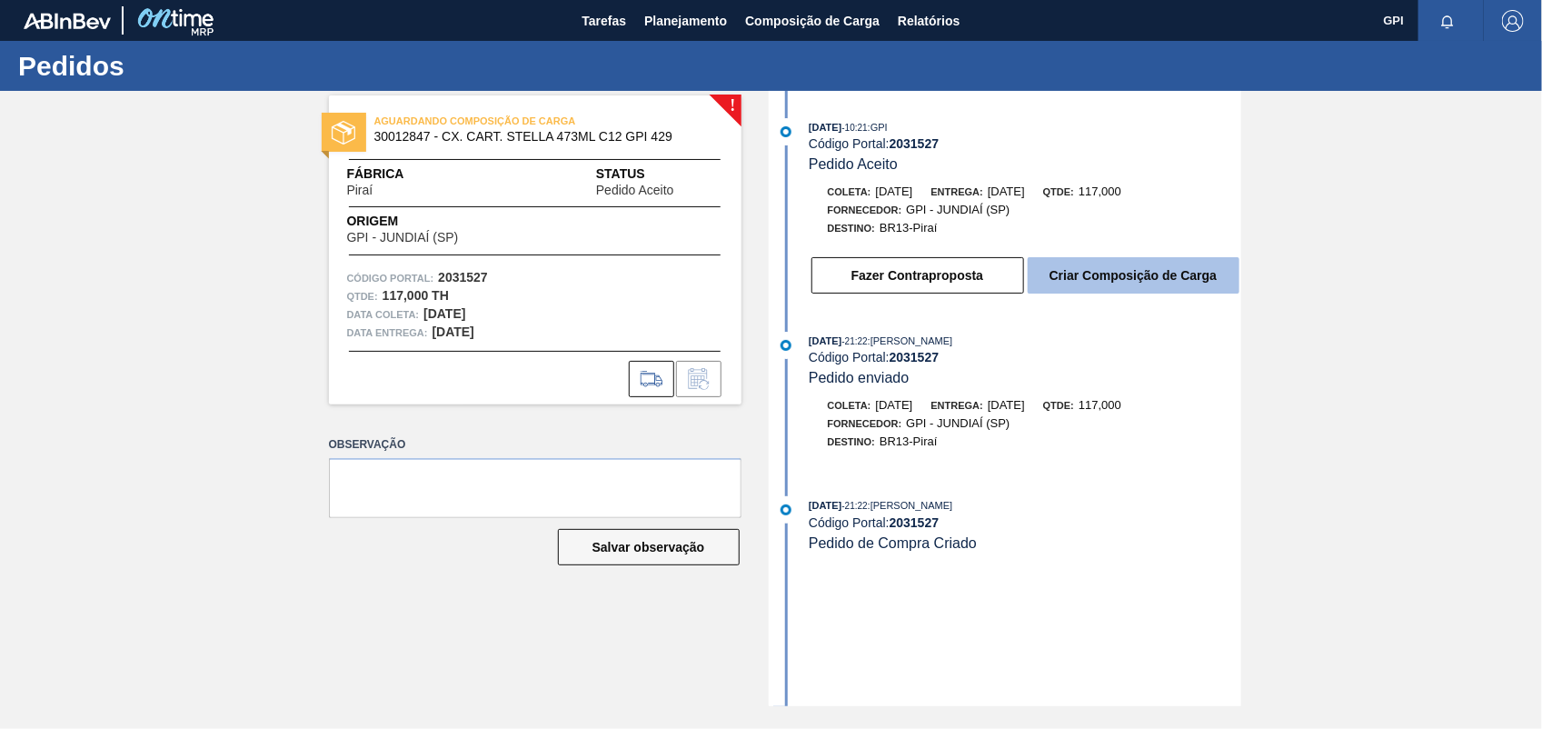
click at [1037, 269] on button "Criar Composição de Carga" at bounding box center [1134, 275] width 212 height 36
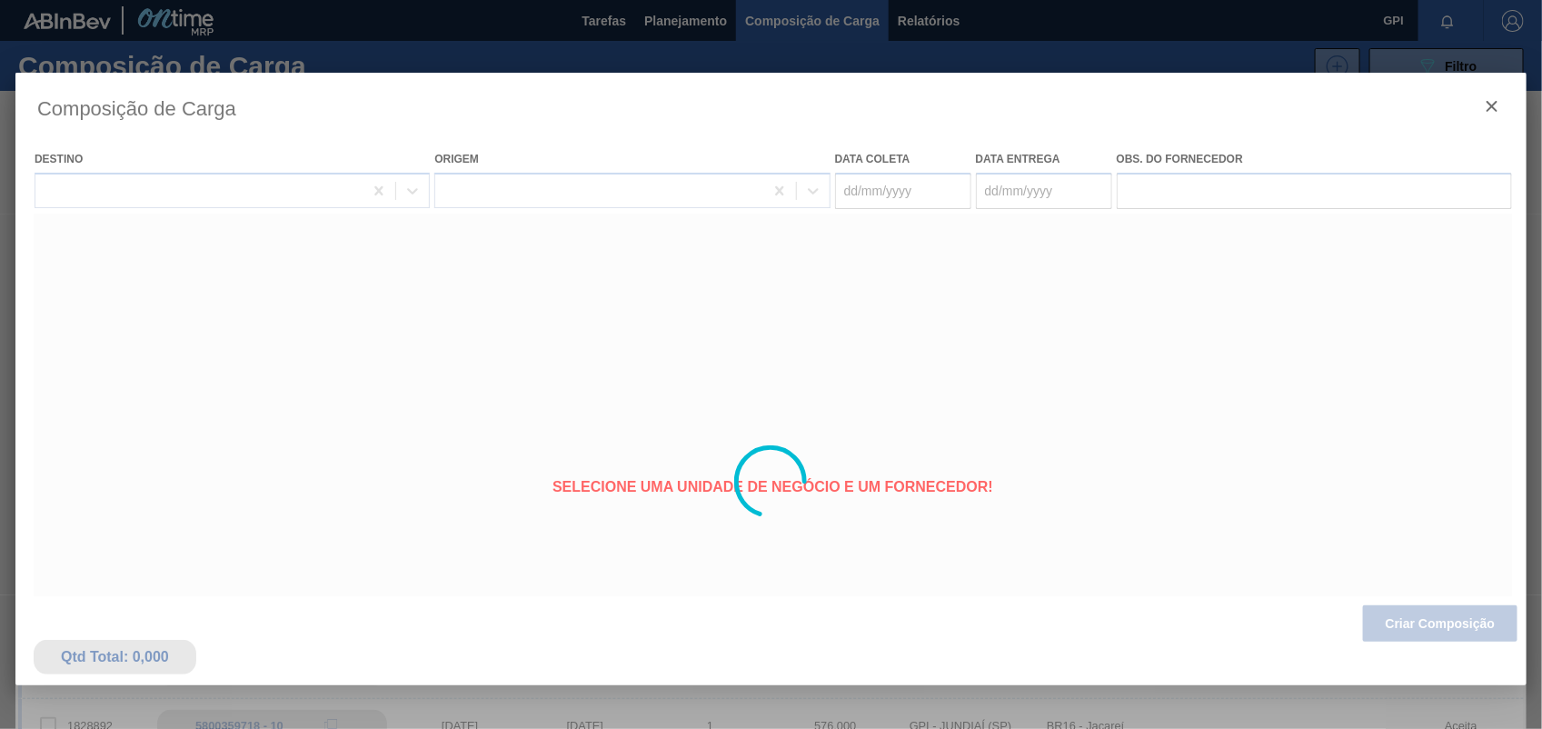
type coleta "09/11/2025"
type entrega "11/11/2025"
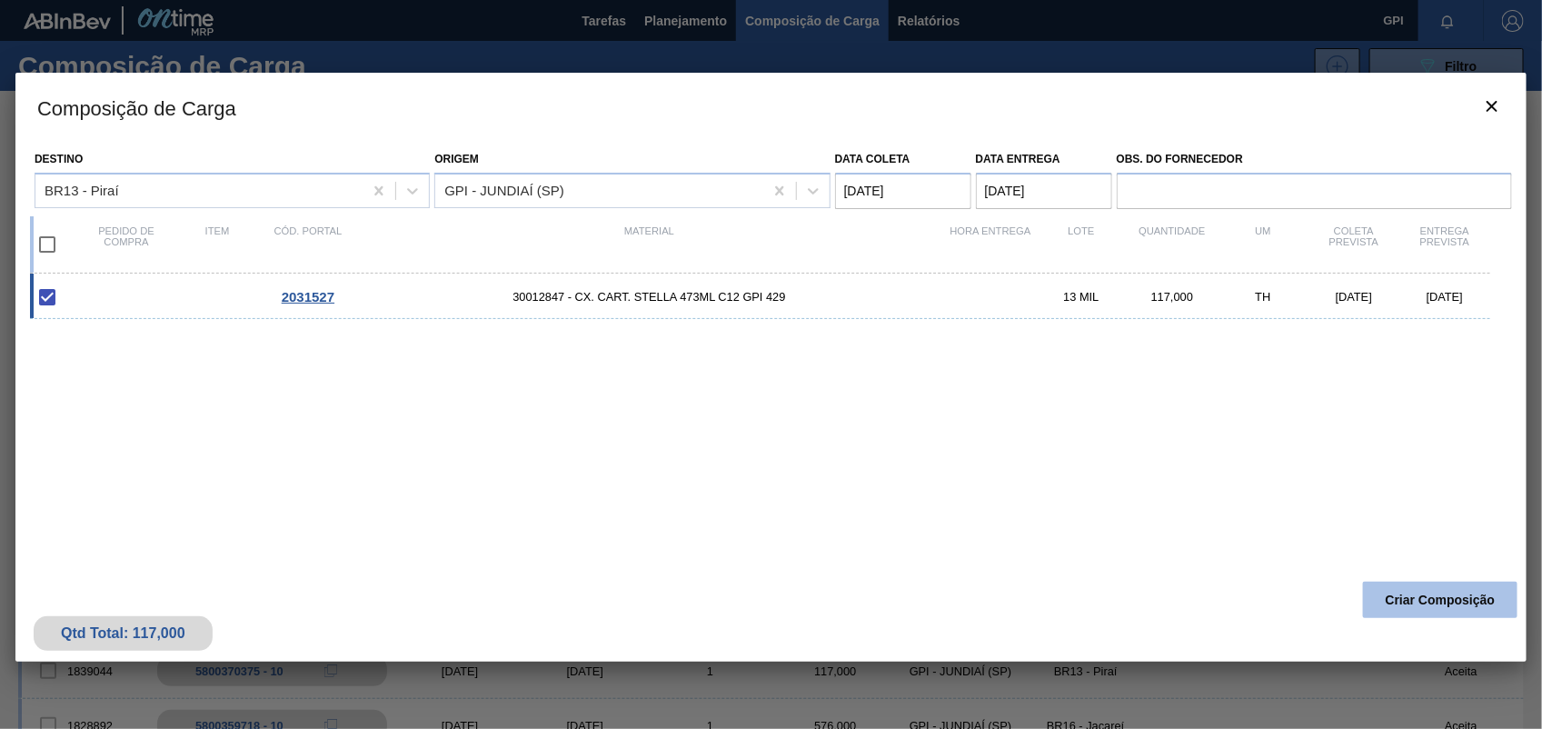
click at [1447, 611] on button "Criar Composição" at bounding box center [1440, 600] width 155 height 36
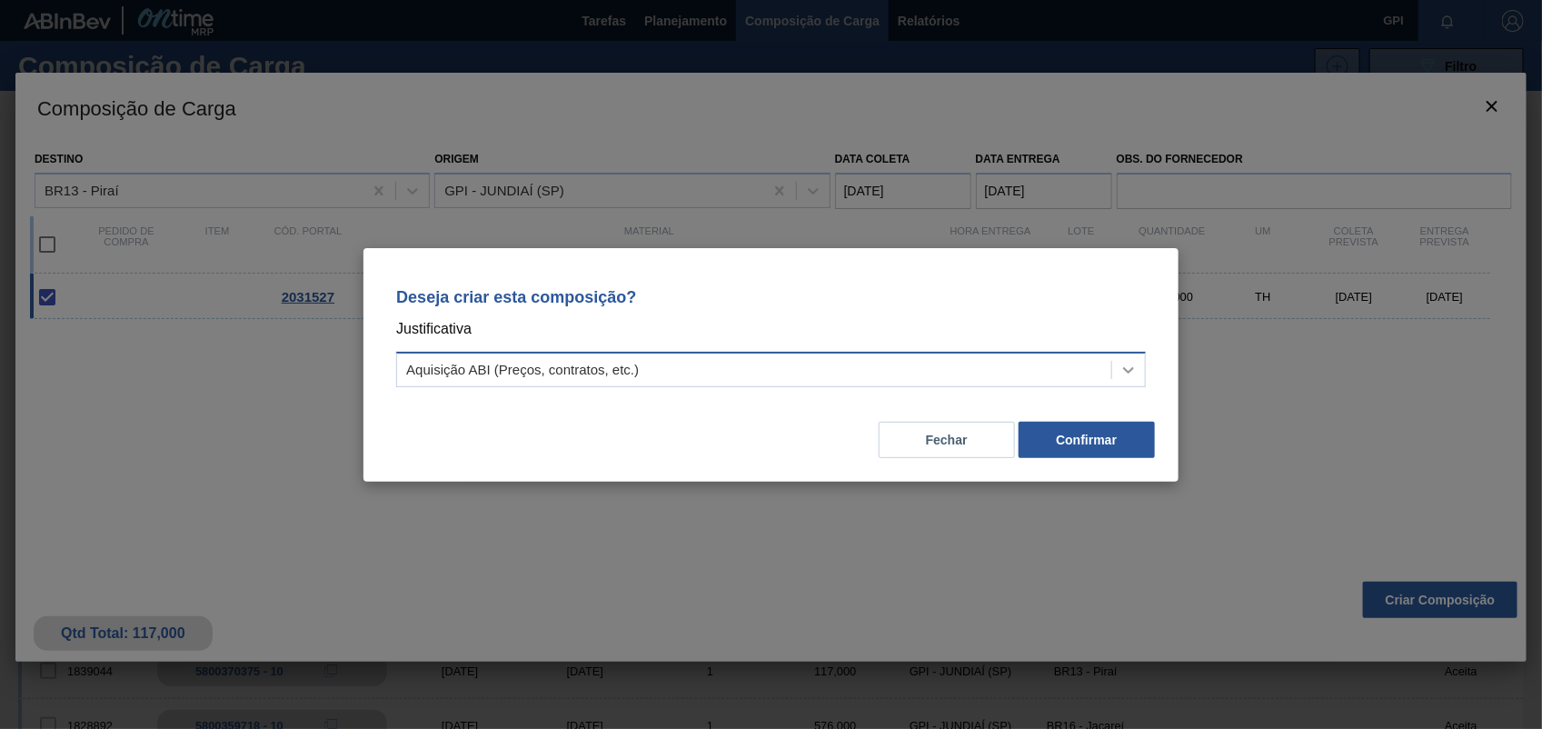
click at [1137, 365] on icon at bounding box center [1129, 370] width 18 height 18
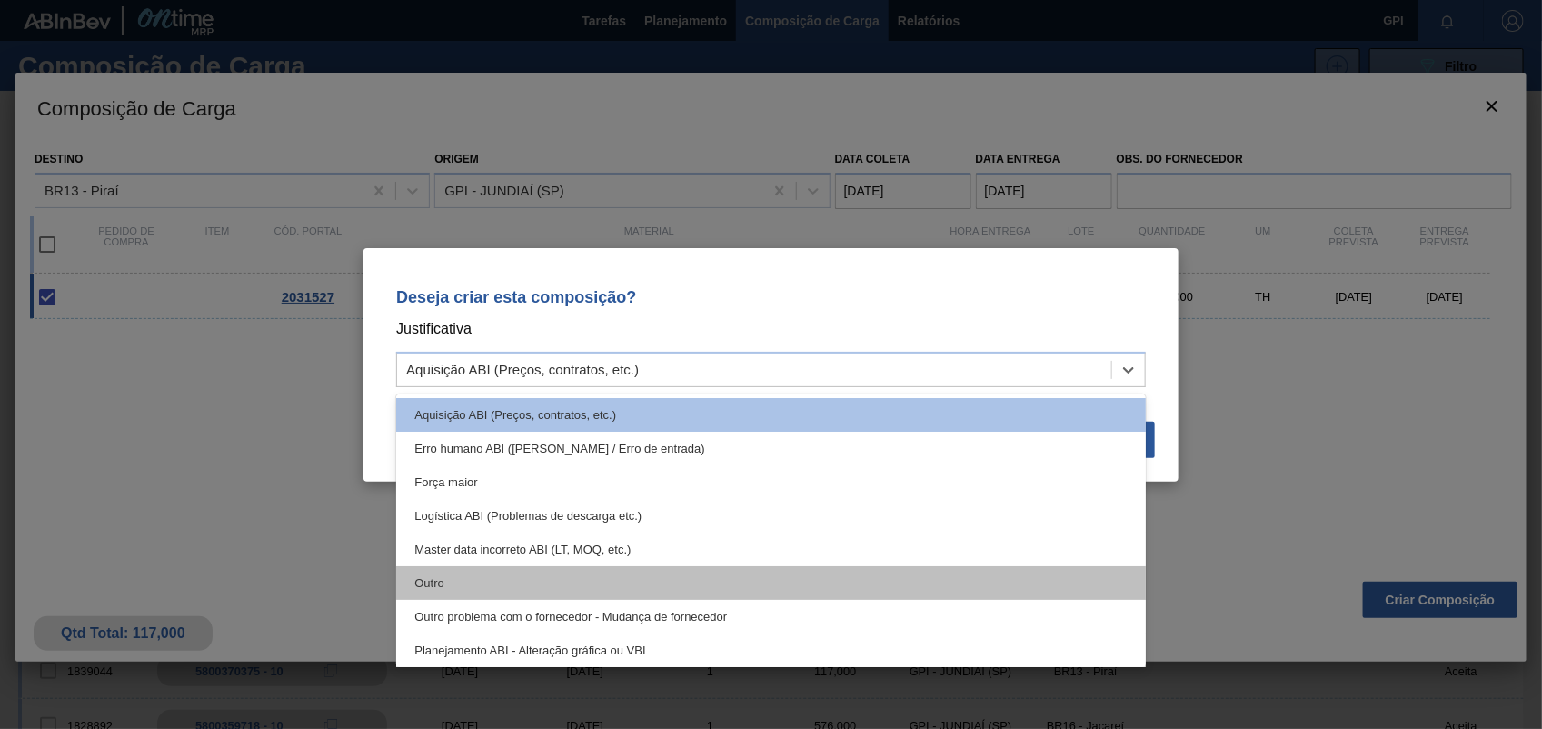
click at [498, 570] on div "Outro" at bounding box center [771, 583] width 750 height 34
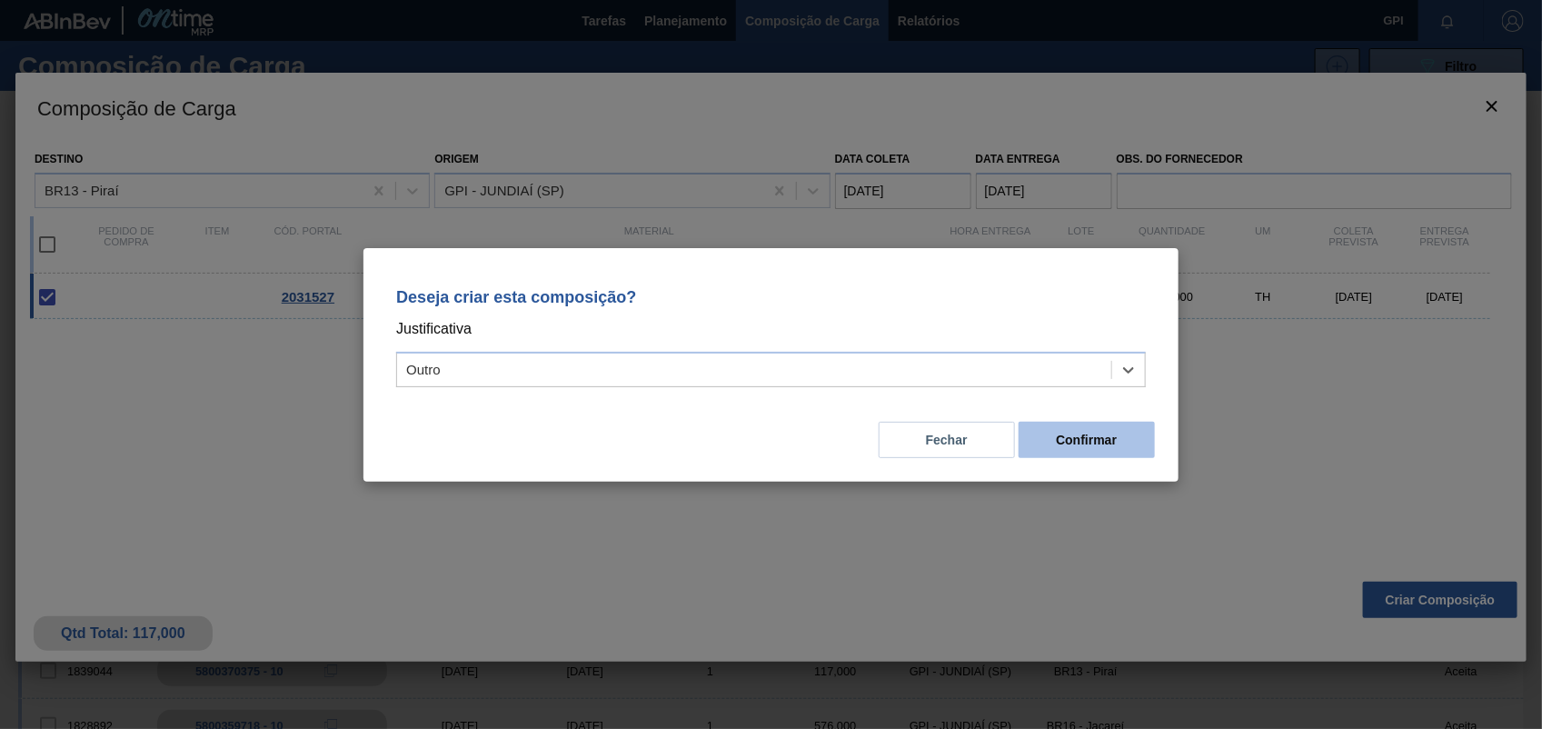
click at [1109, 437] on button "Confirmar" at bounding box center [1087, 440] width 136 height 36
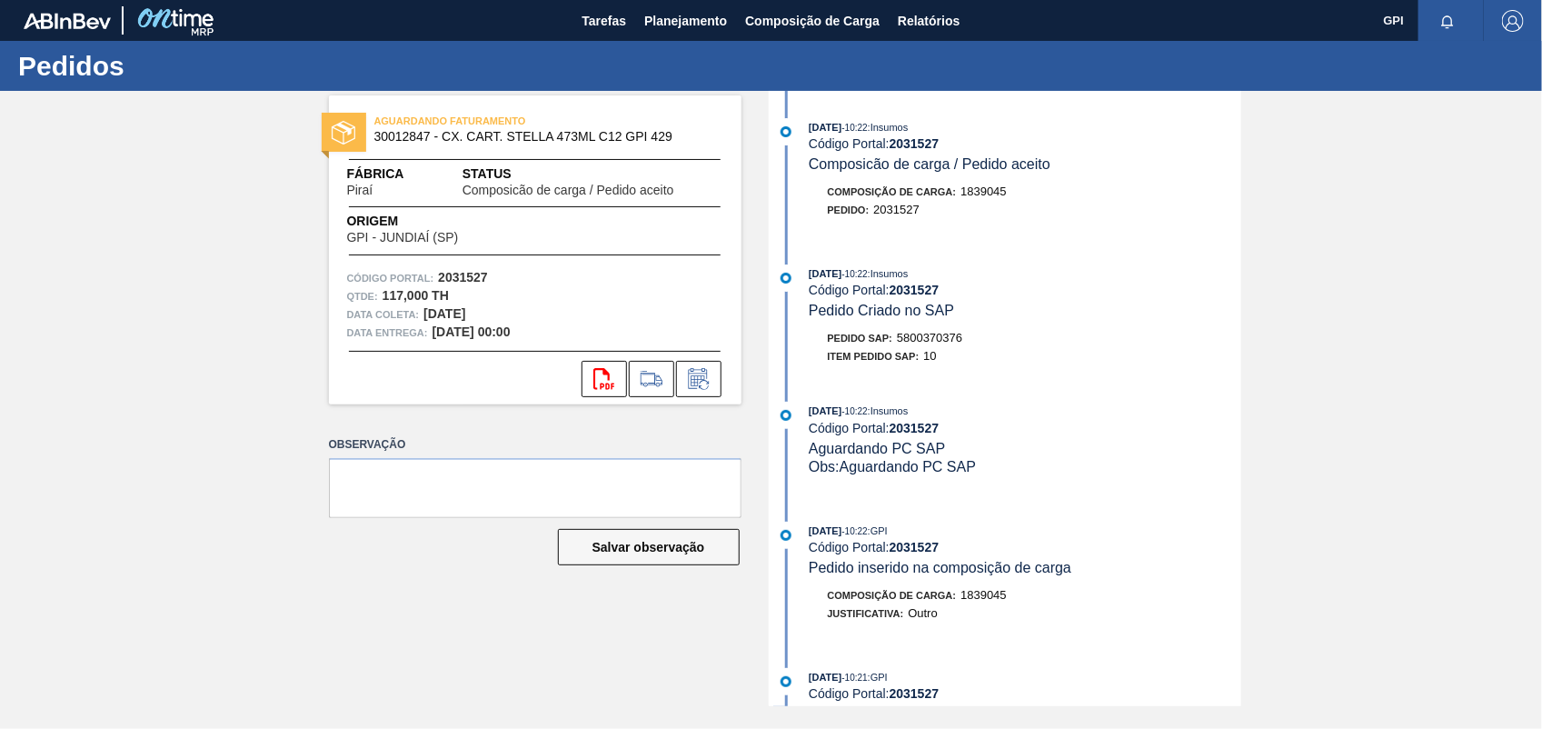
click at [943, 332] on div "16/09/2025 - 10:22 : Insumos Código Portal: 2031527 Pedido Criado no SAP Pedido…" at bounding box center [1008, 320] width 468 height 110
click at [943, 344] on span "5800370376" at bounding box center [929, 338] width 65 height 14
click at [464, 274] on strong "2031527" at bounding box center [463, 277] width 50 height 15
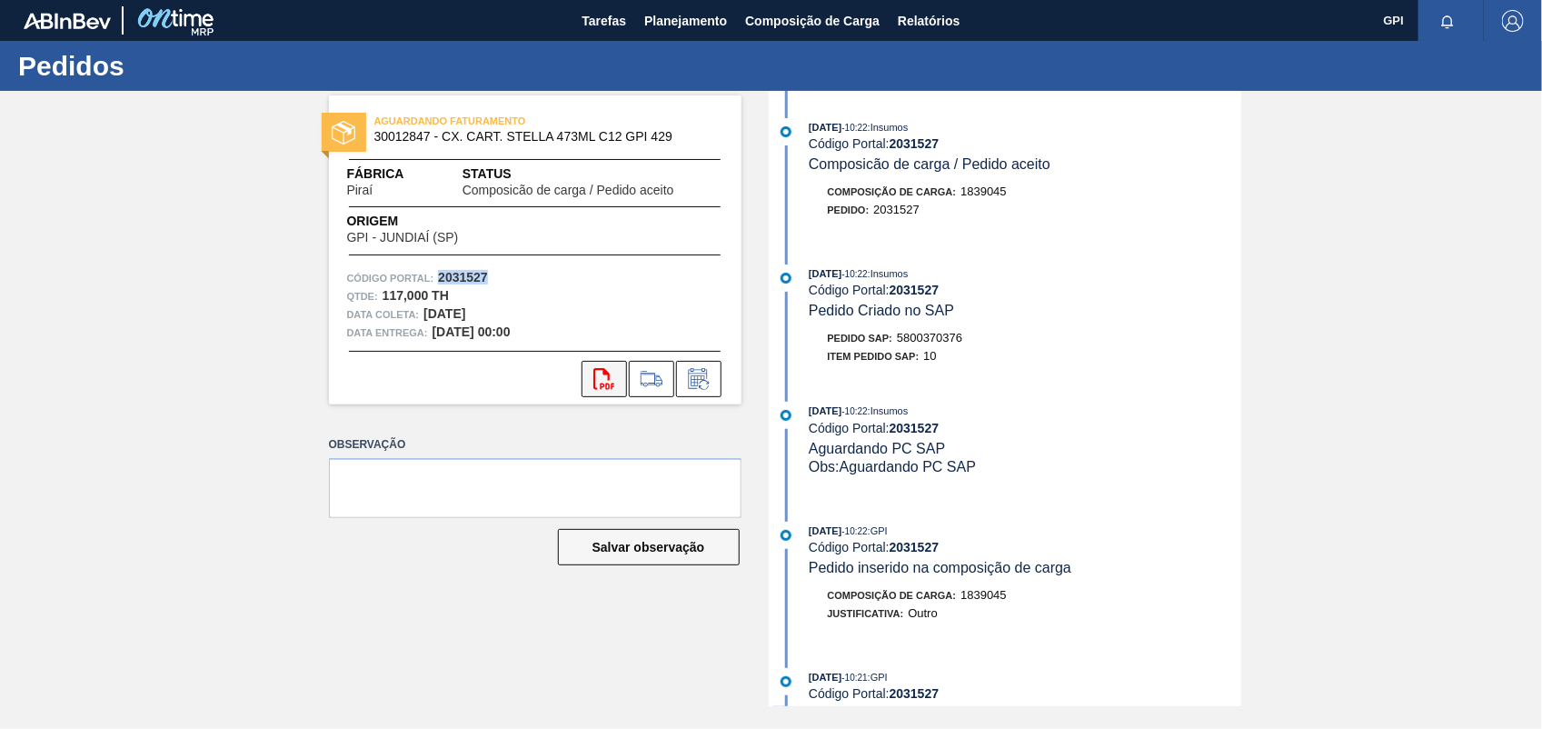
click at [623, 383] on button "svg{fill:#ff0000}" at bounding box center [604, 379] width 45 height 36
click at [1506, 286] on div "AGUARDANDO FATURAMENTO 30012847 - CX. CART. STELLA 473ML C12 GPI 429 Fábrica Pi…" at bounding box center [771, 398] width 1542 height 615
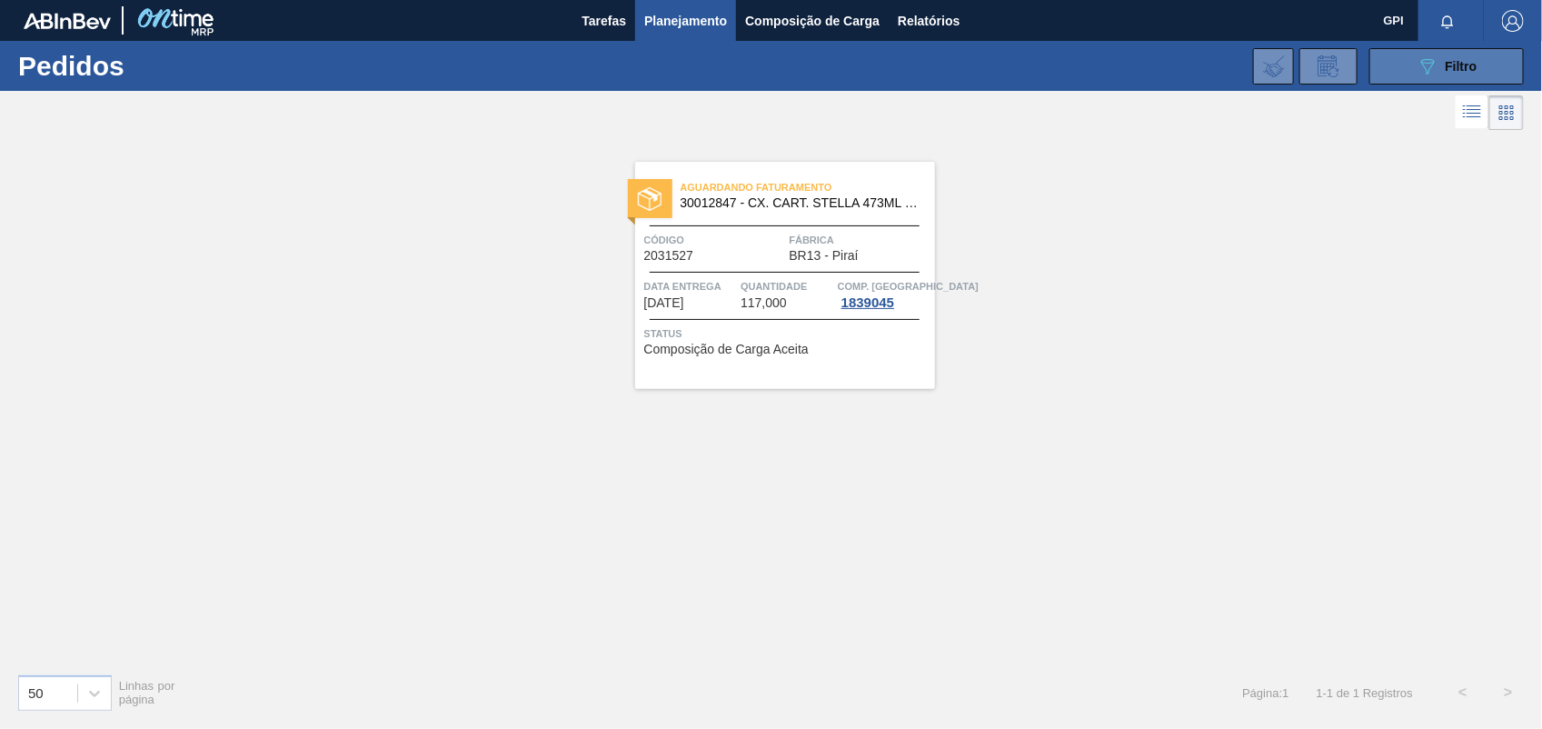
click at [1451, 57] on div "089F7B8B-B2A5-4AFE-B5C0-19BA573D28AC Filtro" at bounding box center [1447, 66] width 61 height 22
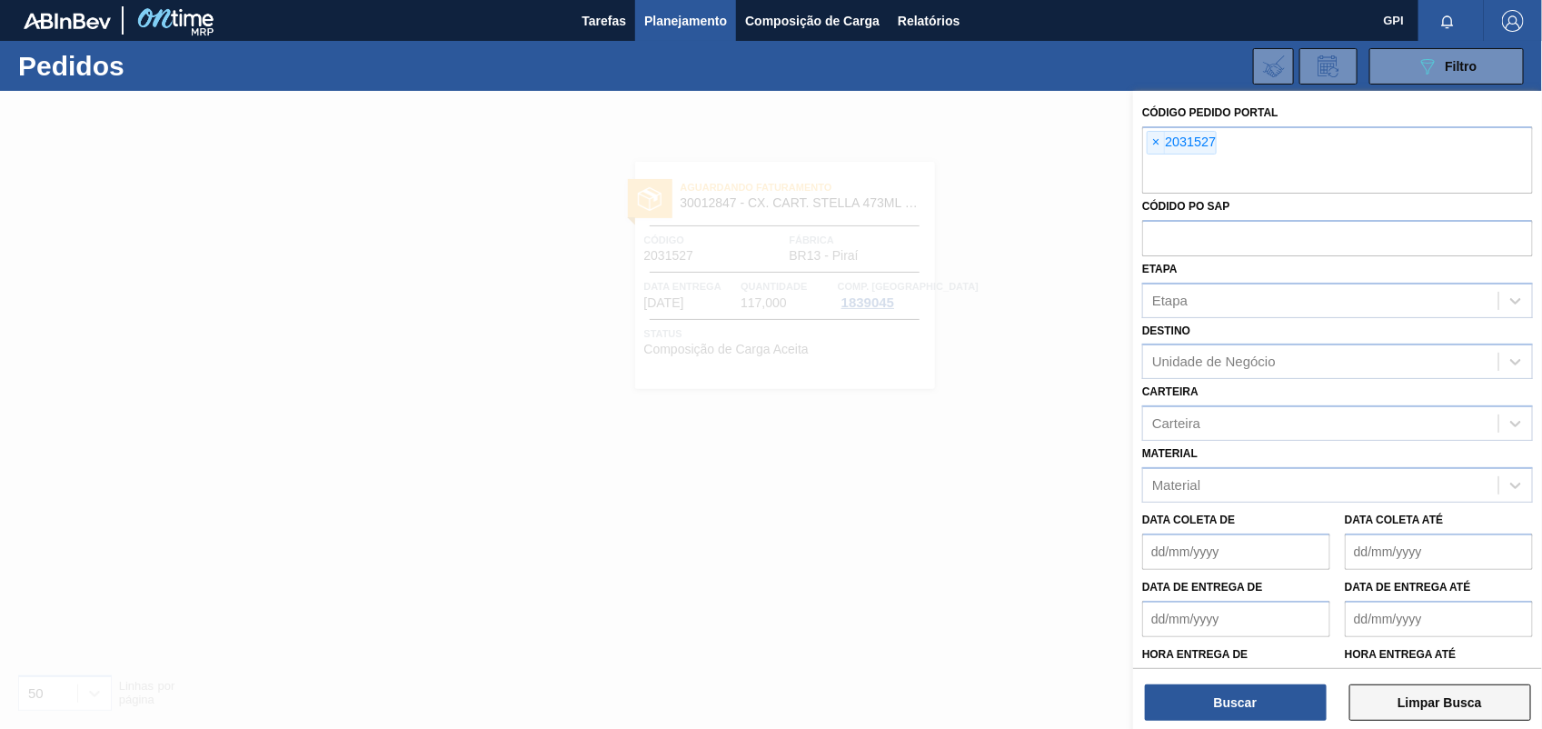
click at [1404, 706] on button "Limpar Busca" at bounding box center [1441, 702] width 182 height 36
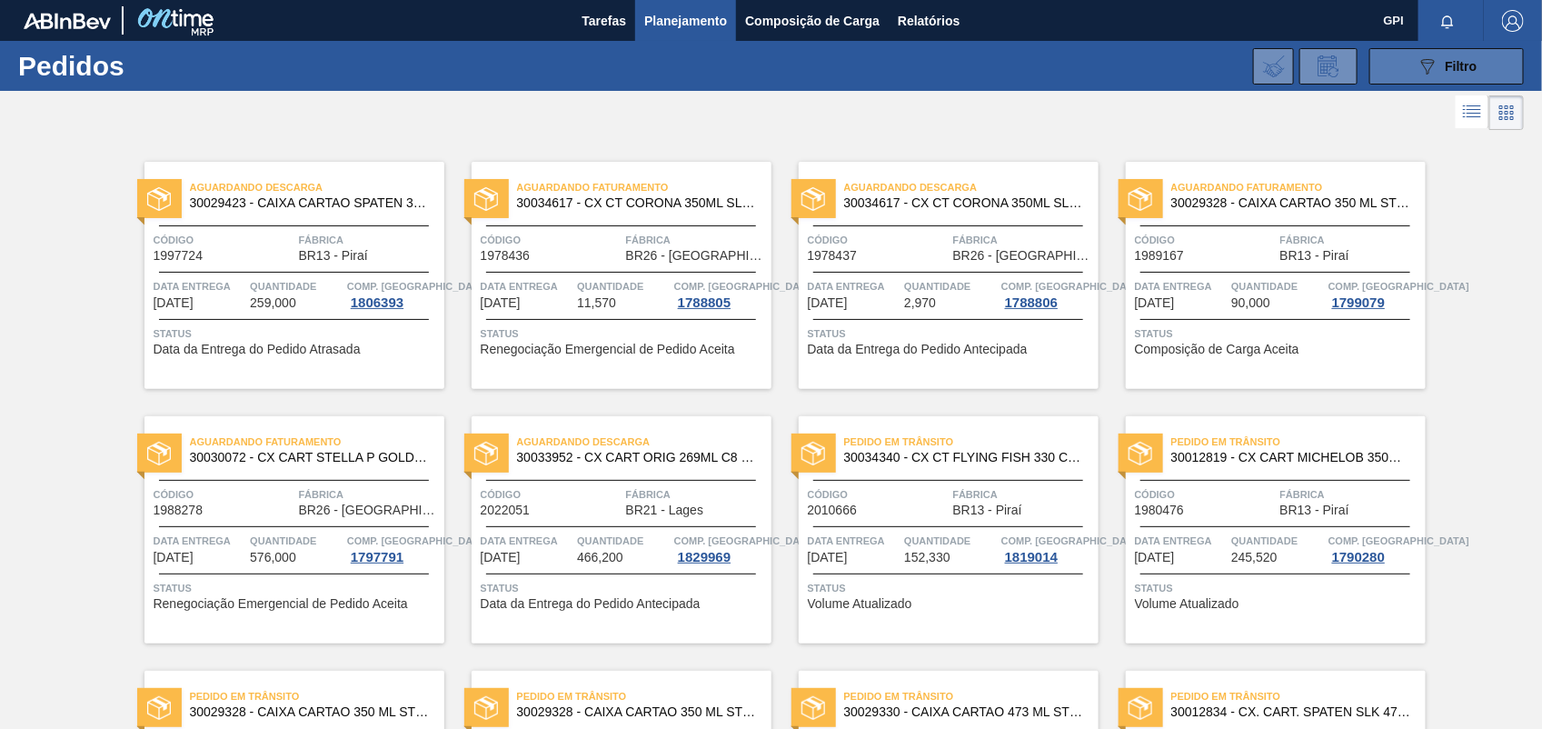
click at [1421, 68] on icon "089F7B8B-B2A5-4AFE-B5C0-19BA573D28AC" at bounding box center [1428, 66] width 22 height 22
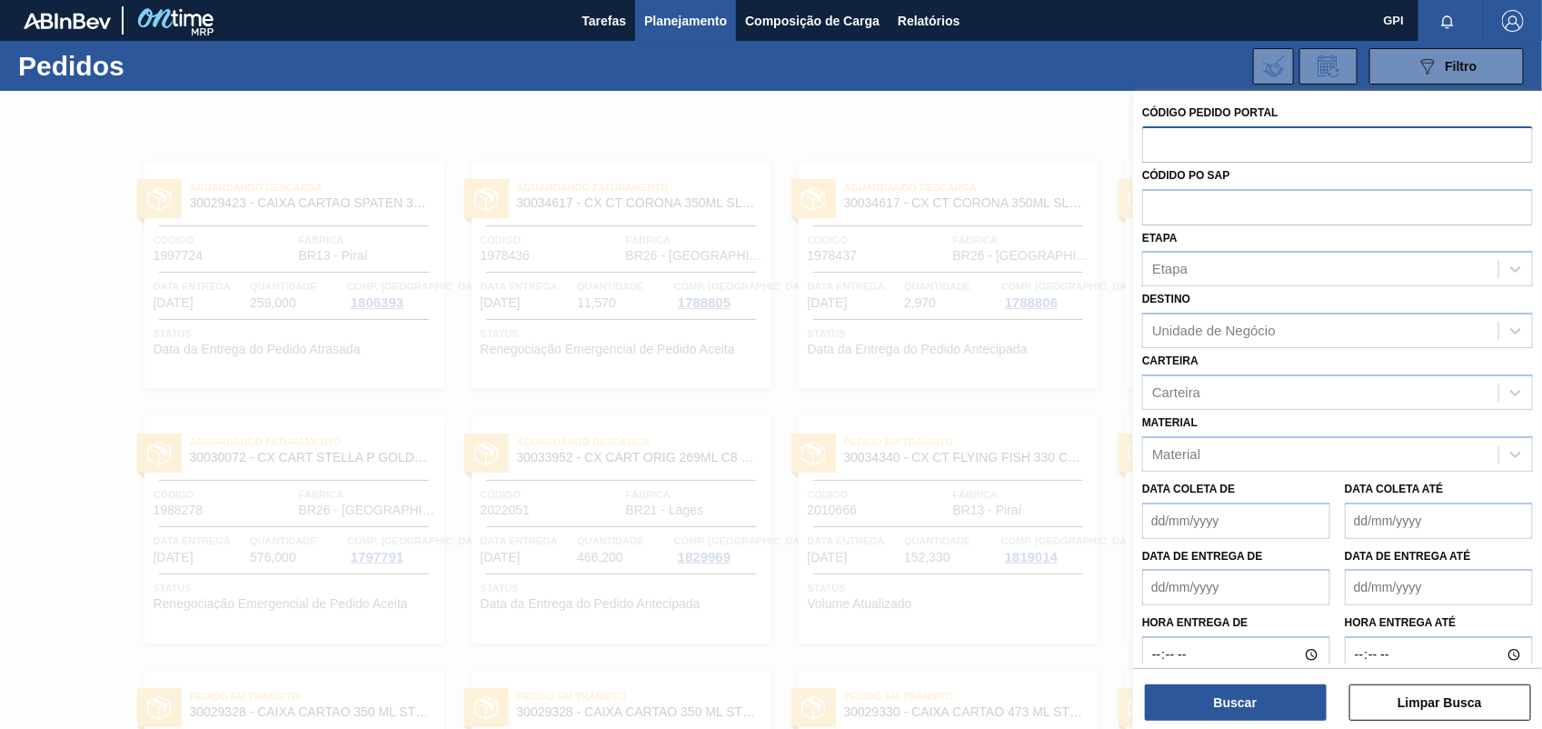
click at [1207, 155] on input "text" at bounding box center [1338, 143] width 391 height 35
paste input "2031515"
type input "2031515"
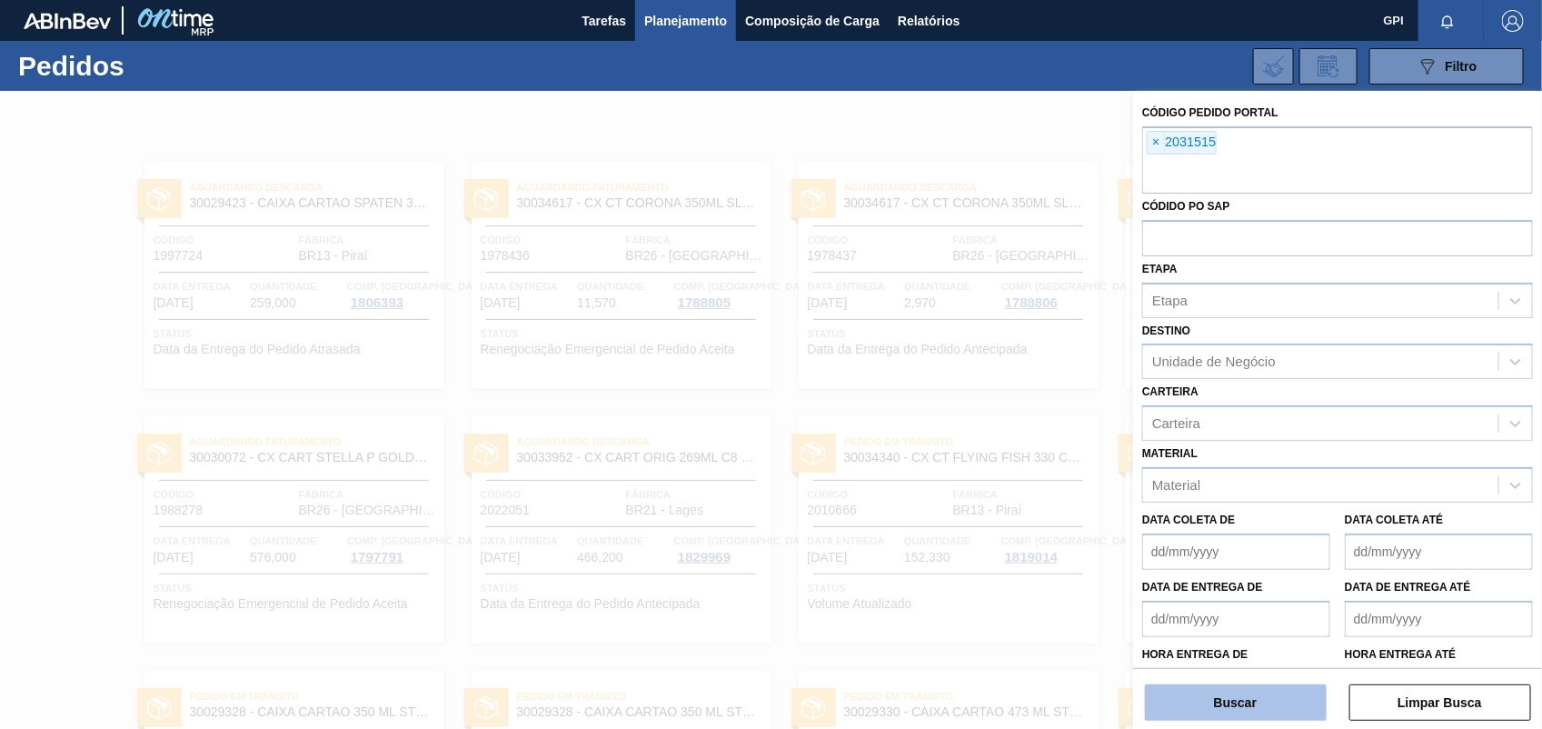
click at [1259, 698] on button "Buscar" at bounding box center [1236, 702] width 182 height 36
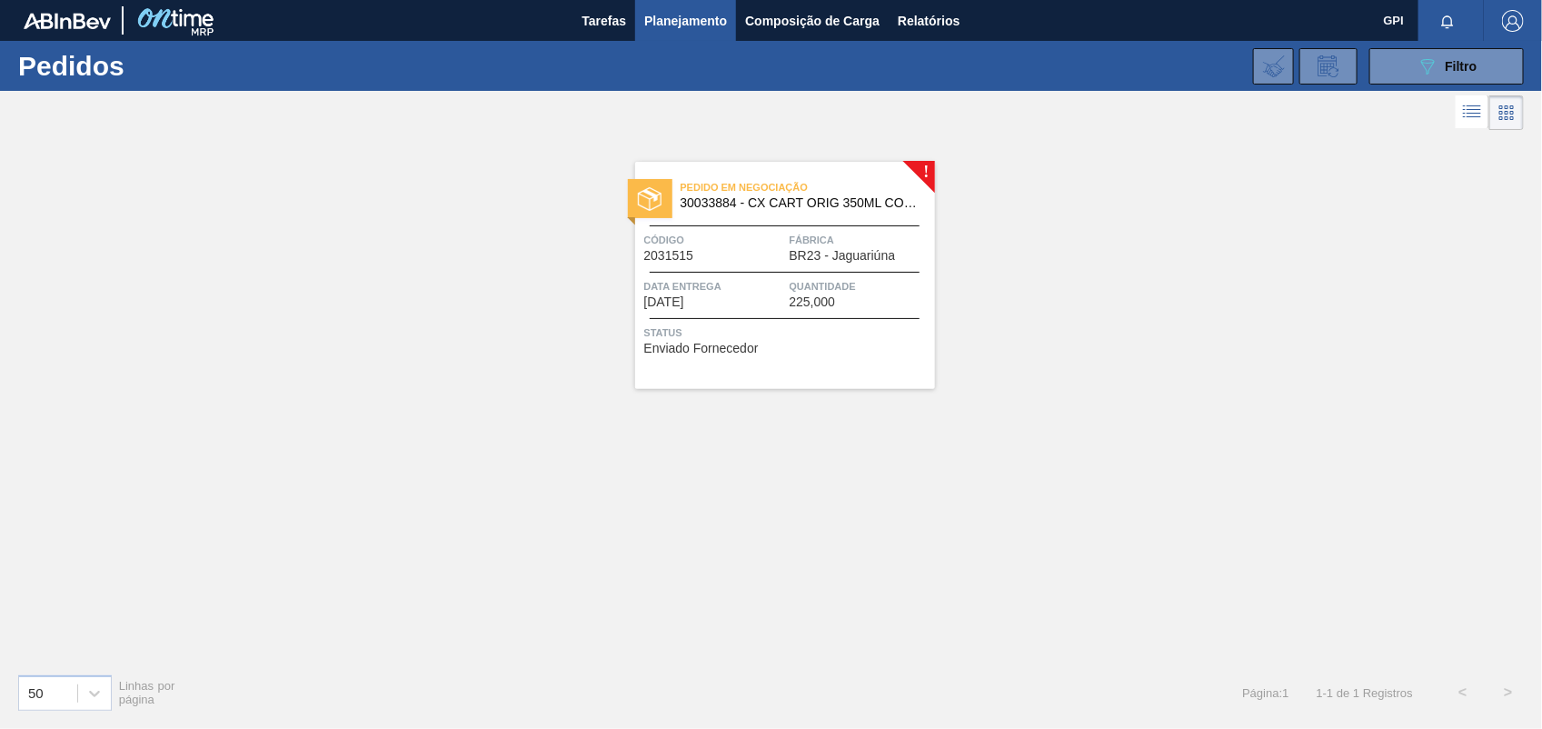
click at [712, 252] on div "Código 2031515" at bounding box center [714, 247] width 141 height 32
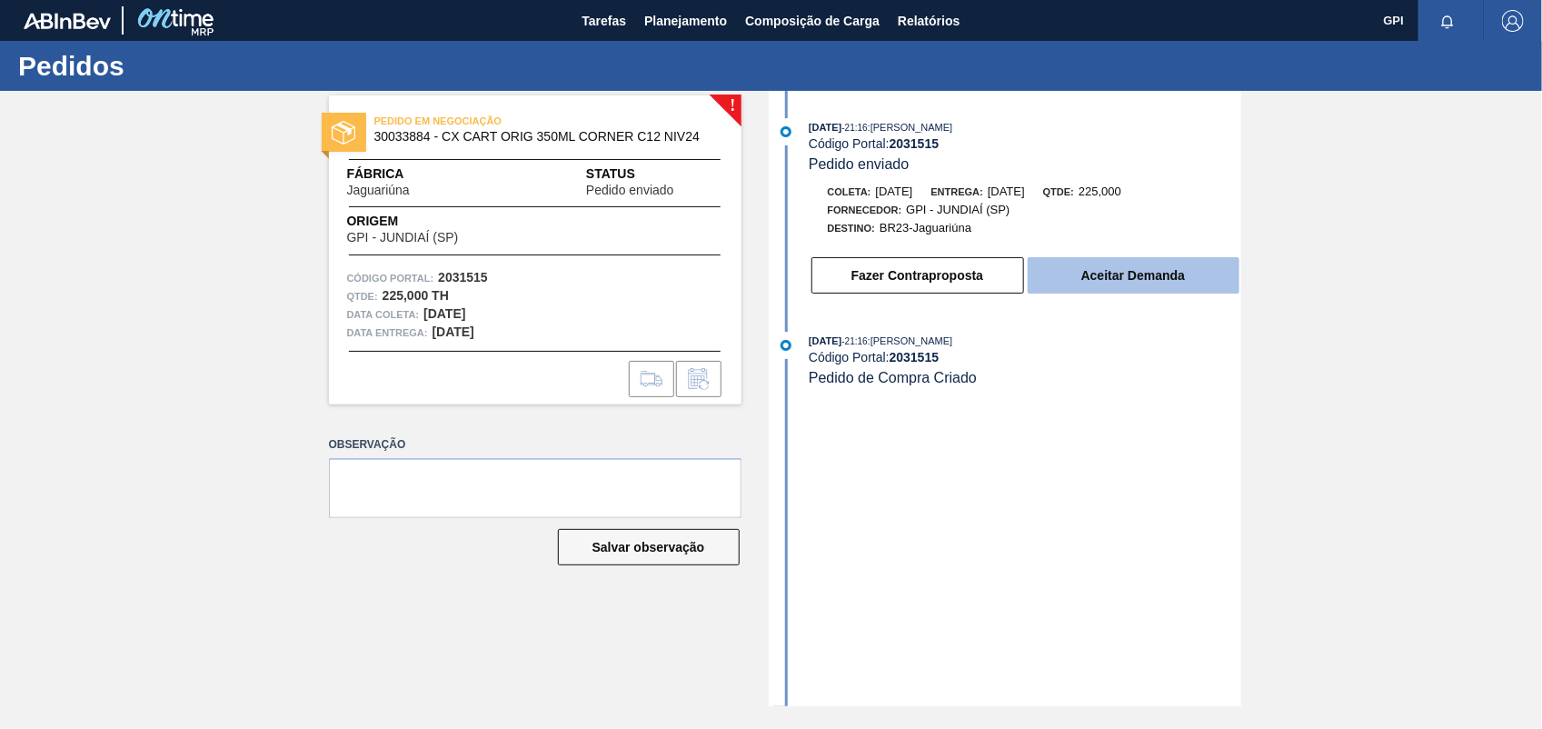
click at [1196, 288] on button "Aceitar Demanda" at bounding box center [1134, 275] width 212 height 36
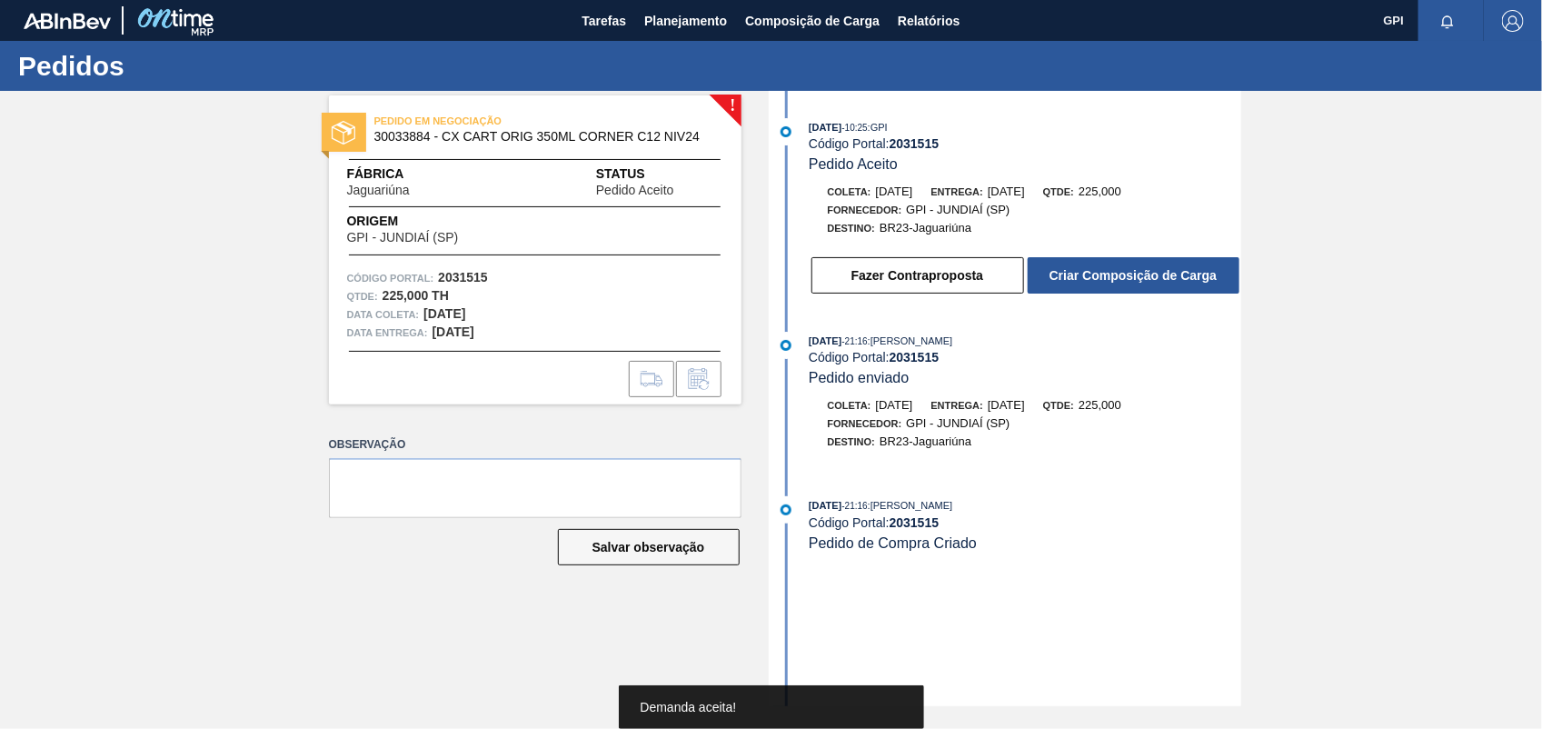
click at [1143, 314] on div "16/09/2025 - 10:25 : GPI Código Portal: 2031515 Pedido Aceito Coleta: 19/10/202…" at bounding box center [1008, 398] width 468 height 615
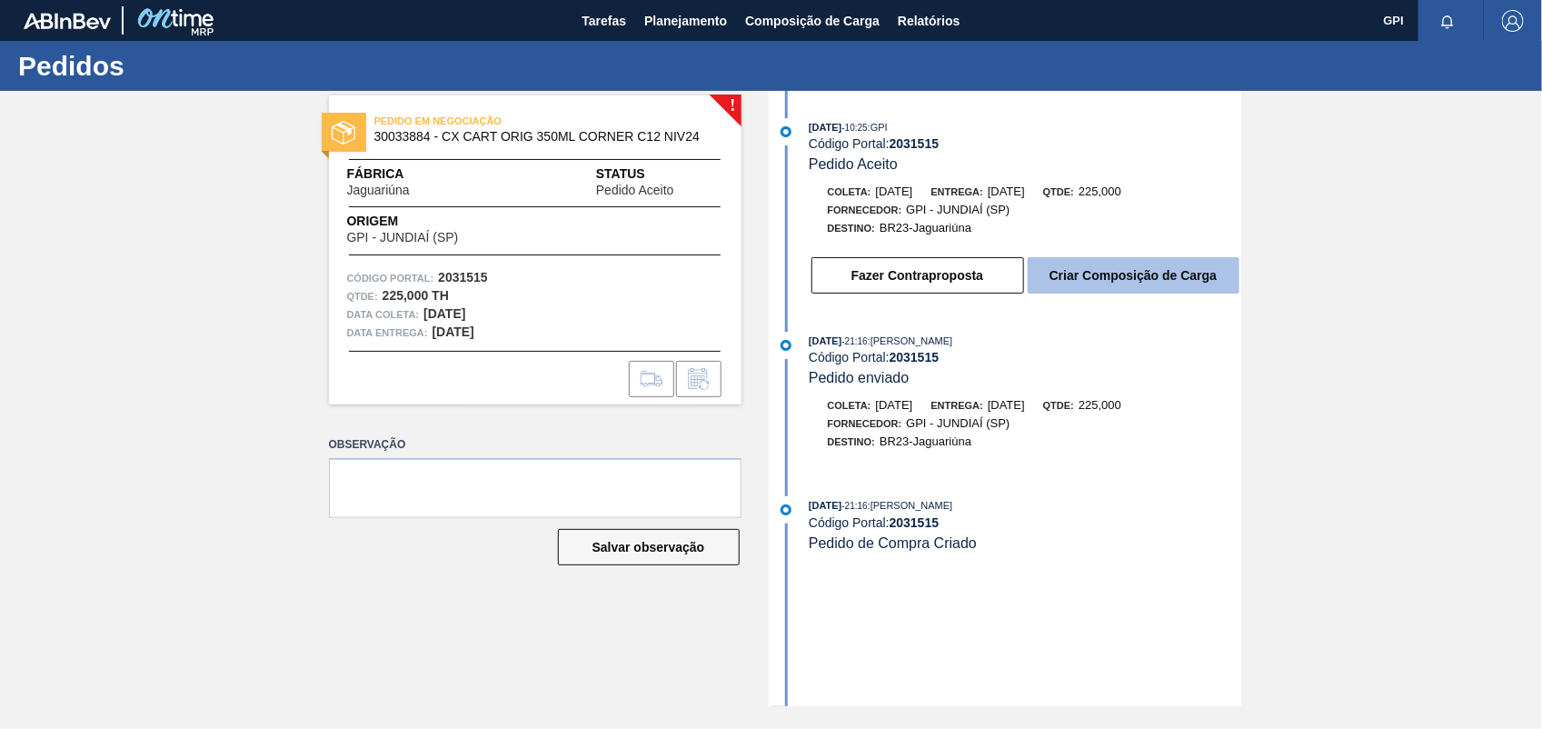
click at [1143, 274] on button "Criar Composição de Carga" at bounding box center [1134, 275] width 212 height 36
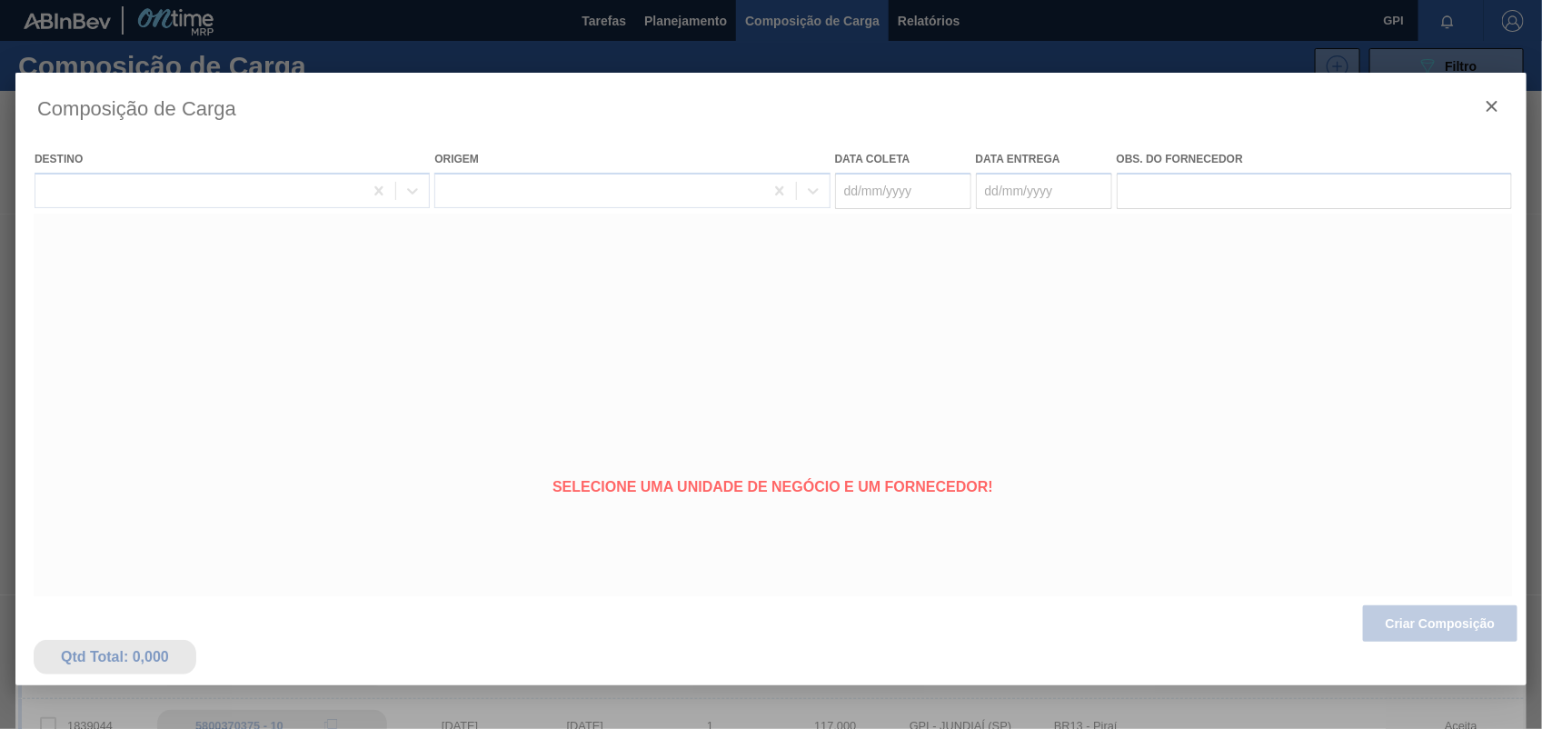
type coleta "19/10/2025"
type entrega "20/10/2025"
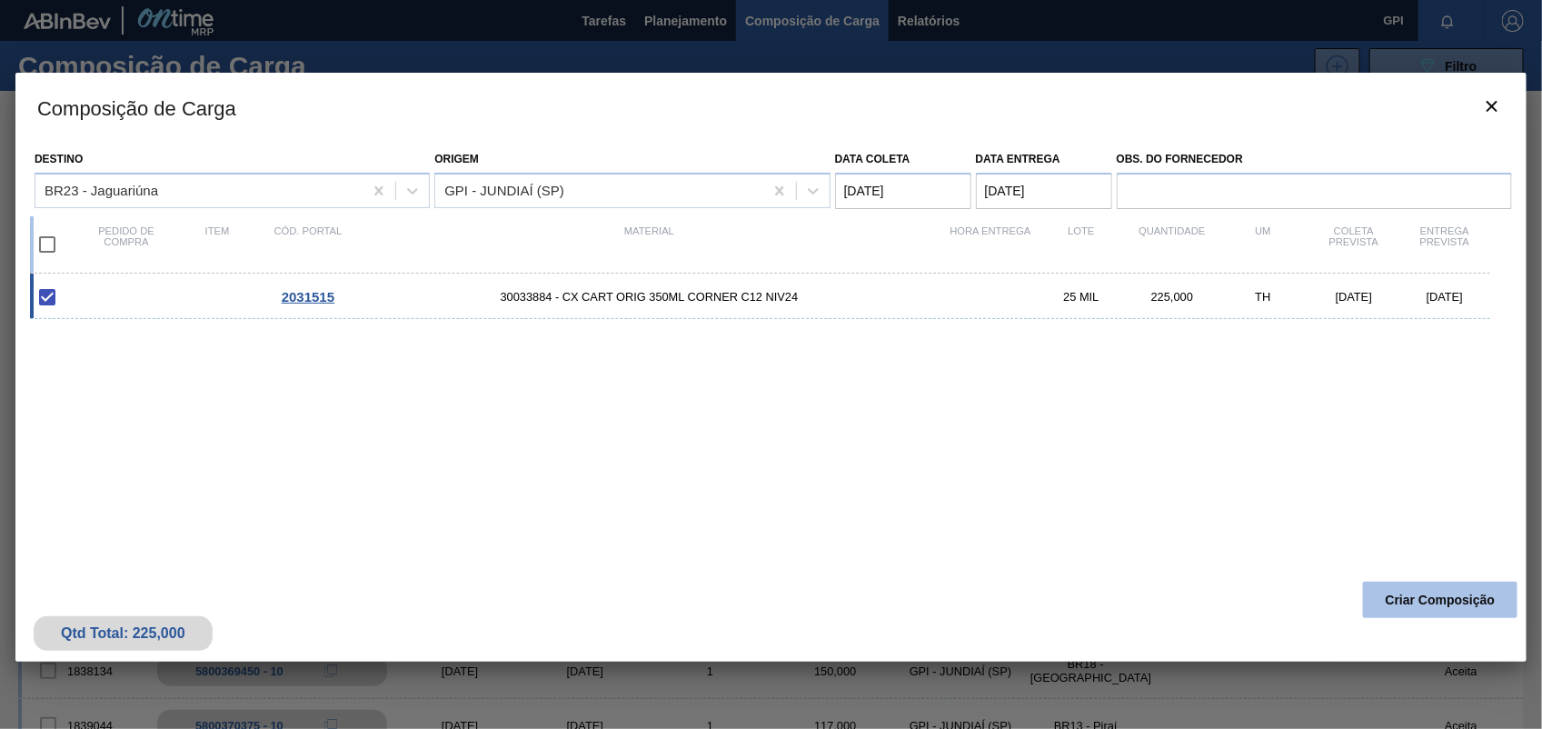
click at [1432, 614] on button "Criar Composição" at bounding box center [1440, 600] width 155 height 36
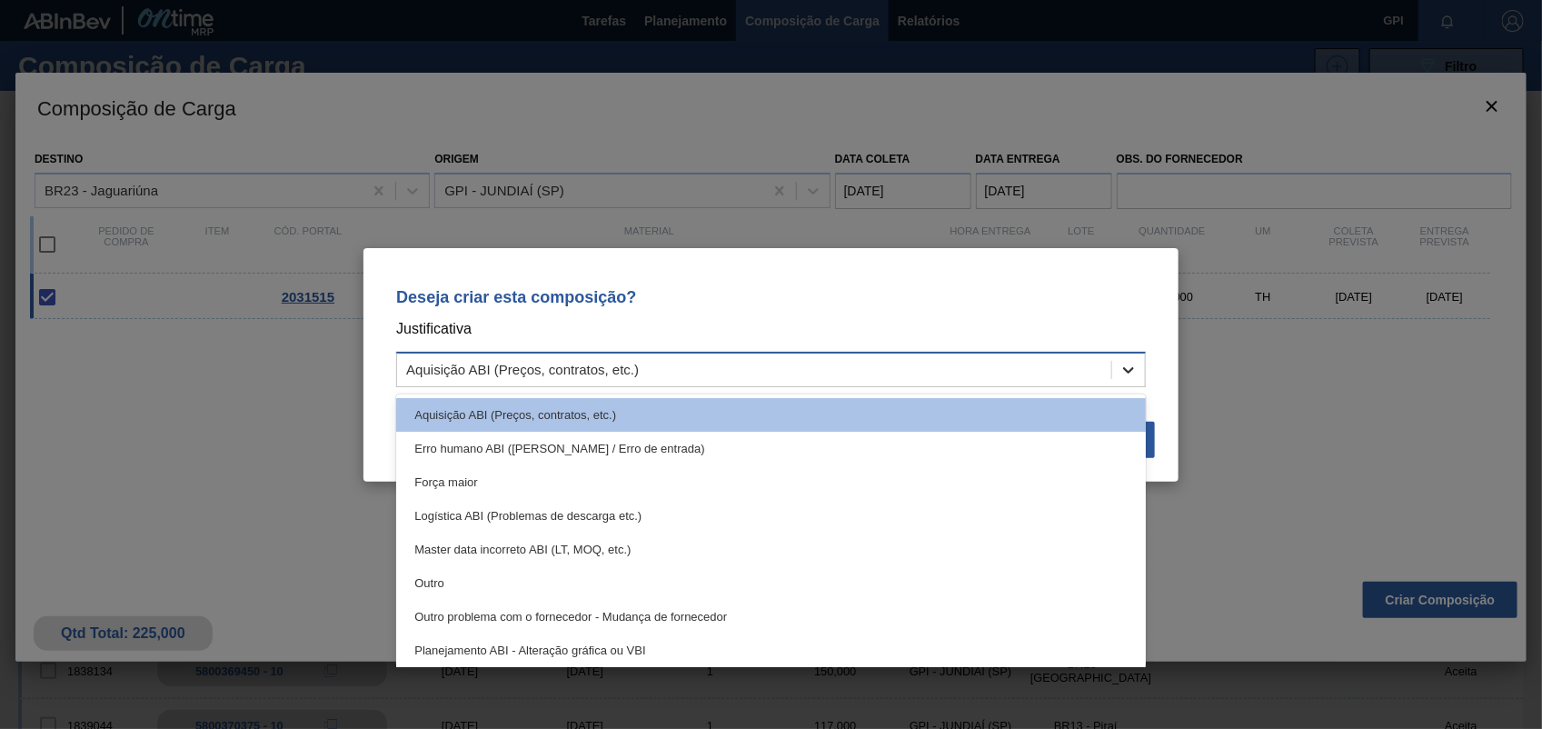
click at [1127, 373] on icon at bounding box center [1129, 370] width 18 height 18
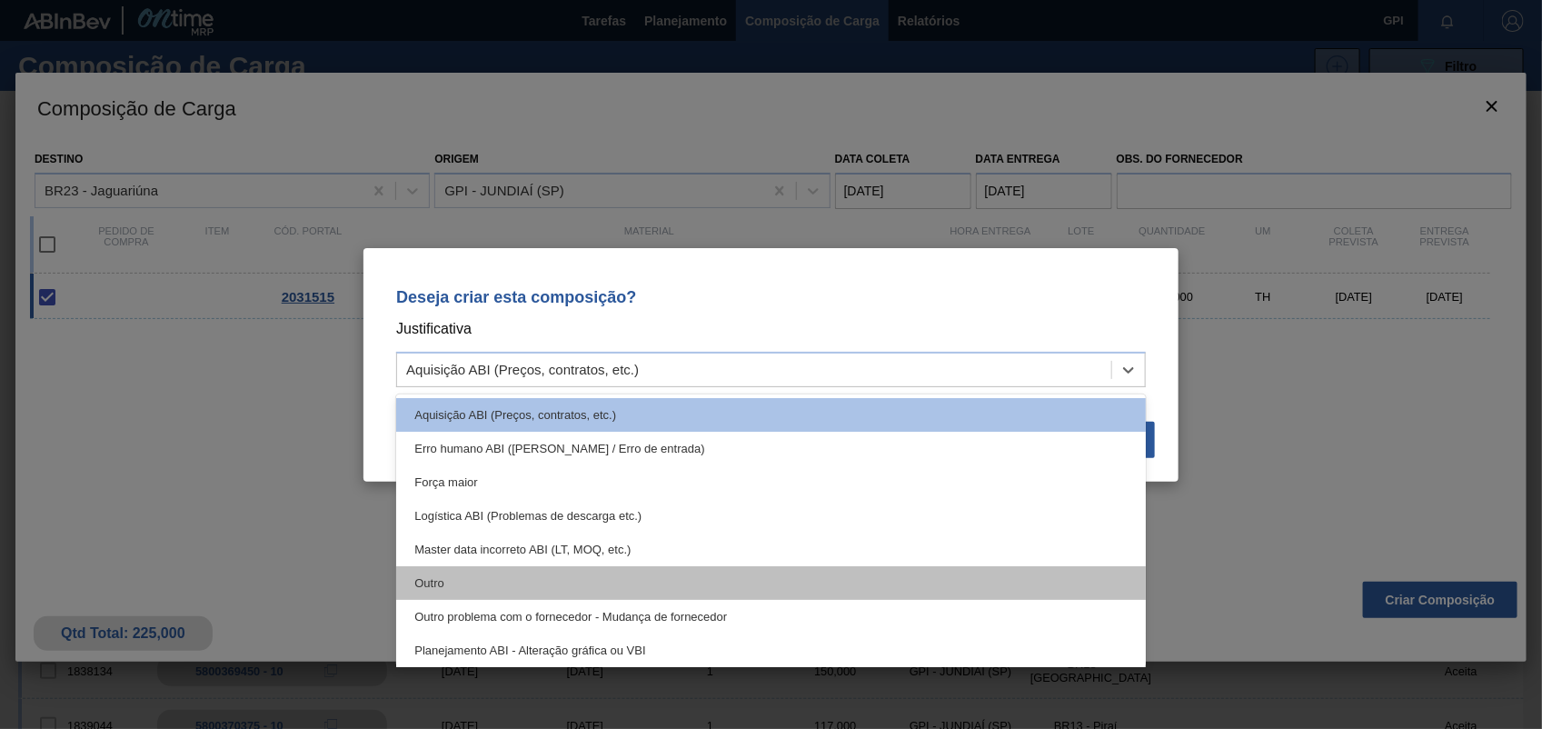
click at [512, 580] on div "Outro" at bounding box center [771, 583] width 750 height 34
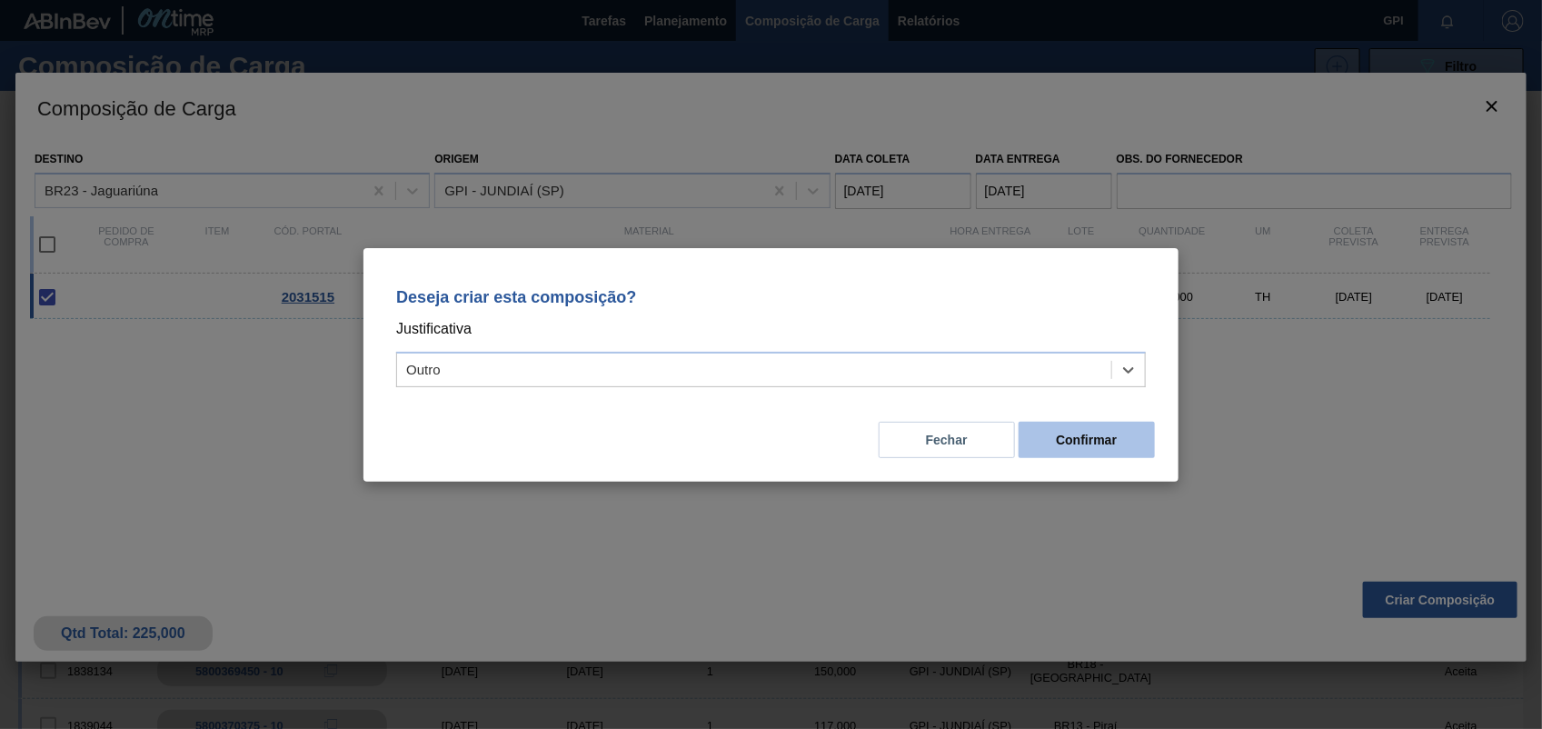
click at [1101, 442] on button "Confirmar" at bounding box center [1087, 440] width 136 height 36
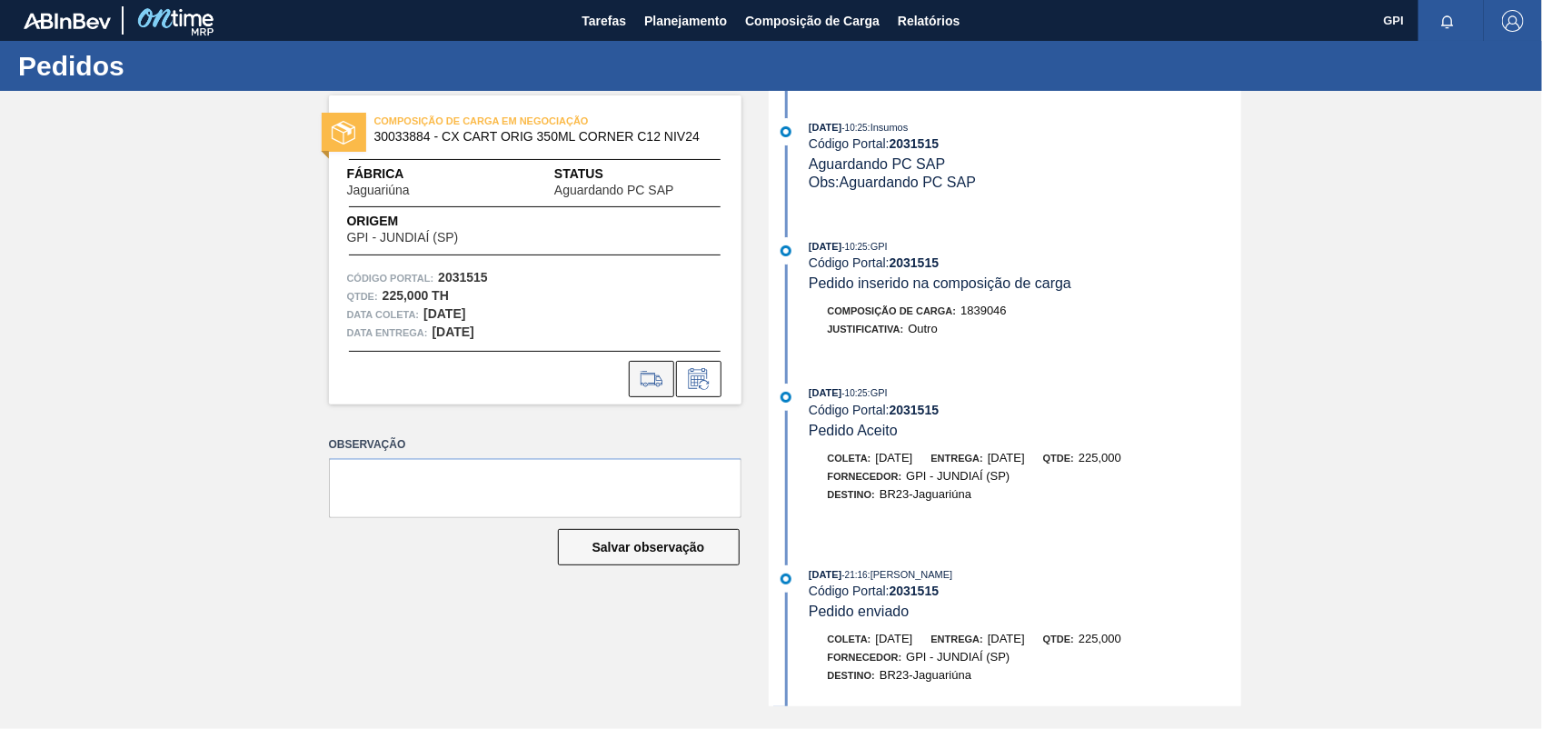
click at [665, 380] on icon at bounding box center [651, 379] width 29 height 22
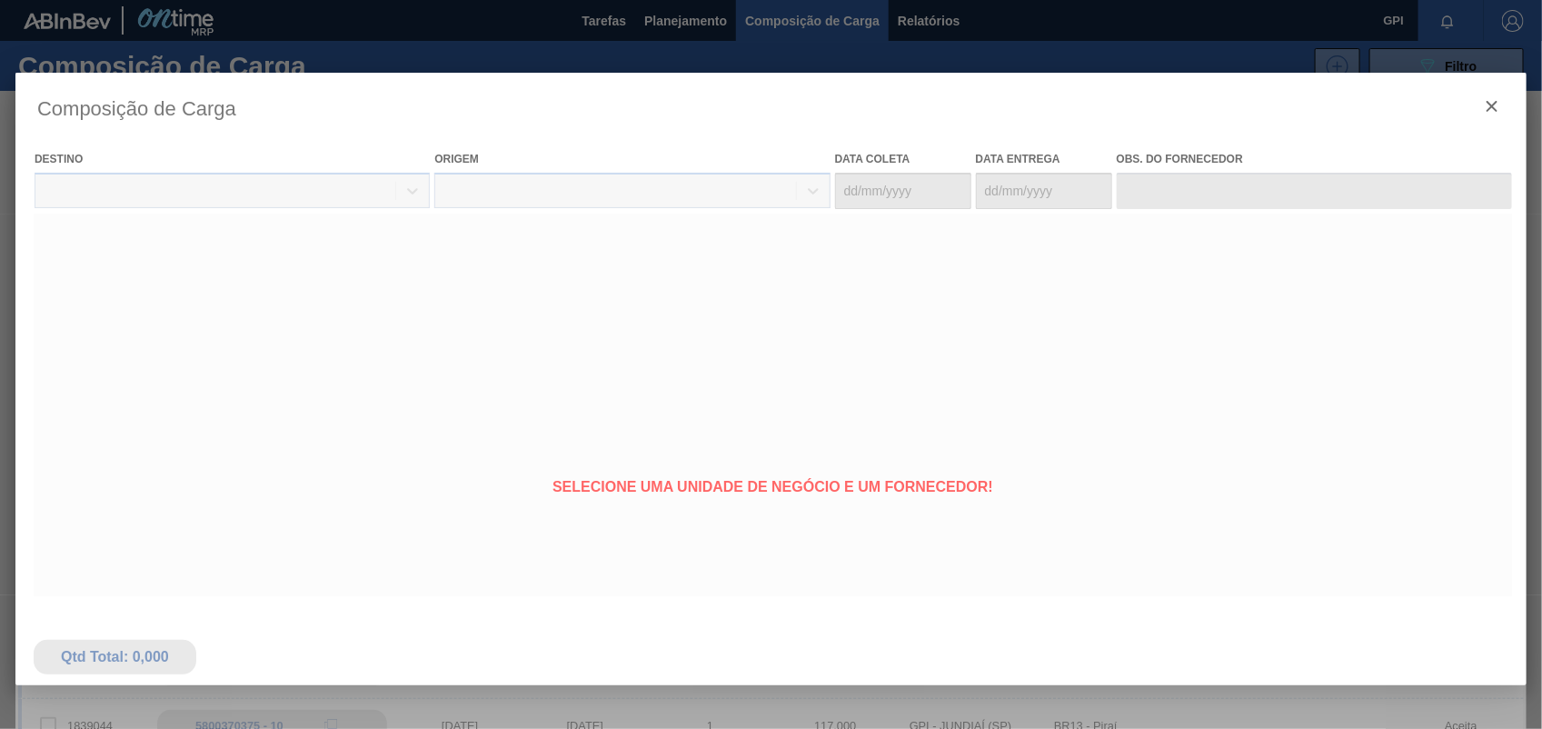
type coleta "19/10/2025"
type entrega "20/10/2025"
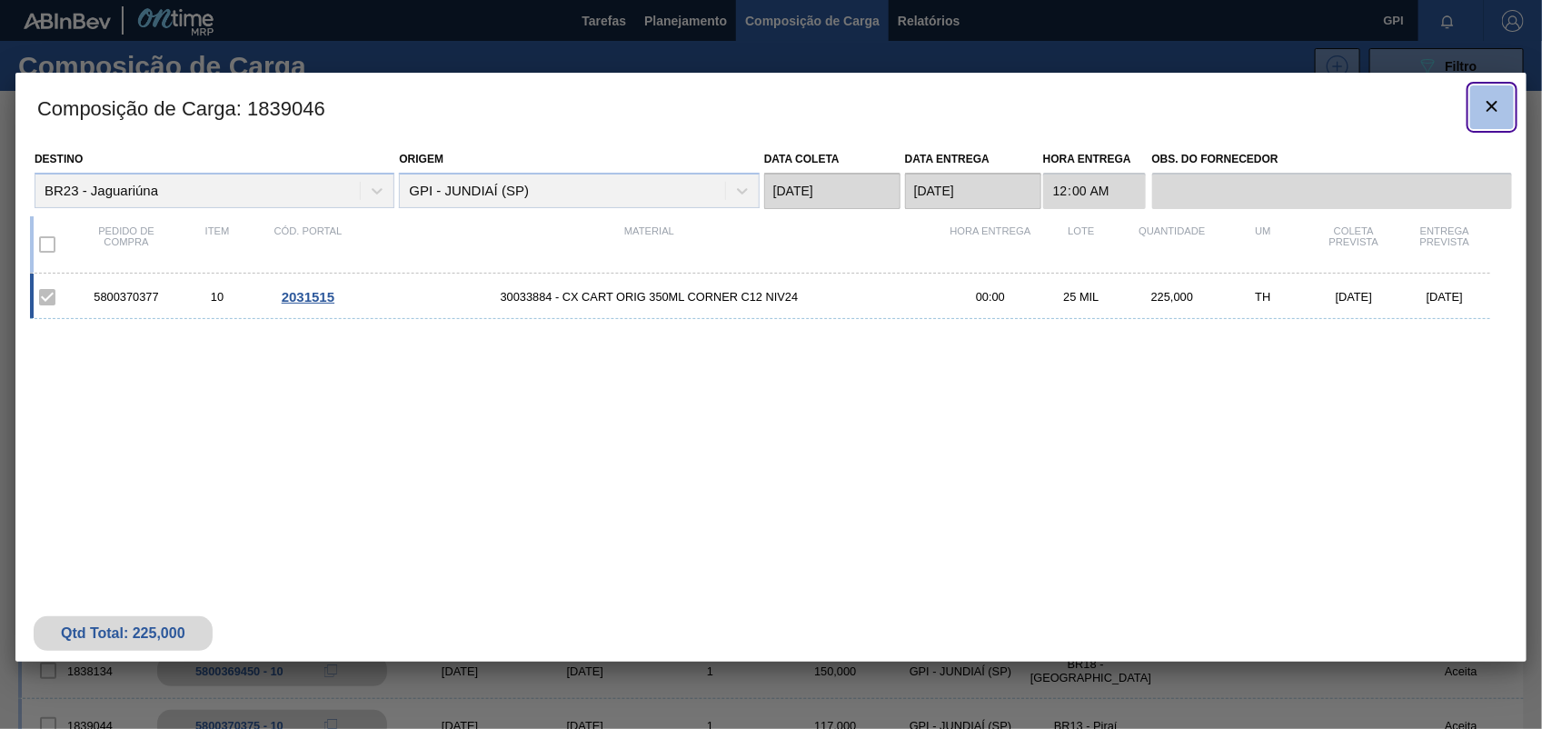
click at [1471, 125] on button "botão de ícone" at bounding box center [1493, 107] width 44 height 44
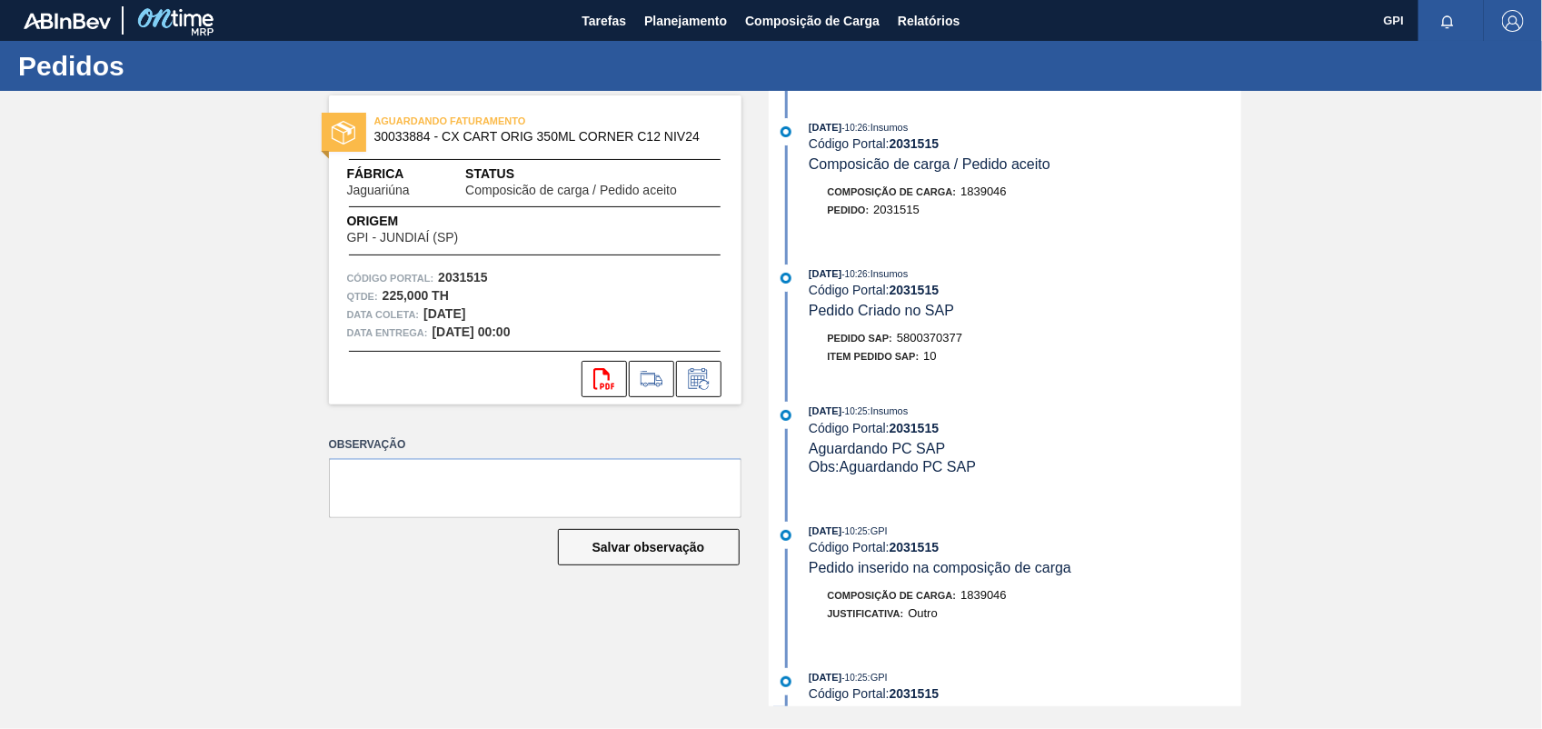
click at [902, 344] on span "5800370377" at bounding box center [929, 338] width 65 height 14
click at [442, 269] on div "Código Portal: 2031515" at bounding box center [535, 278] width 376 height 18
click at [442, 266] on div "AGUARDANDO FATURAMENTO 30033884 - CX CART ORIG 350ML CORNER C12 NIV24 Fábrica J…" at bounding box center [535, 249] width 413 height 309
click at [603, 357] on div "svg{fill:#ff0000}" at bounding box center [535, 374] width 413 height 46
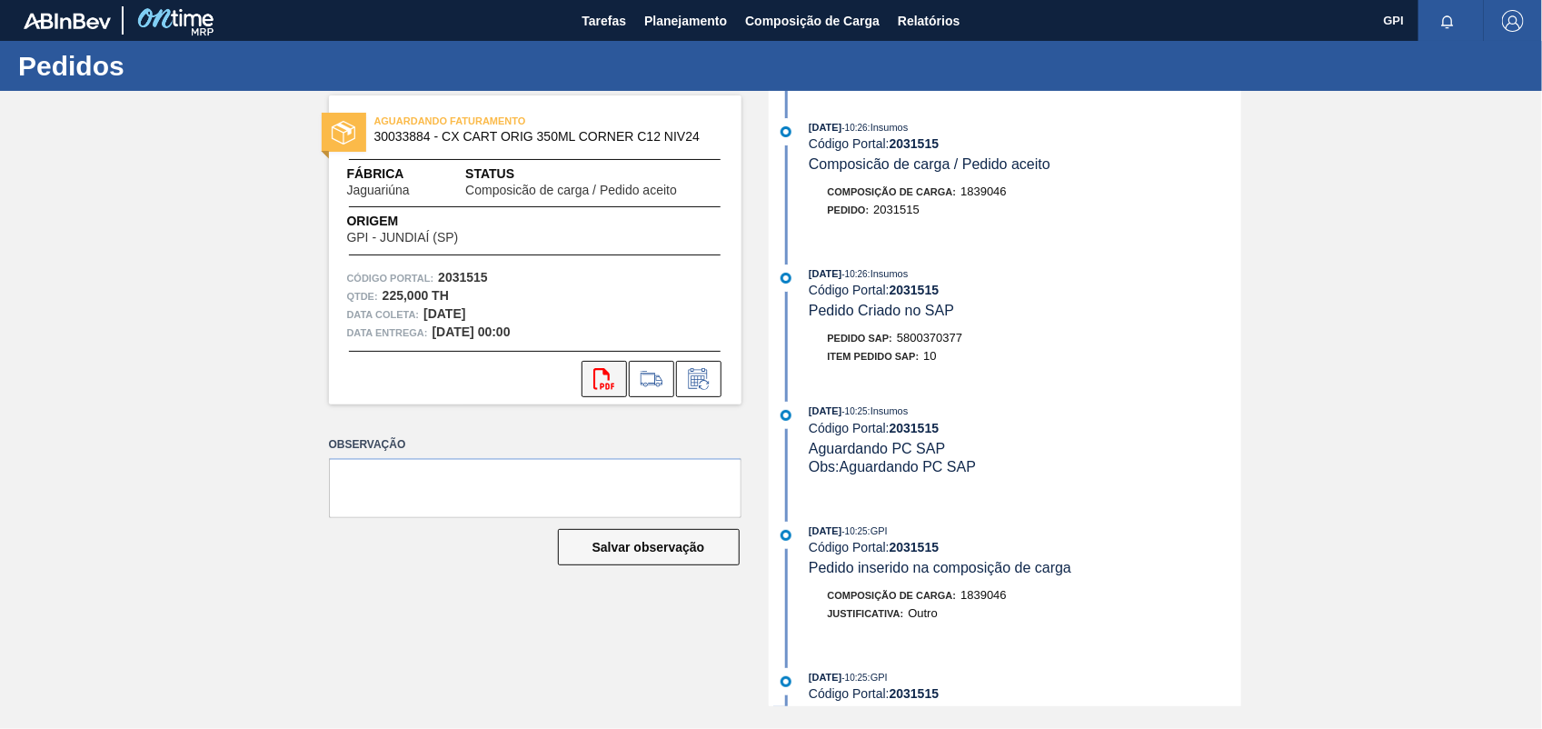
click at [591, 384] on button "svg{fill:#ff0000}" at bounding box center [604, 379] width 45 height 36
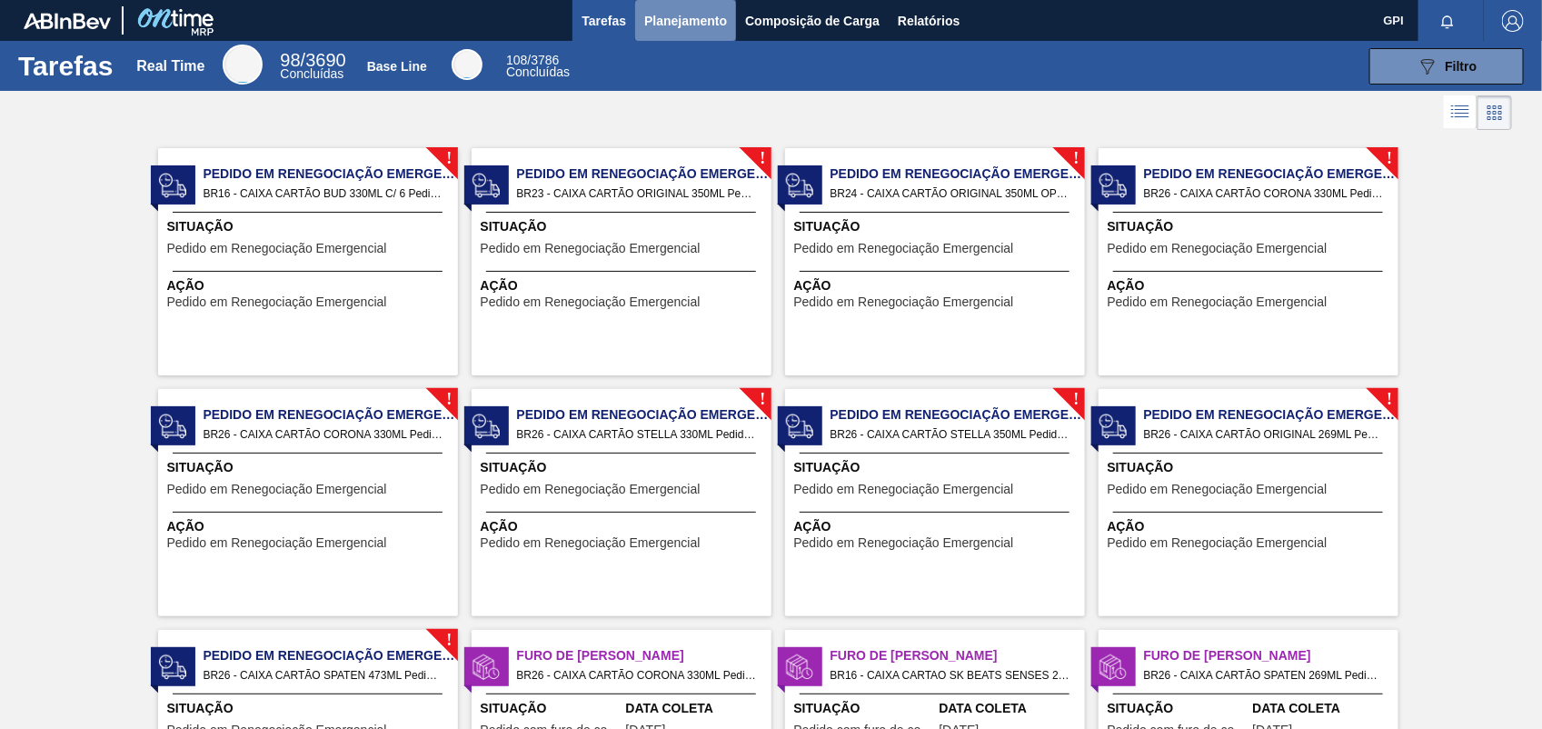
click at [715, 12] on span "Planejamento" at bounding box center [685, 21] width 83 height 22
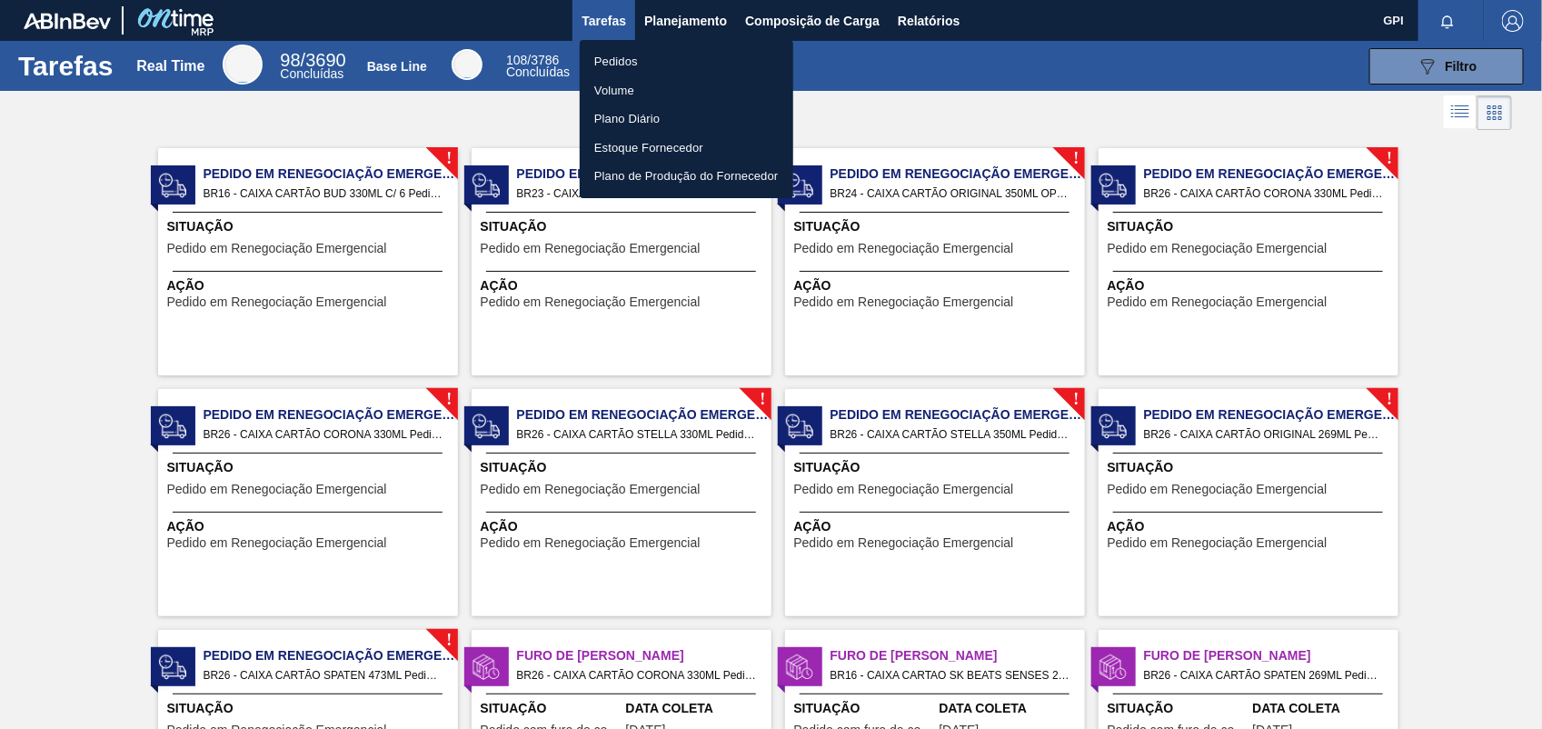
click at [680, 69] on li "Pedidos" at bounding box center [687, 61] width 214 height 29
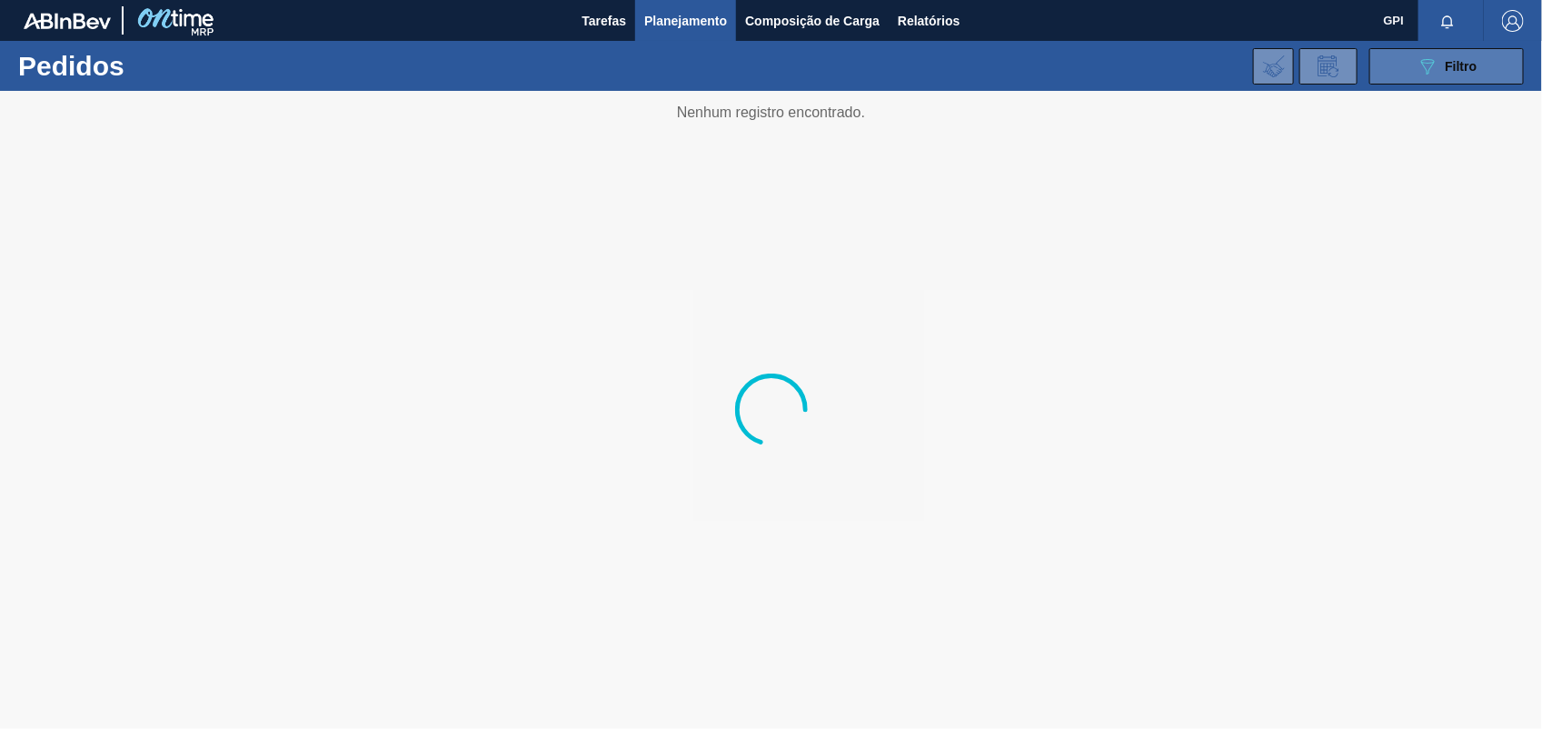
click at [1401, 65] on button "089F7B8B-B2A5-4AFE-B5C0-19BA573D28AC Filtro" at bounding box center [1447, 66] width 155 height 36
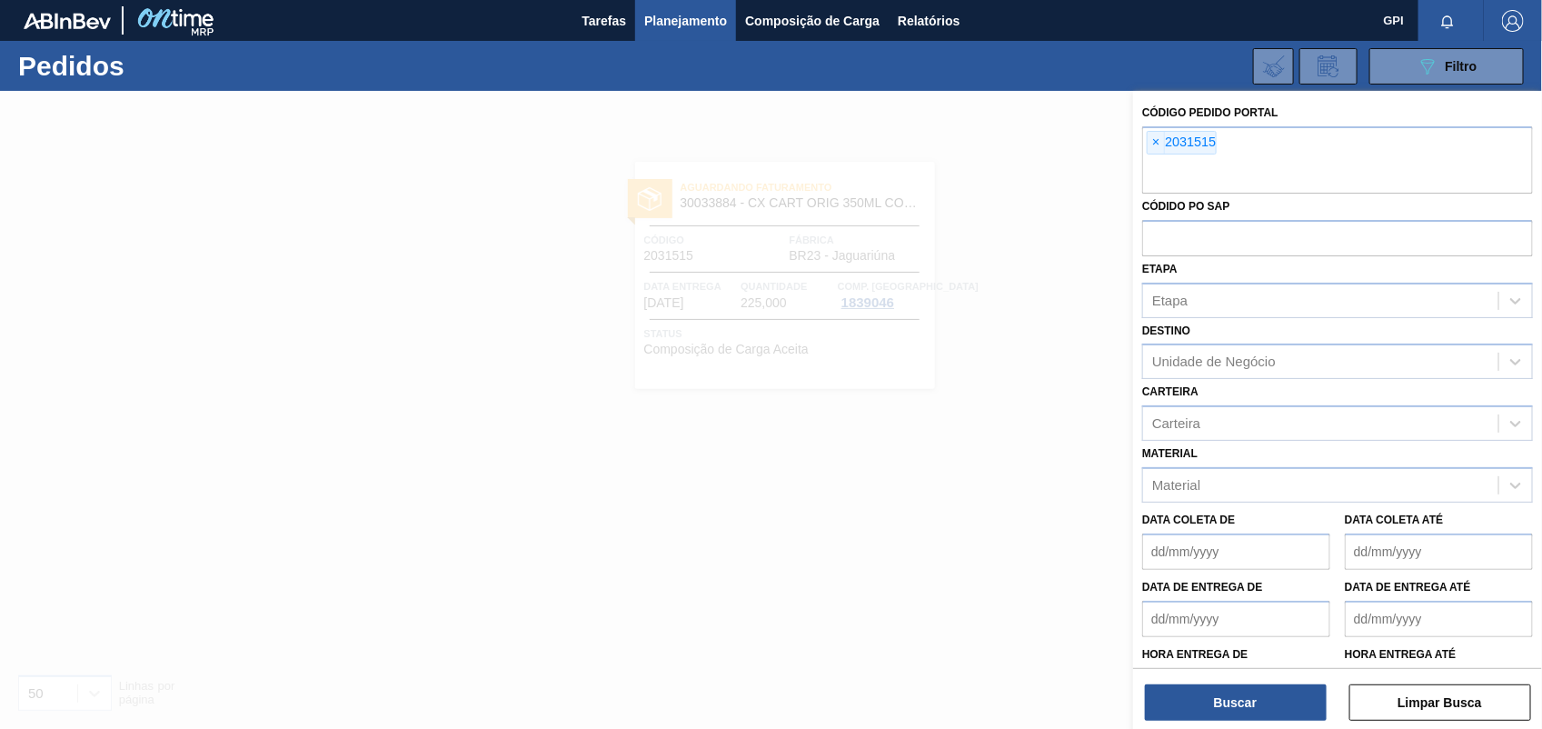
click at [383, 451] on div at bounding box center [771, 455] width 1542 height 729
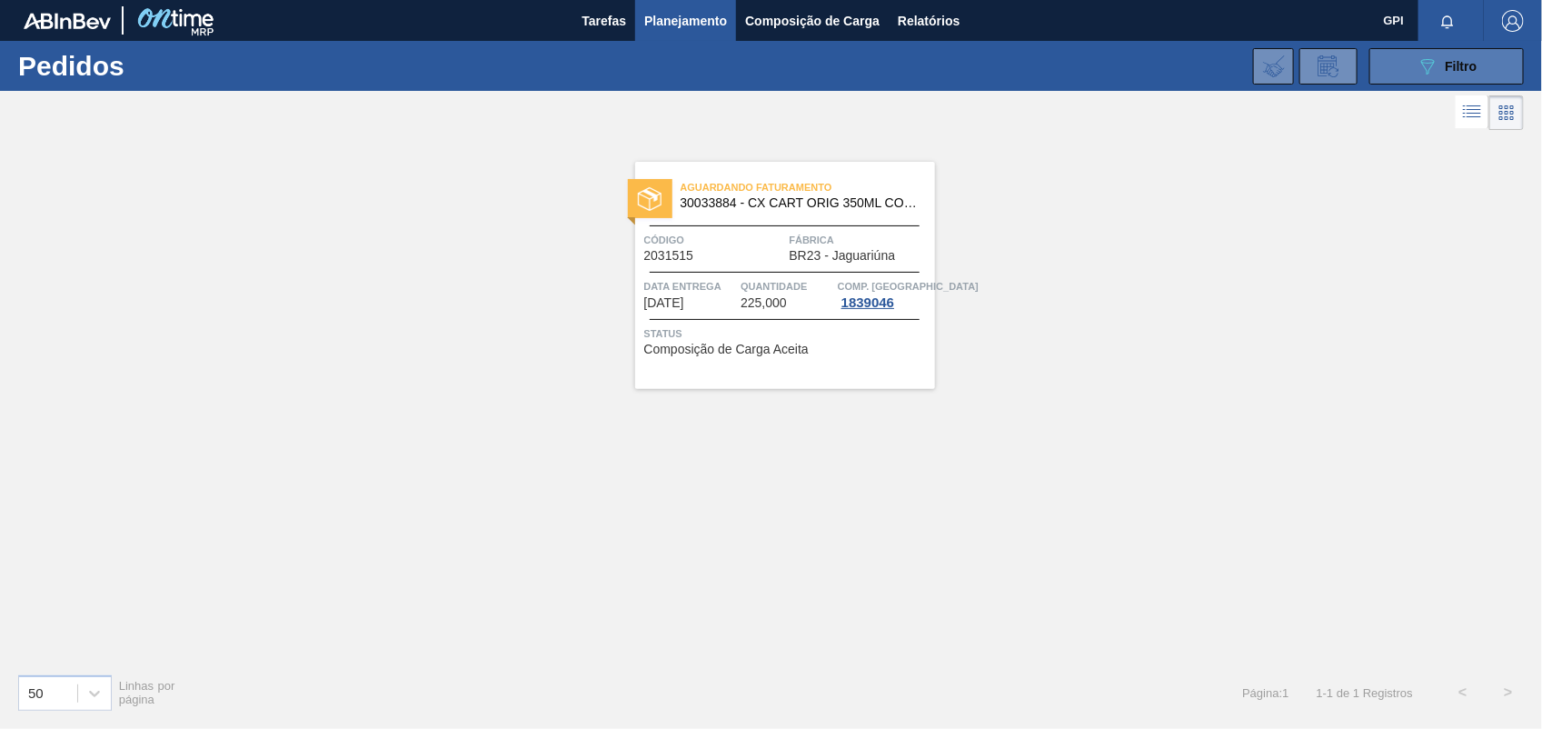
click at [1425, 65] on icon "089F7B8B-B2A5-4AFE-B5C0-19BA573D28AC" at bounding box center [1428, 66] width 22 height 22
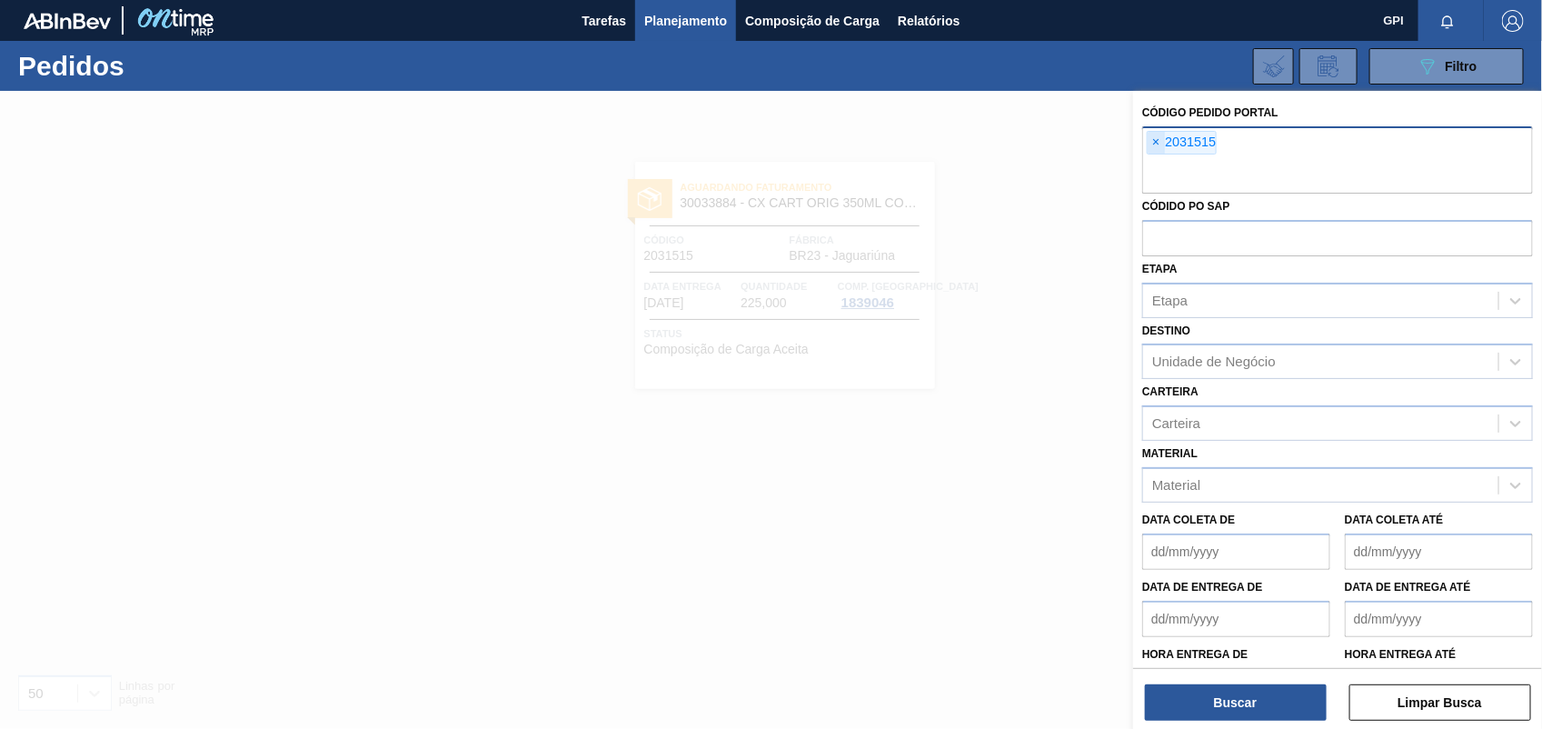
click at [1154, 134] on span "×" at bounding box center [1156, 143] width 17 height 22
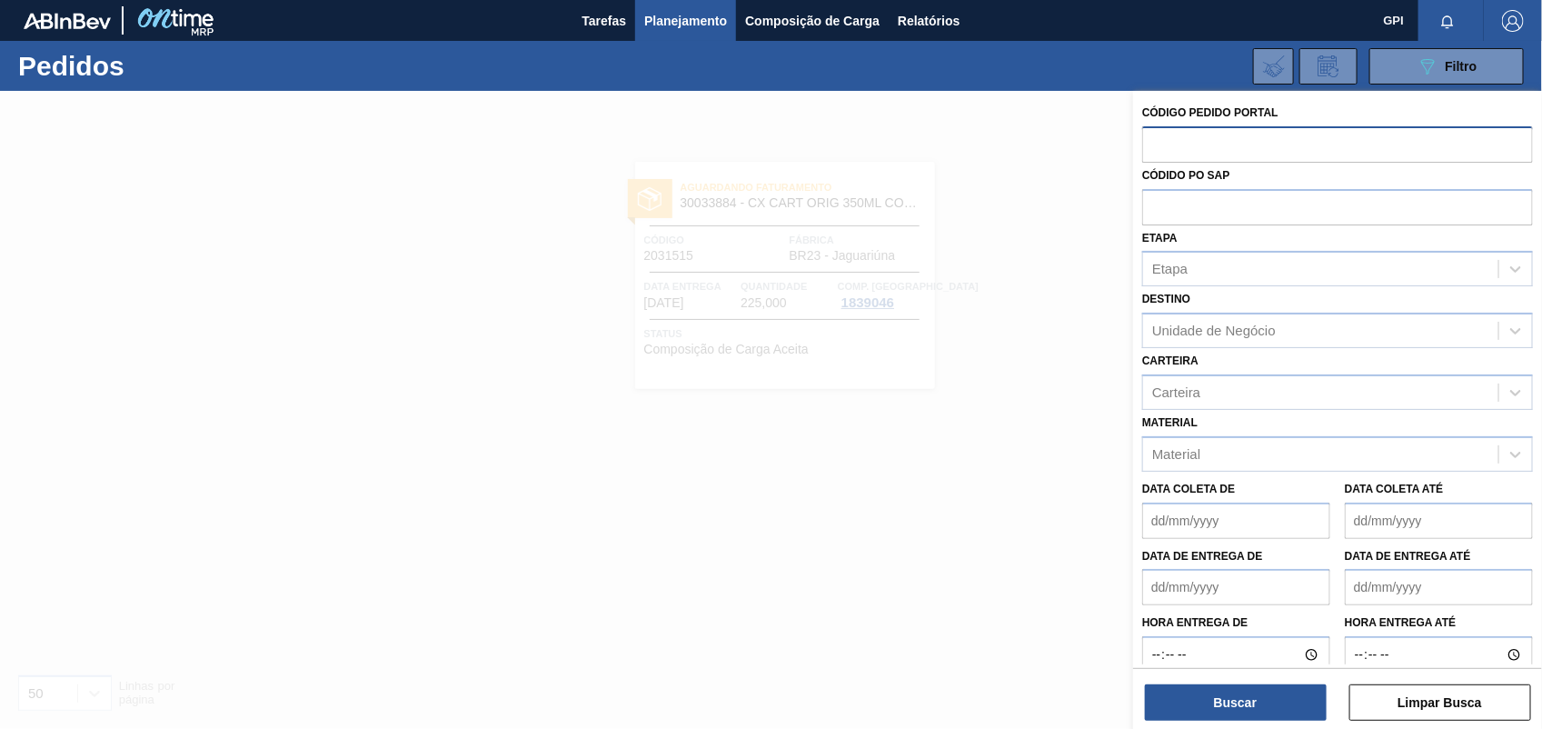
paste input "2031503"
type input "2031503"
click at [1212, 701] on button "Buscar" at bounding box center [1236, 702] width 182 height 36
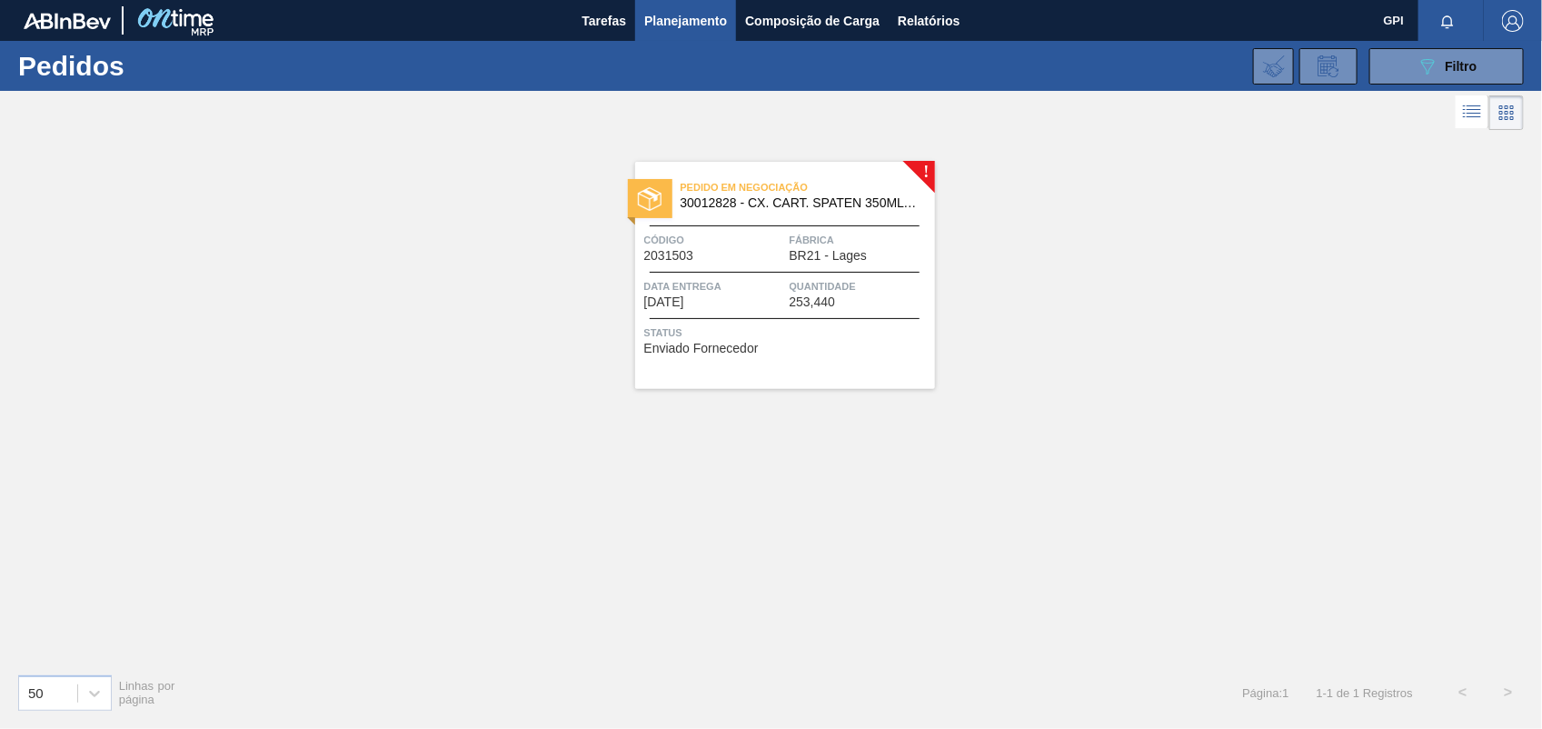
click at [742, 242] on span "Código" at bounding box center [714, 240] width 141 height 18
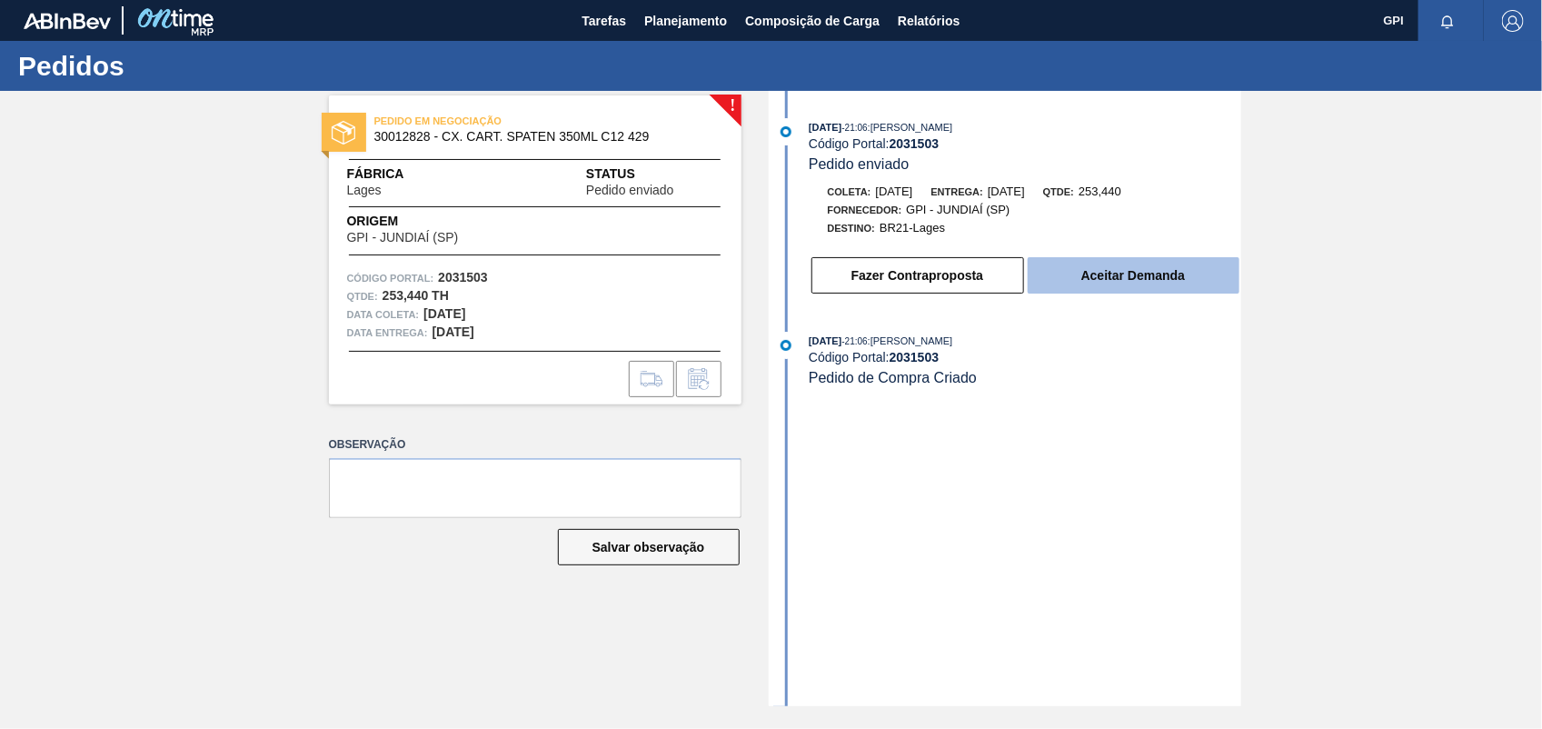
click at [1070, 268] on button "Aceitar Demanda" at bounding box center [1134, 275] width 212 height 36
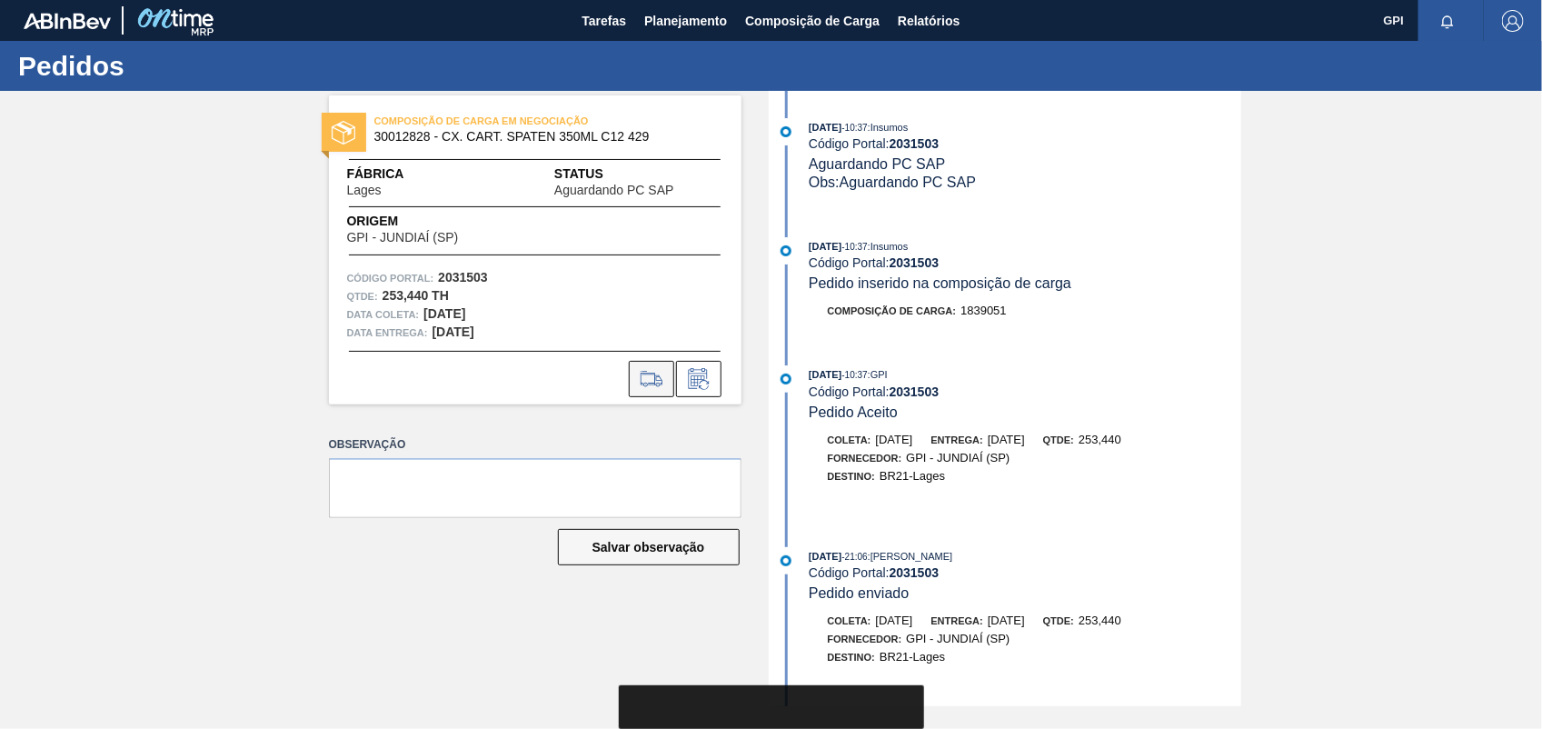
click at [655, 364] on button at bounding box center [651, 379] width 45 height 36
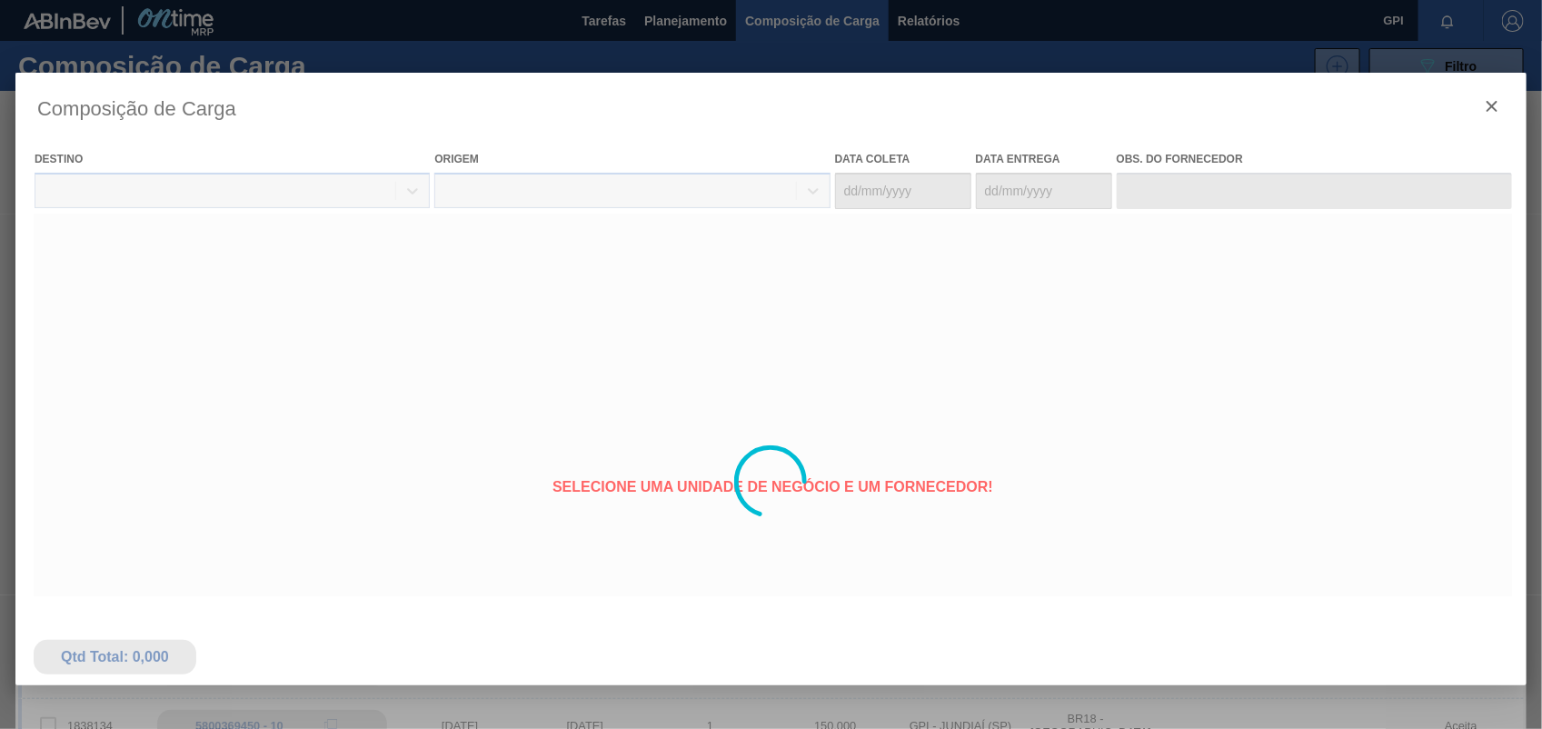
type coleta "08/11/2025"
type entrega "11/11/2025"
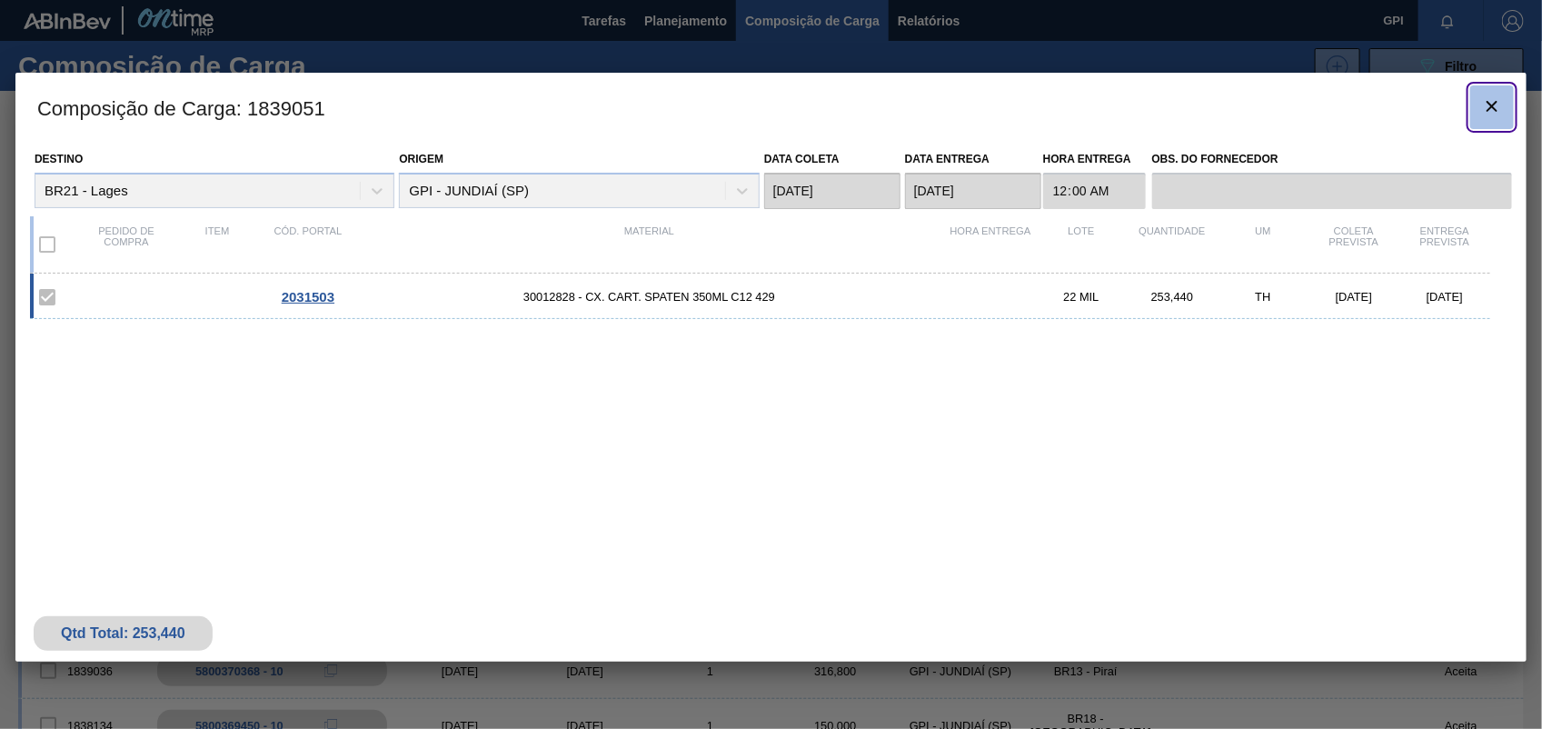
click at [1482, 100] on icon "botão de ícone" at bounding box center [1493, 106] width 22 height 22
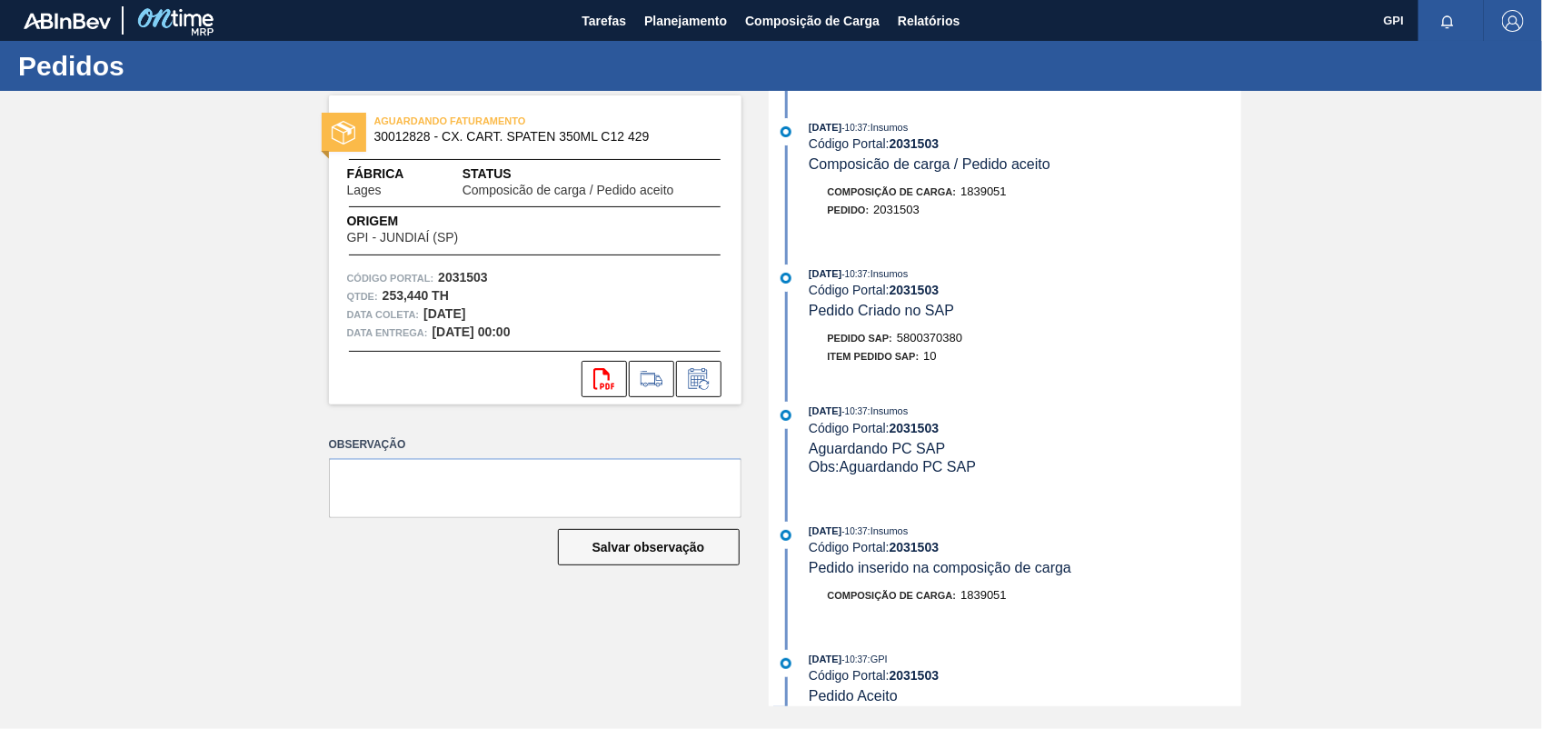
click at [932, 333] on div "Pedido SAP: 5800370380" at bounding box center [895, 338] width 135 height 18
copy span "5800370380"
click at [470, 278] on strong "2031503" at bounding box center [463, 277] width 50 height 15
click at [469, 278] on strong "2031503" at bounding box center [463, 277] width 50 height 15
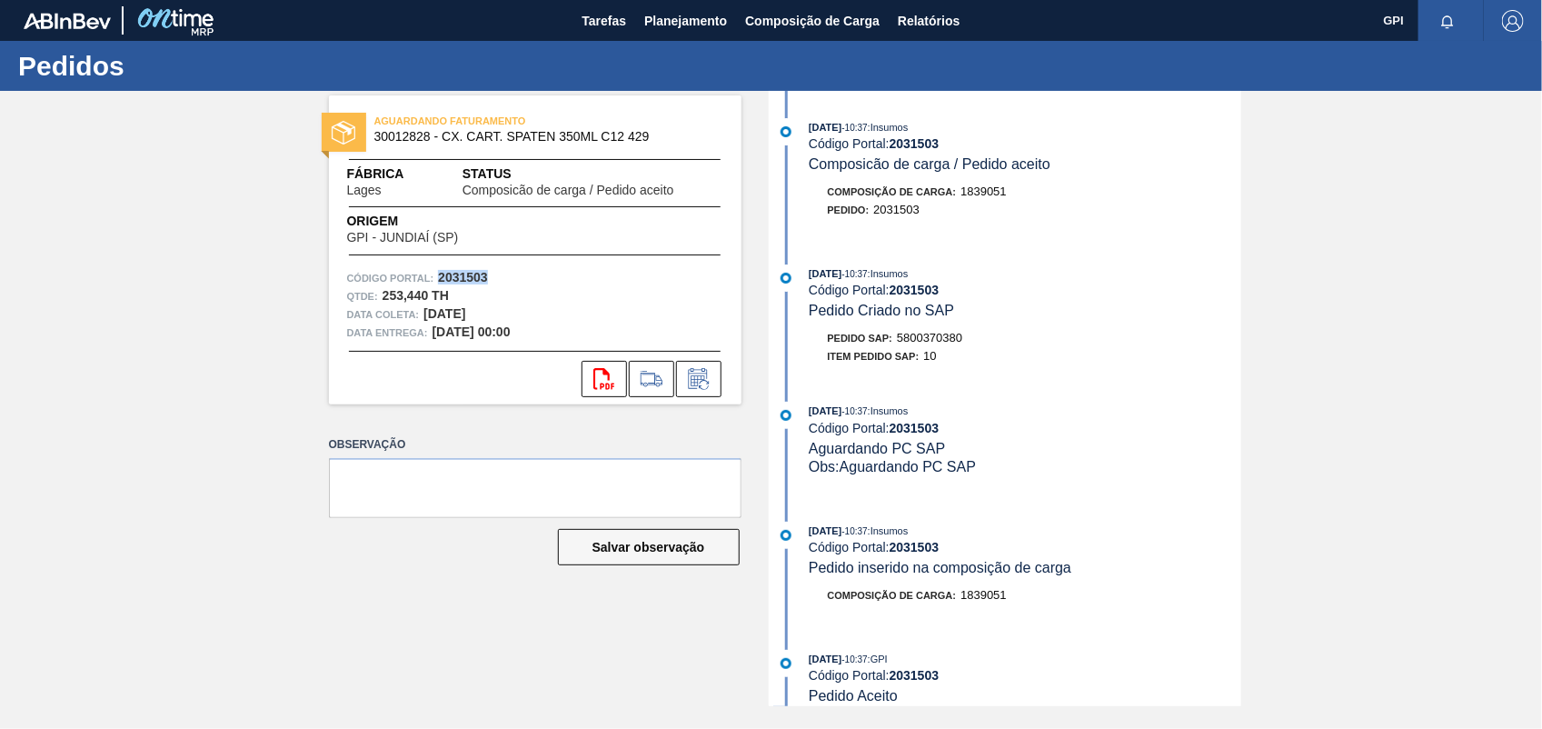
copy strong "2031503"
click at [603, 386] on icon at bounding box center [604, 379] width 21 height 22
click at [1173, 247] on div "16/09/2025 - 10:37 : Insumos Código Portal: 2031503 Composicão de carga / Pedid…" at bounding box center [1008, 398] width 468 height 615
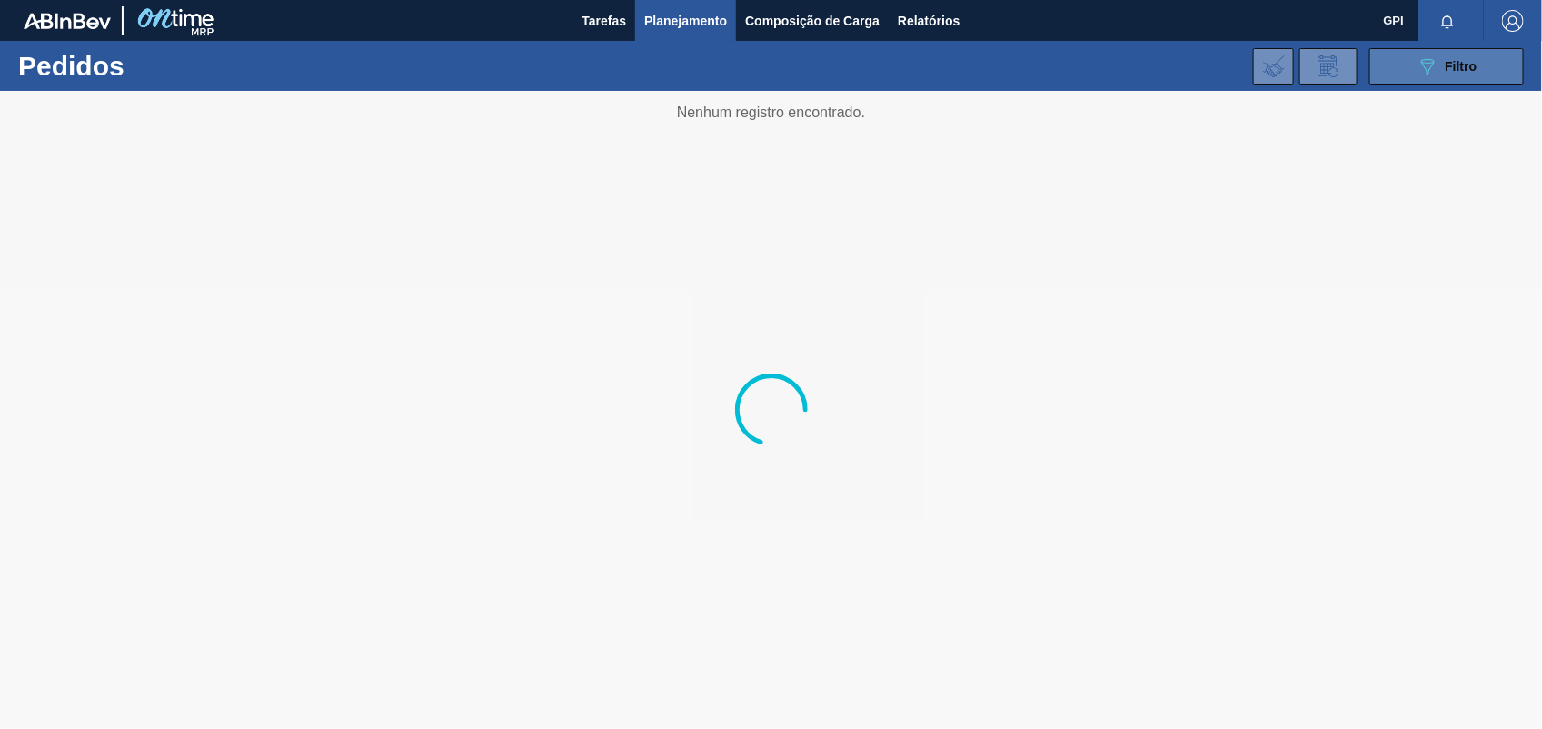
click at [1397, 73] on button "089F7B8B-B2A5-4AFE-B5C0-19BA573D28AC Filtro" at bounding box center [1447, 66] width 155 height 36
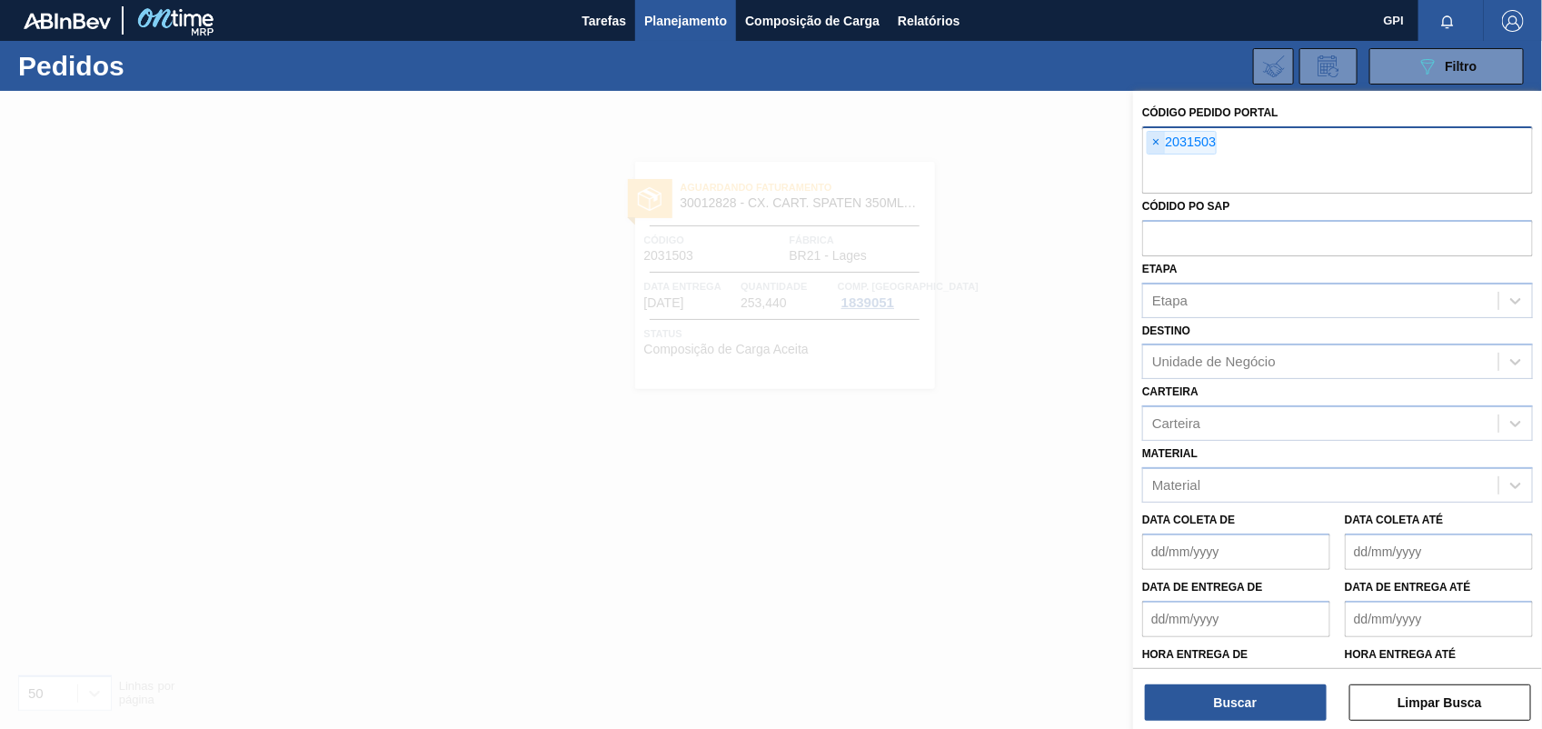
click at [1159, 134] on span "×" at bounding box center [1156, 143] width 17 height 22
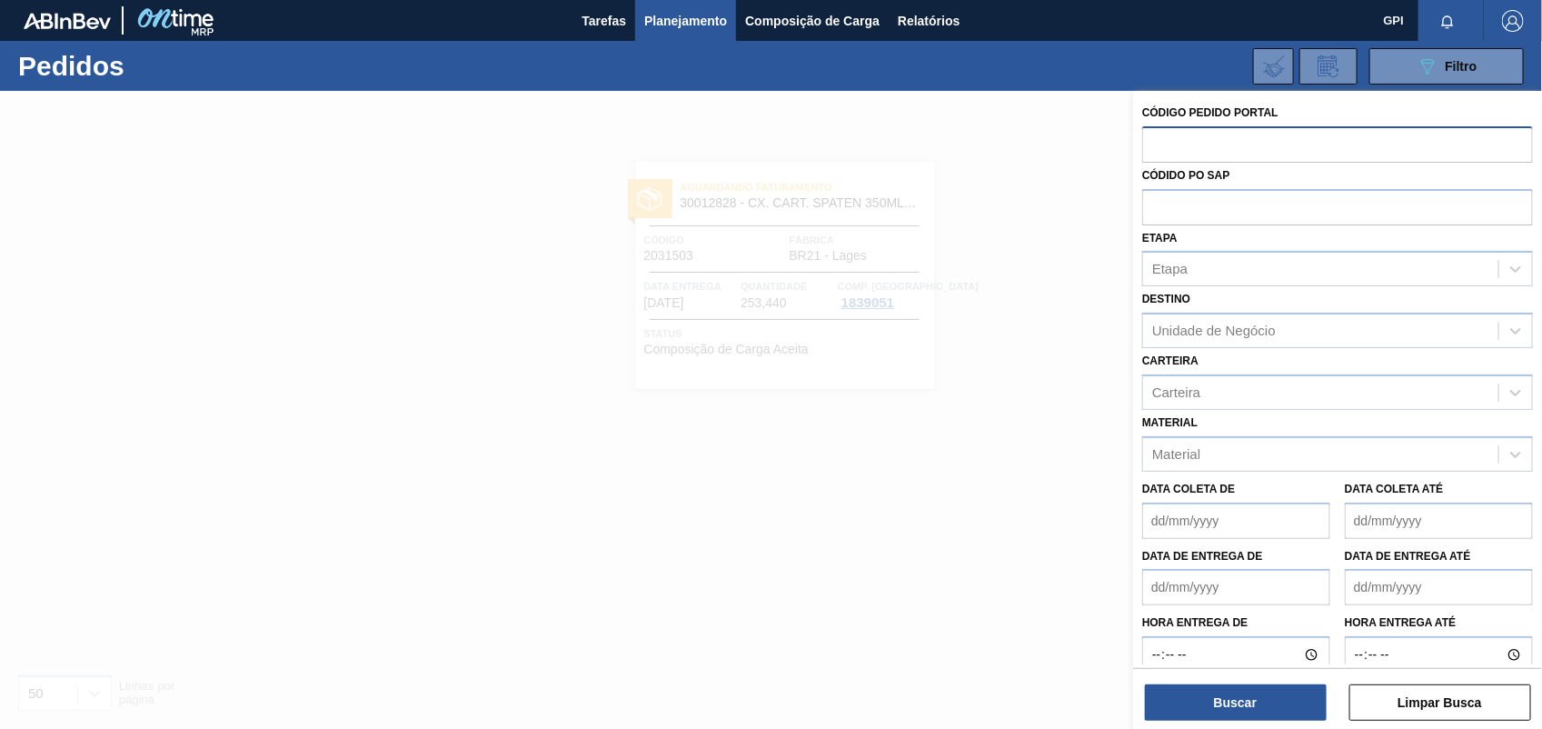
paste input "2031521"
type input "2031521"
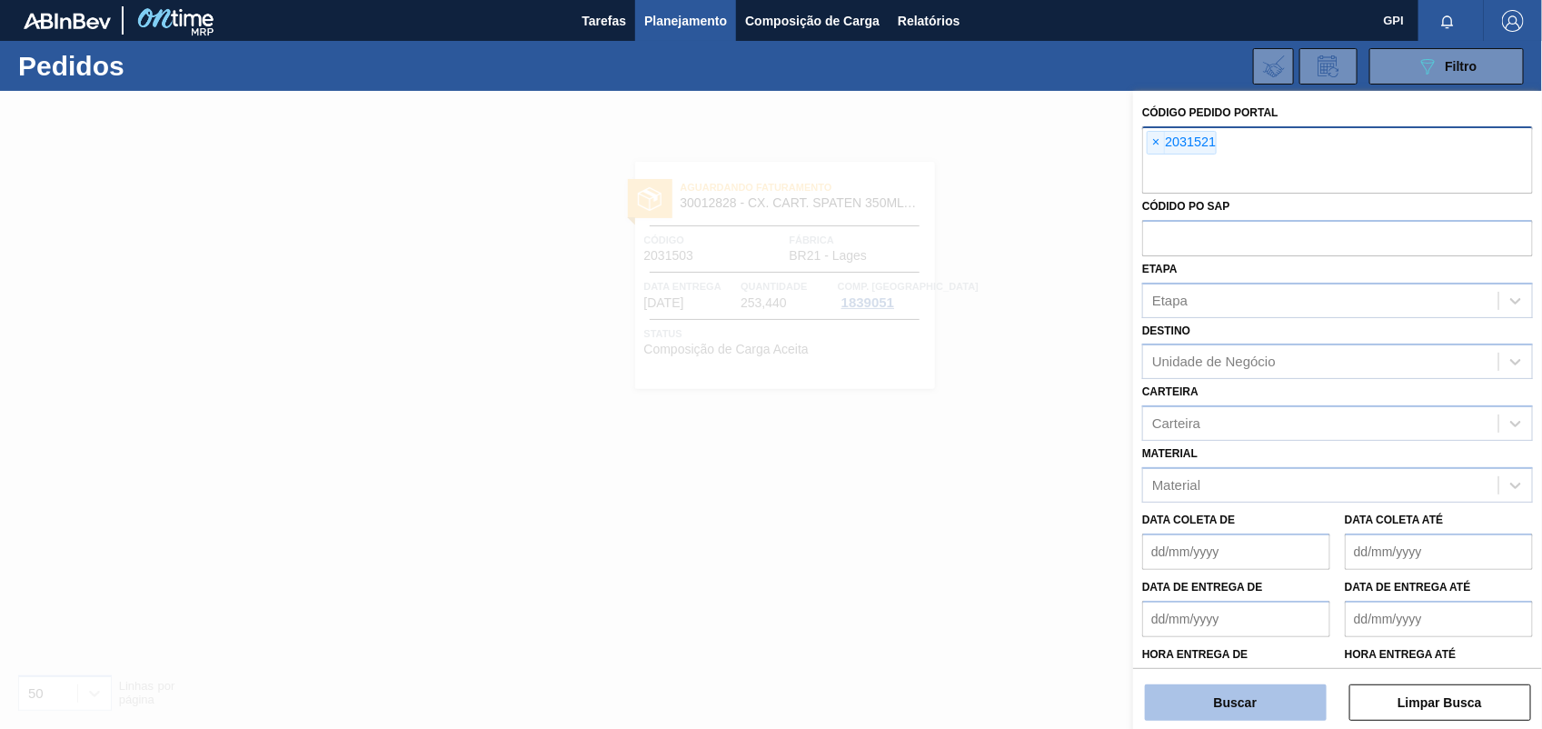
click at [1243, 718] on button "Buscar" at bounding box center [1236, 702] width 182 height 36
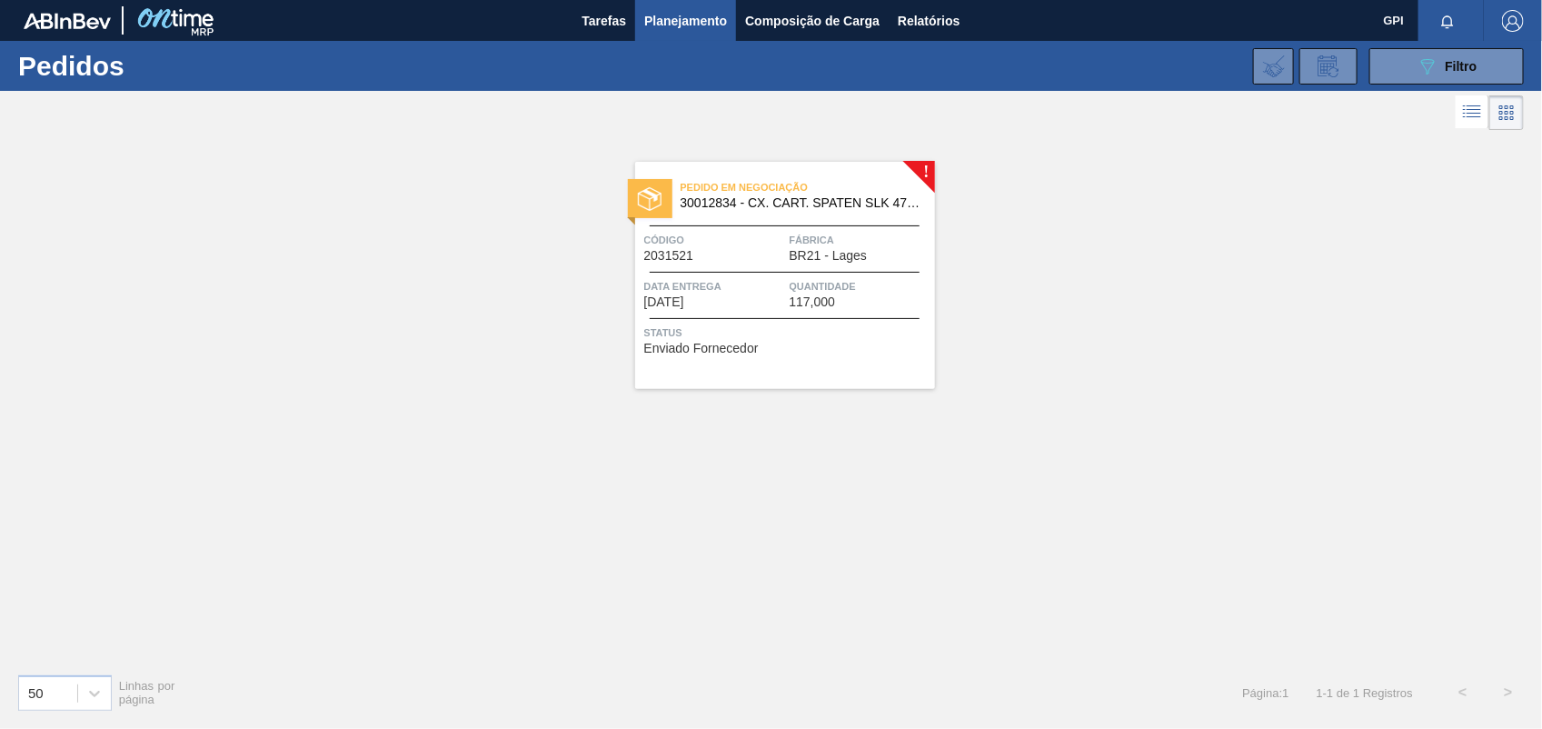
click at [753, 272] on div at bounding box center [785, 272] width 270 height 1
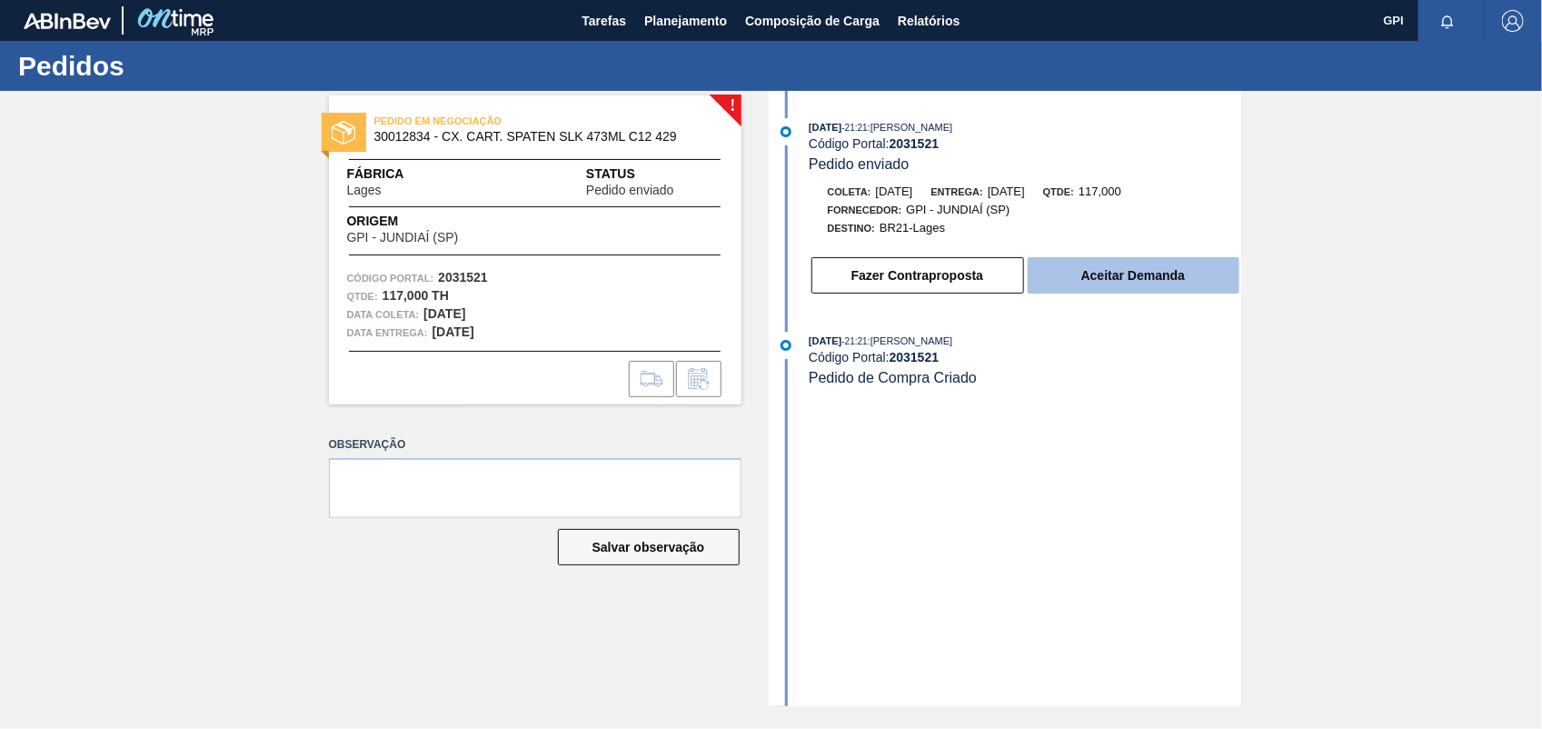
click at [1145, 274] on button "Aceitar Demanda" at bounding box center [1134, 275] width 212 height 36
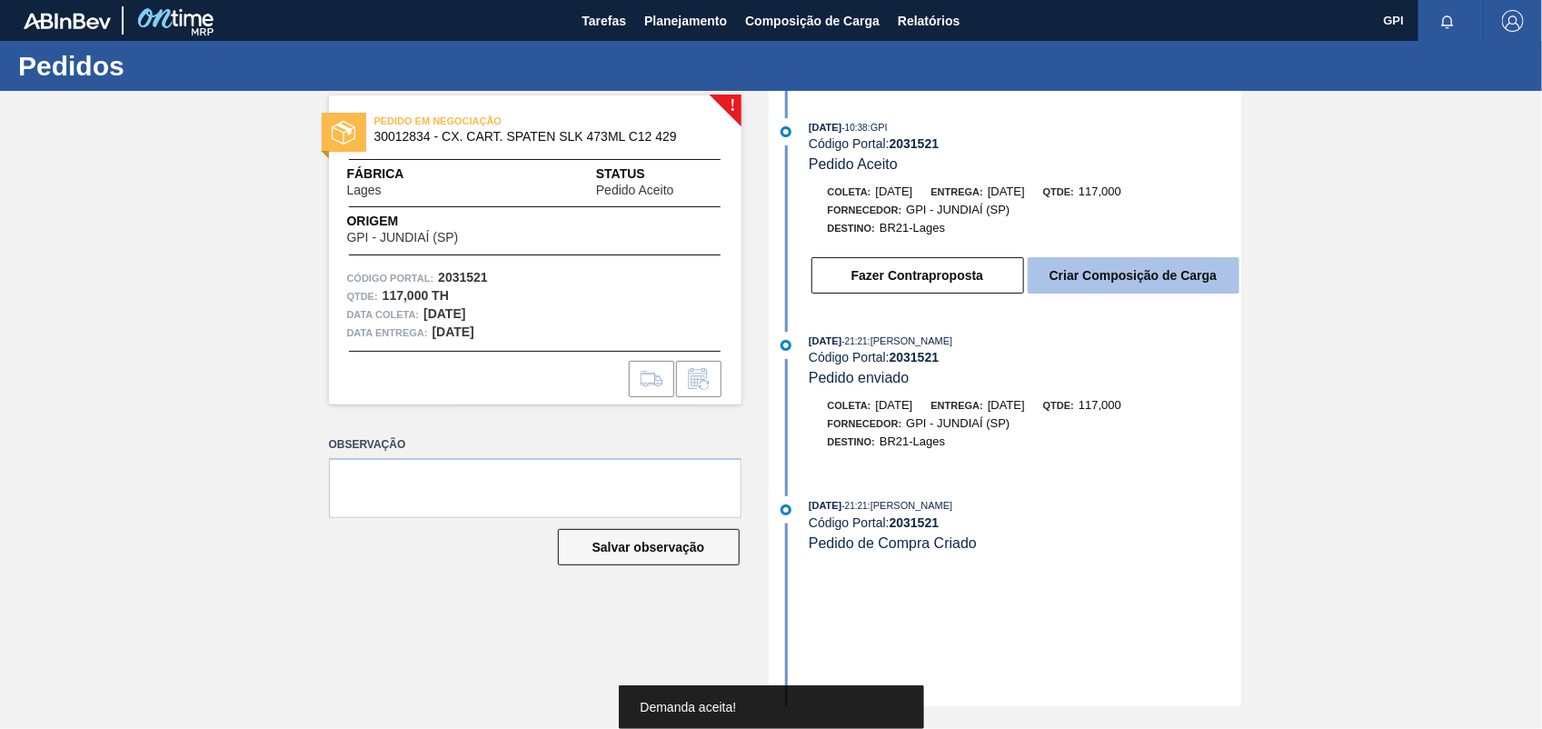
click at [1157, 278] on button "Criar Composição de Carga" at bounding box center [1134, 275] width 212 height 36
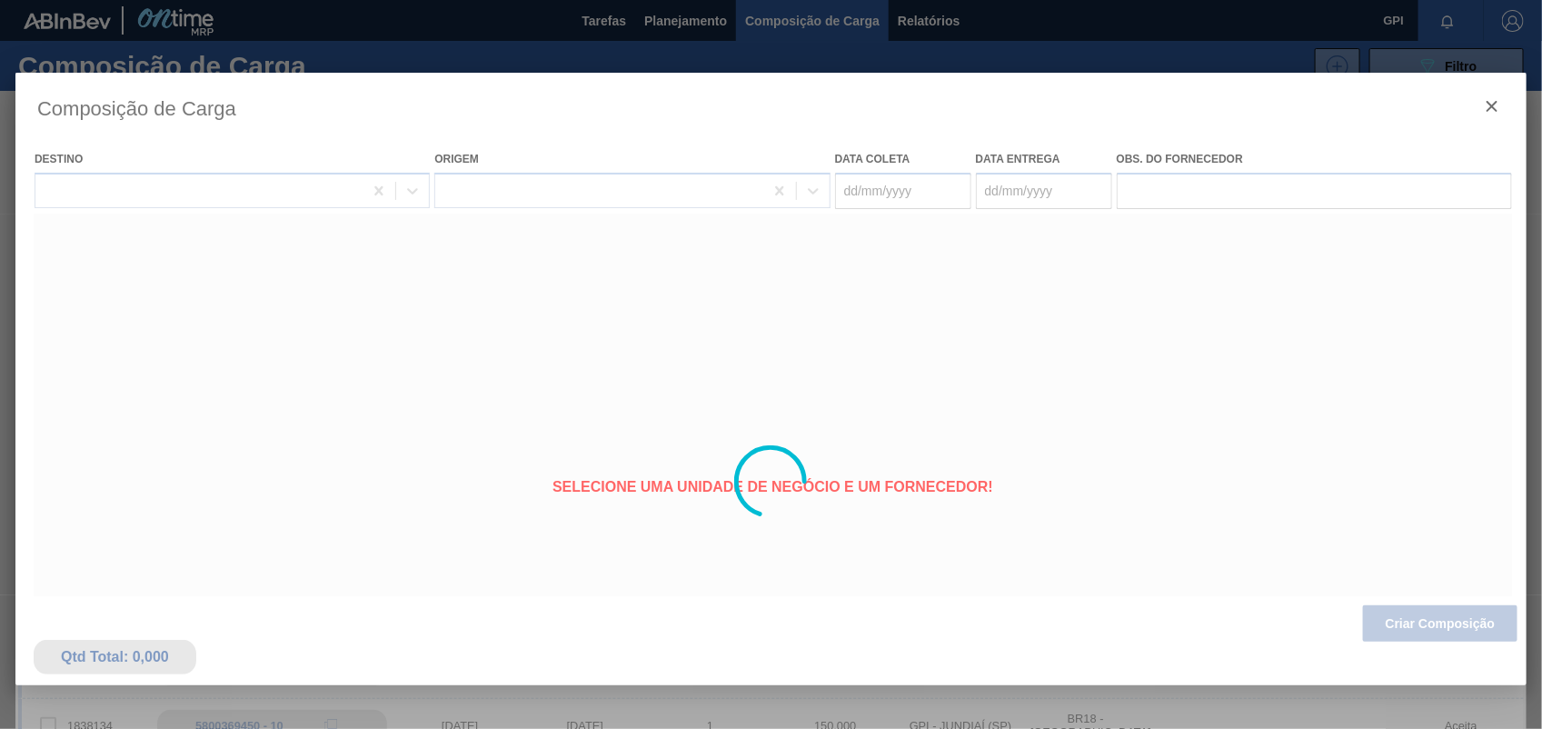
type coleta "16/11/2025"
type entrega "[DATE]"
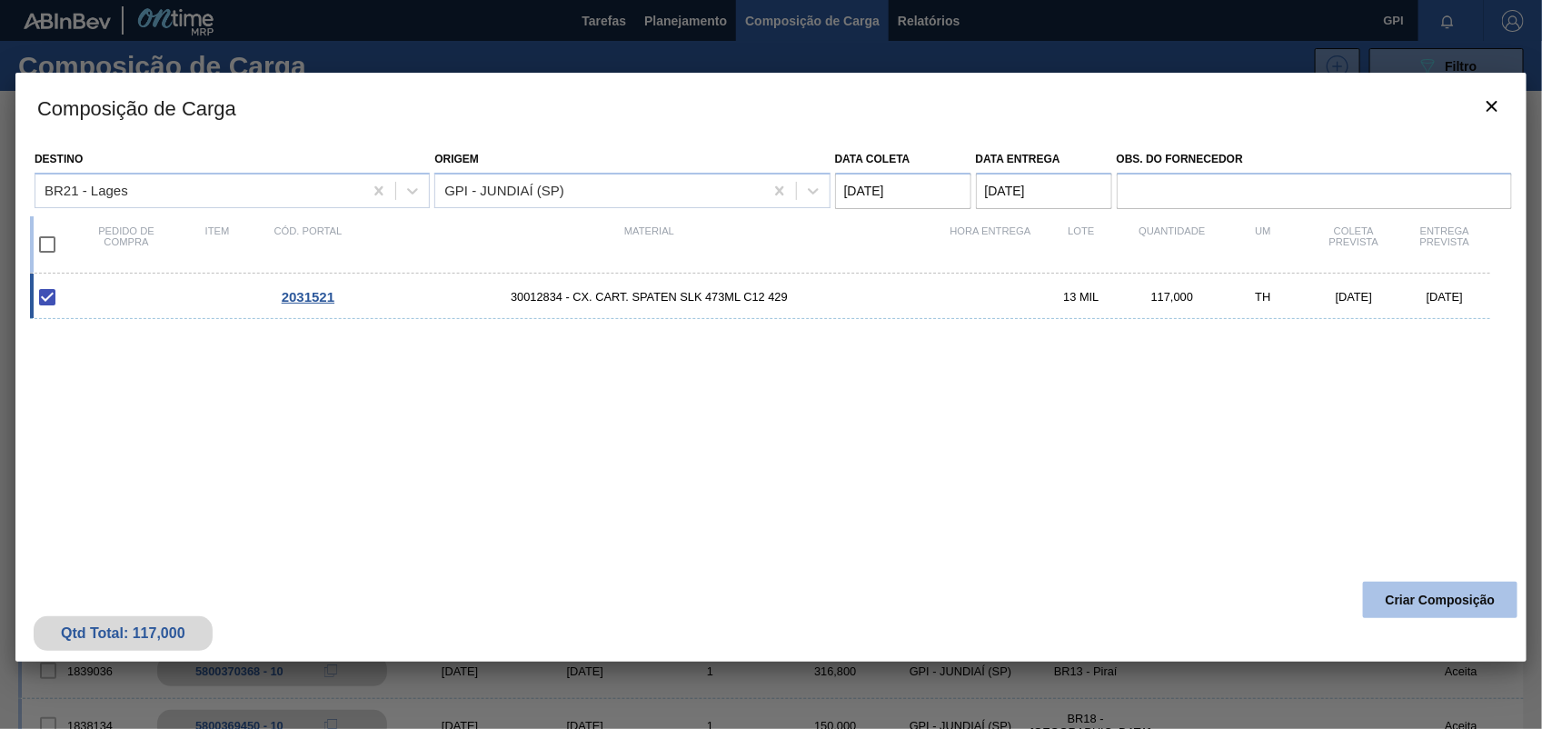
click at [1468, 597] on button "Criar Composição" at bounding box center [1440, 600] width 155 height 36
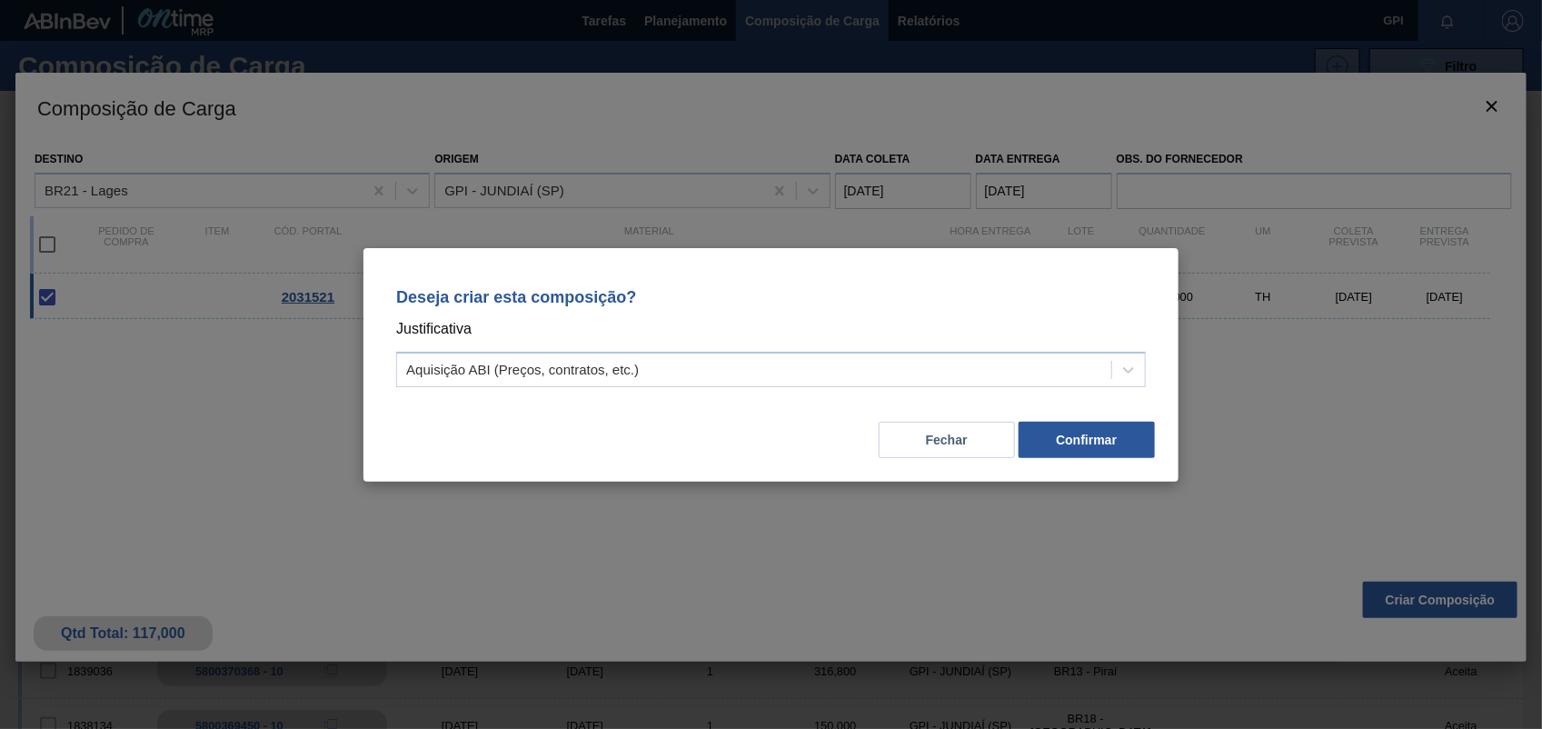
click at [1146, 380] on div "Deseja criar esta composição? Justificativa Aquisição ABI (Preços, contratos, e…" at bounding box center [771, 334] width 772 height 128
click at [1142, 369] on div at bounding box center [1129, 370] width 33 height 33
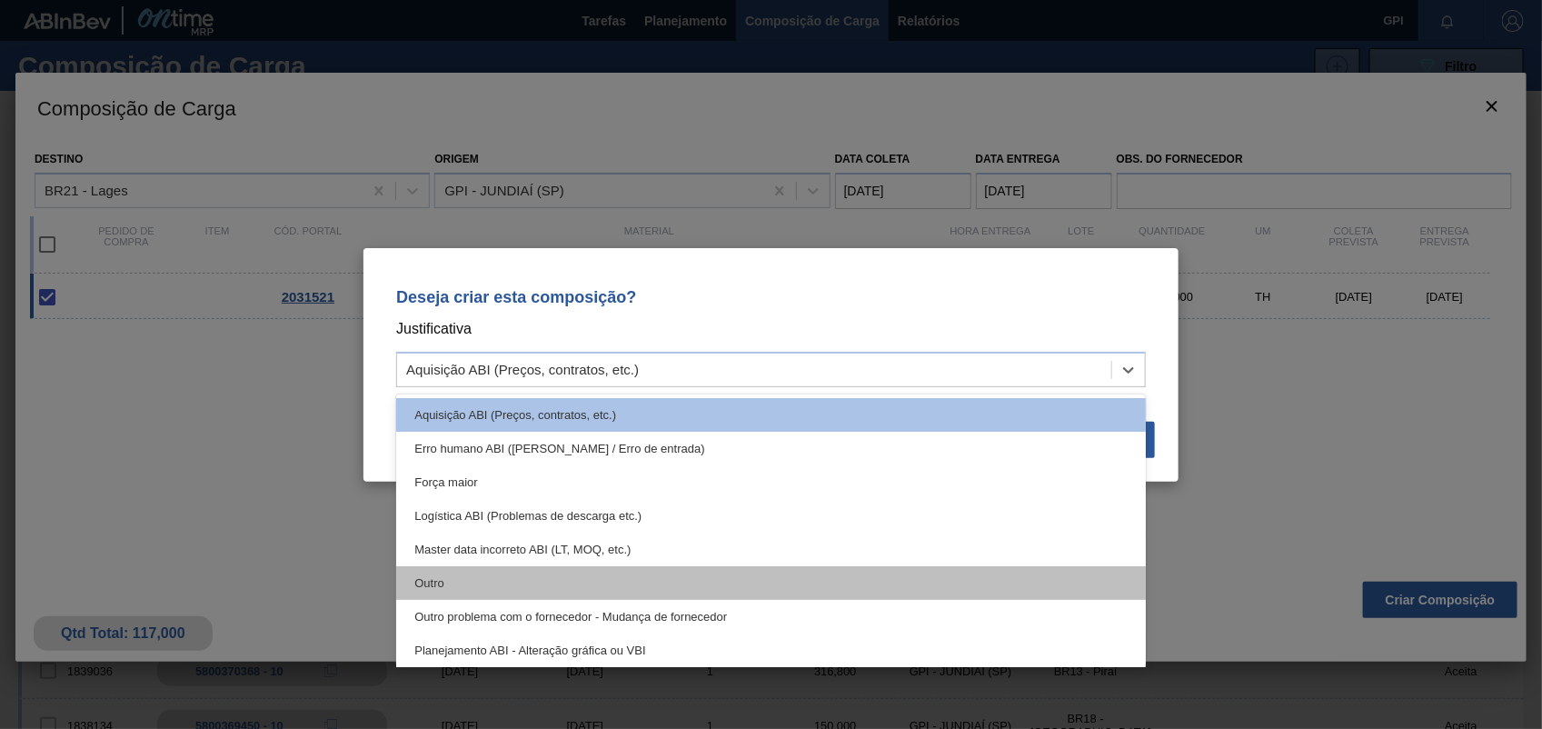
click at [665, 578] on div "Outro" at bounding box center [771, 583] width 750 height 34
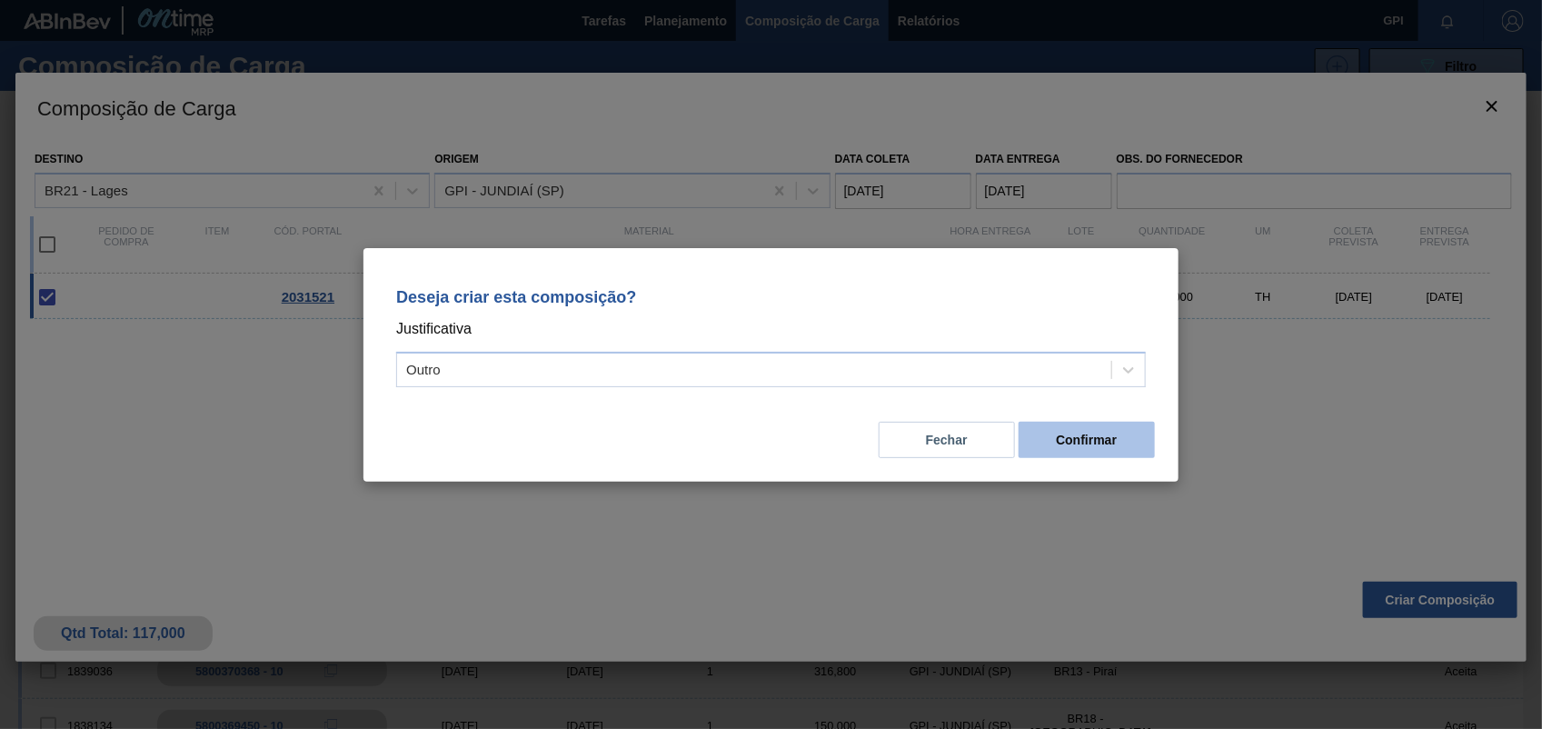
click at [1080, 454] on button "Confirmar" at bounding box center [1087, 440] width 136 height 36
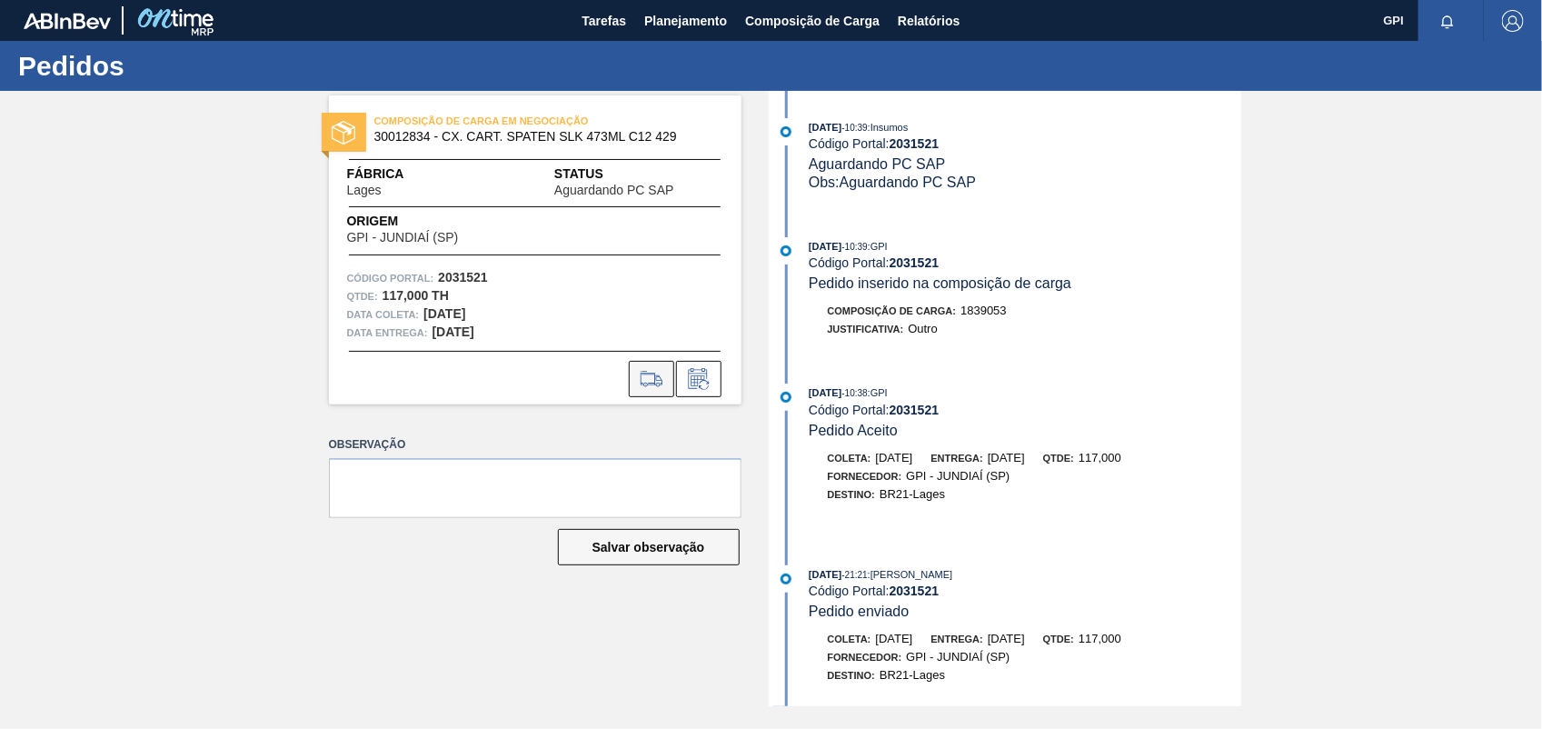
click at [644, 368] on icon at bounding box center [651, 379] width 29 height 22
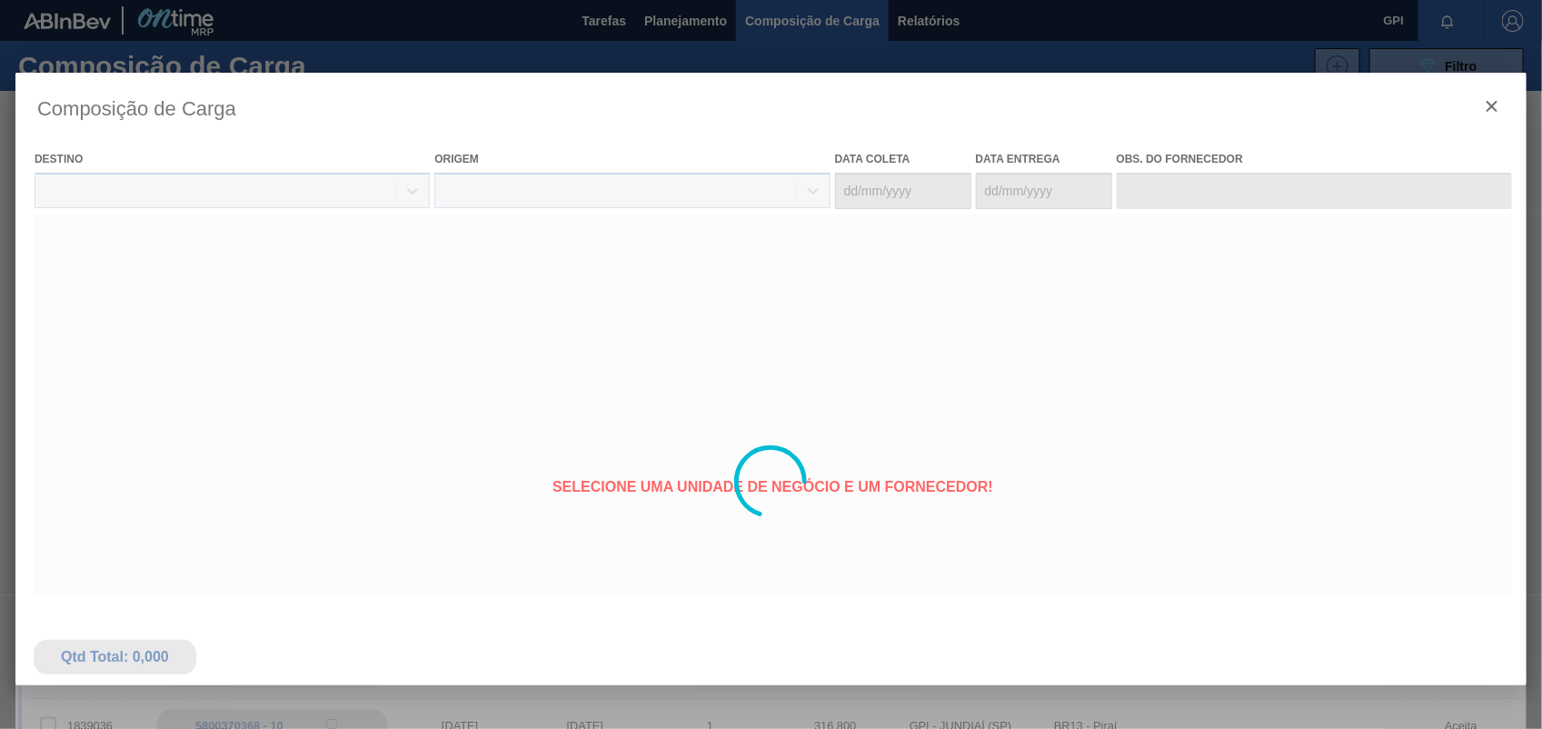
type coleta "16/11/2025"
type entrega "[DATE]"
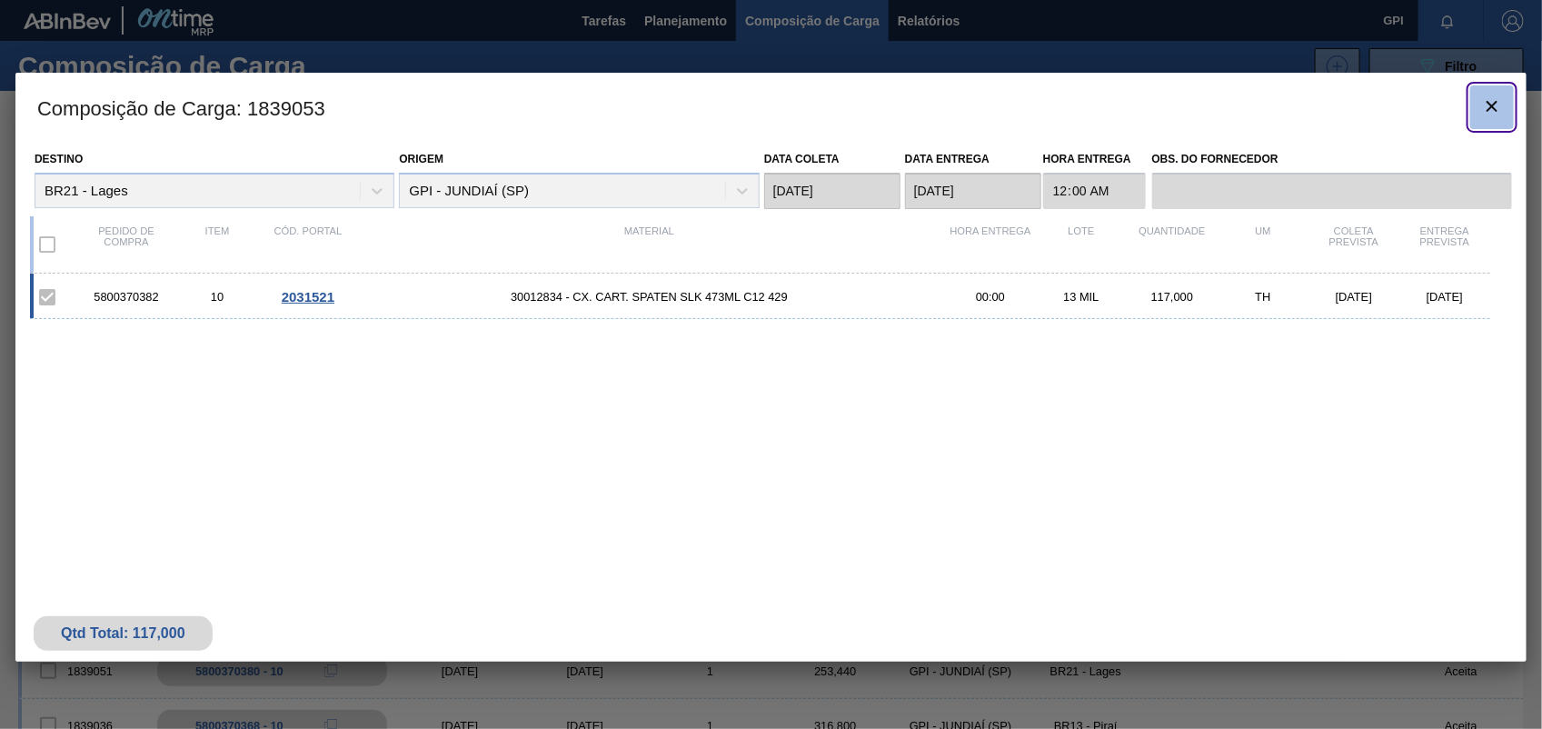
click at [1501, 103] on icon "botão de ícone" at bounding box center [1493, 106] width 22 height 22
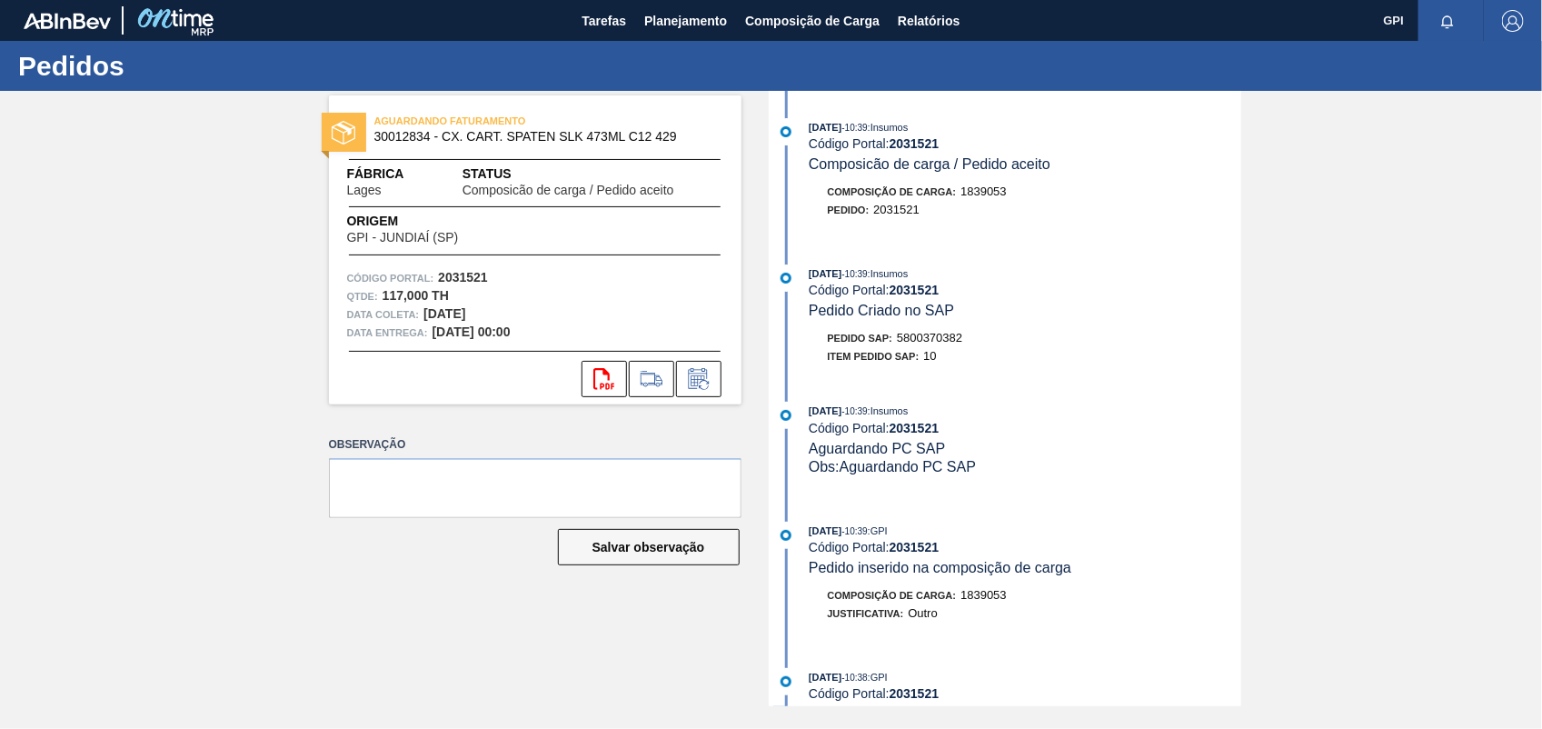
click at [933, 344] on span "5800370382" at bounding box center [929, 338] width 65 height 14
copy span "5800370382"
click at [459, 275] on strong "2031521" at bounding box center [463, 277] width 50 height 15
click at [460, 274] on strong "2031521" at bounding box center [463, 277] width 50 height 15
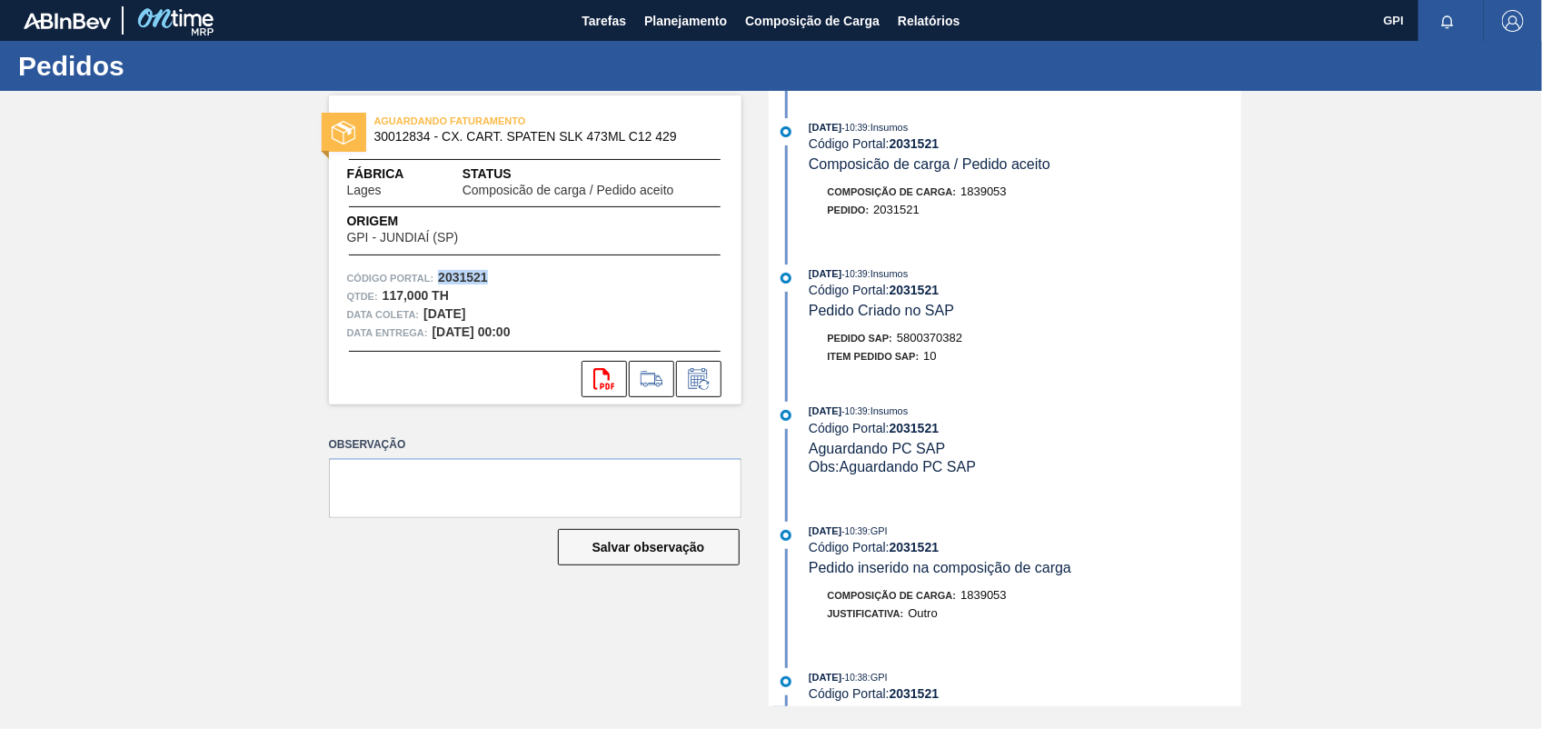
copy strong "2031521"
click at [611, 374] on icon "svg{fill:#ff0000}" at bounding box center [605, 379] width 22 height 22
click at [1372, 344] on div "AGUARDANDO FATURAMENTO 30012834 - CX. CART. SPATEN SLK 473ML C12 429 Fábrica La…" at bounding box center [771, 398] width 1542 height 615
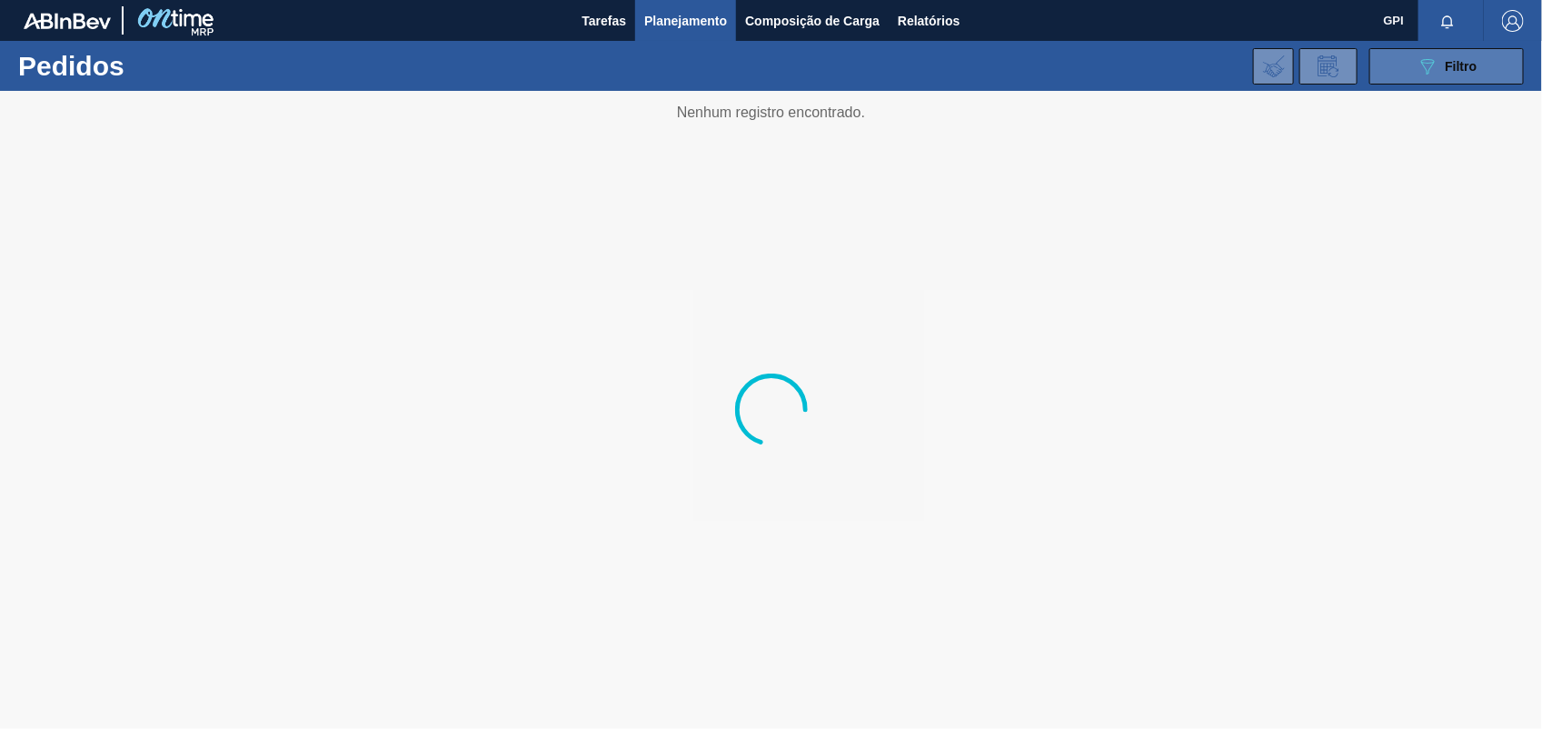
click at [1443, 74] on div "089F7B8B-B2A5-4AFE-B5C0-19BA573D28AC Filtro" at bounding box center [1447, 66] width 61 height 22
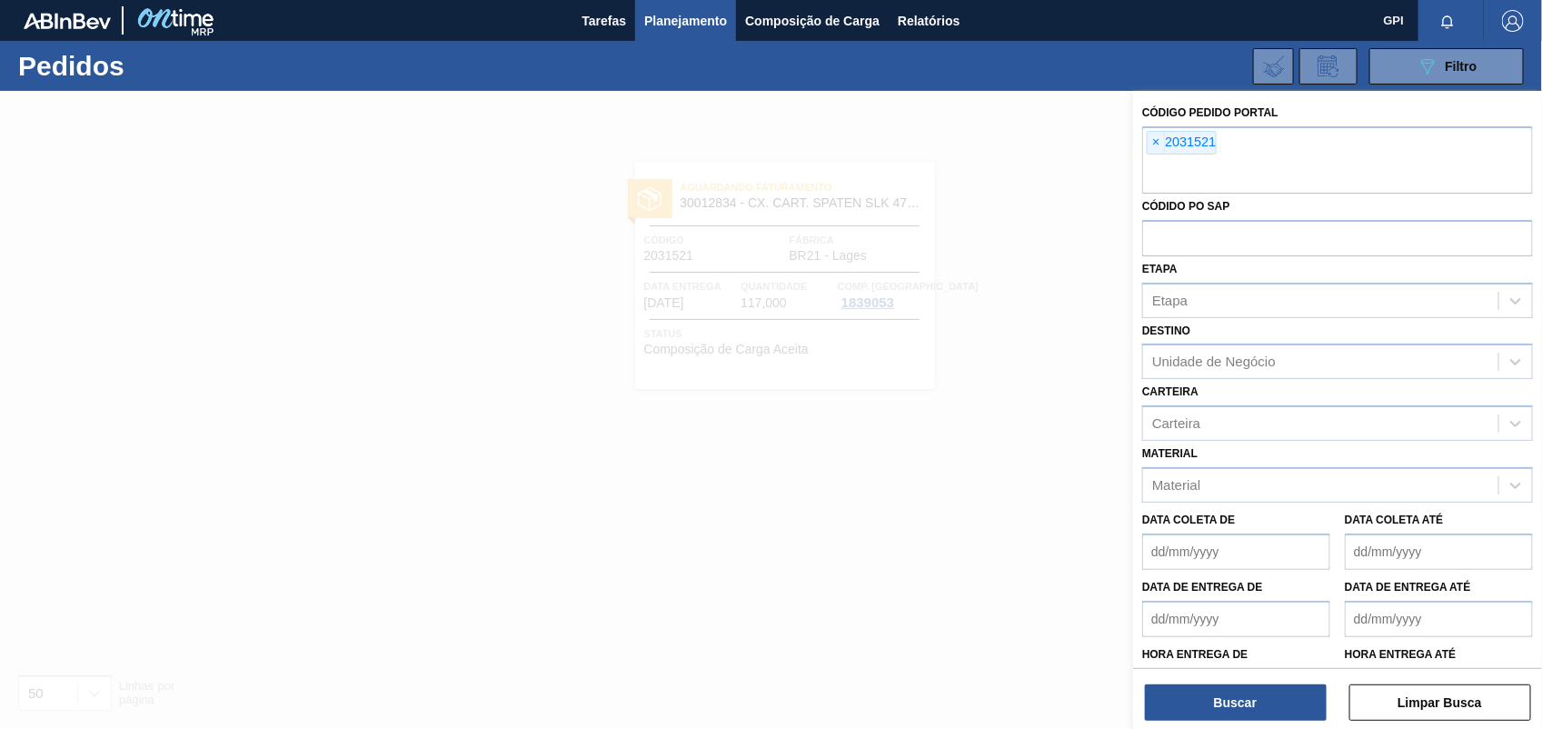
click at [1161, 137] on span "×" at bounding box center [1156, 143] width 17 height 22
